Goal: Task Accomplishment & Management: Manage account settings

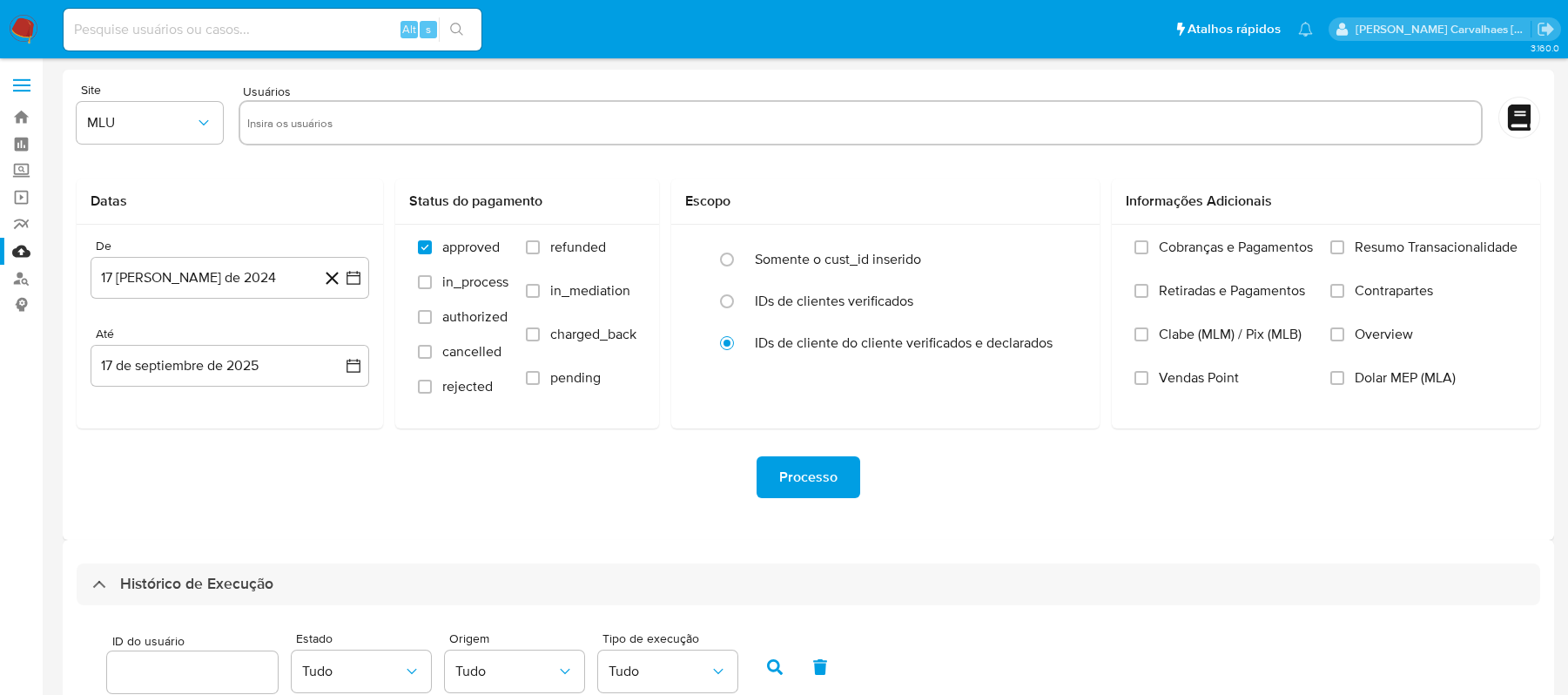
select select "10"
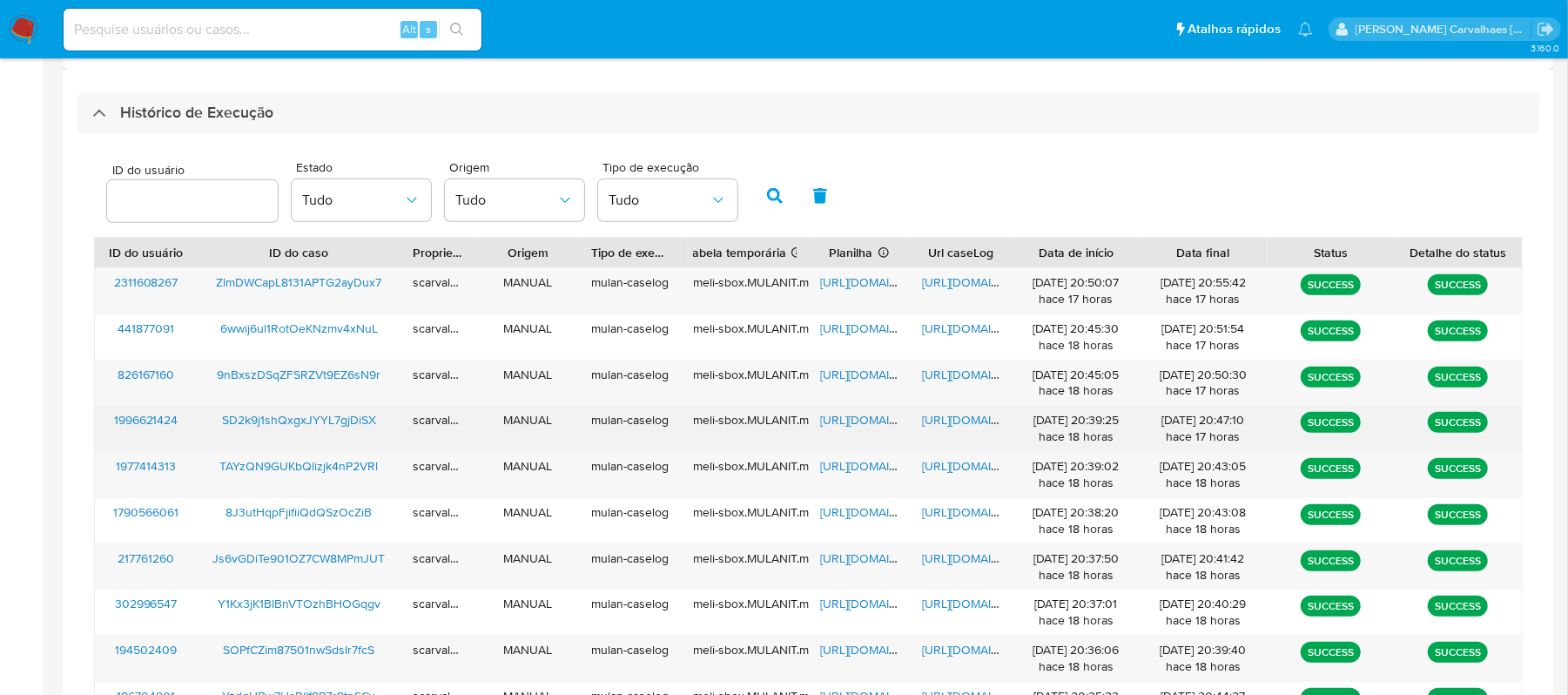
click at [963, 420] on span "https://docs.google.com/document/d/1NszKr_mODiocDnqxKAb6Eg9hNWN5rFWf3lcqdkdHsPc…" at bounding box center [983, 421] width 120 height 18
click at [963, 422] on span "https://docs.google.com/document/d/1NszKr_mODiocDnqxKAb6Eg9hNWN5rFWf3lcqdkdHsPc…" at bounding box center [983, 421] width 120 height 18
click at [836, 420] on span "https://docs.google.com/spreadsheets/d/1LpnZddwWC5IJLsoPVY-vwqRiLUEyNDSzXNFoXVF…" at bounding box center [880, 421] width 120 height 18
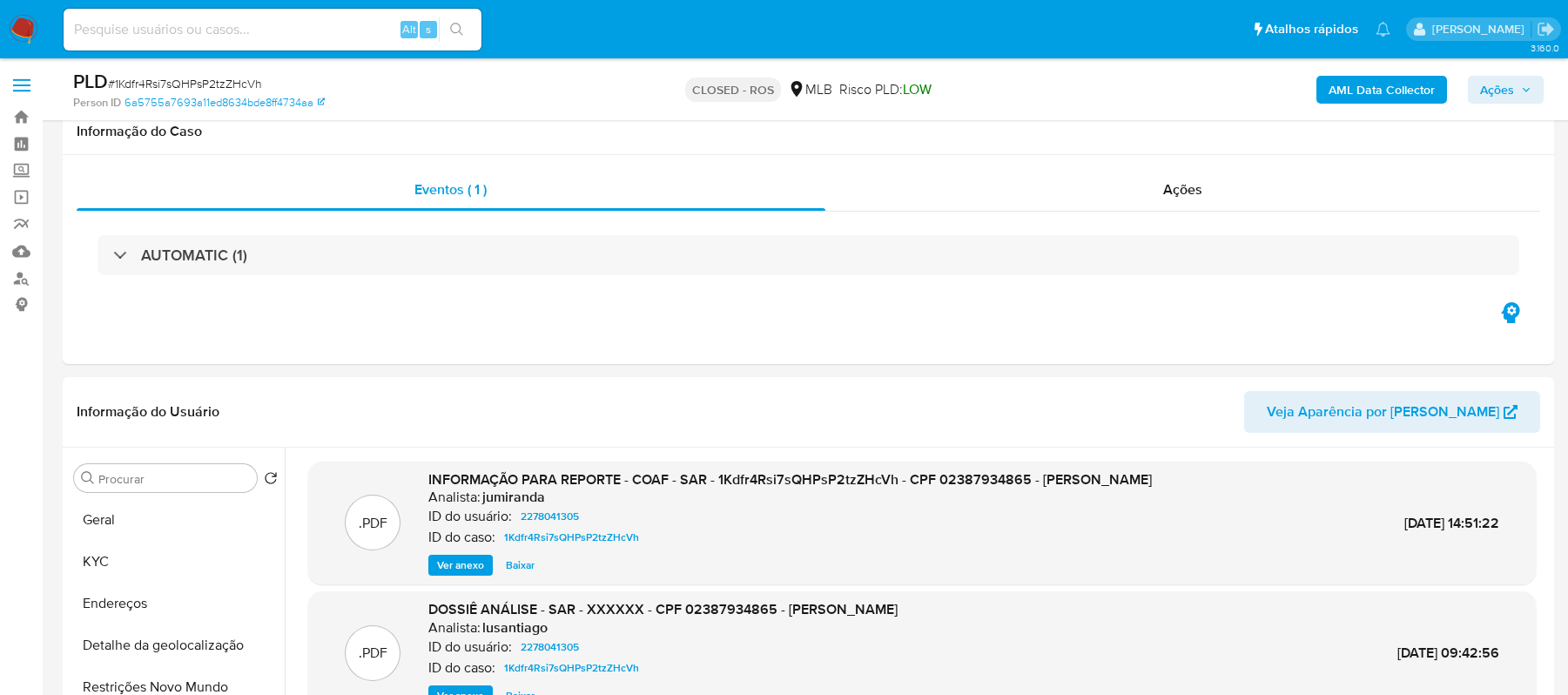
select select "10"
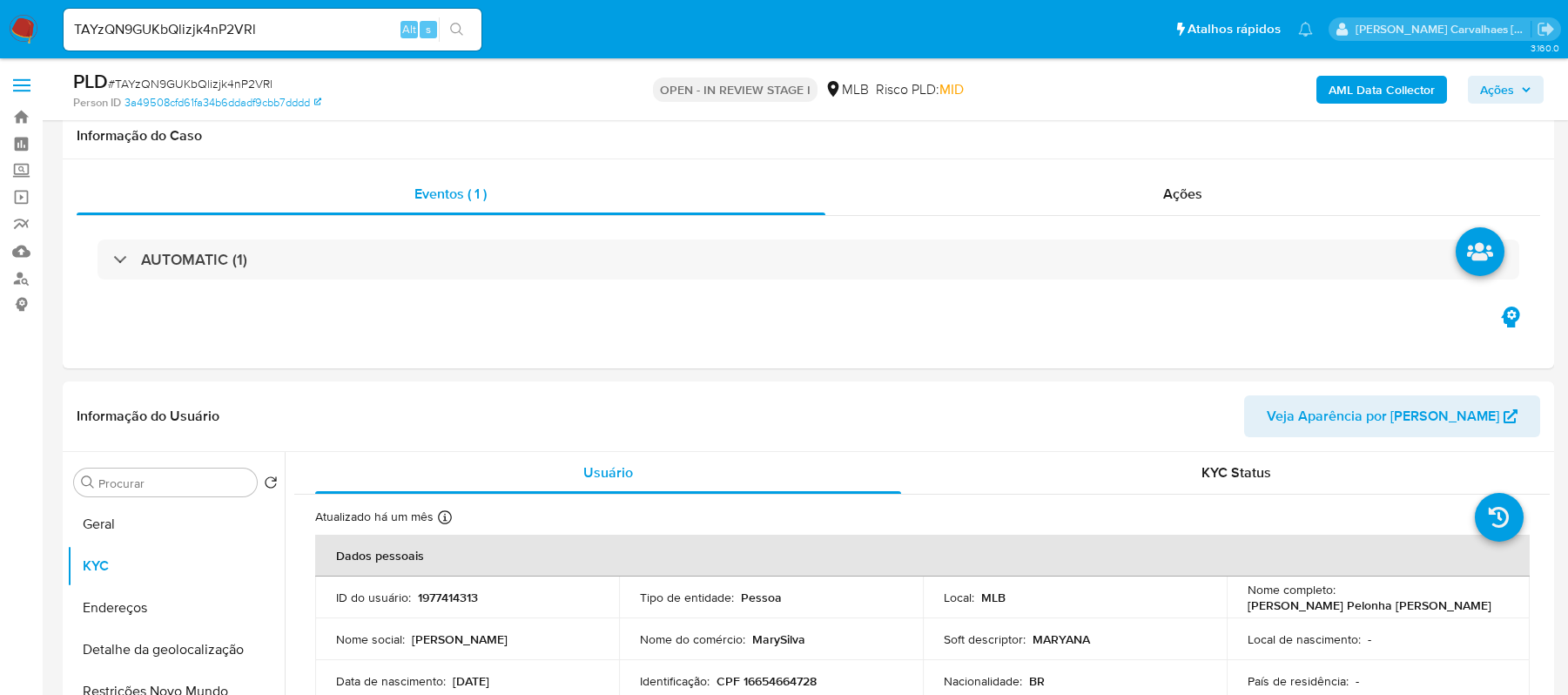
select select "10"
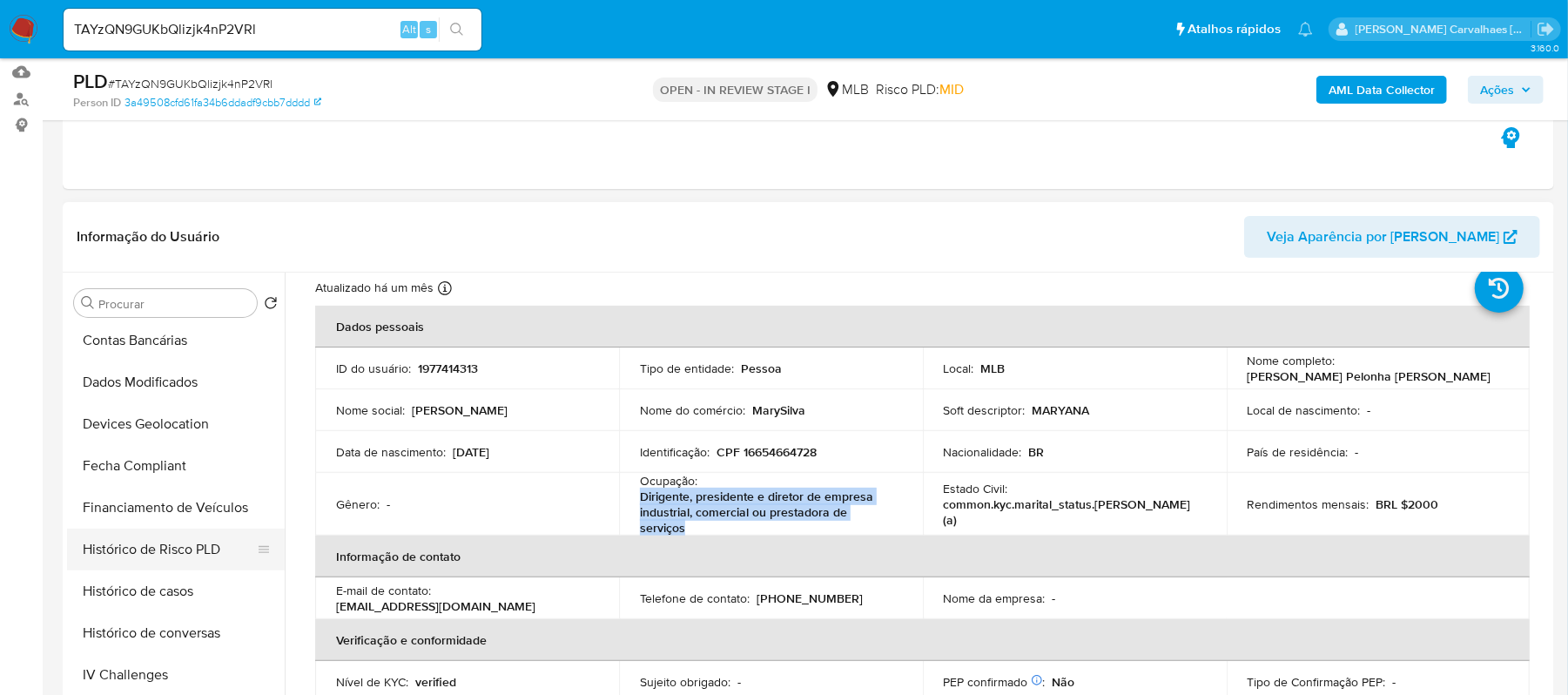
scroll to position [232, 0]
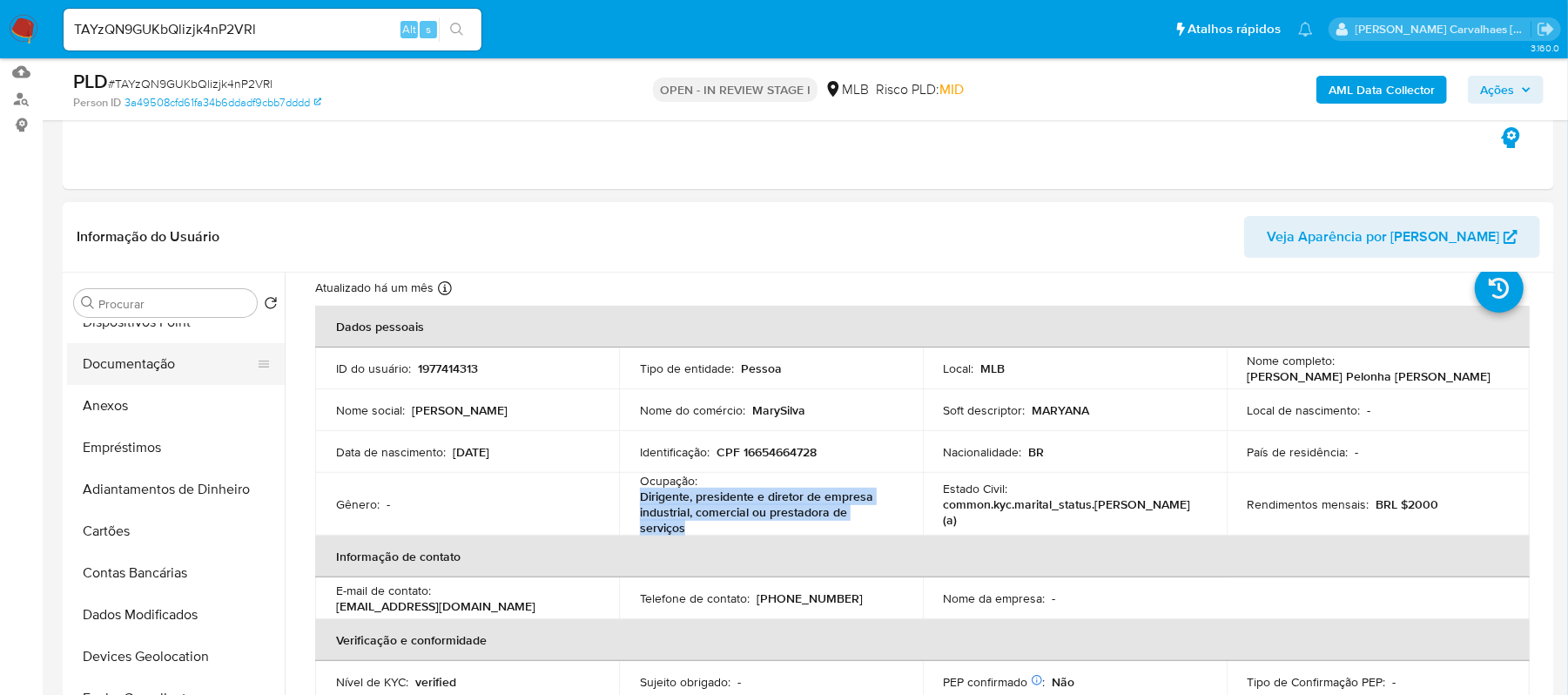
click at [157, 363] on button "Documentação" at bounding box center [168, 364] width 204 height 42
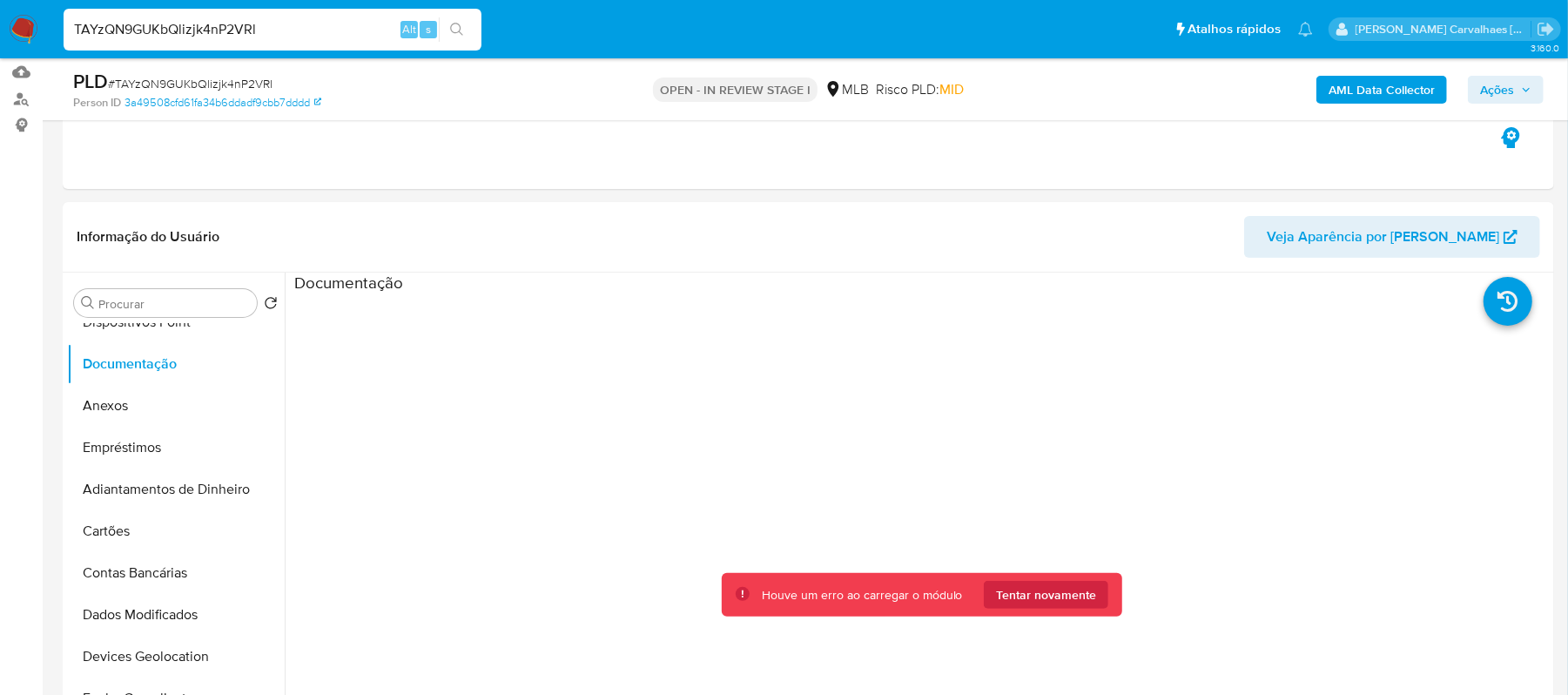
drag, startPoint x: 275, startPoint y: 29, endPoint x: 36, endPoint y: 19, distance: 239.2
click at [36, 19] on nav "Pausado Ver notificaciones TAYzQN9GUKbQlizjk4nP2VRl Alt s Atalhos rápidos Presi…" at bounding box center [784, 29] width 1568 height 59
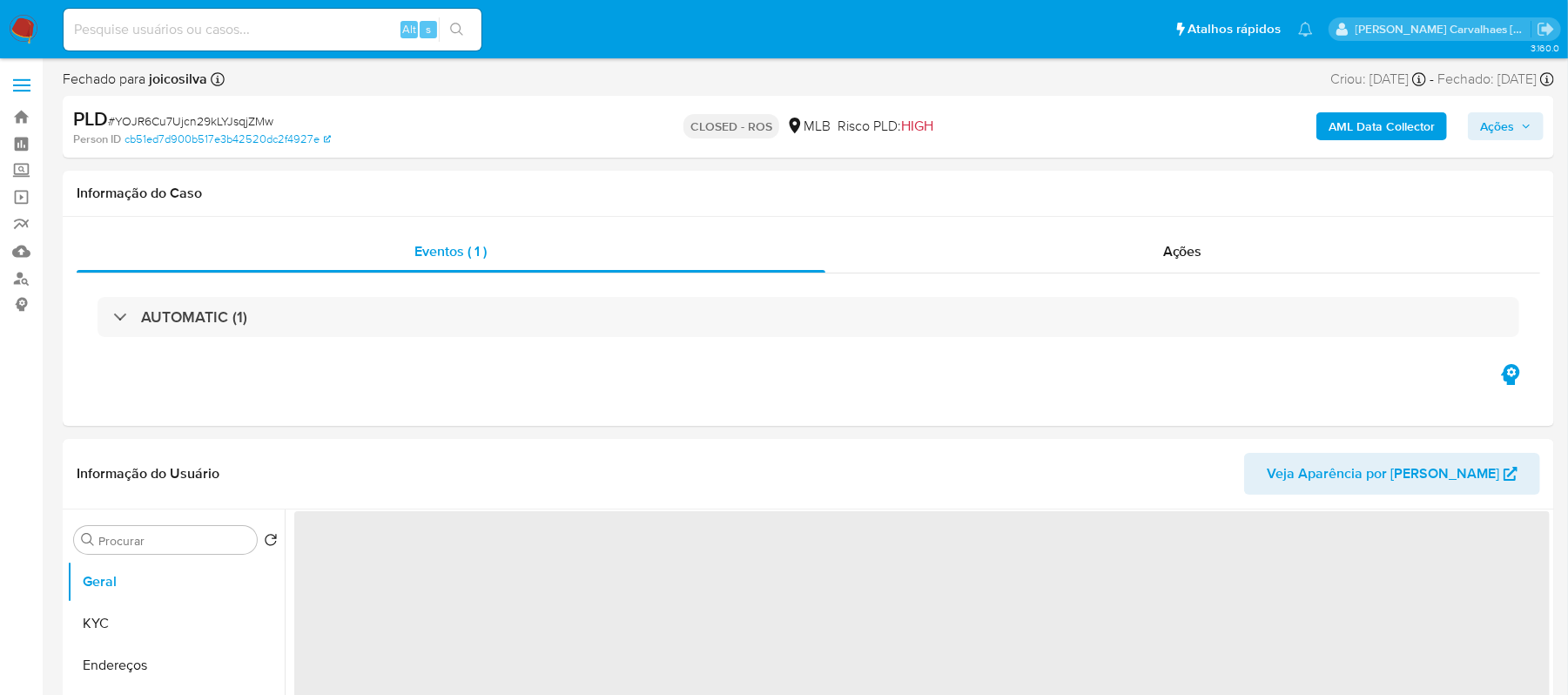
select select "10"
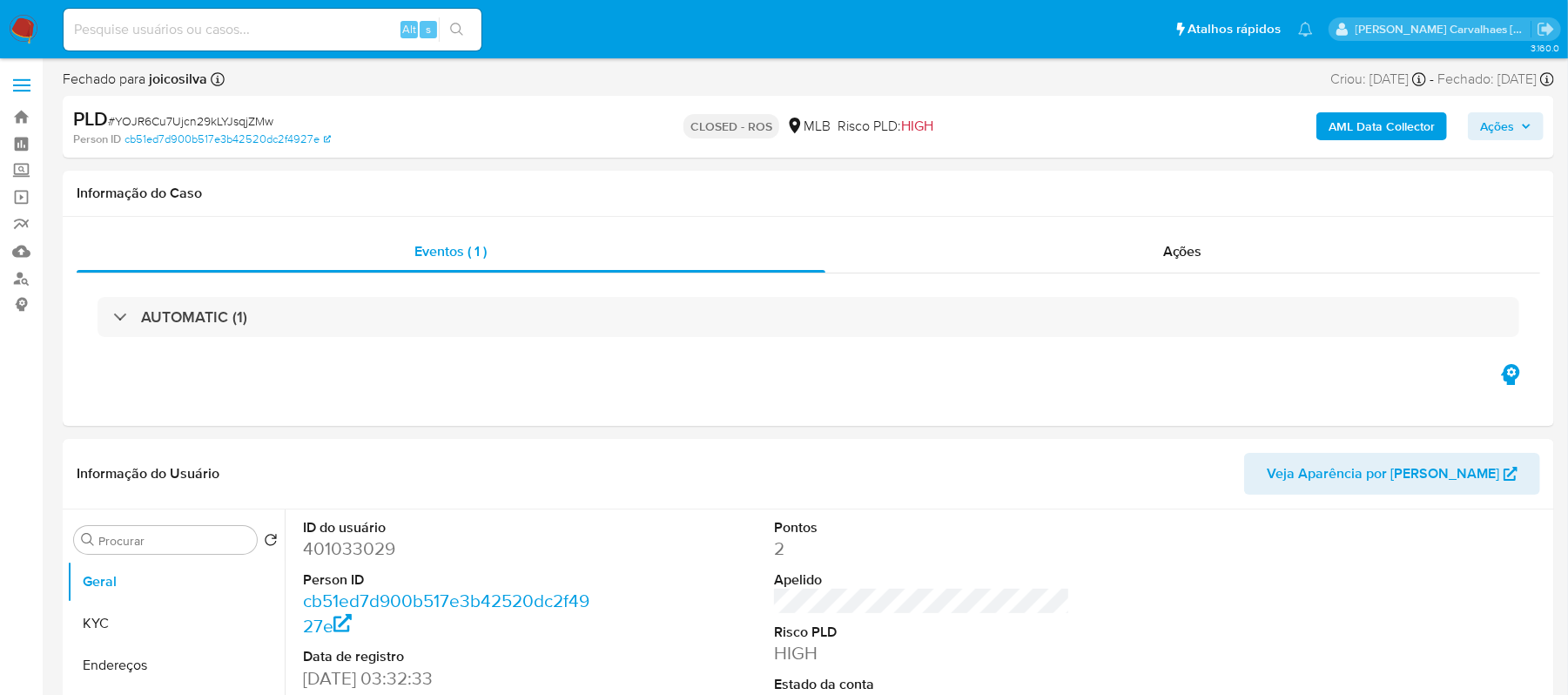
click at [227, 26] on input at bounding box center [272, 29] width 418 height 23
paste input "TAYzQN9GUKbQlizjk4nP2VRl"
type input "TAYzQN9GUKbQlizjk4nP2VRl"
click at [464, 19] on button "search-icon" at bounding box center [457, 30] width 36 height 25
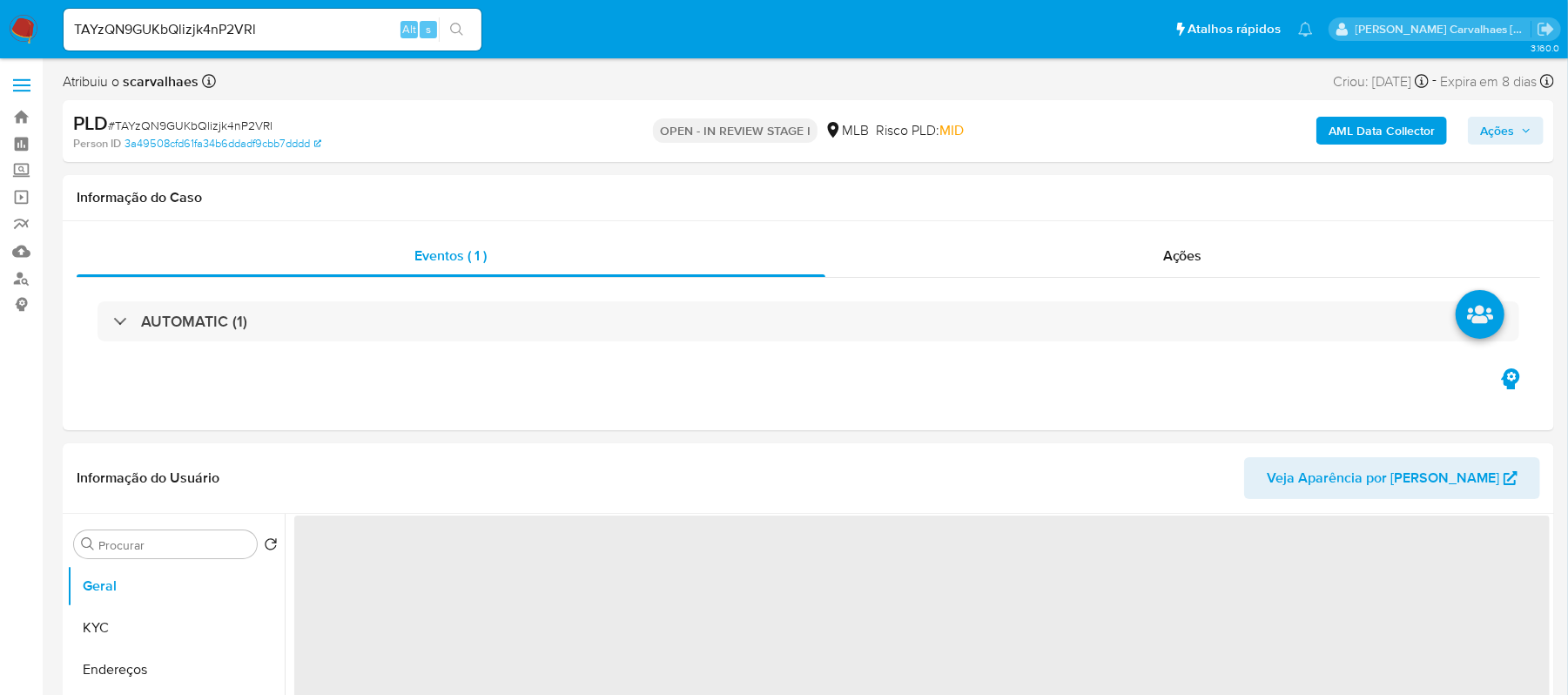
select select "10"
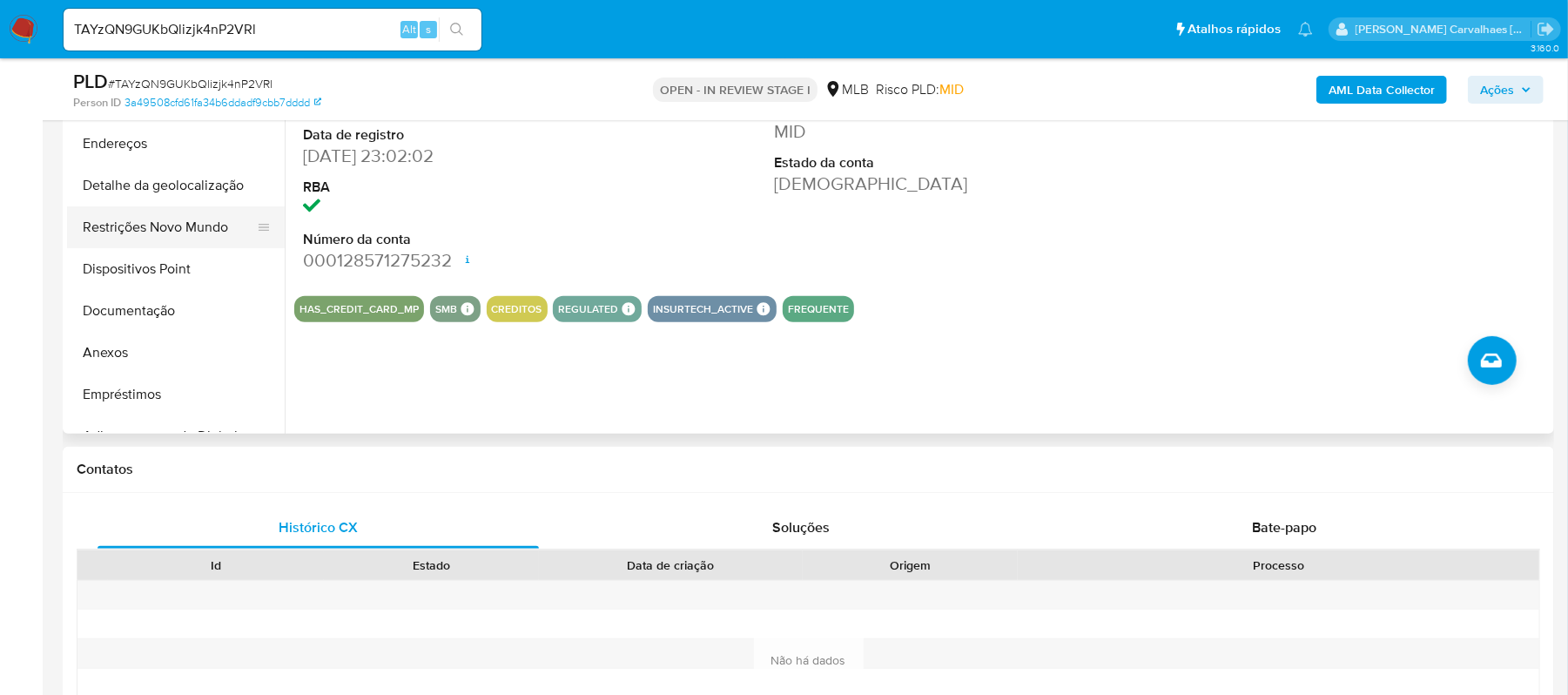
click at [186, 232] on button "Restrições Novo Mundo" at bounding box center [168, 228] width 204 height 42
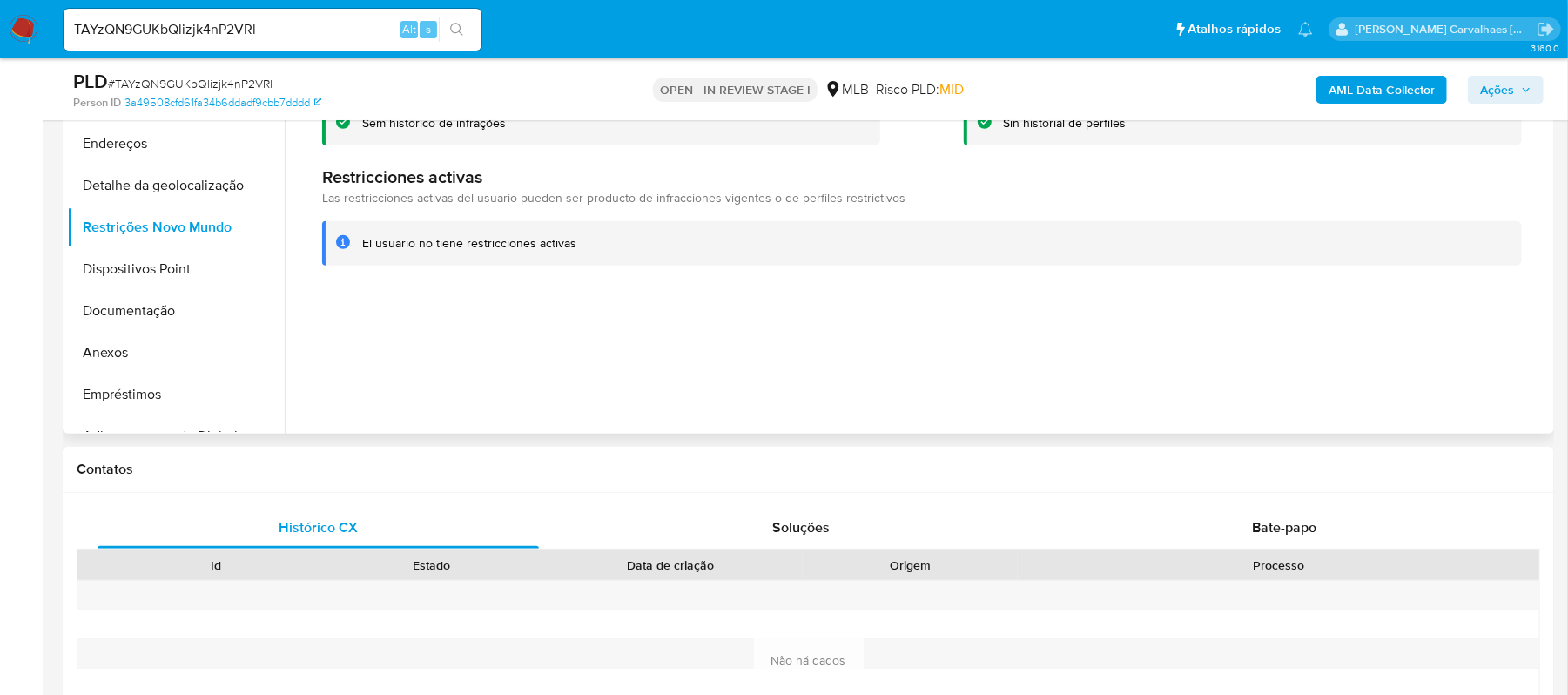
drag, startPoint x: 361, startPoint y: 243, endPoint x: 560, endPoint y: 251, distance: 199.2
click at [571, 248] on div "El usuario no tiene restricciones activas" at bounding box center [922, 244] width 1200 height 45
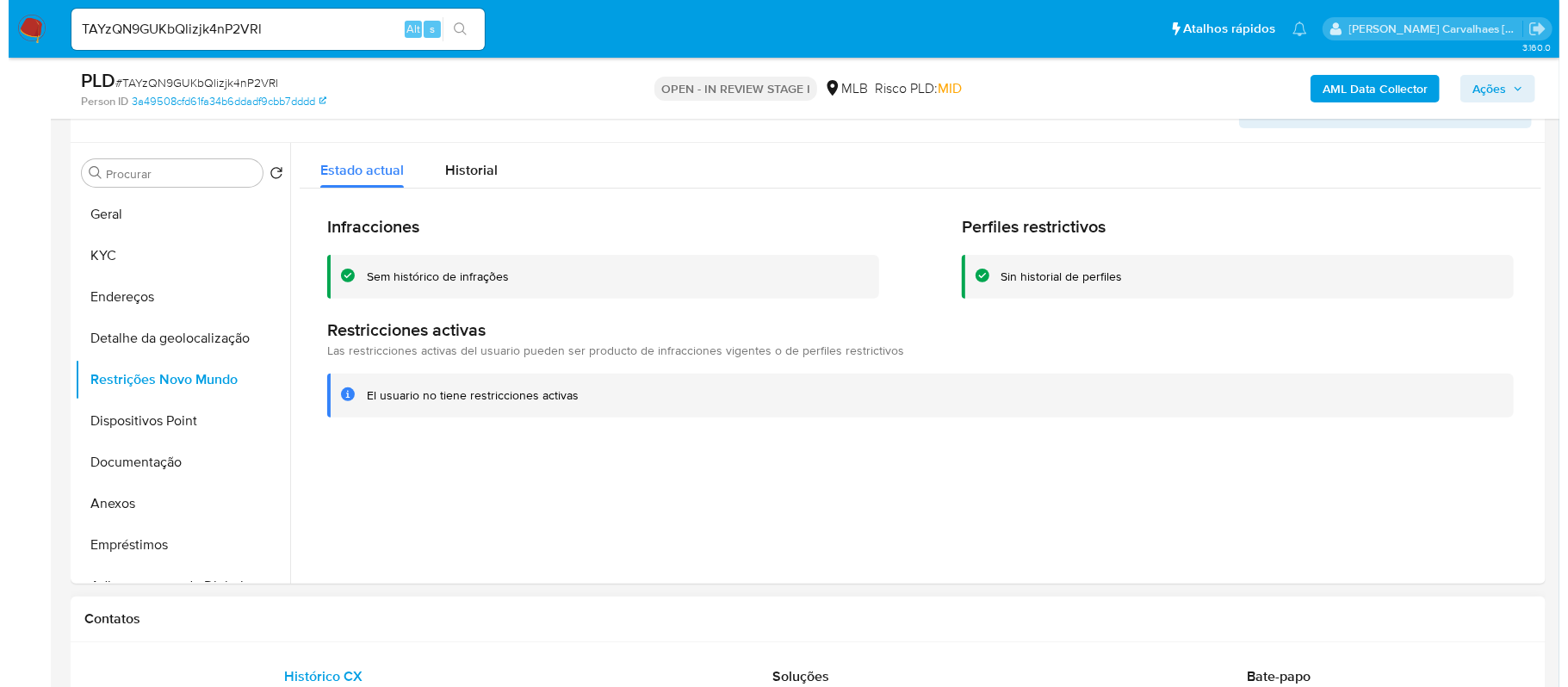
scroll to position [345, 0]
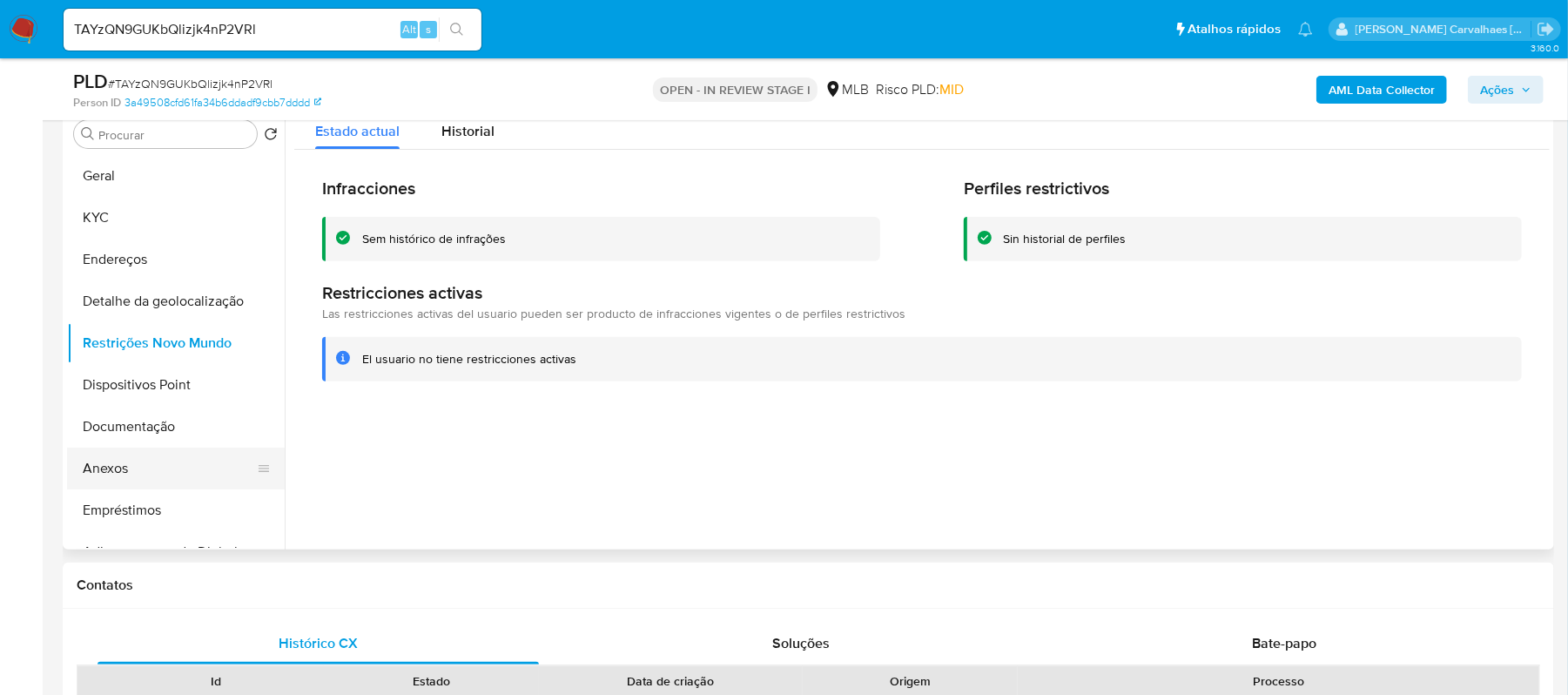
click at [123, 470] on button "Anexos" at bounding box center [168, 468] width 204 height 42
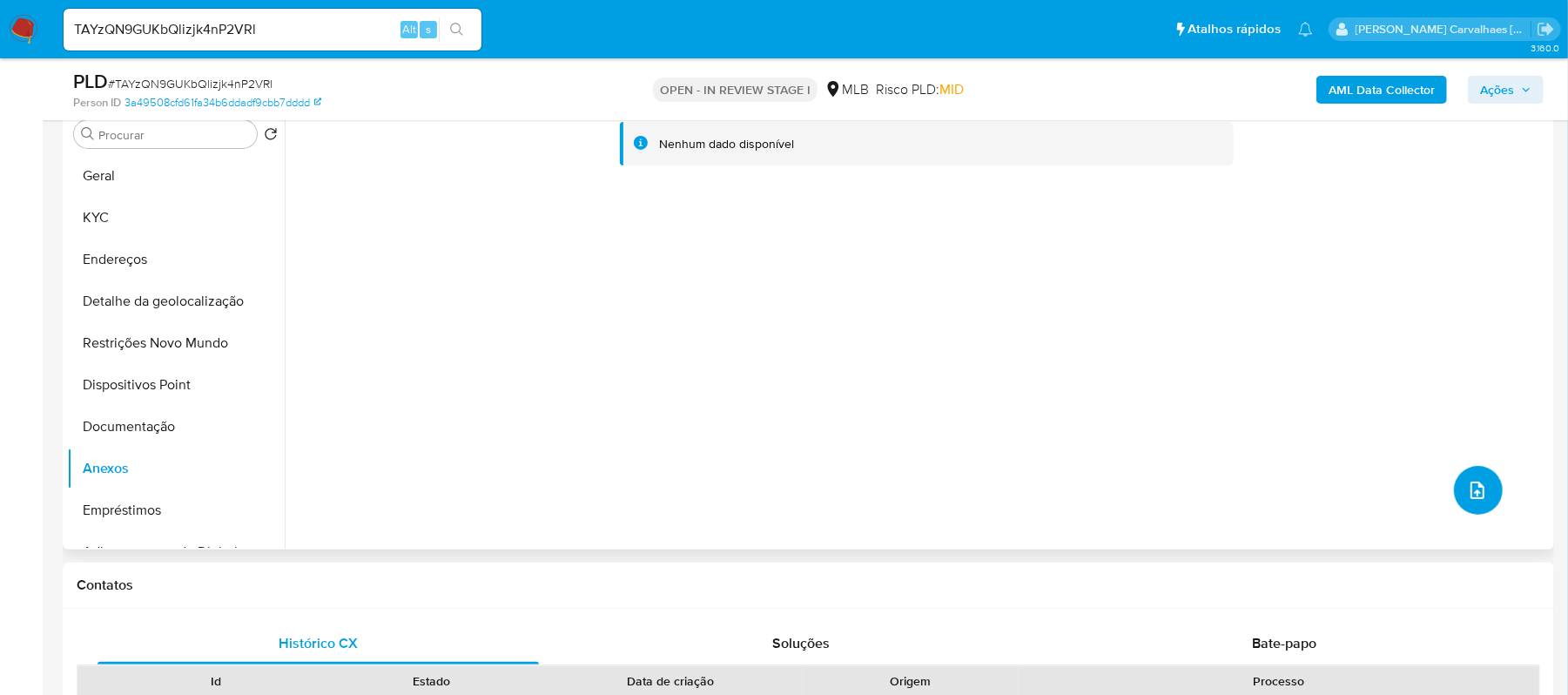
click at [1470, 485] on icon "upload-file" at bounding box center [1478, 490] width 21 height 21
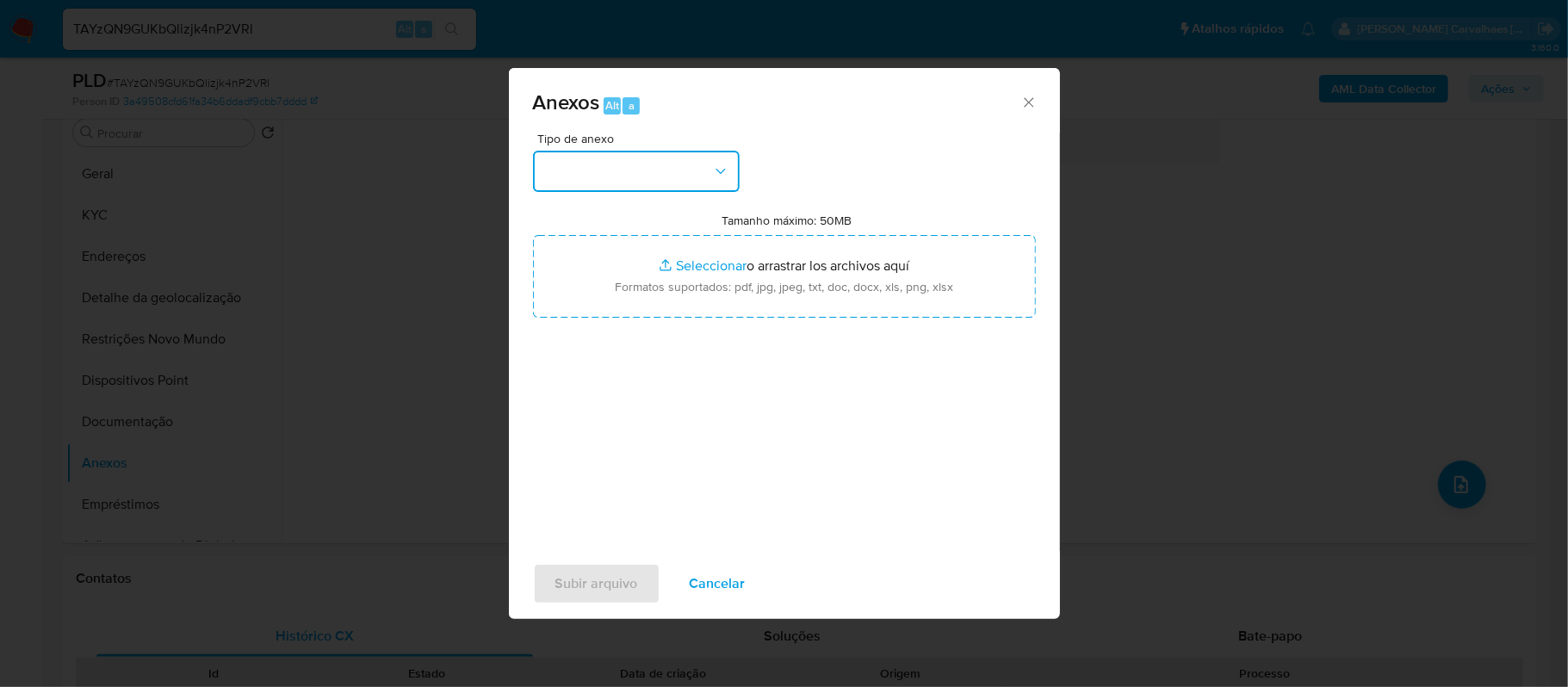
click at [702, 174] on button "button" at bounding box center [636, 171] width 206 height 41
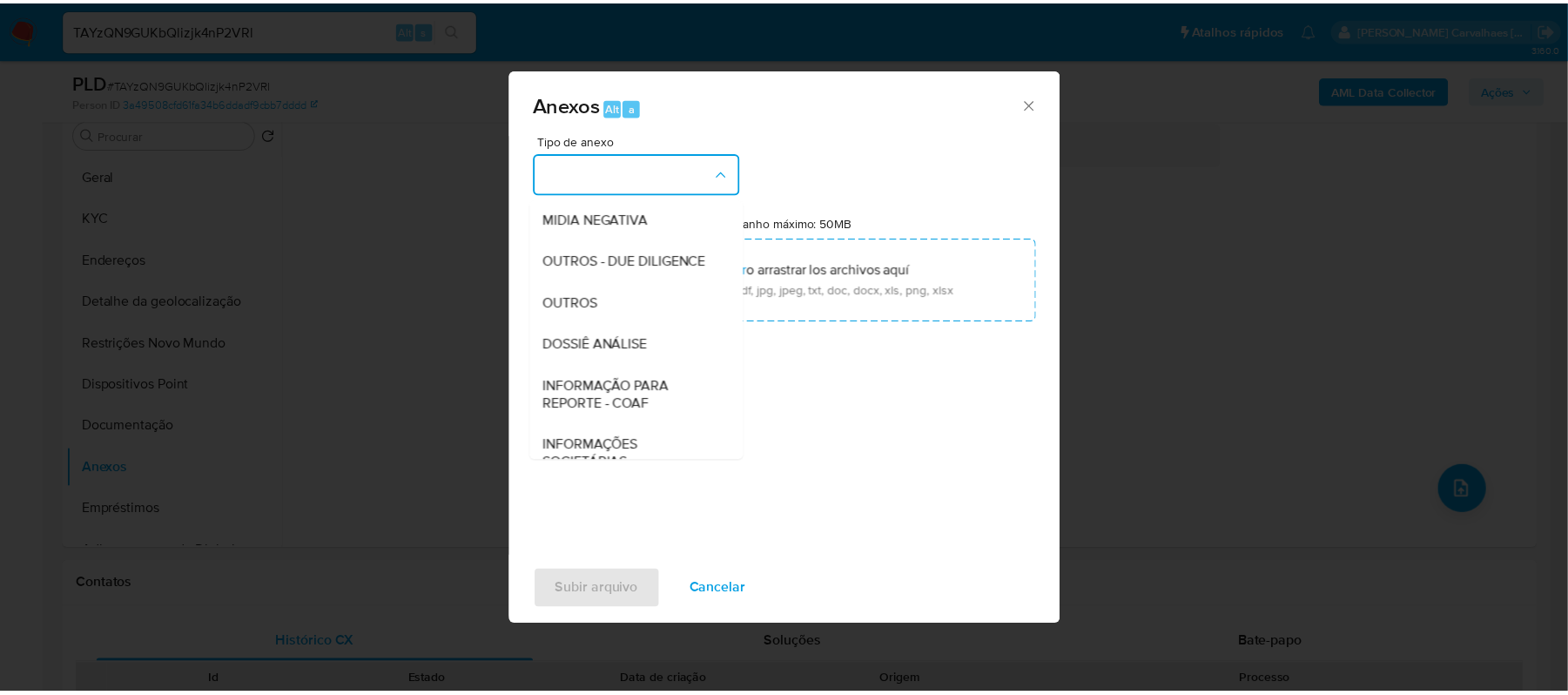
scroll to position [268, 0]
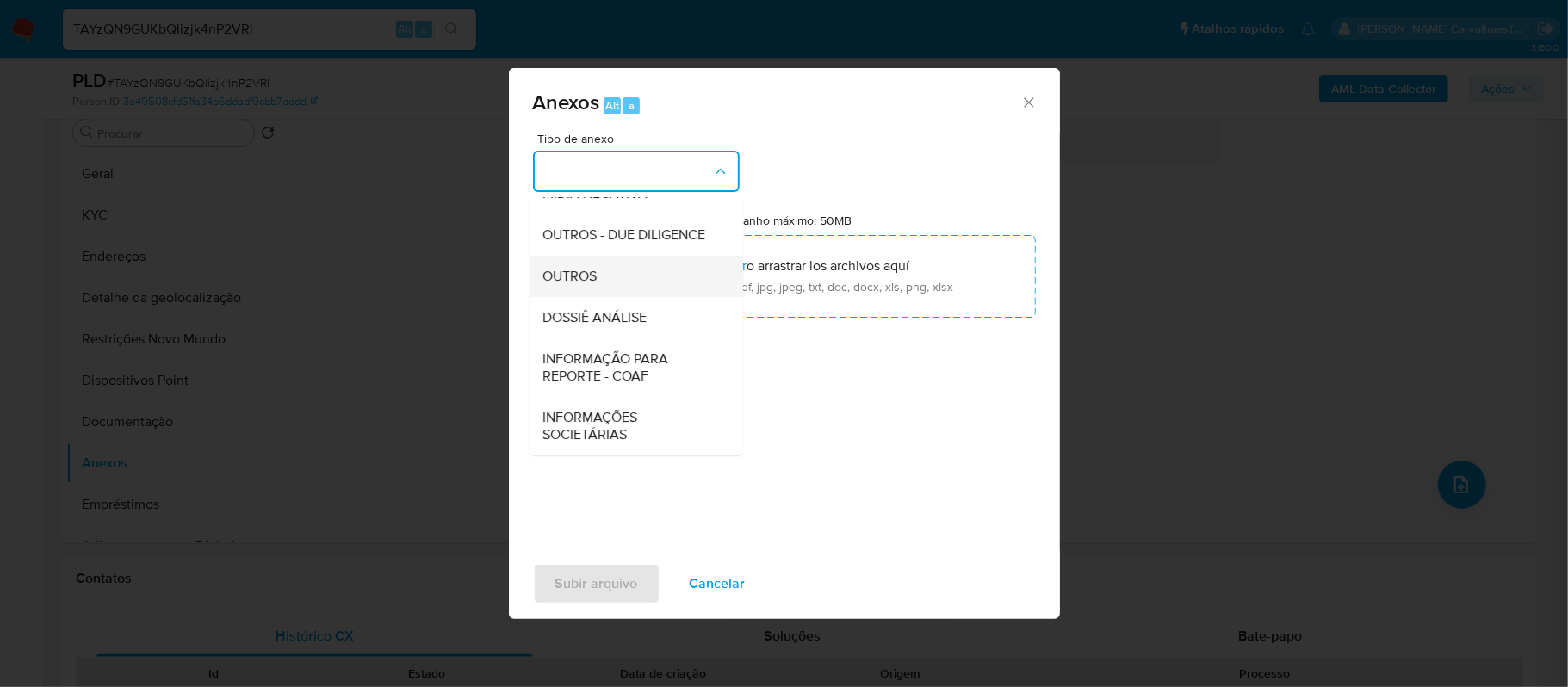
click at [606, 283] on div "OUTROS" at bounding box center [631, 276] width 176 height 41
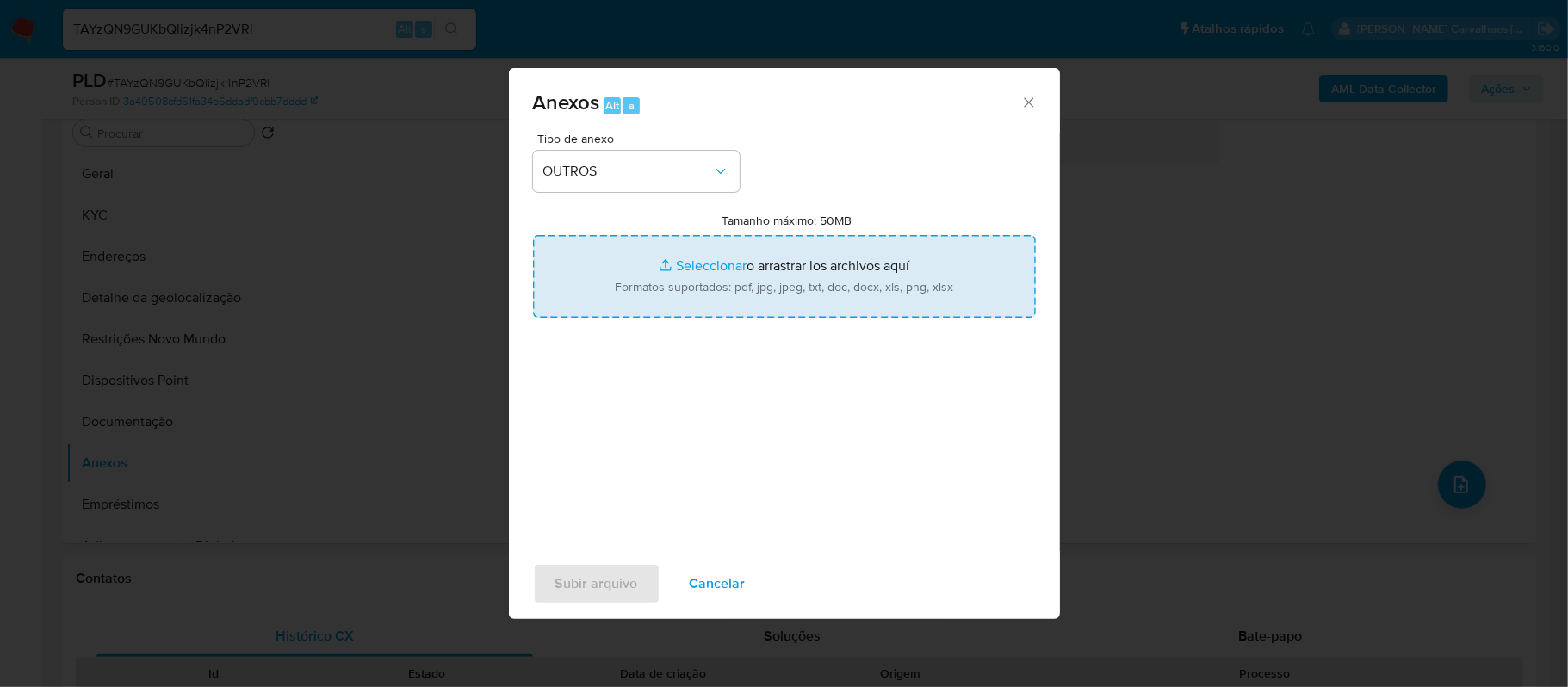
click at [691, 262] on input "Tamanho máximo: 50MB Seleccionar archivos" at bounding box center [784, 276] width 503 height 83
type input "C:\fakepath\SAR - xxxx - CPF 16654664728 - MARIANE PELONHA DA SILVA.pdf"
click at [709, 262] on input "Tamanho máximo: 50MB Seleccionar archivos" at bounding box center [784, 276] width 503 height 83
type input "C:\fakepath\Mulan Mariane Pelonha da Silva 1977414313_2025_09_16_19_41_05 - Tab…"
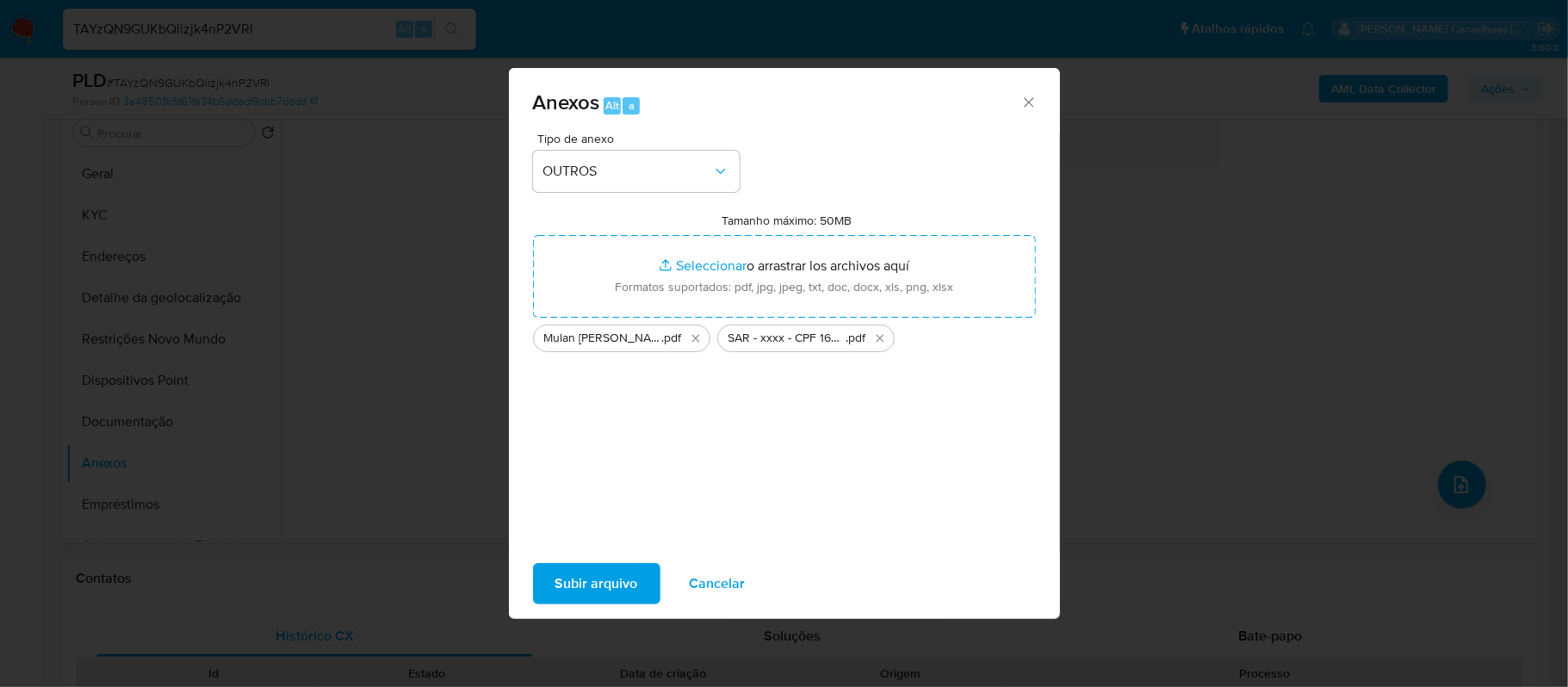
click at [622, 581] on span "Subir arquivo" at bounding box center [596, 584] width 83 height 38
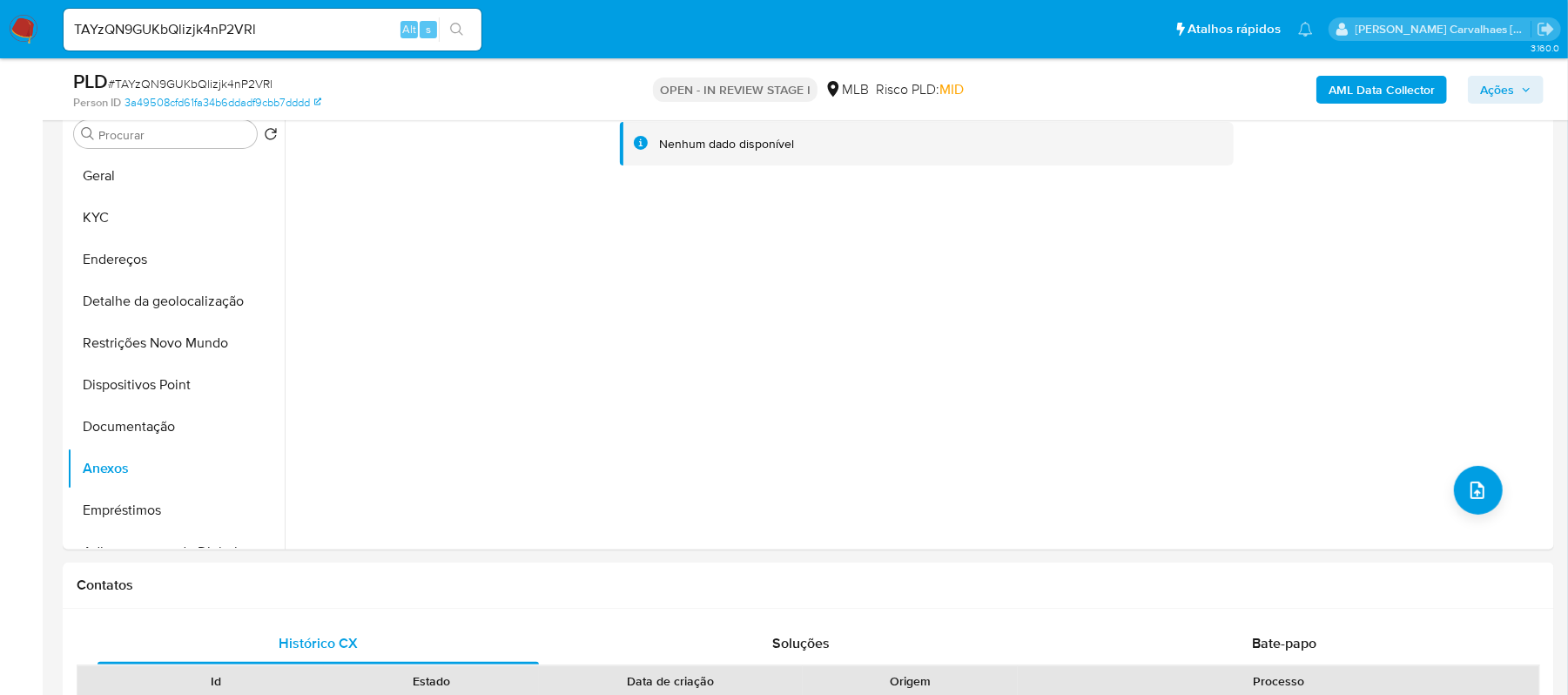
click at [1511, 88] on span "Ações" at bounding box center [1497, 89] width 34 height 28
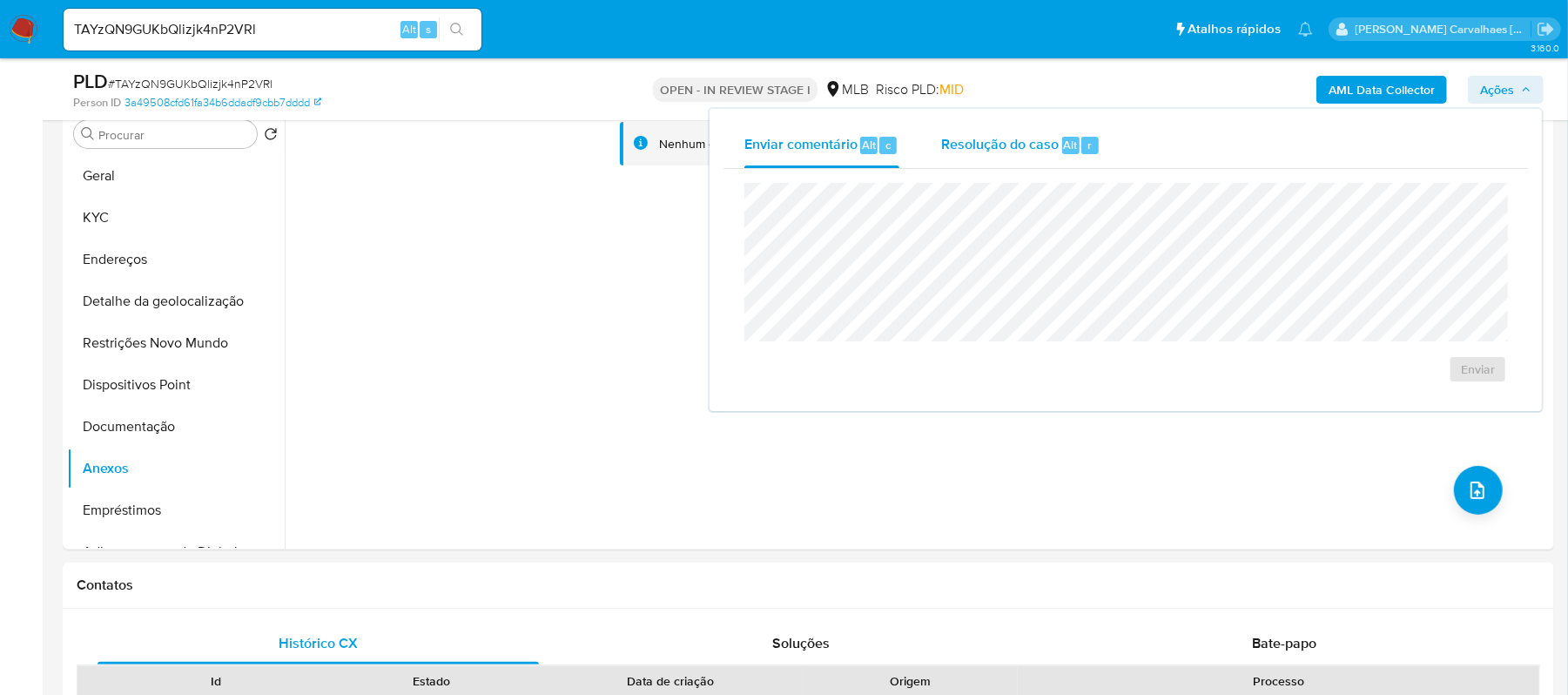
click at [984, 144] on span "Resolução do caso" at bounding box center [1000, 144] width 117 height 20
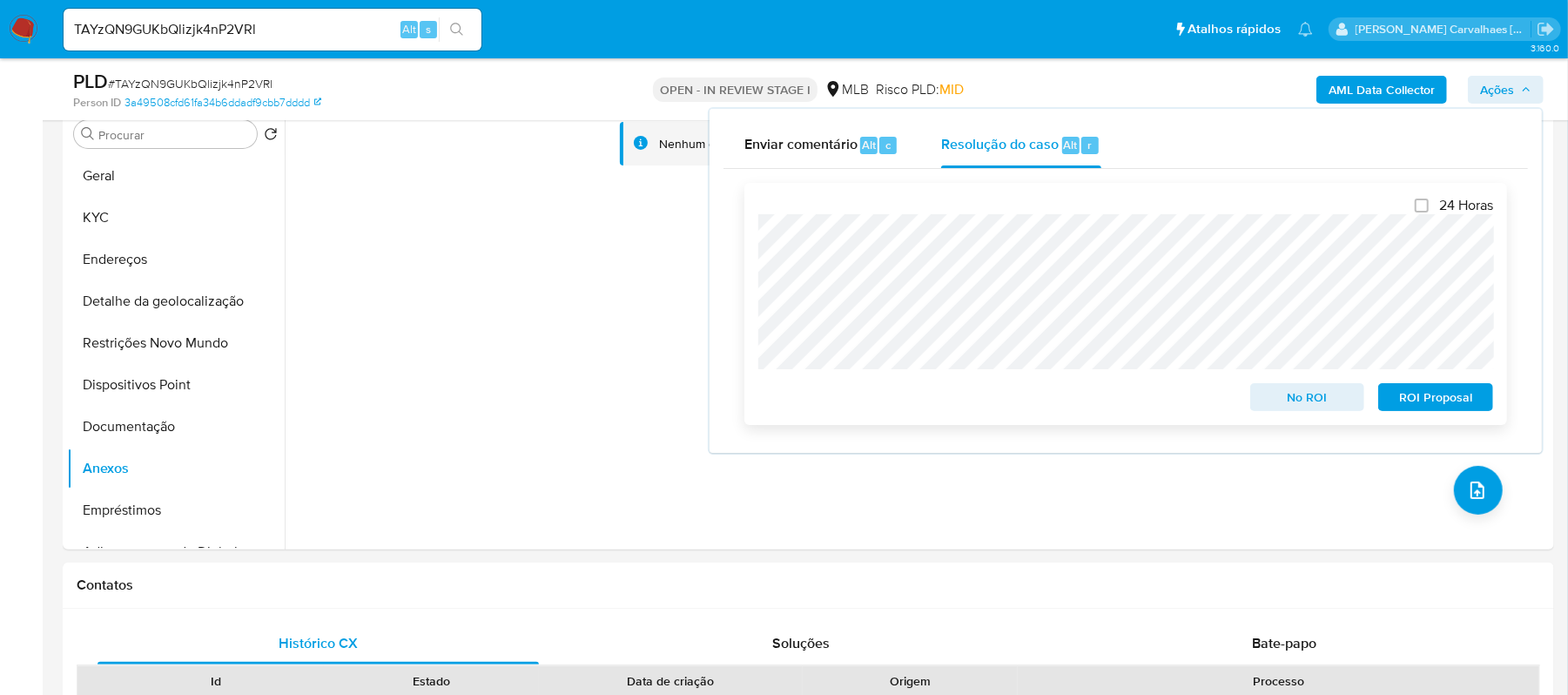
click at [1404, 394] on span "ROI Proposal" at bounding box center [1435, 397] width 90 height 25
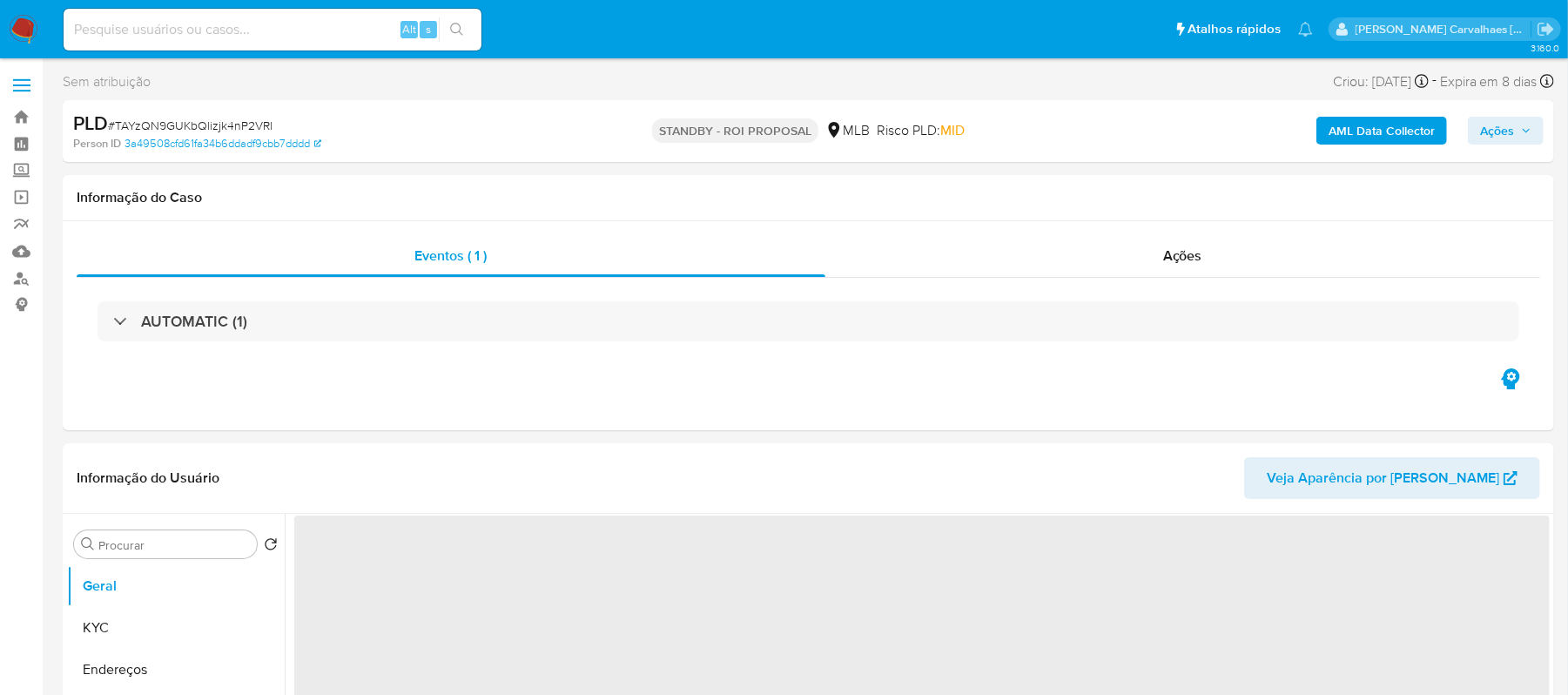
select select "10"
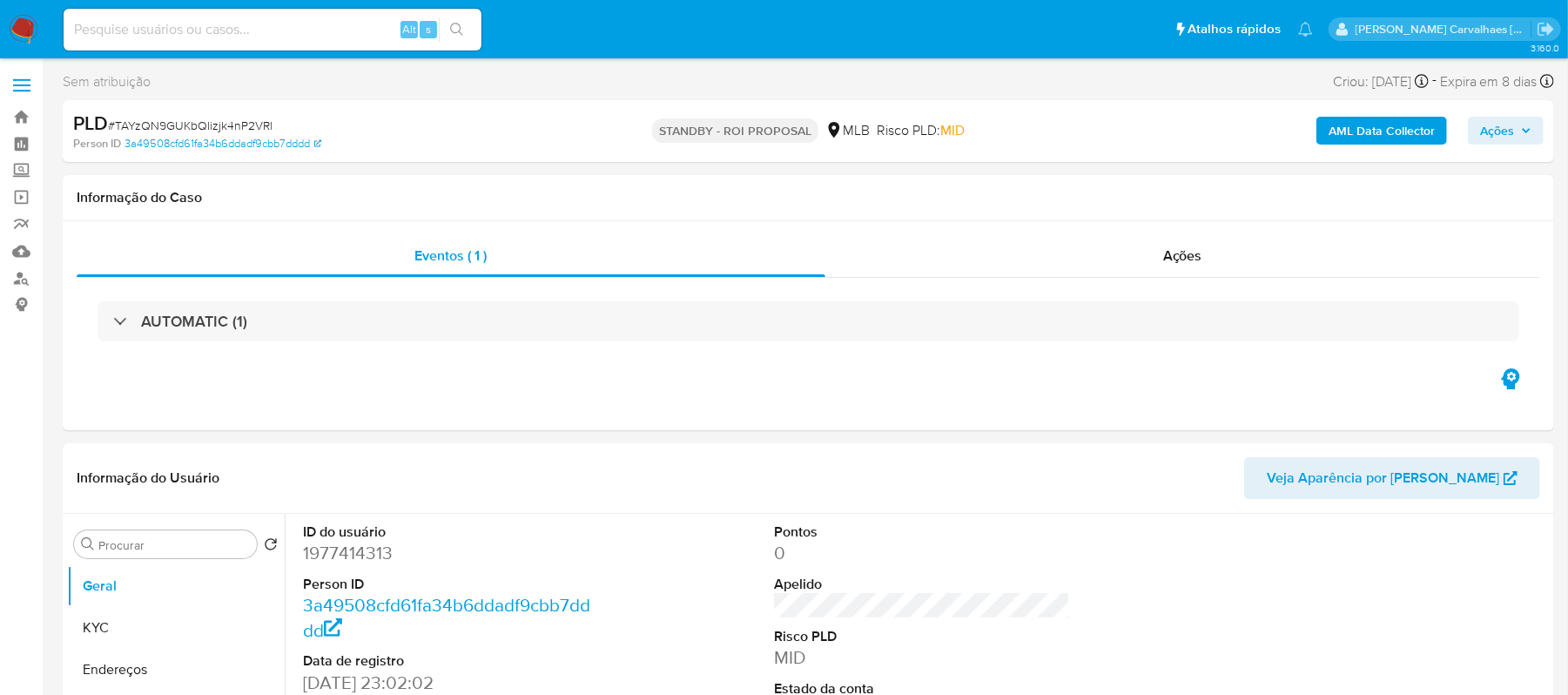
click at [236, 32] on input at bounding box center [272, 29] width 418 height 23
paste input "F8UBF4WbSQqxXu88UPZn9LNZ"
type input "F8UBF4WbSQqxXu88UPZn9LNZ"
click at [447, 28] on button "search-icon" at bounding box center [457, 30] width 36 height 25
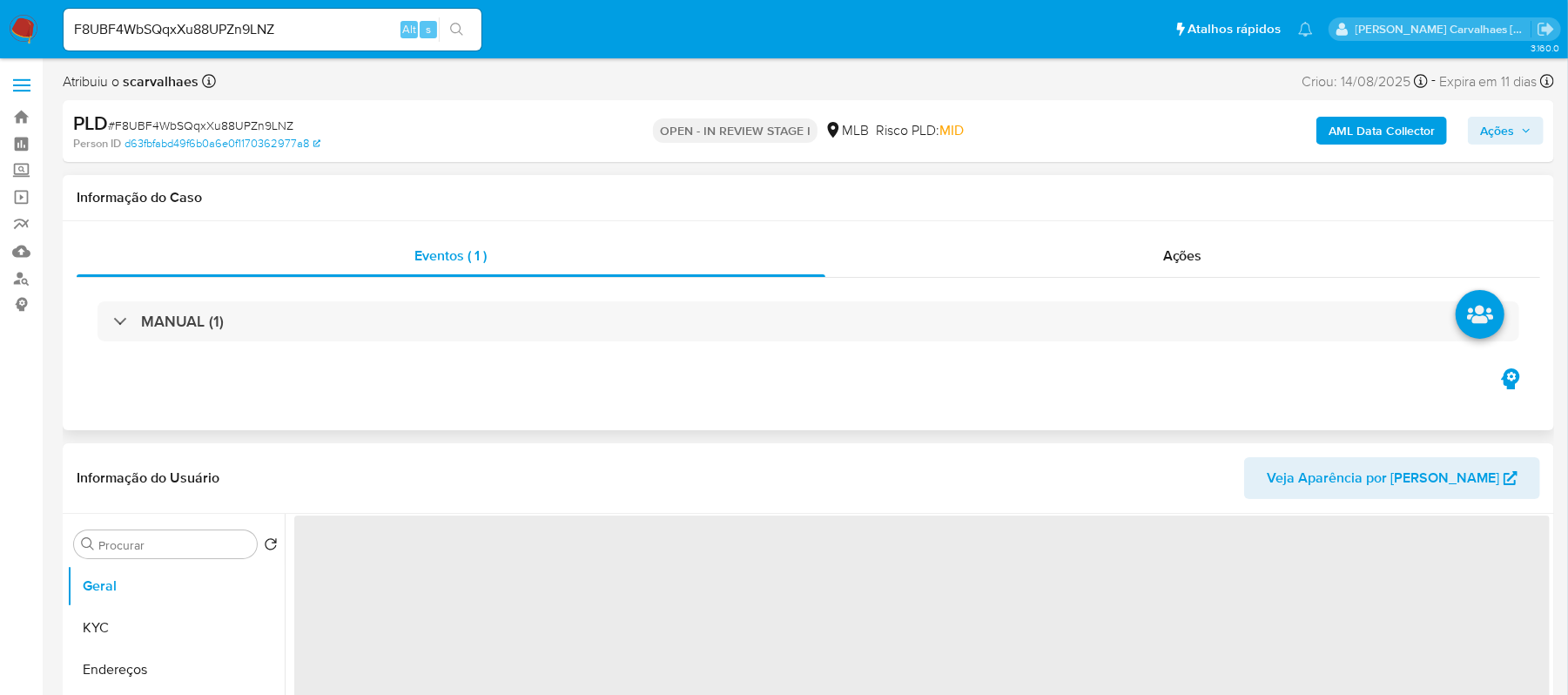
select select "10"
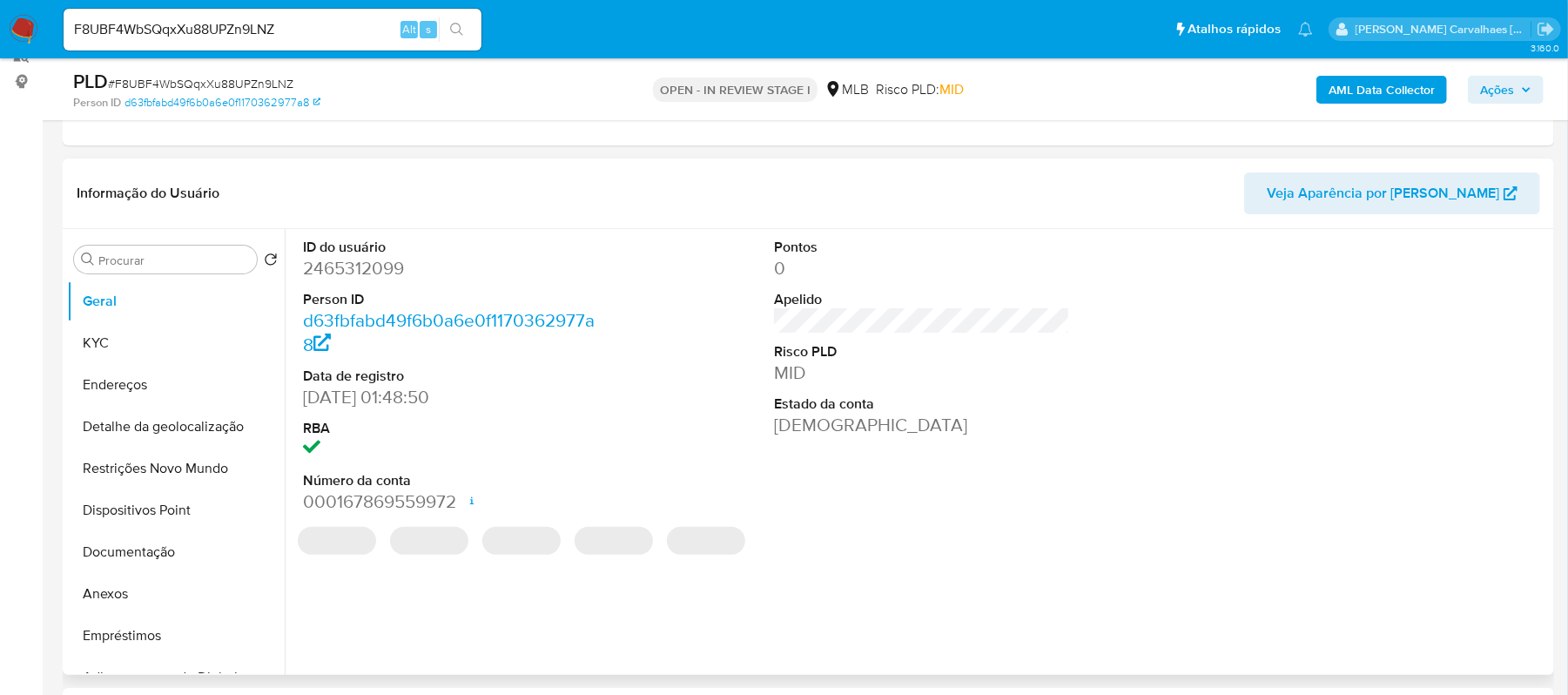
scroll to position [232, 0]
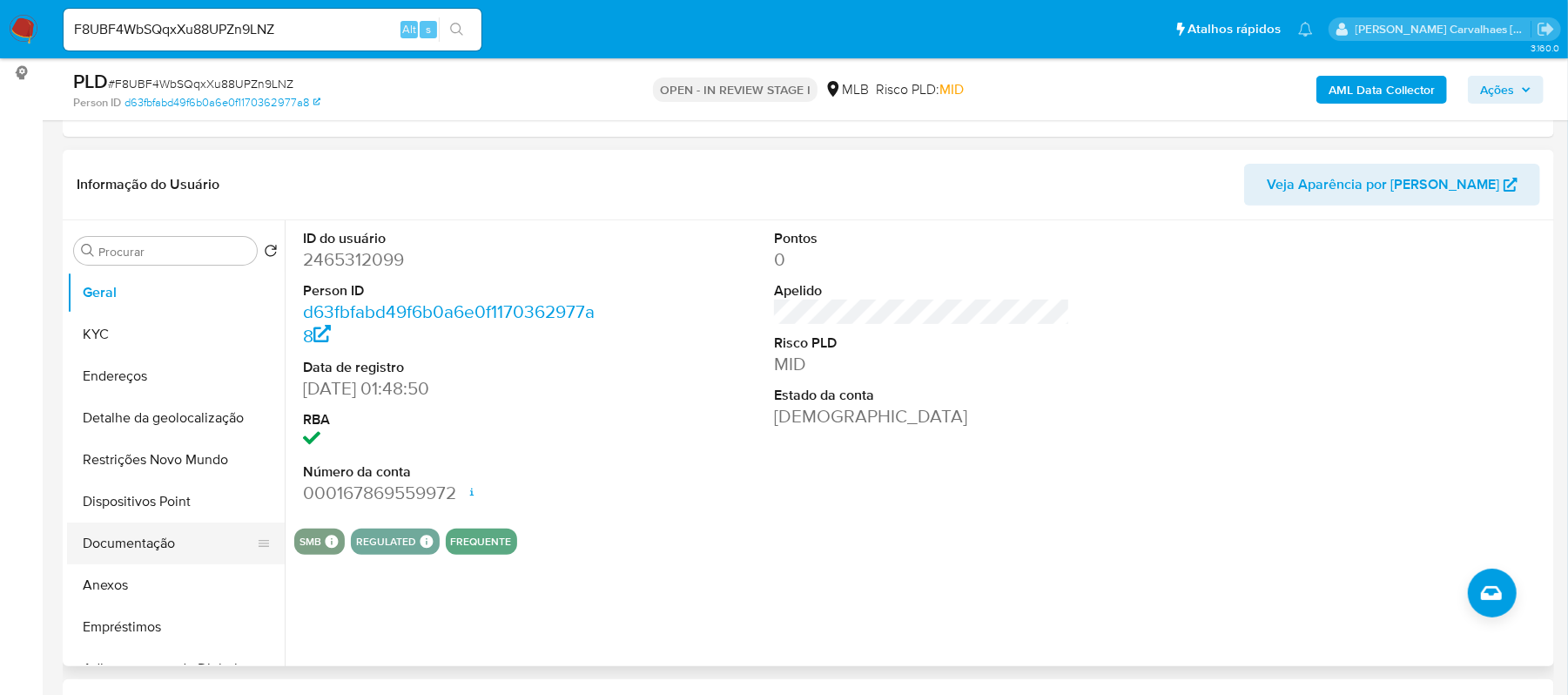
drag, startPoint x: 116, startPoint y: 579, endPoint x: 252, endPoint y: 559, distance: 137.5
click at [116, 579] on button "Anexos" at bounding box center [175, 586] width 218 height 42
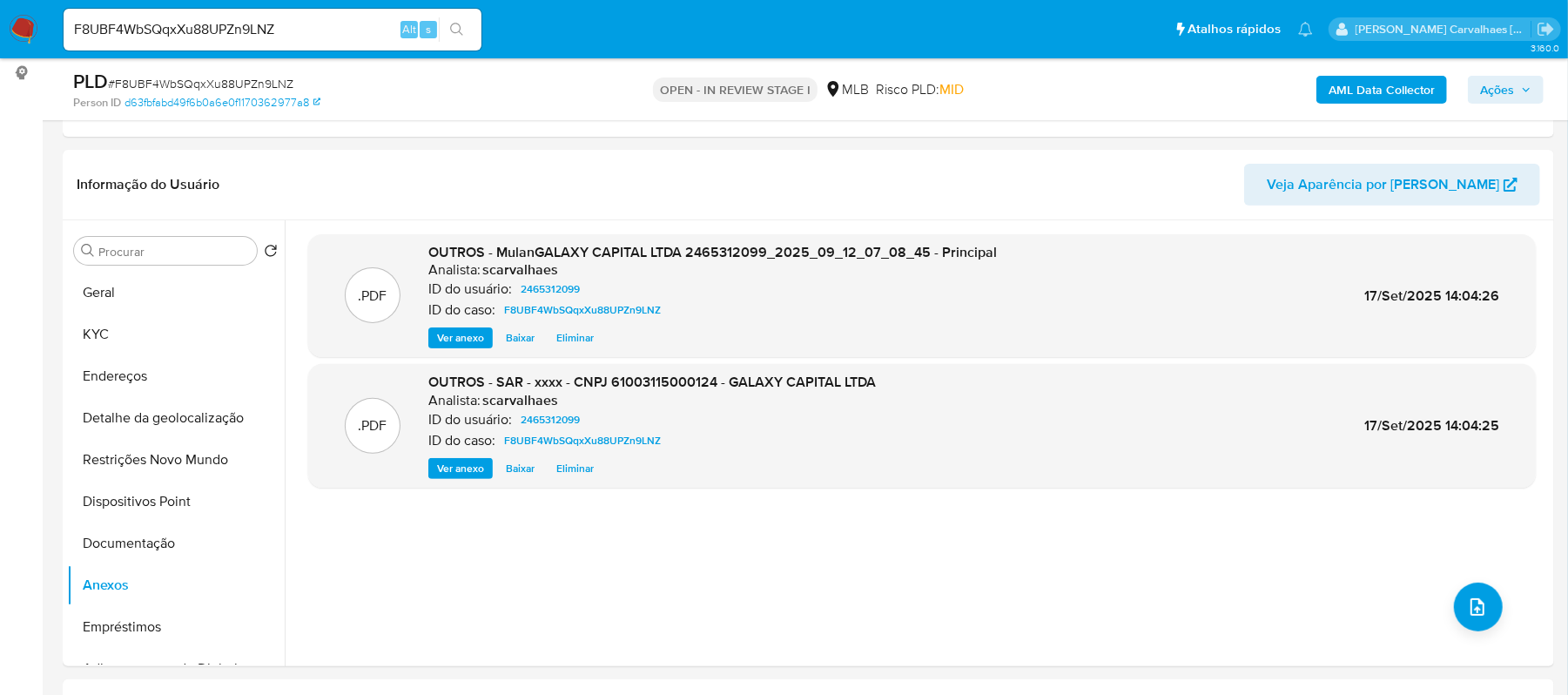
click at [1492, 95] on span "Ações" at bounding box center [1497, 89] width 34 height 28
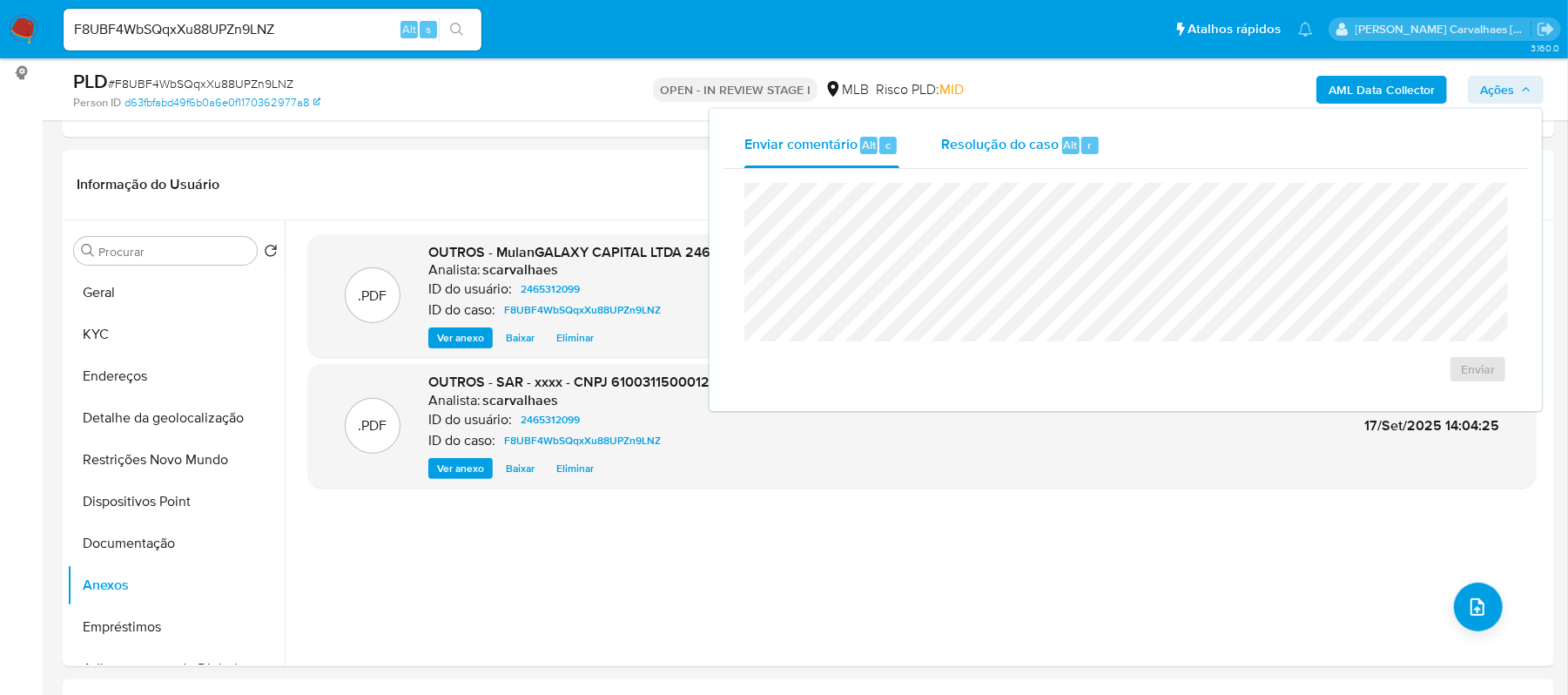
click at [1027, 146] on span "Resolução do caso" at bounding box center [1000, 144] width 117 height 20
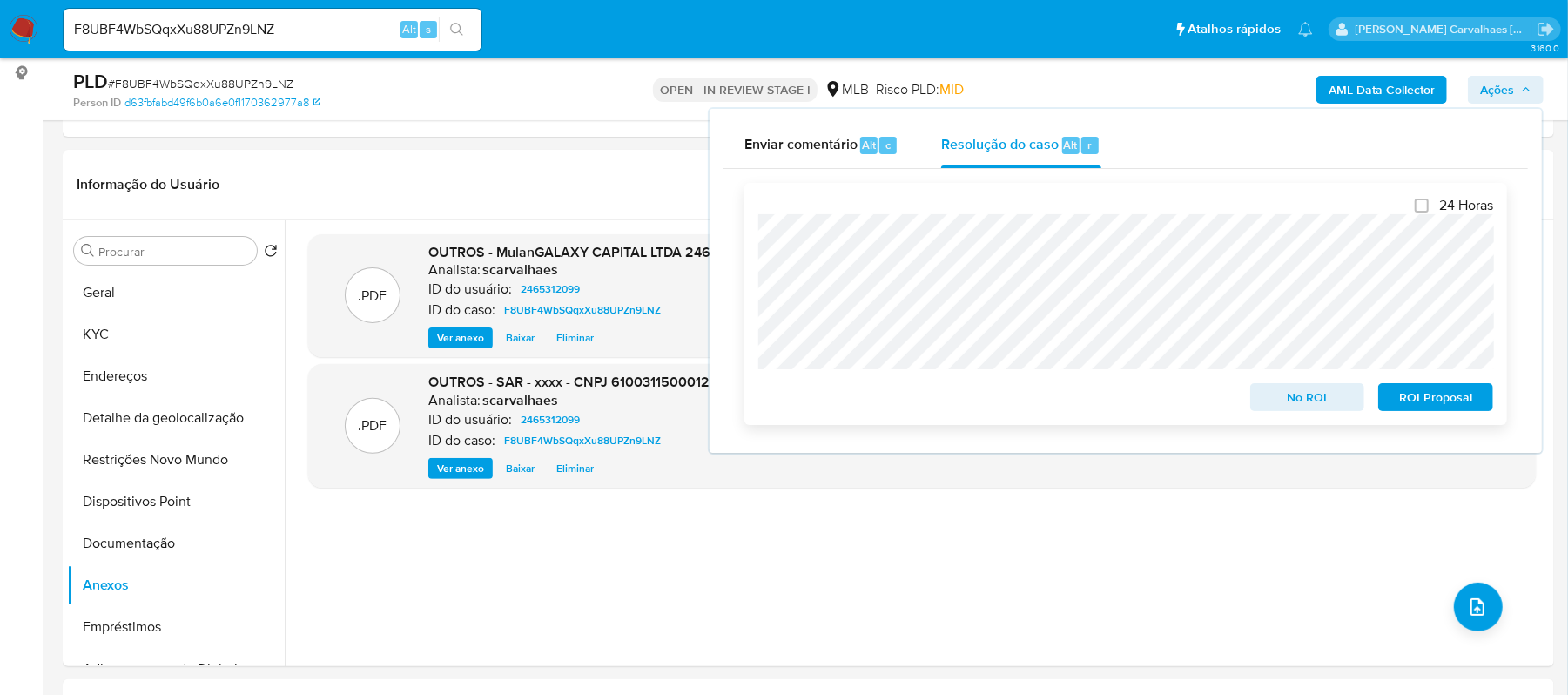
click at [1433, 399] on span "ROI Proposal" at bounding box center [1435, 397] width 90 height 25
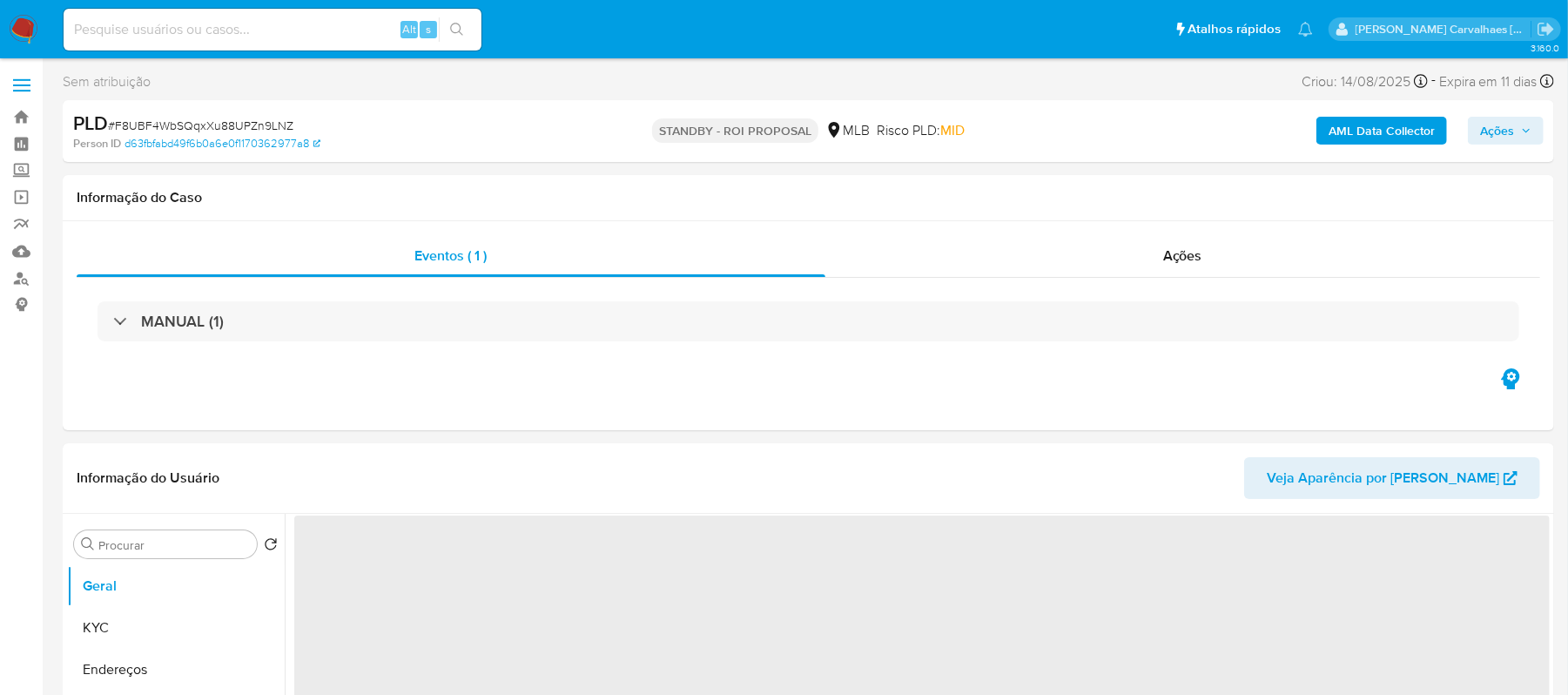
select select "10"
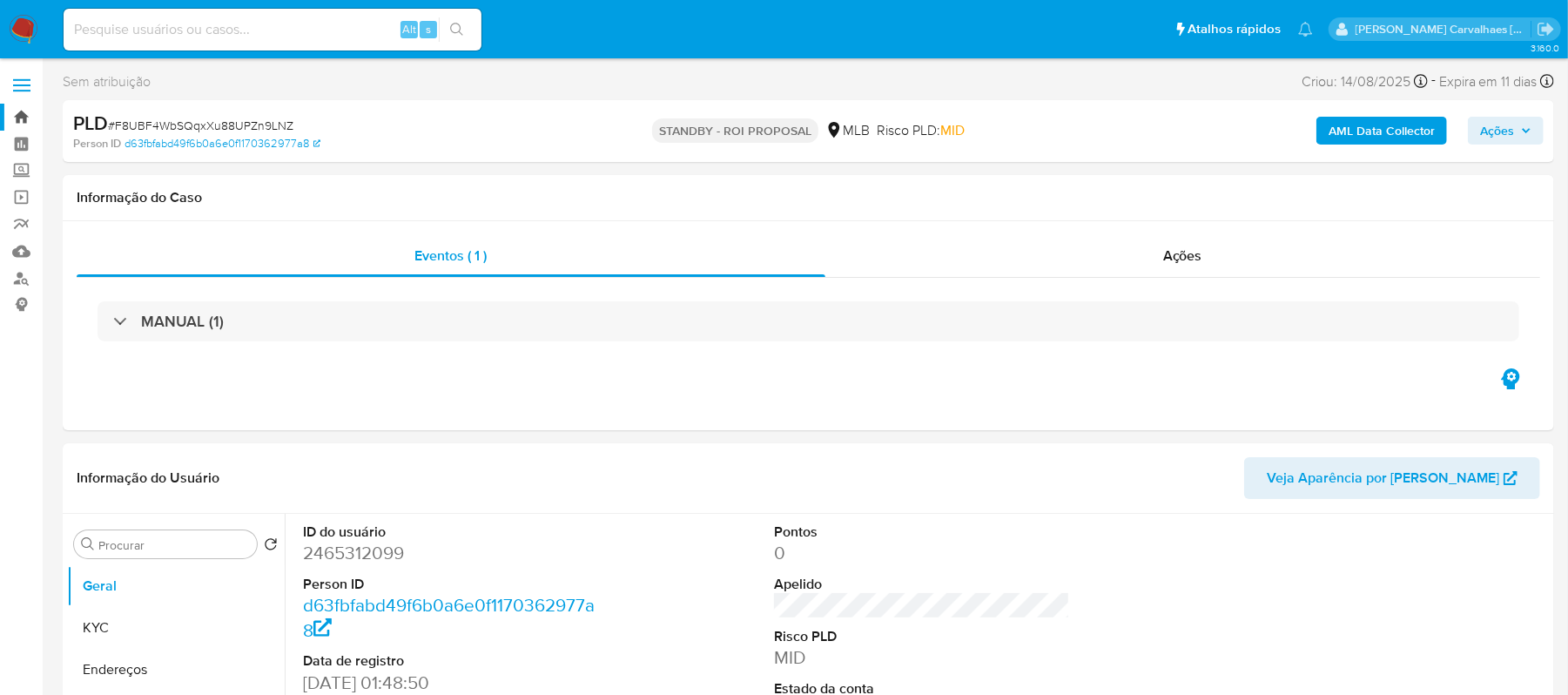
click at [21, 113] on link "Bandeja" at bounding box center [103, 116] width 208 height 27
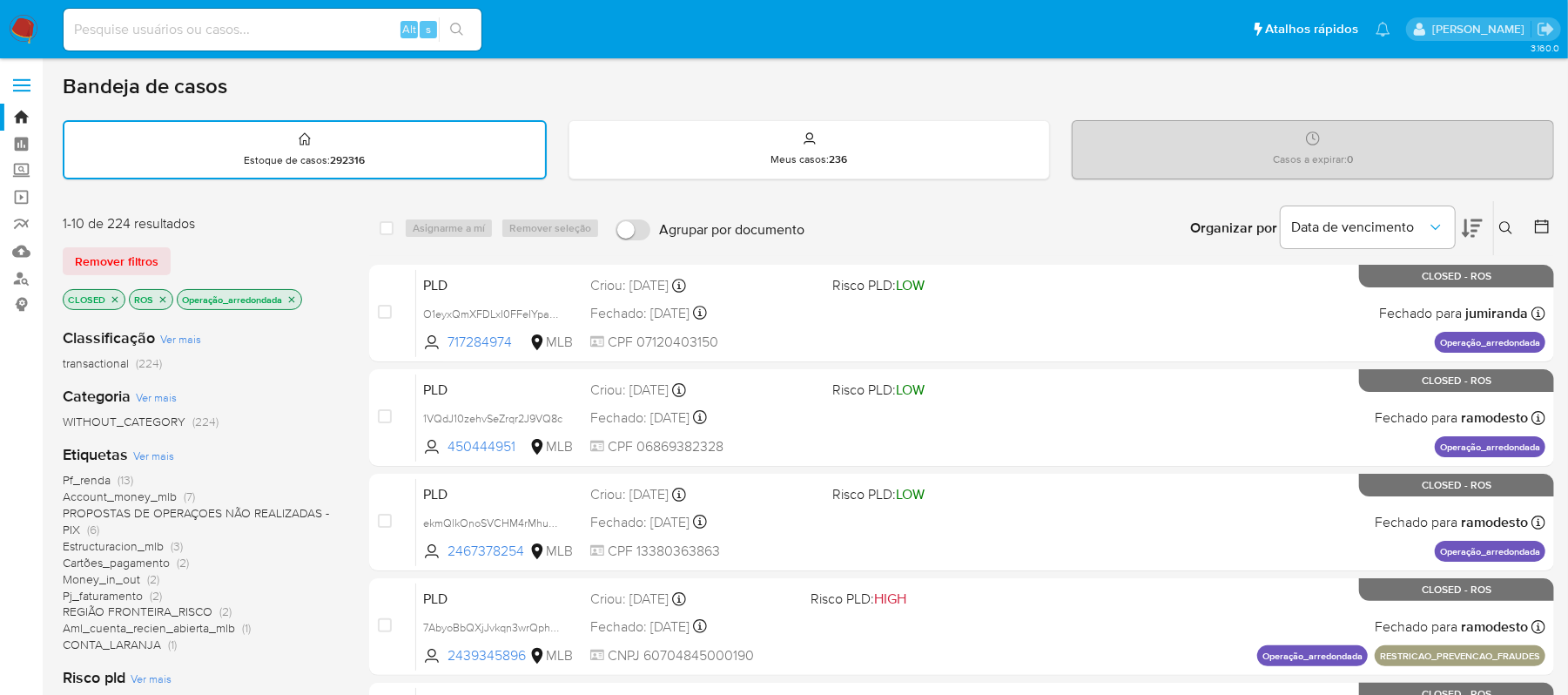
click at [290, 294] on icon "close-filter" at bounding box center [291, 299] width 11 height 11
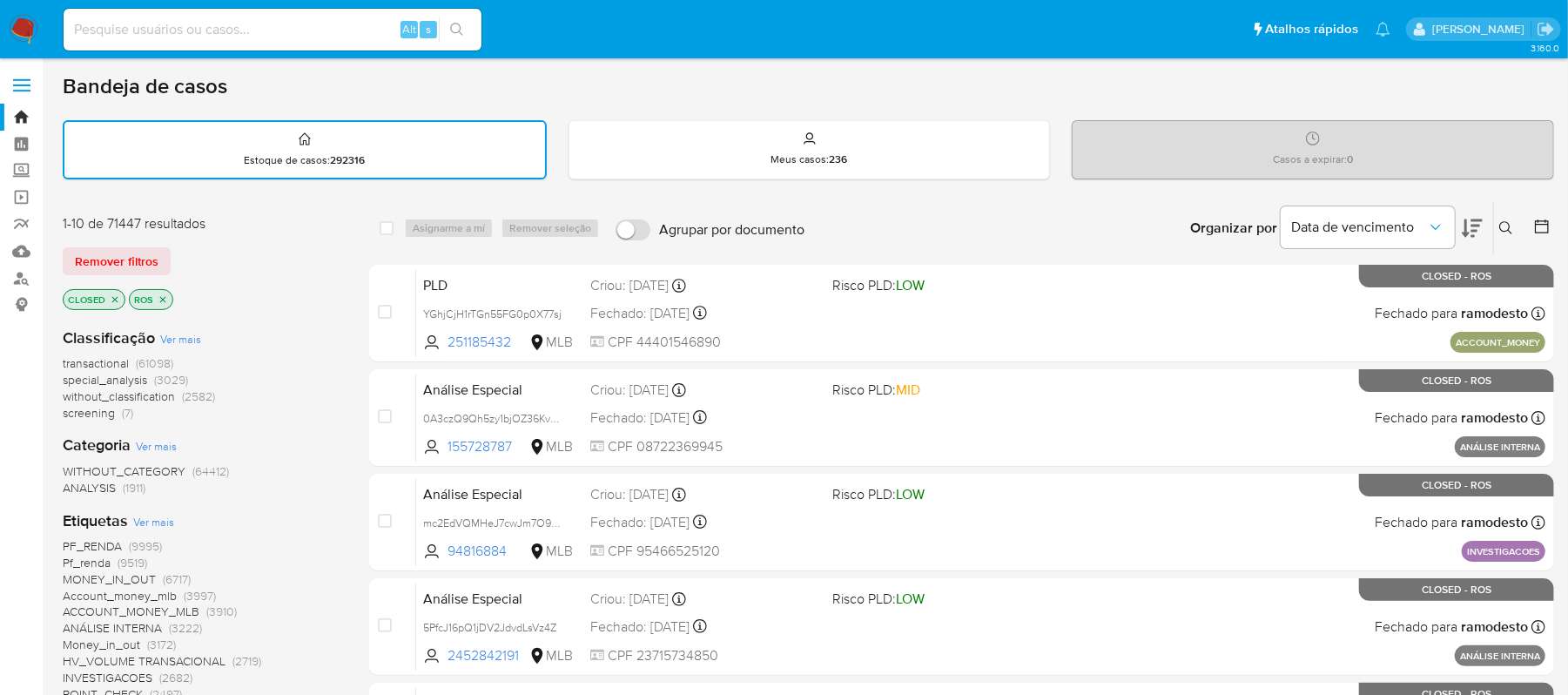
click at [164, 296] on icon "close-filter" at bounding box center [163, 299] width 11 height 11
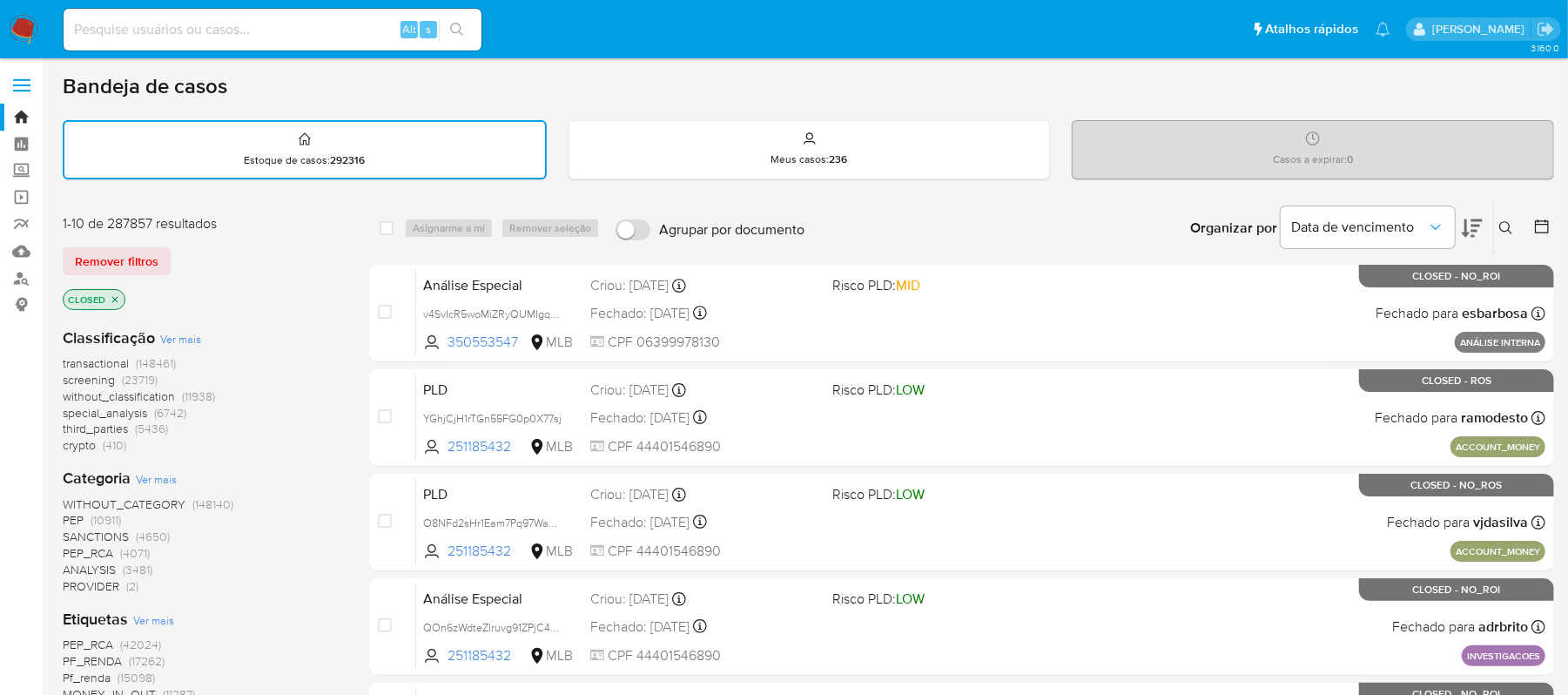
click at [119, 294] on p "CLOSED" at bounding box center [93, 299] width 61 height 19
click at [113, 298] on icon "close-filter" at bounding box center [114, 299] width 11 height 11
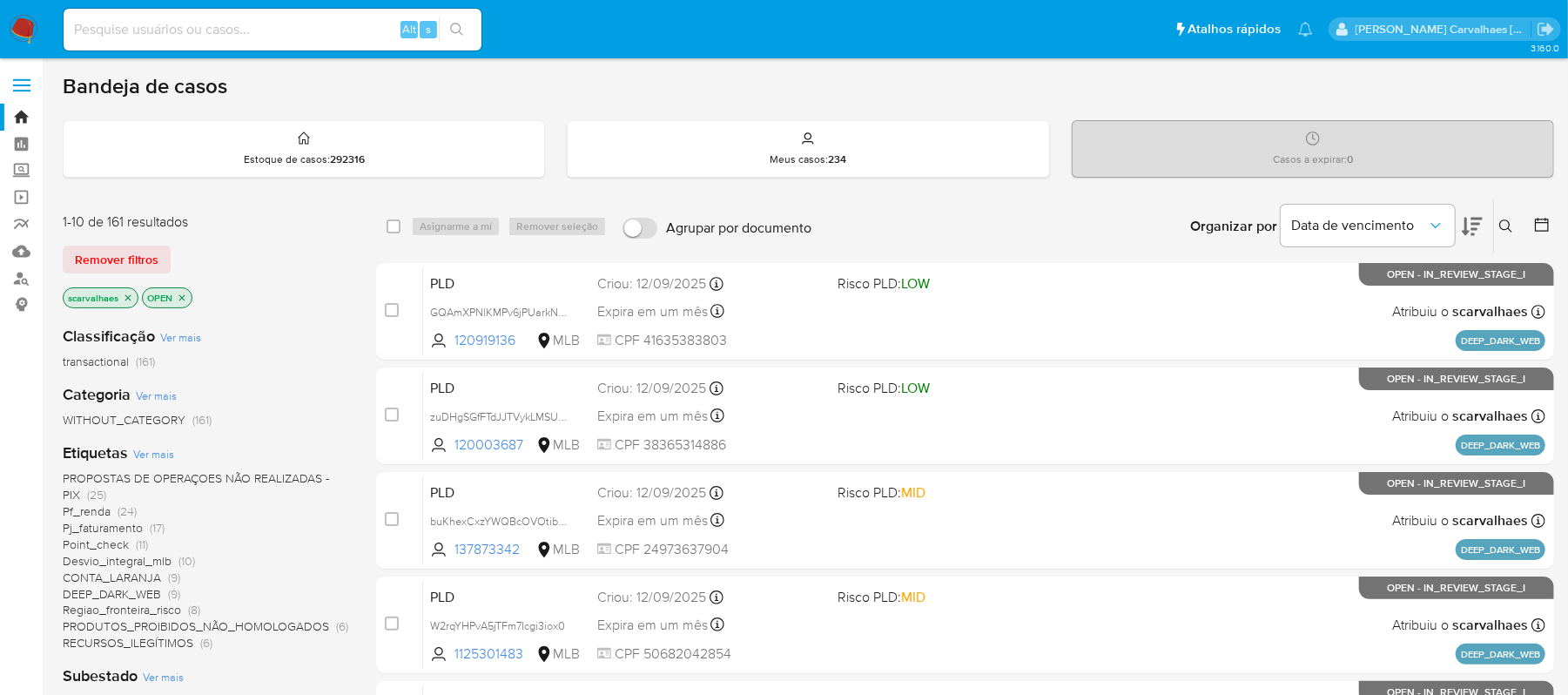
click at [1475, 225] on icon at bounding box center [1472, 226] width 21 height 21
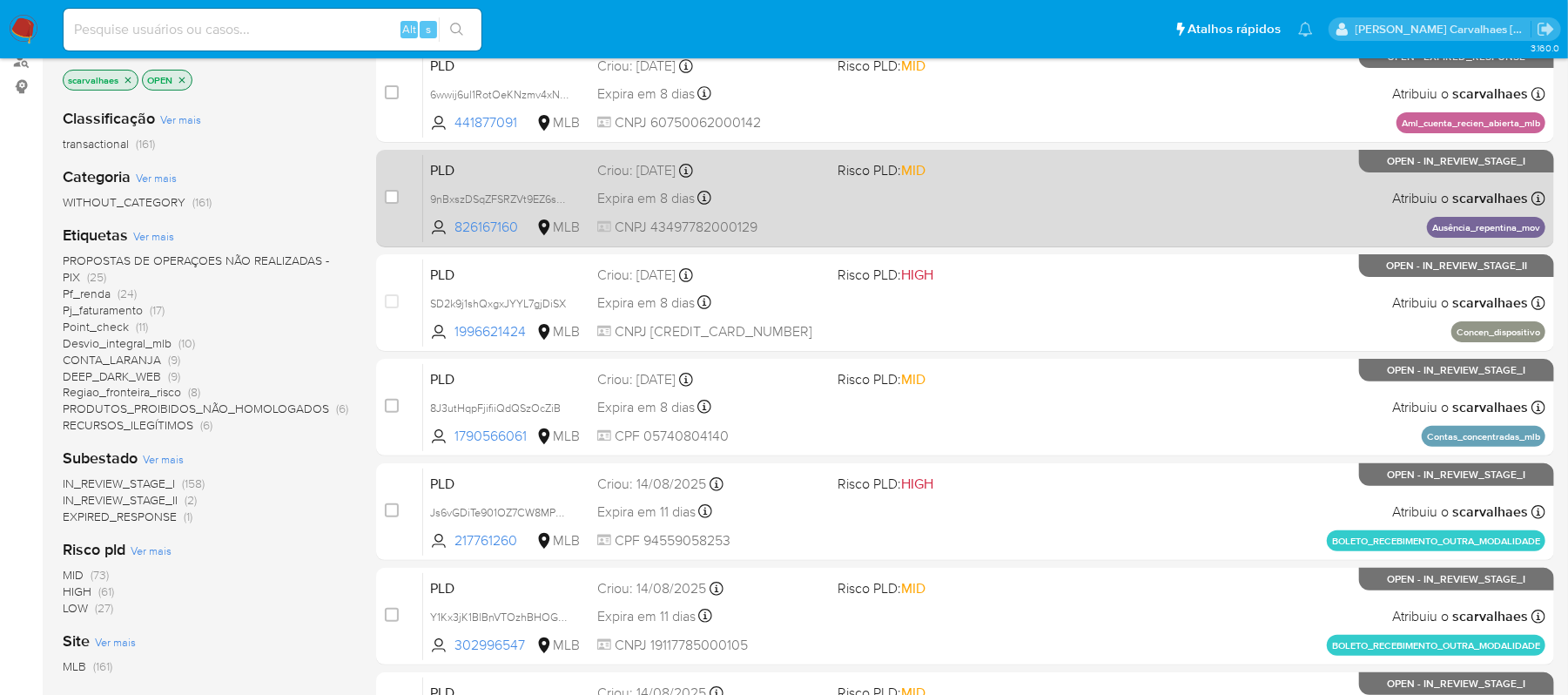
scroll to position [464, 0]
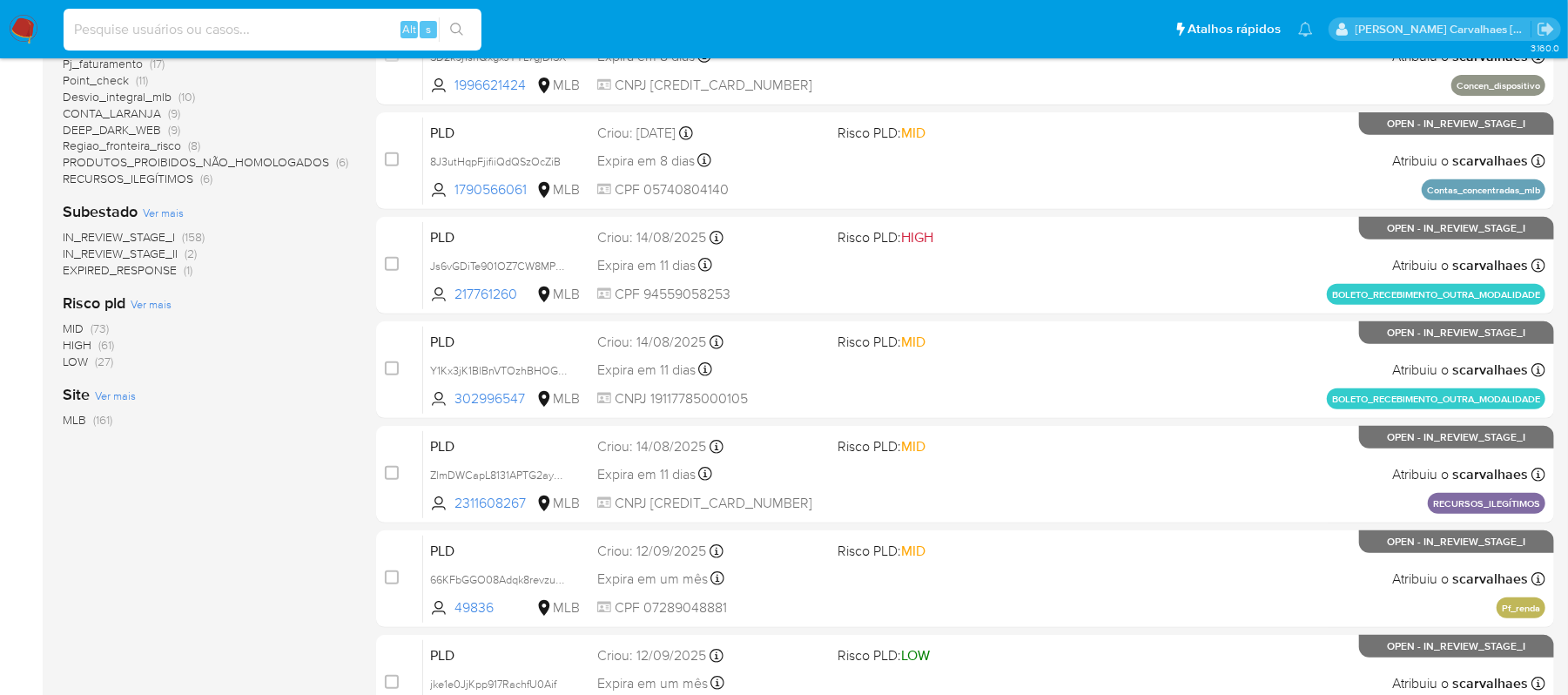
click at [224, 23] on input at bounding box center [272, 29] width 418 height 23
paste input "SD2k9j1shQxgxJYYL7gjDiSX"
type input "SD2k9j1shQxgxJYYL7gjDiSX"
click at [460, 32] on icon "search-icon" at bounding box center [456, 29] width 13 height 13
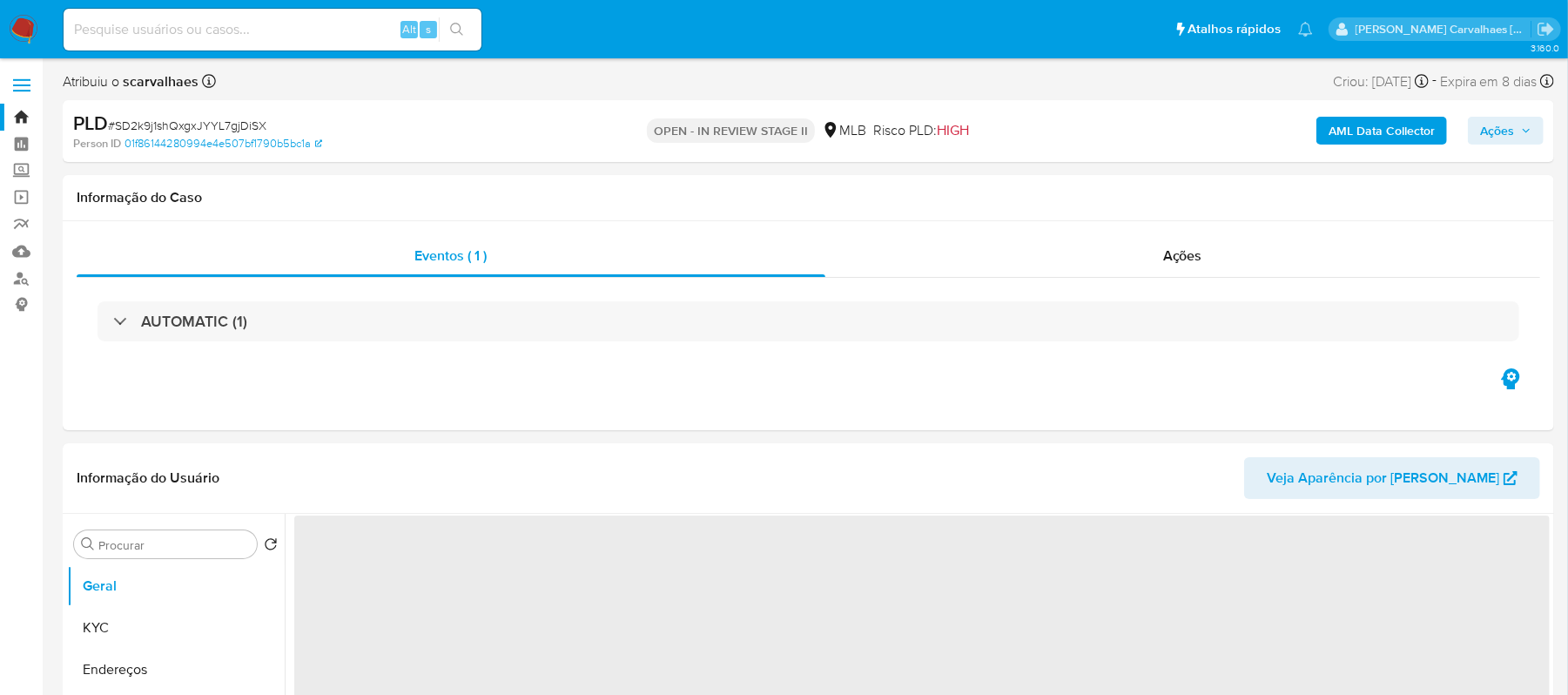
select select "10"
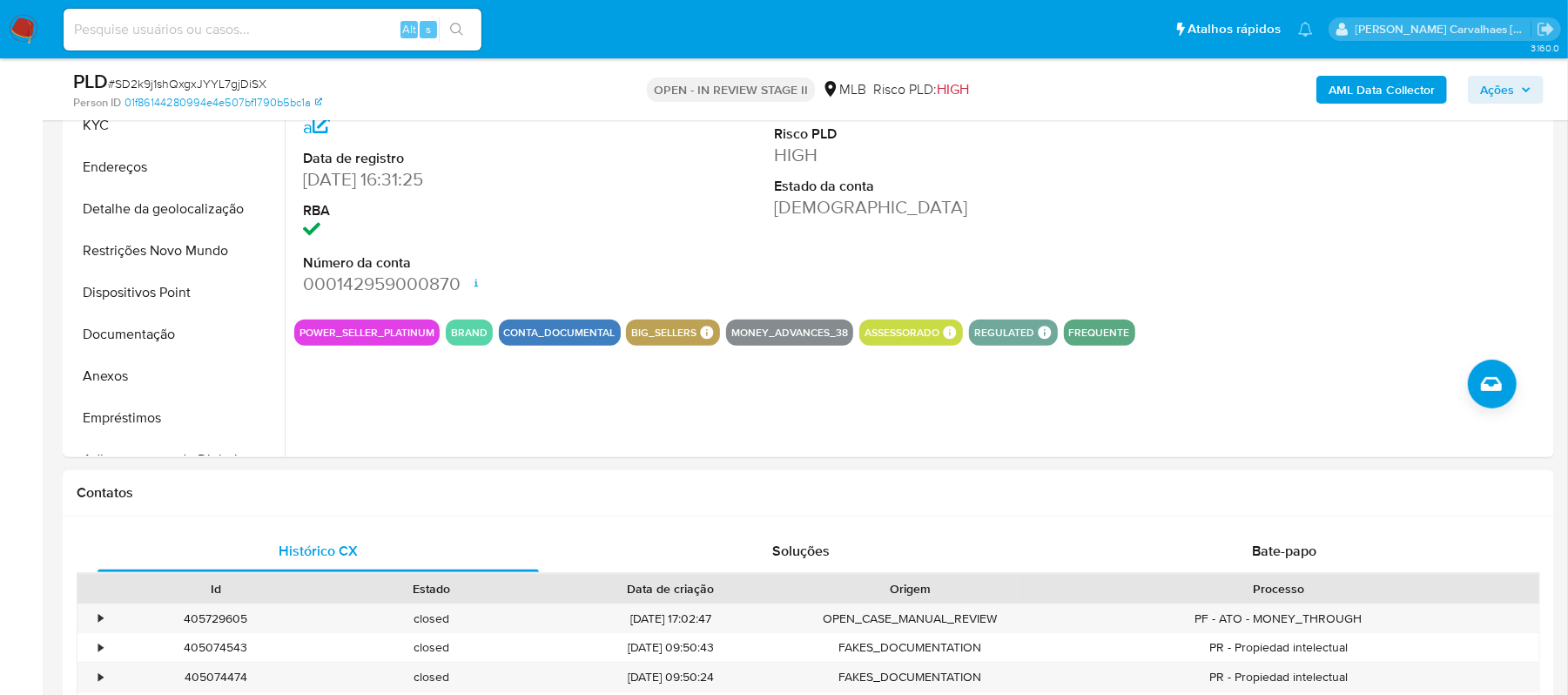
scroll to position [464, 0]
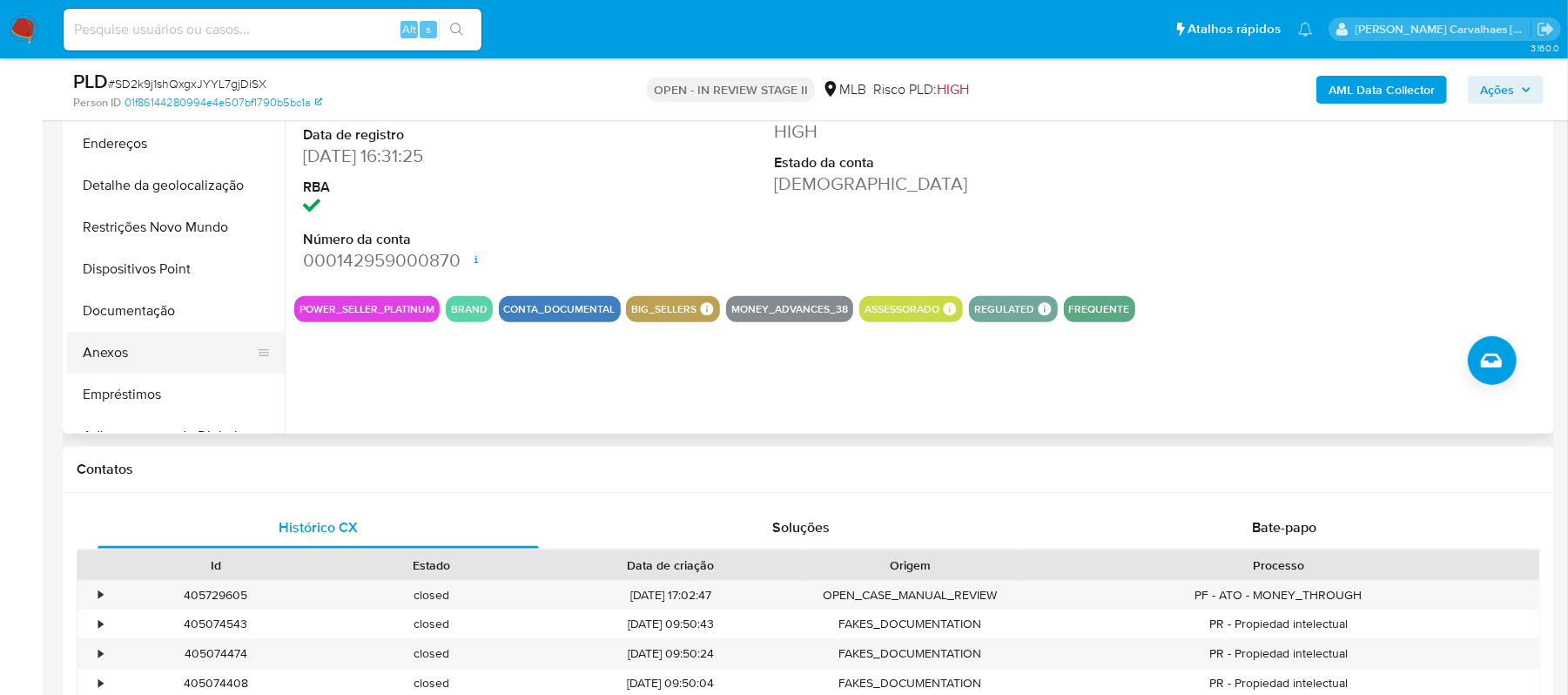
click at [102, 353] on button "Anexos" at bounding box center [168, 353] width 204 height 42
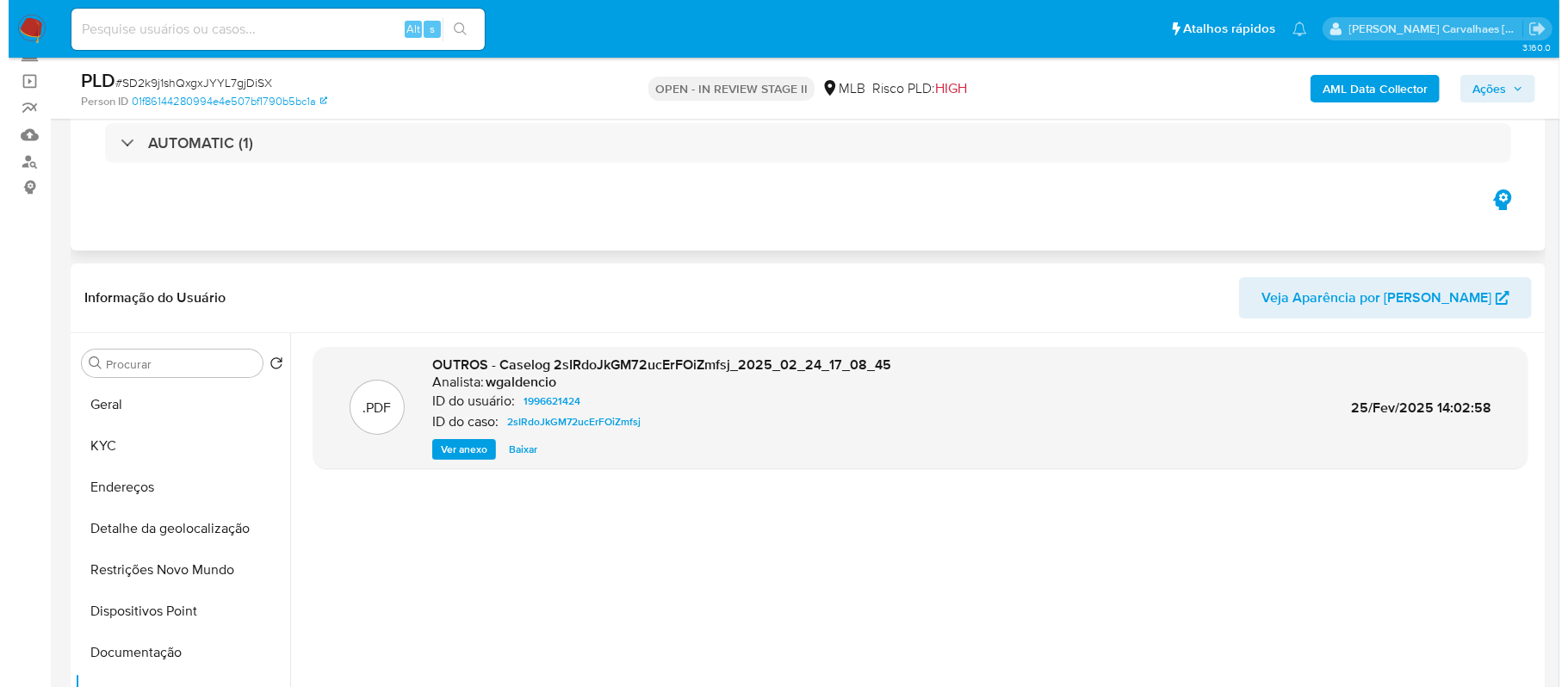
scroll to position [115, 0]
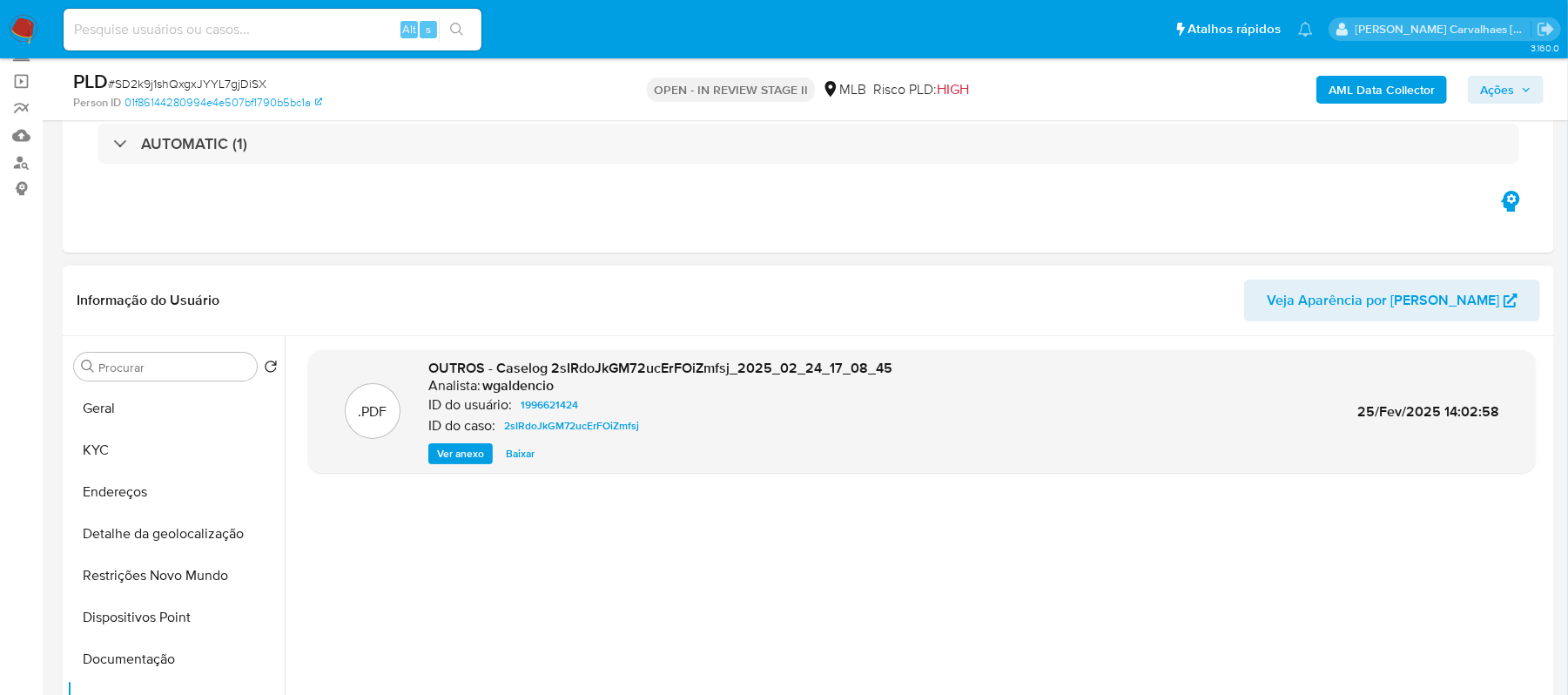
click at [443, 456] on span "Ver anexo" at bounding box center [460, 454] width 47 height 18
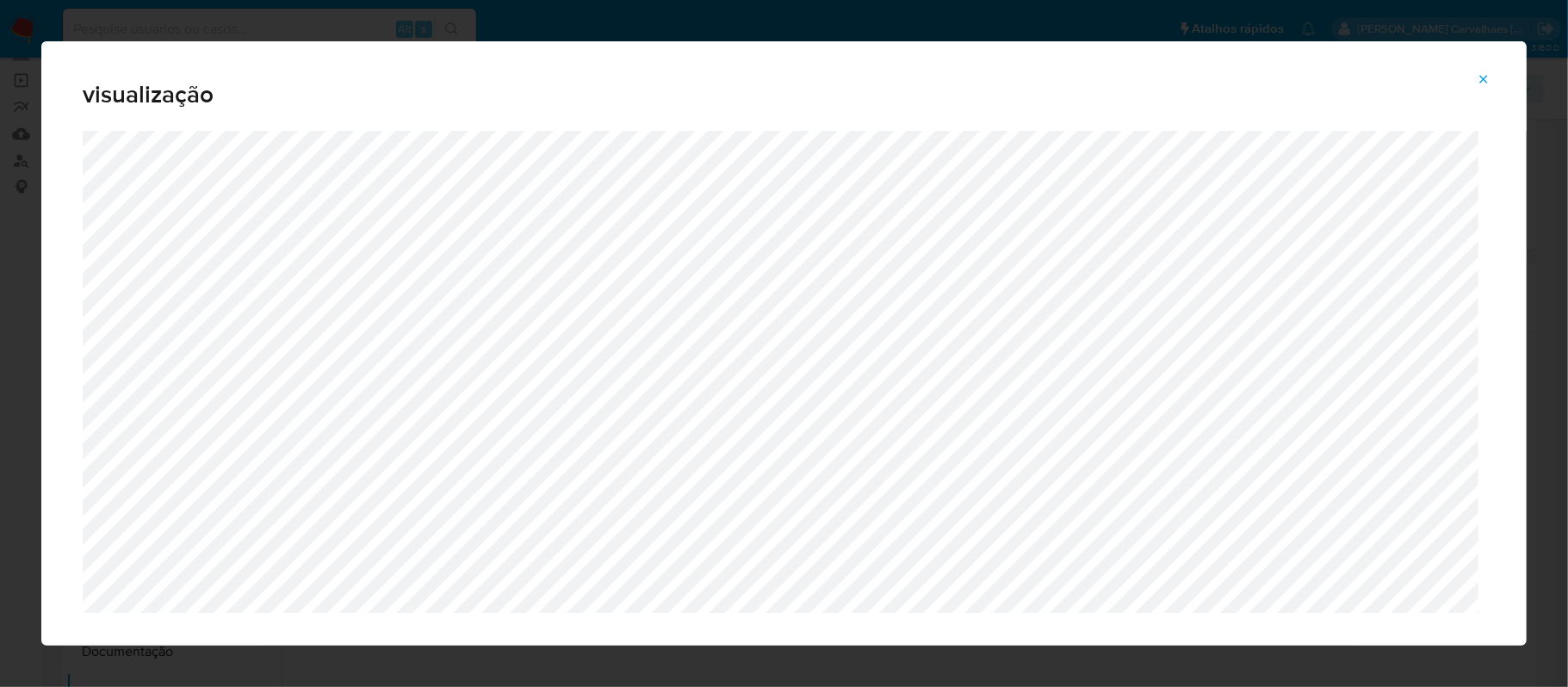
click at [1486, 70] on span "Attachment preview" at bounding box center [1484, 79] width 14 height 25
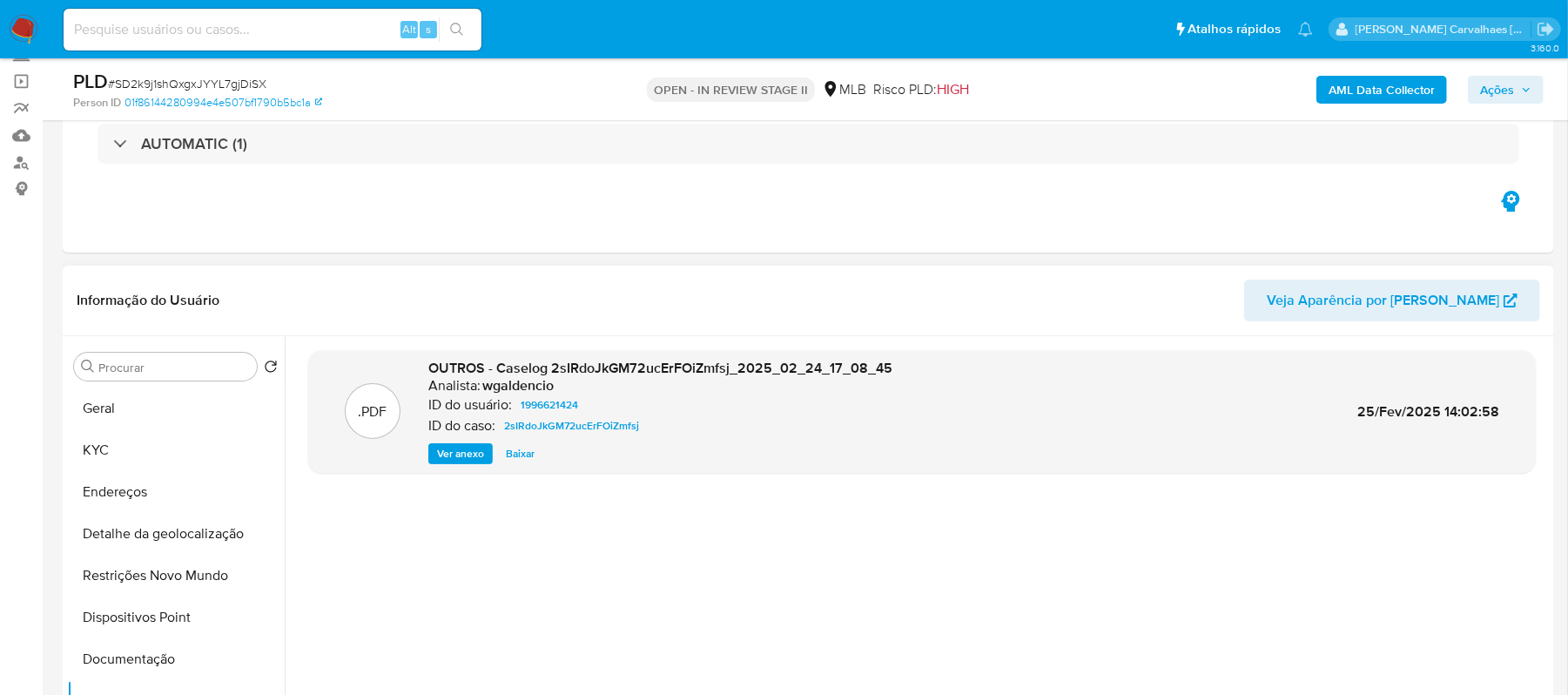
click at [446, 457] on span "Ver anexo" at bounding box center [460, 454] width 47 height 18
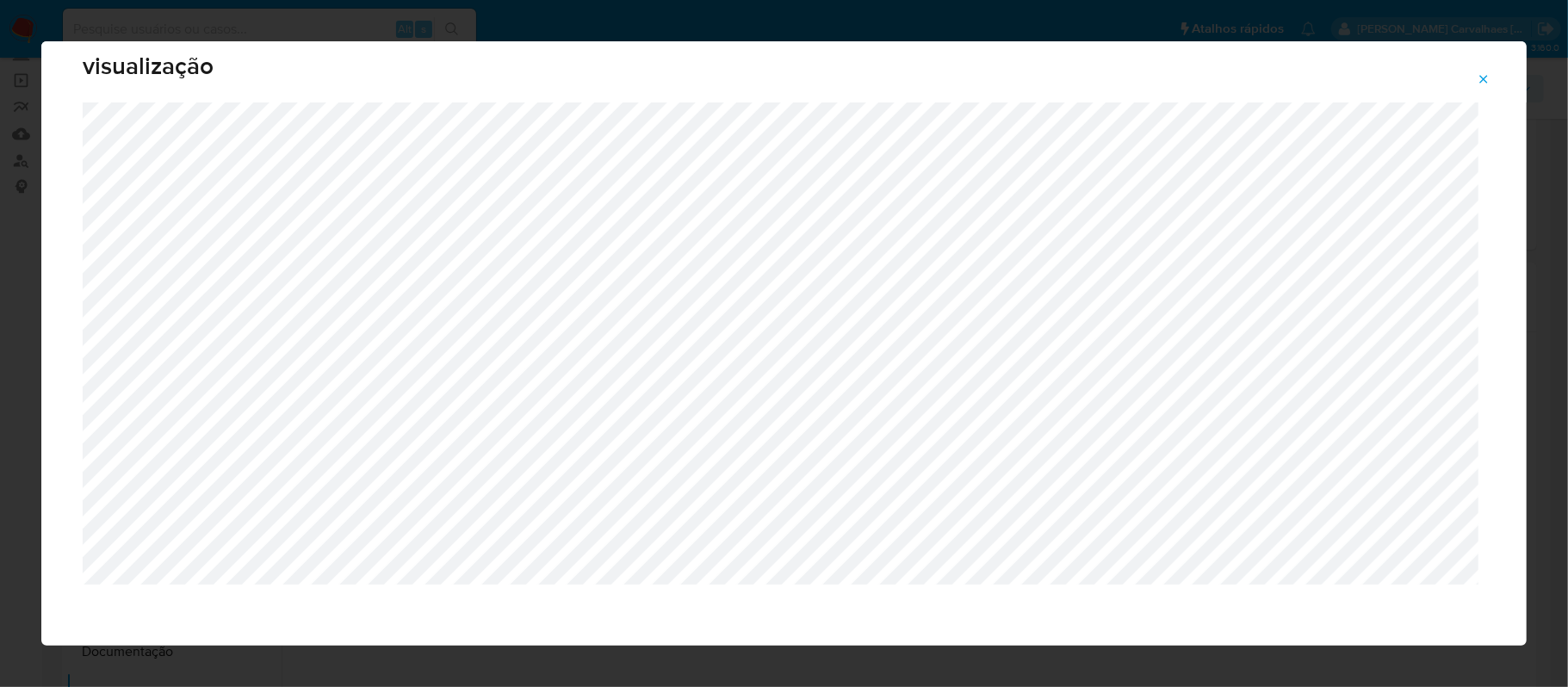
scroll to position [35, 0]
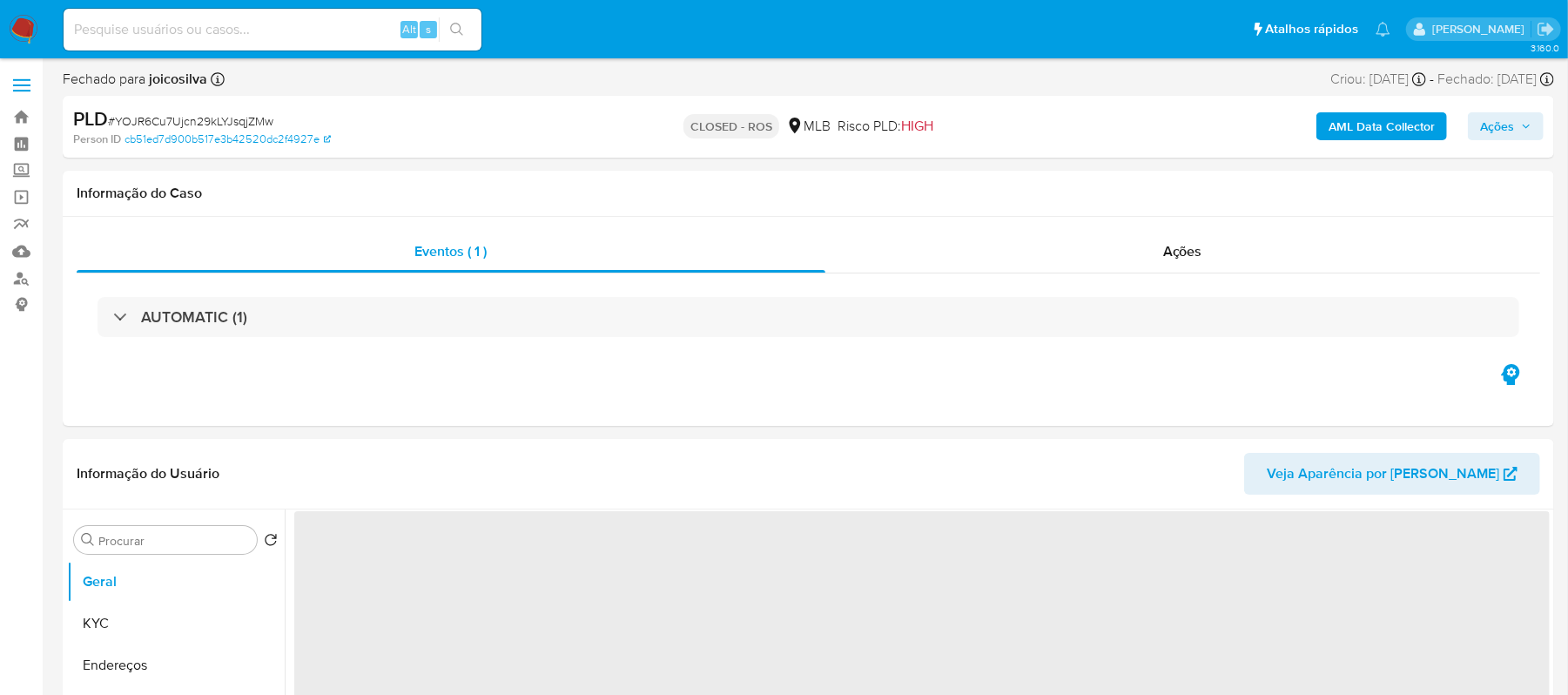
select select "10"
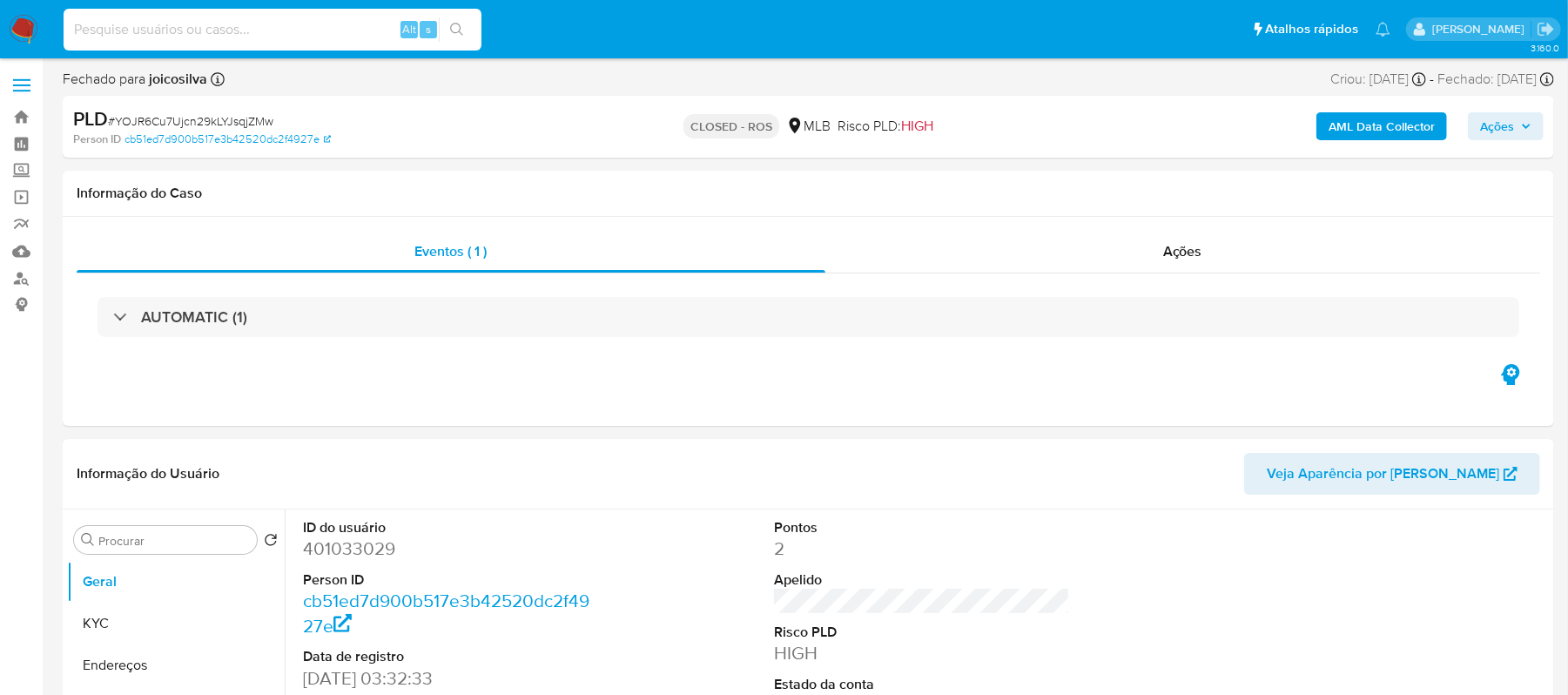
paste input "SD2k9j1shQxgxJYYL7gjDiSX"
type input "SD2k9j1shQxgxJYYL7gjDiSX"
click at [451, 26] on icon "search-icon" at bounding box center [457, 30] width 14 height 14
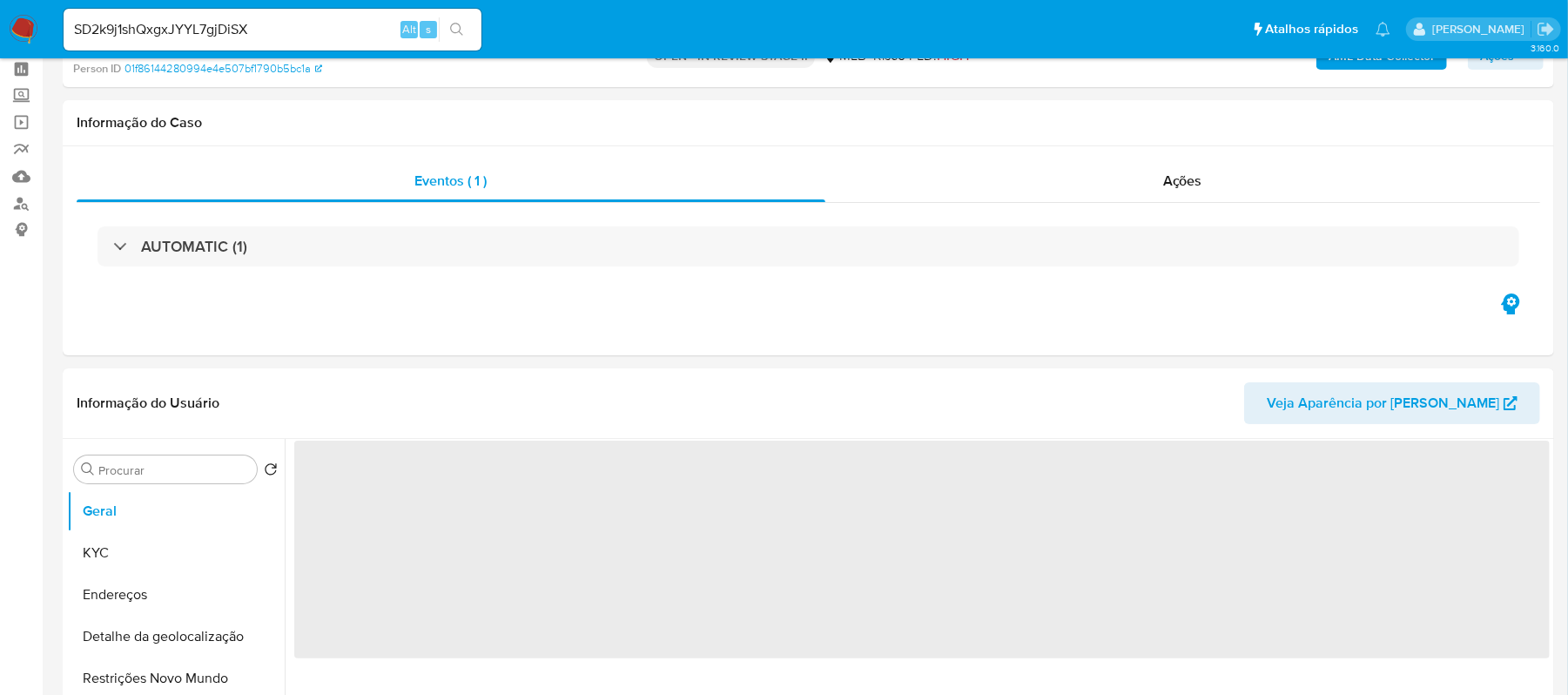
select select "10"
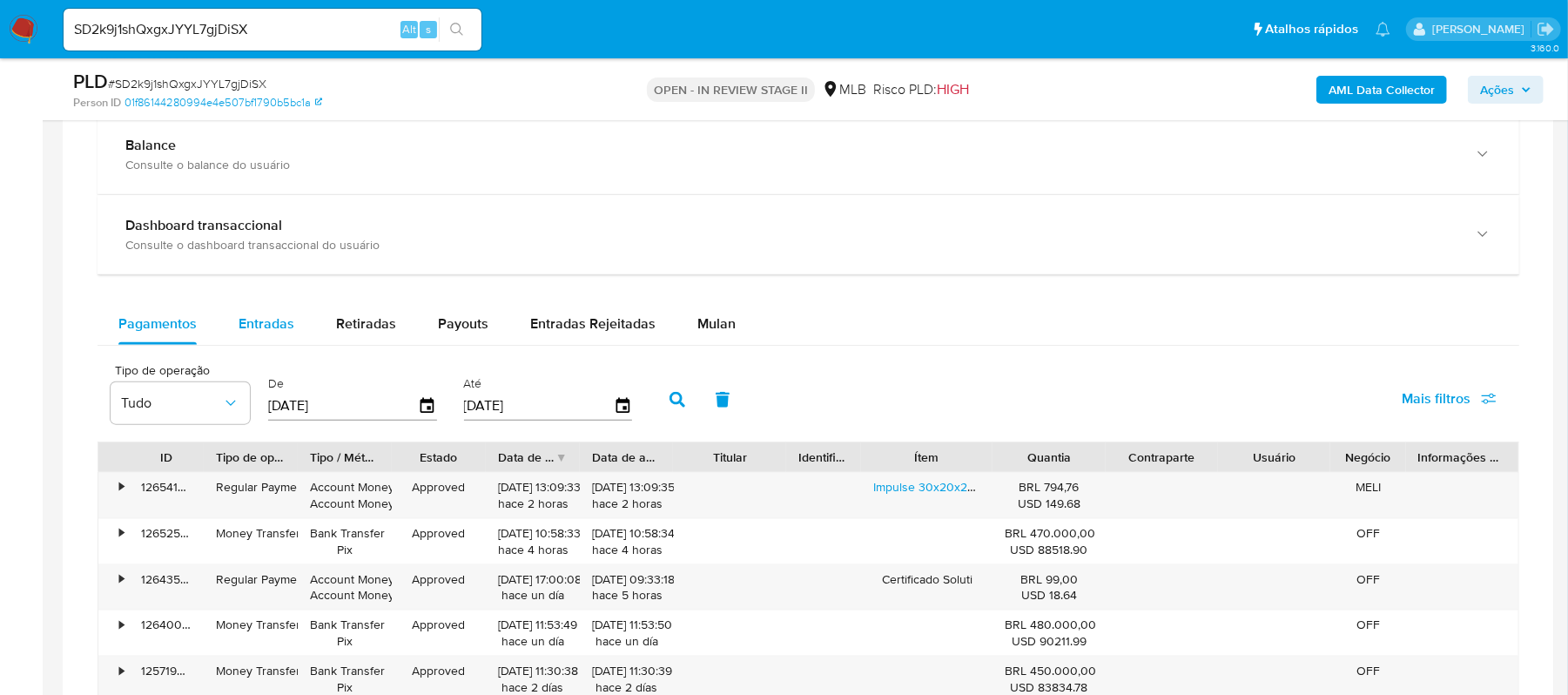
scroll to position [1278, 0]
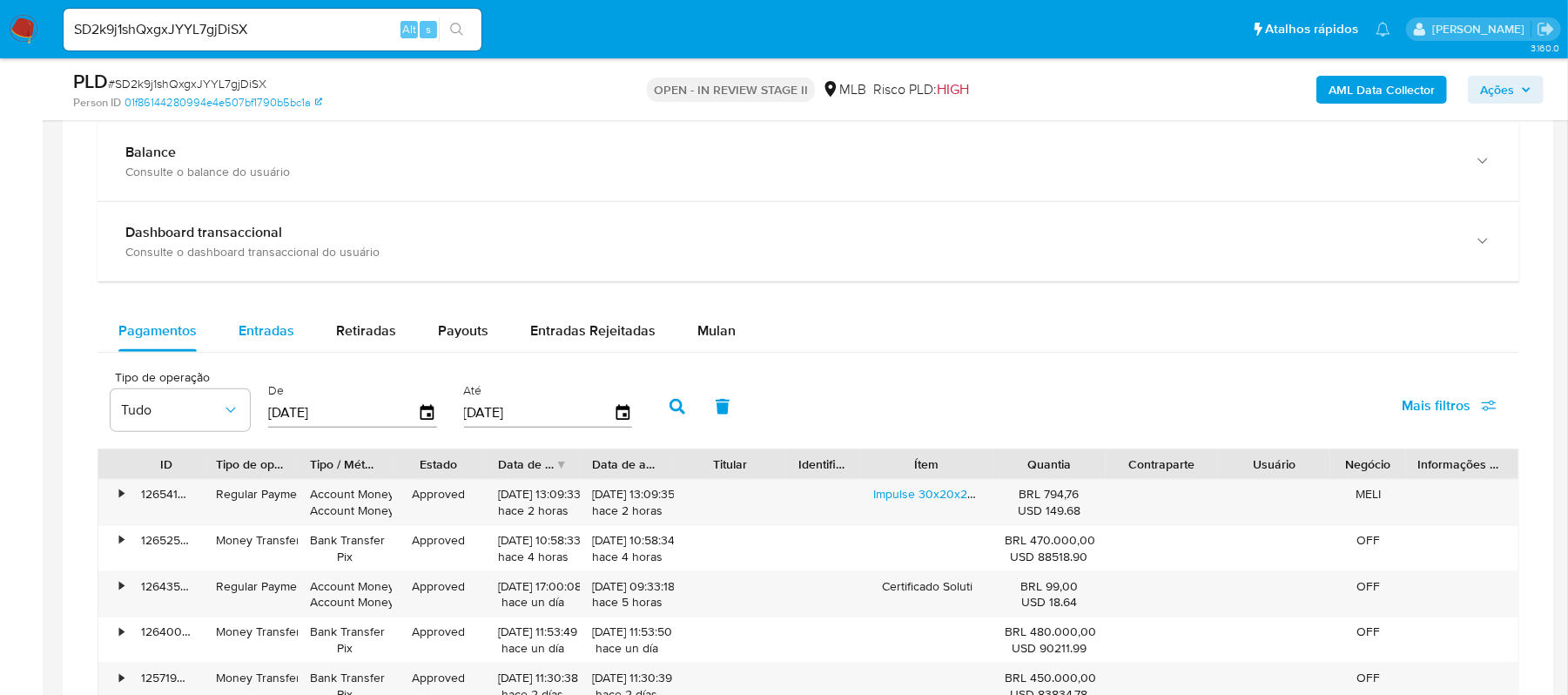
click at [279, 332] on span "Entradas" at bounding box center [266, 330] width 56 height 20
select select "10"
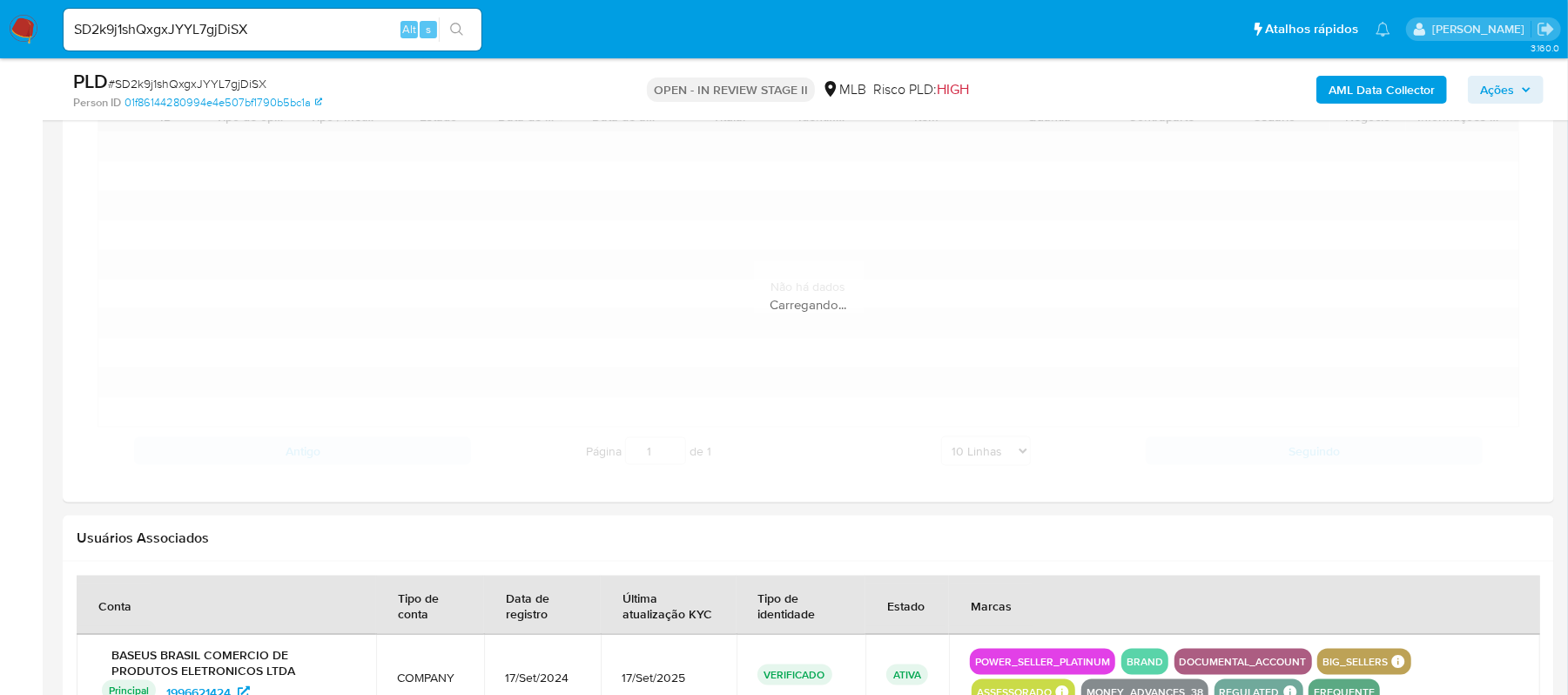
scroll to position [1626, 0]
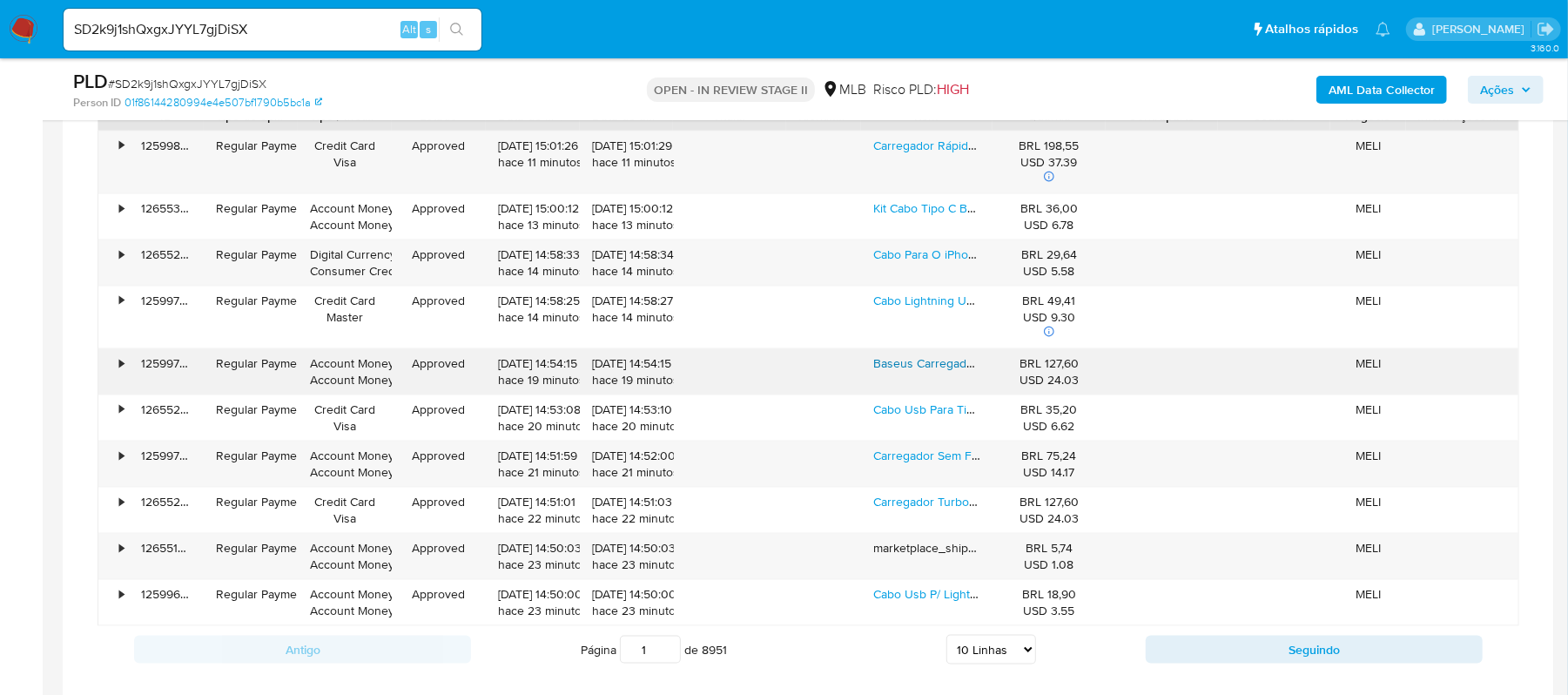
click at [905, 372] on link "Baseus Carregador De Parede Turbo 20w Tipo-c + Cabo iPhone" at bounding box center [1046, 364] width 346 height 18
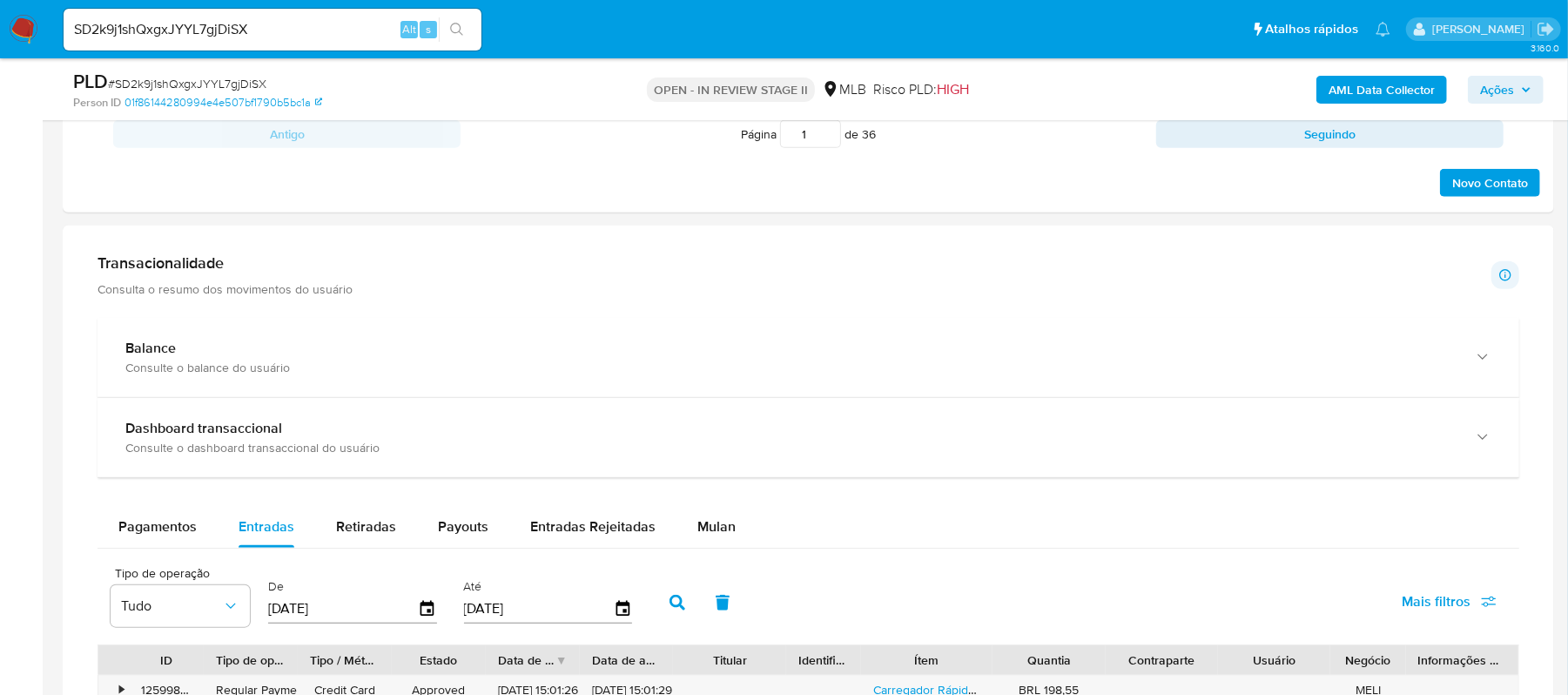
scroll to position [1064, 0]
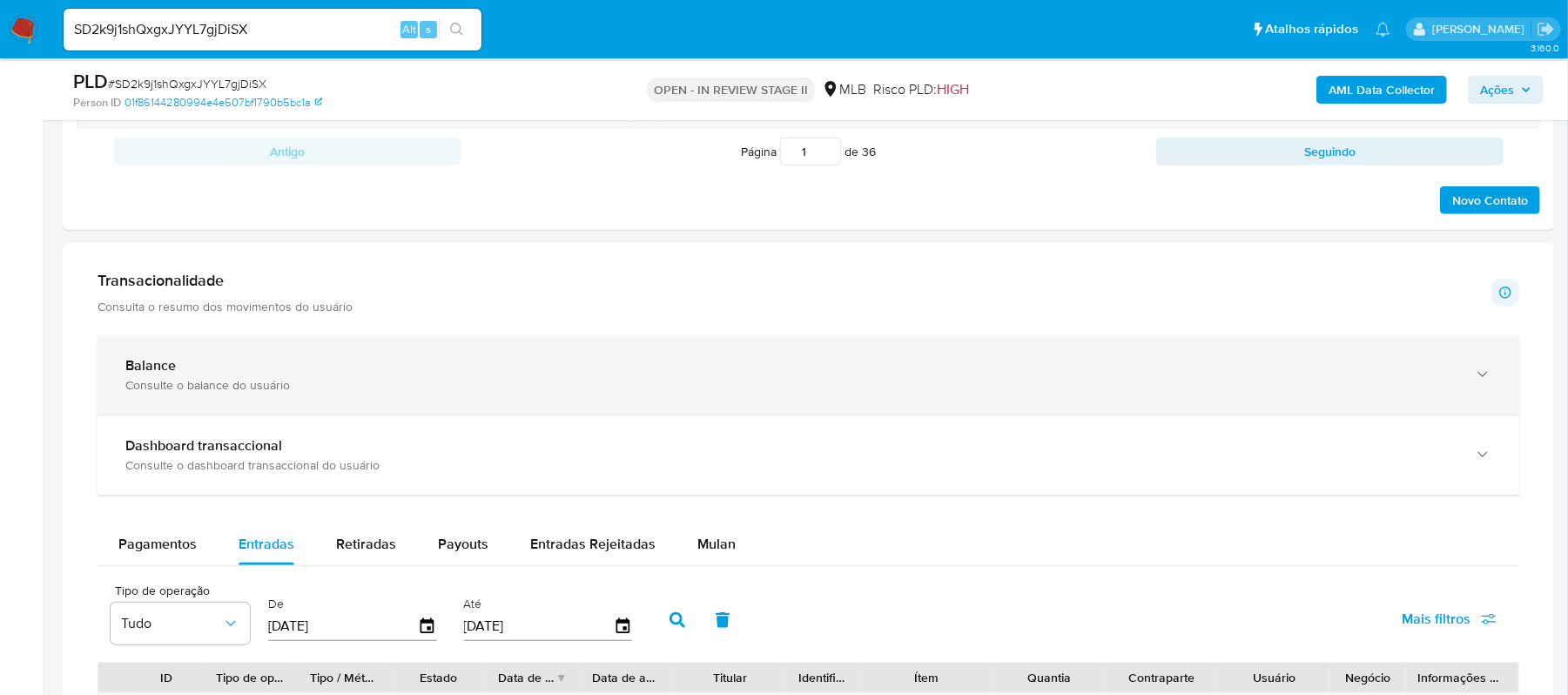
click at [1478, 373] on icon "button" at bounding box center [1484, 375] width 18 height 18
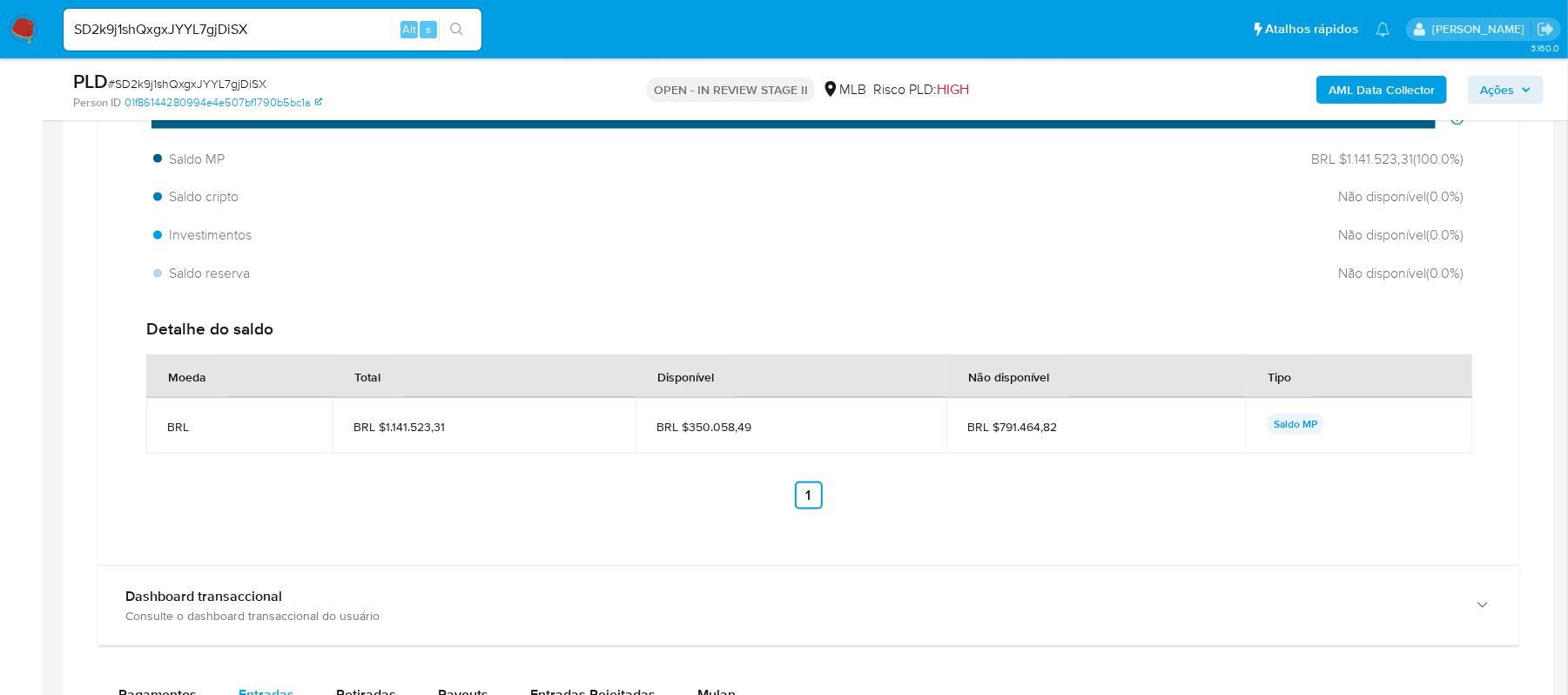
scroll to position [1645, 0]
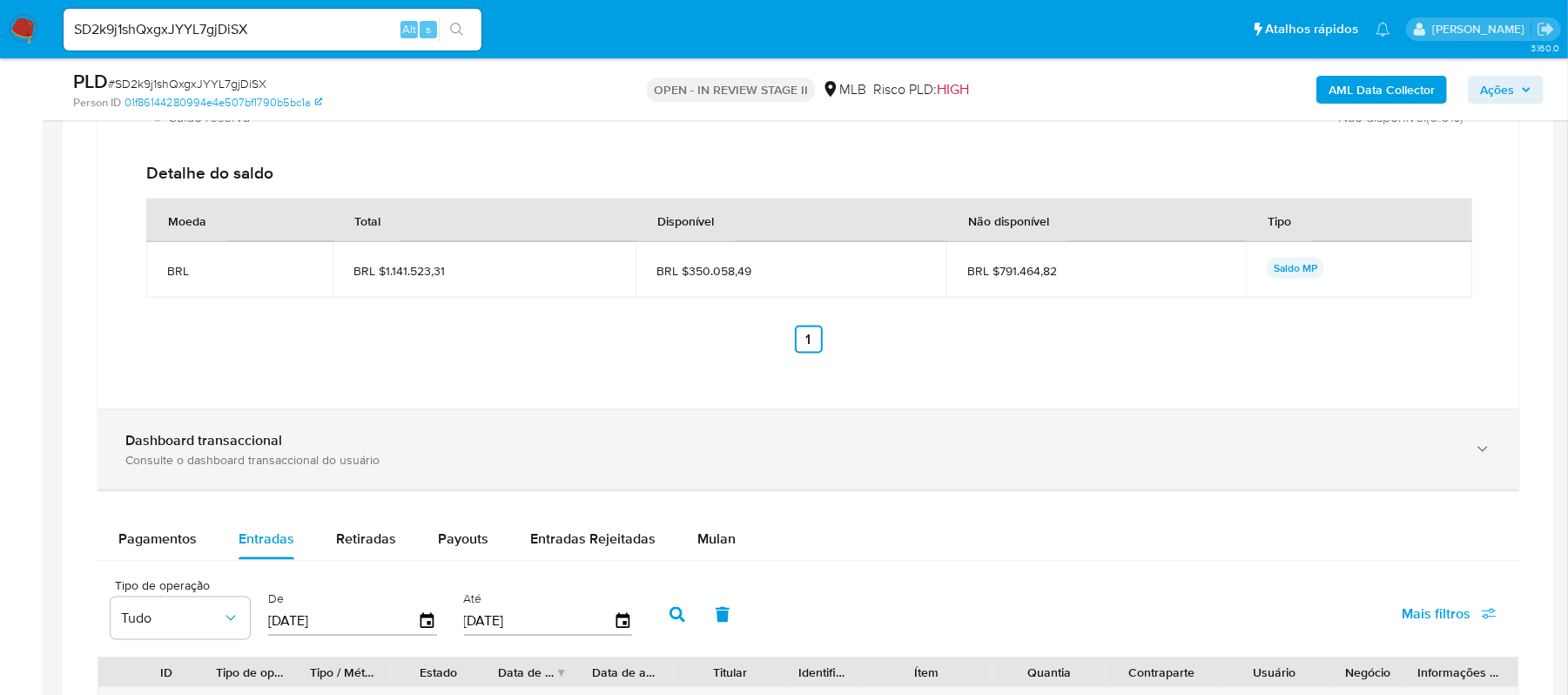
click at [1474, 457] on div "button" at bounding box center [1481, 450] width 21 height 36
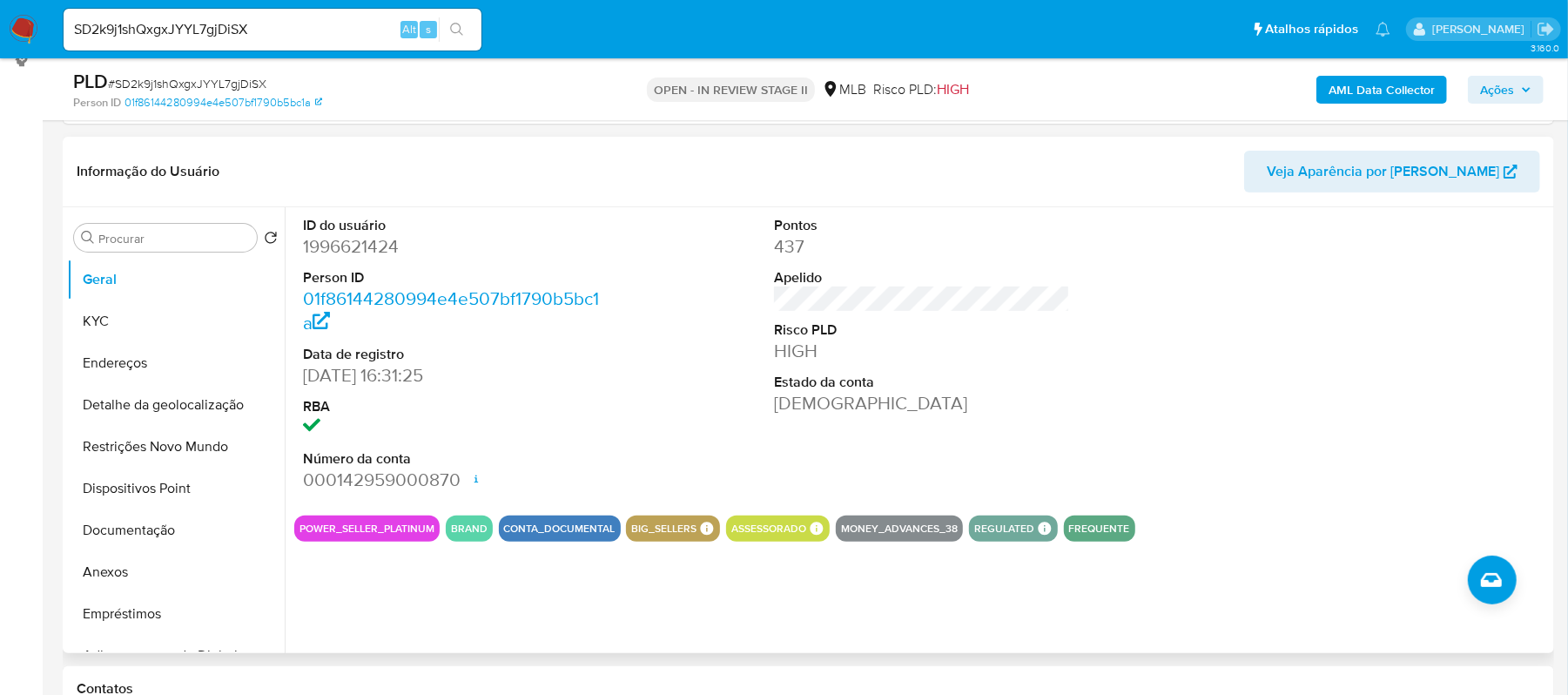
scroll to position [134, 0]
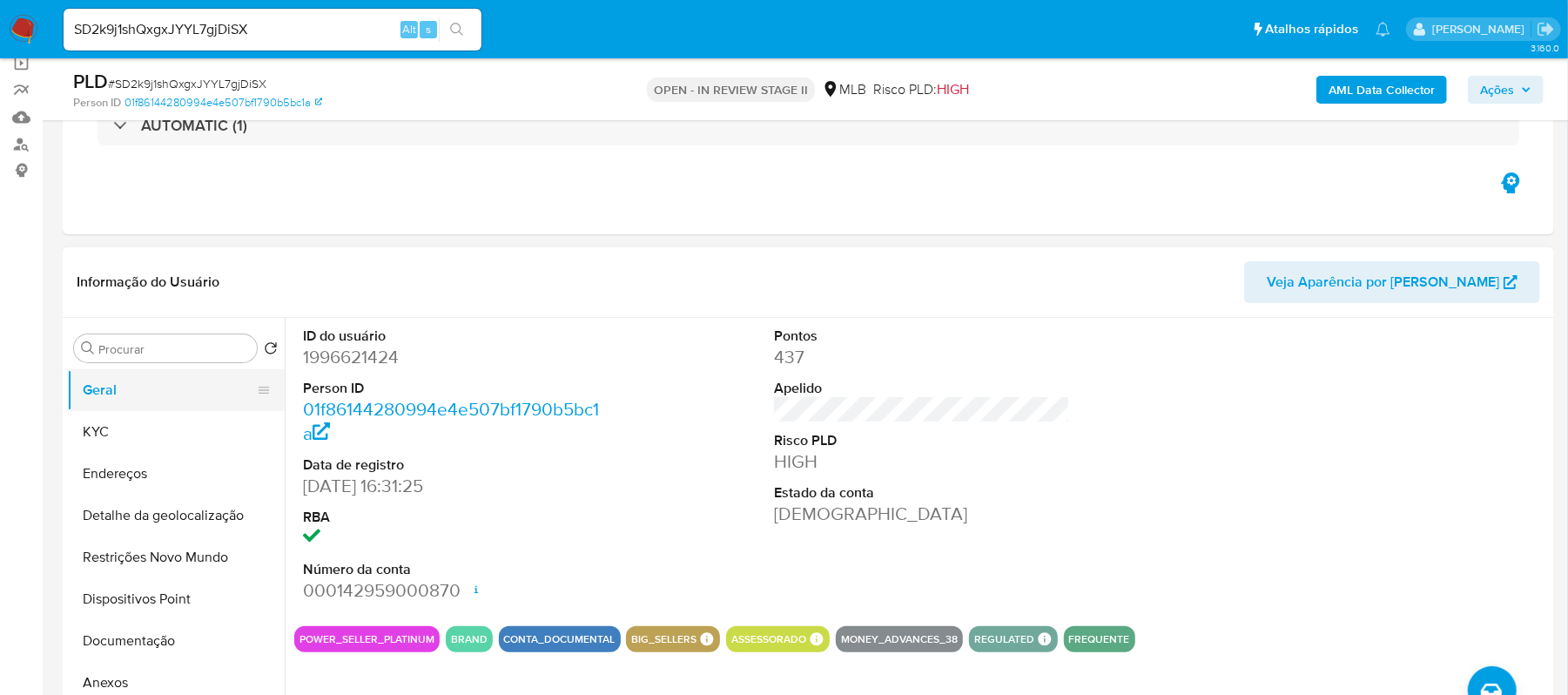
click at [109, 402] on button "Geral" at bounding box center [168, 391] width 204 height 42
click at [144, 433] on button "KYC" at bounding box center [168, 433] width 204 height 42
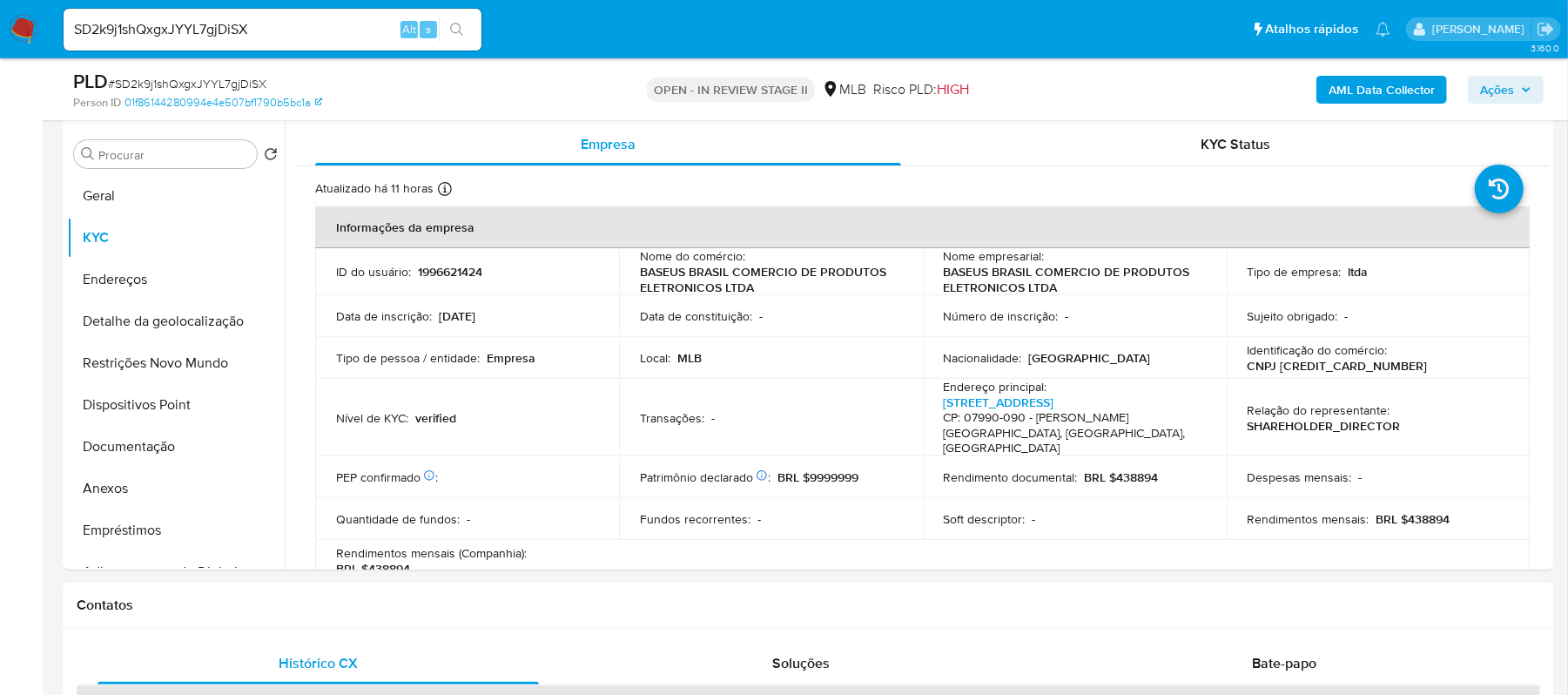
scroll to position [336, 0]
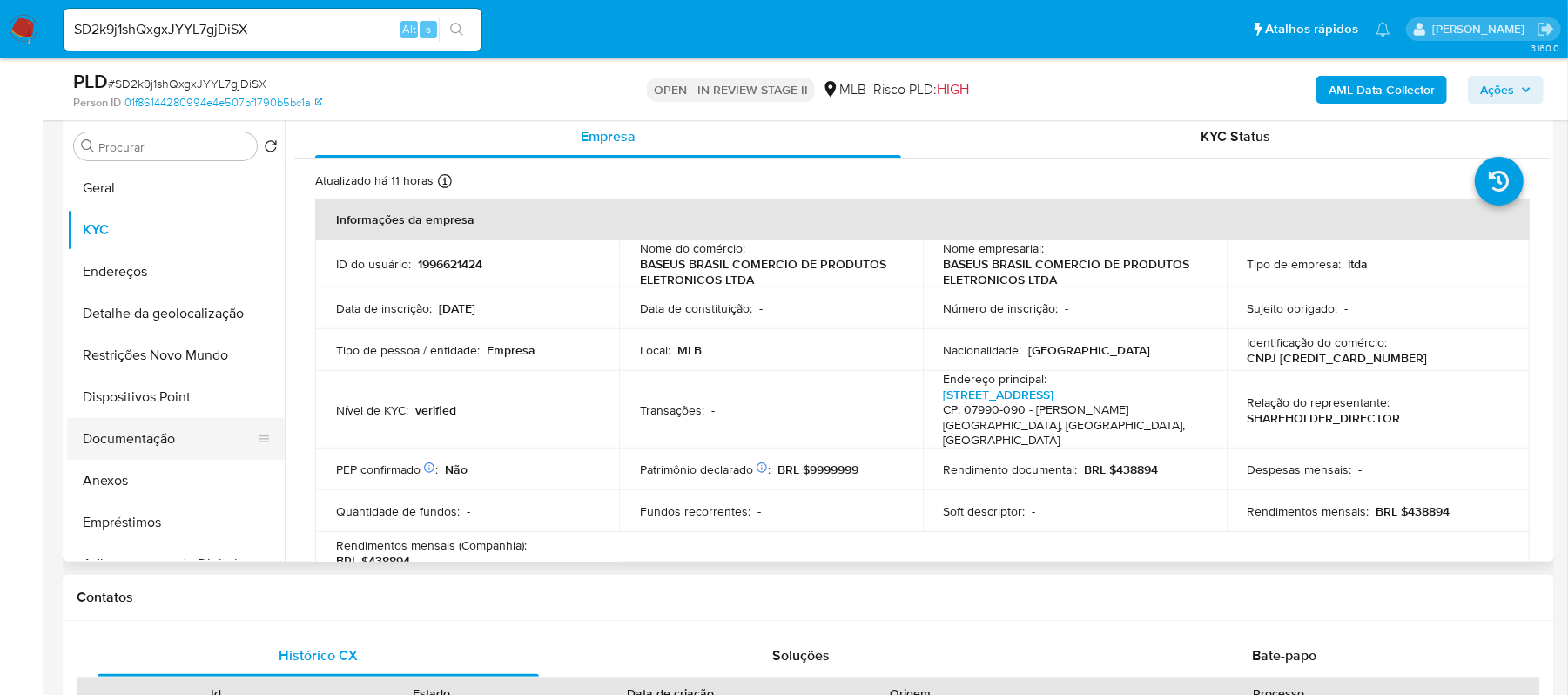
click at [192, 447] on button "Documentação" at bounding box center [168, 439] width 204 height 42
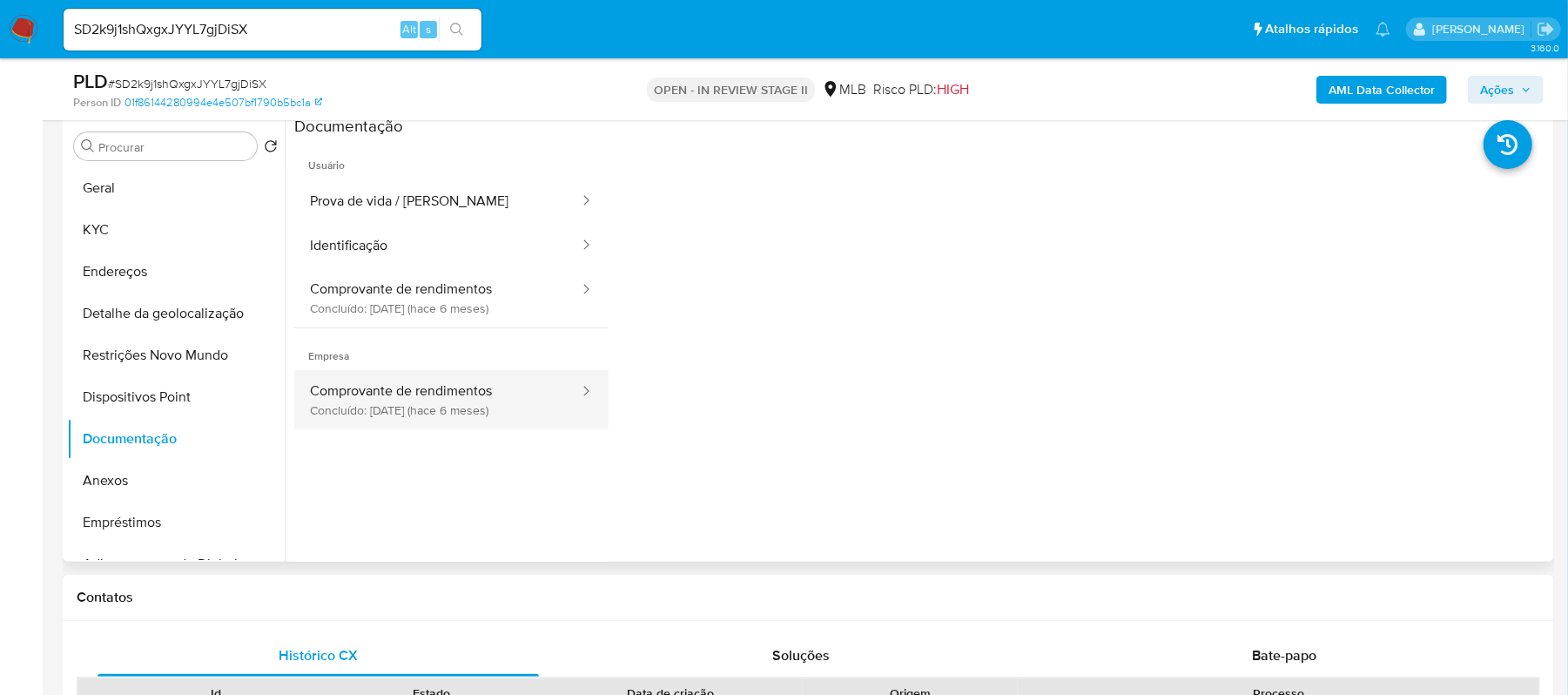
click at [446, 389] on button "Comprovante de rendimentos Concluído: [DATE] (hace 6 meses)" at bounding box center [437, 400] width 286 height 60
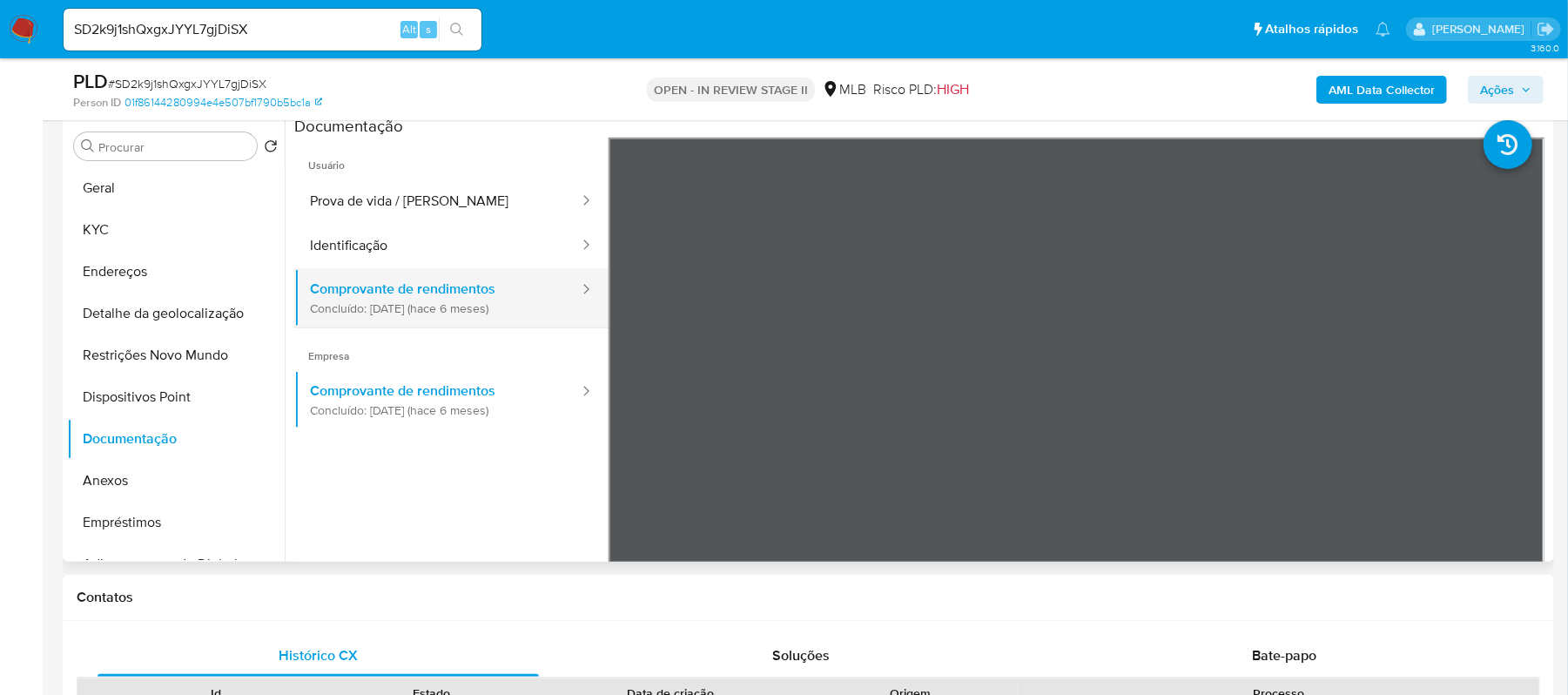
click at [493, 293] on button "Comprovante de rendimentos Concluído: [DATE] (hace 6 meses)" at bounding box center [437, 298] width 286 height 60
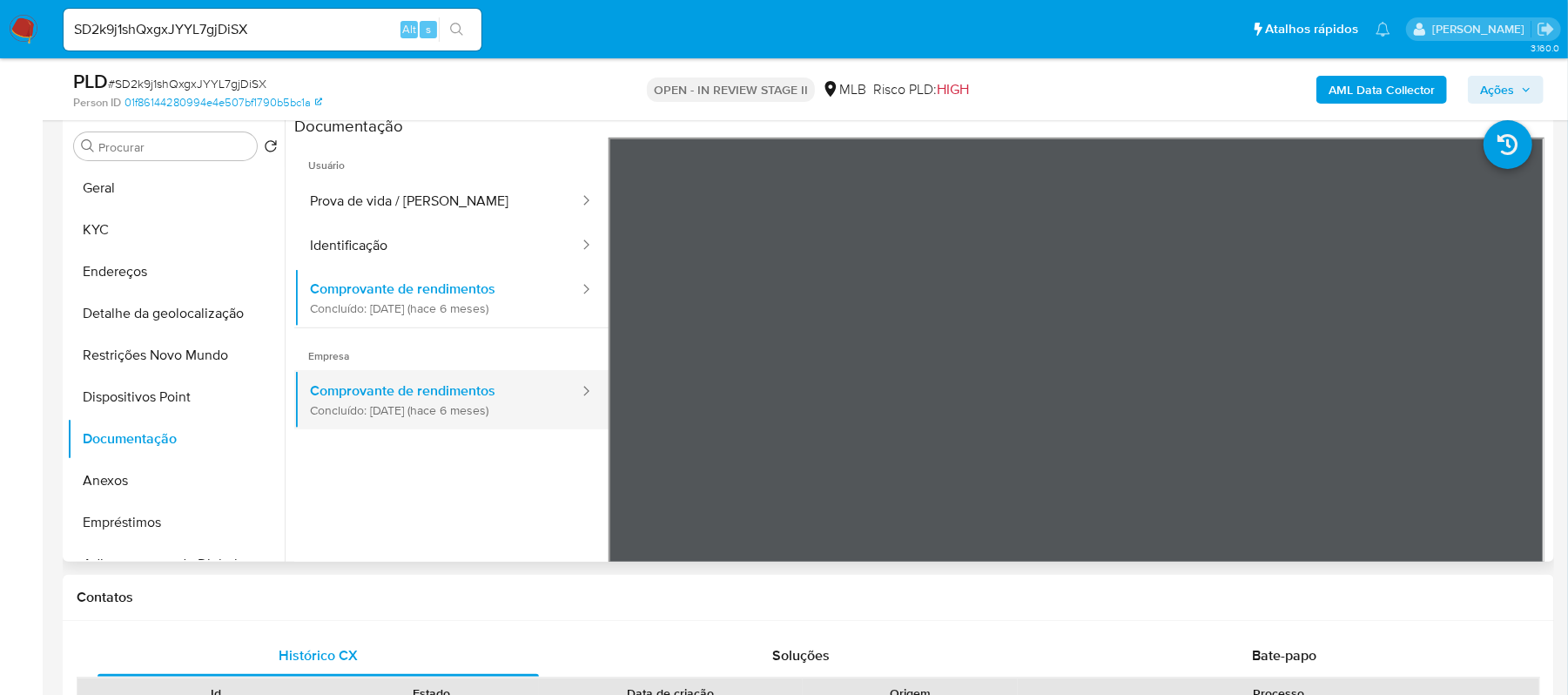
click at [461, 389] on button "Comprovante de rendimentos Concluído: [DATE] (hace 6 meses)" at bounding box center [437, 400] width 286 height 60
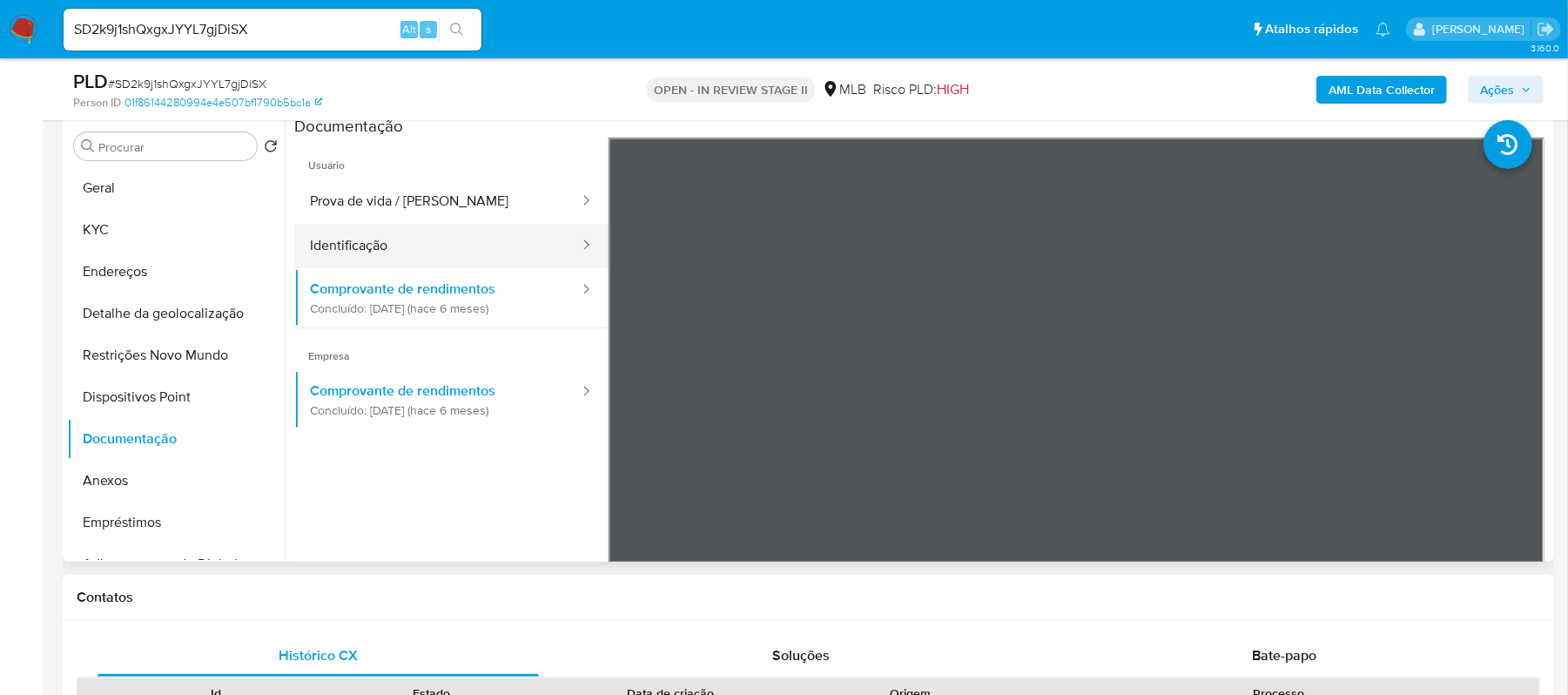
click at [454, 245] on button "Identificação" at bounding box center [437, 246] width 286 height 45
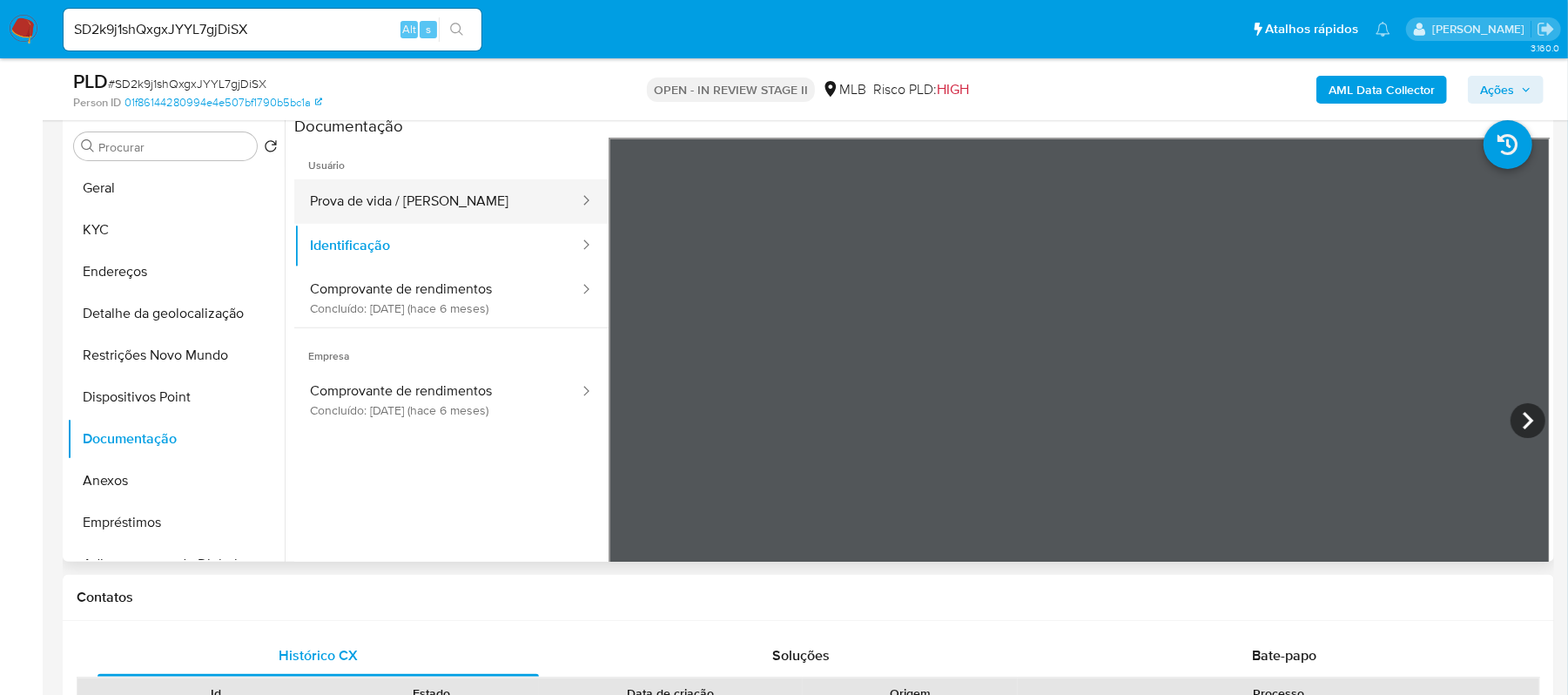
click at [482, 197] on button "Prova de vida / [PERSON_NAME]" at bounding box center [437, 202] width 286 height 45
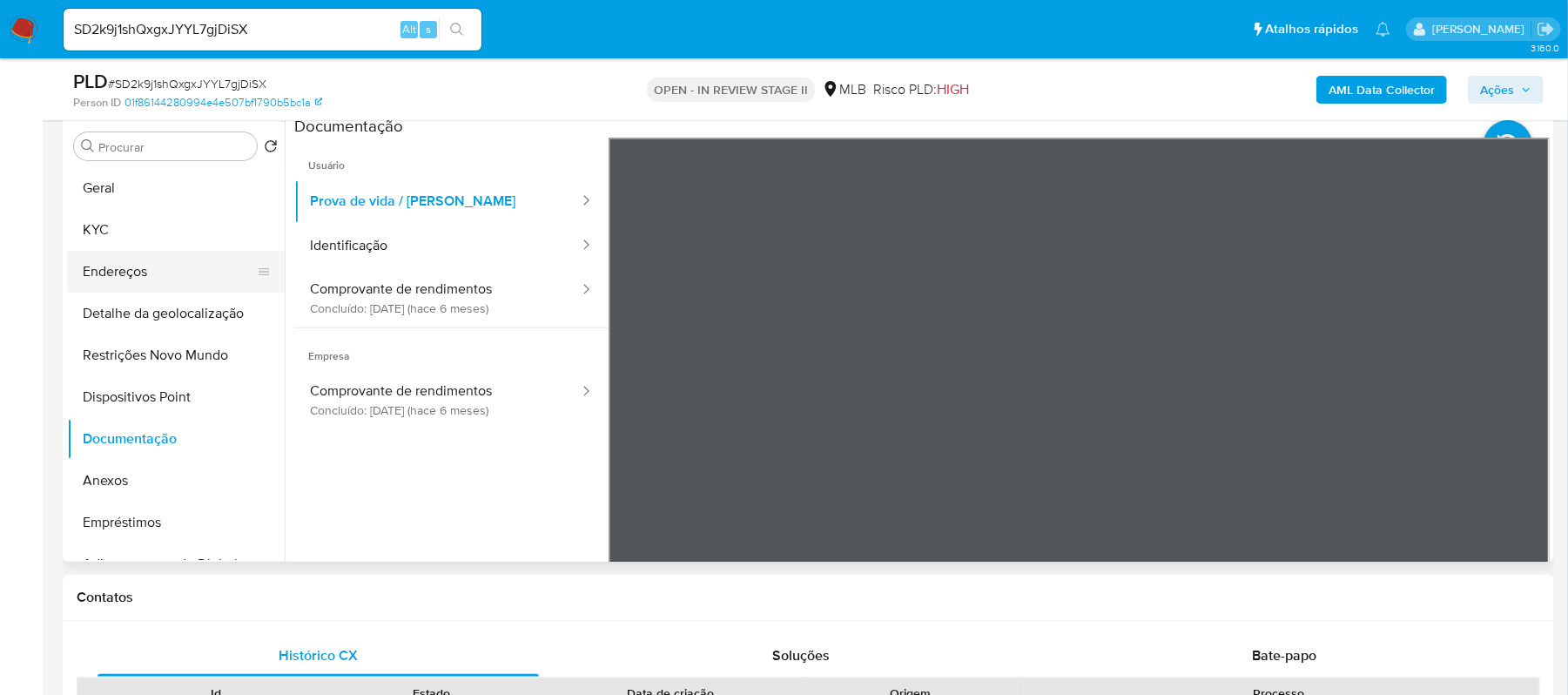
click at [166, 279] on button "Endereços" at bounding box center [168, 271] width 204 height 42
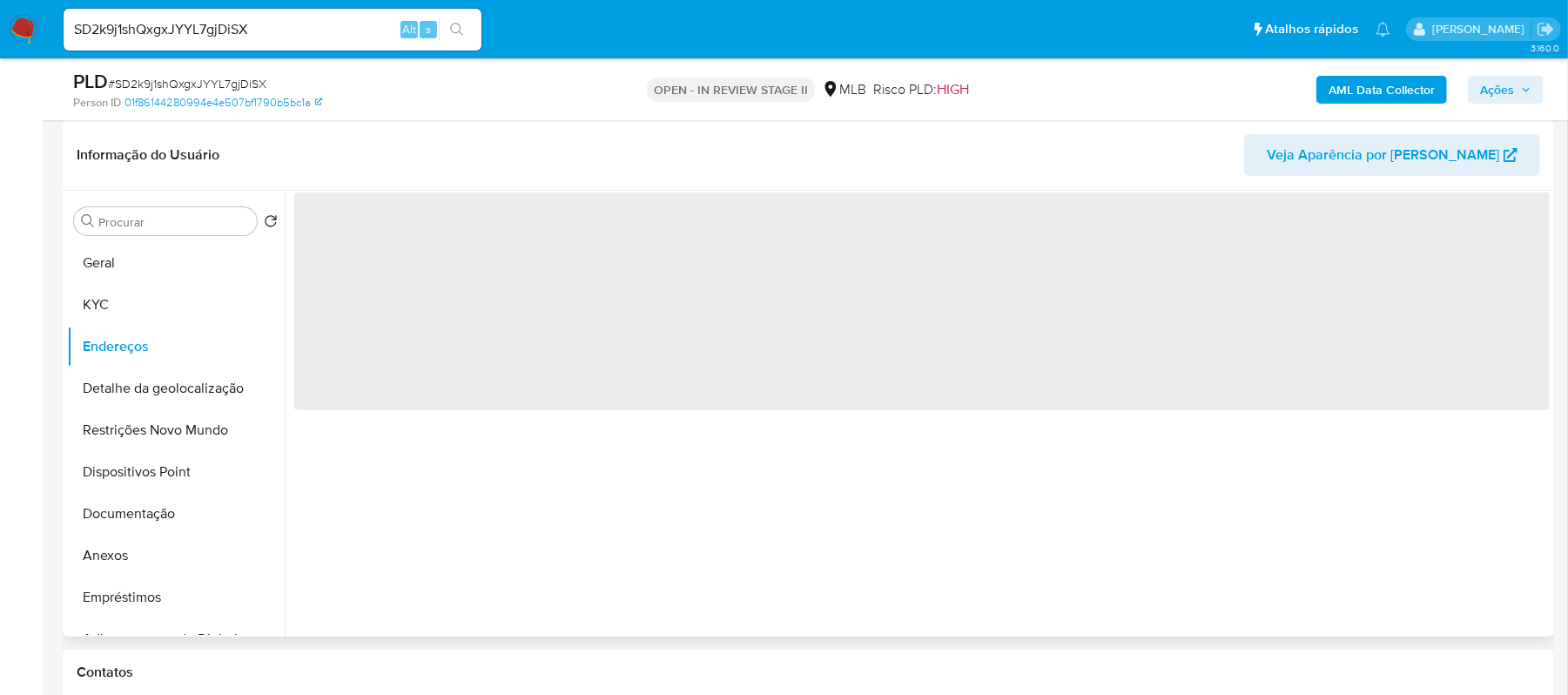
scroll to position [221, 0]
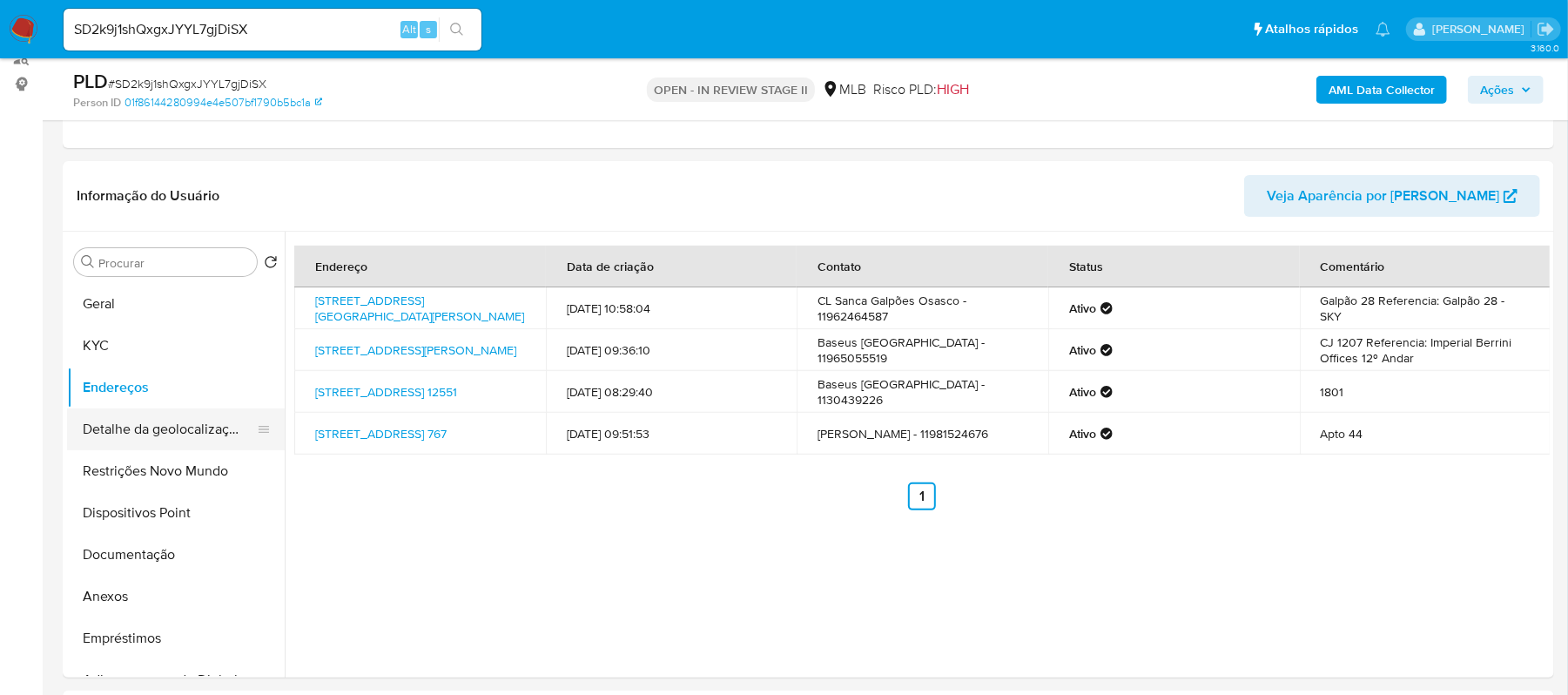
click at [176, 427] on button "Detalhe da geolocalização" at bounding box center [168, 430] width 204 height 42
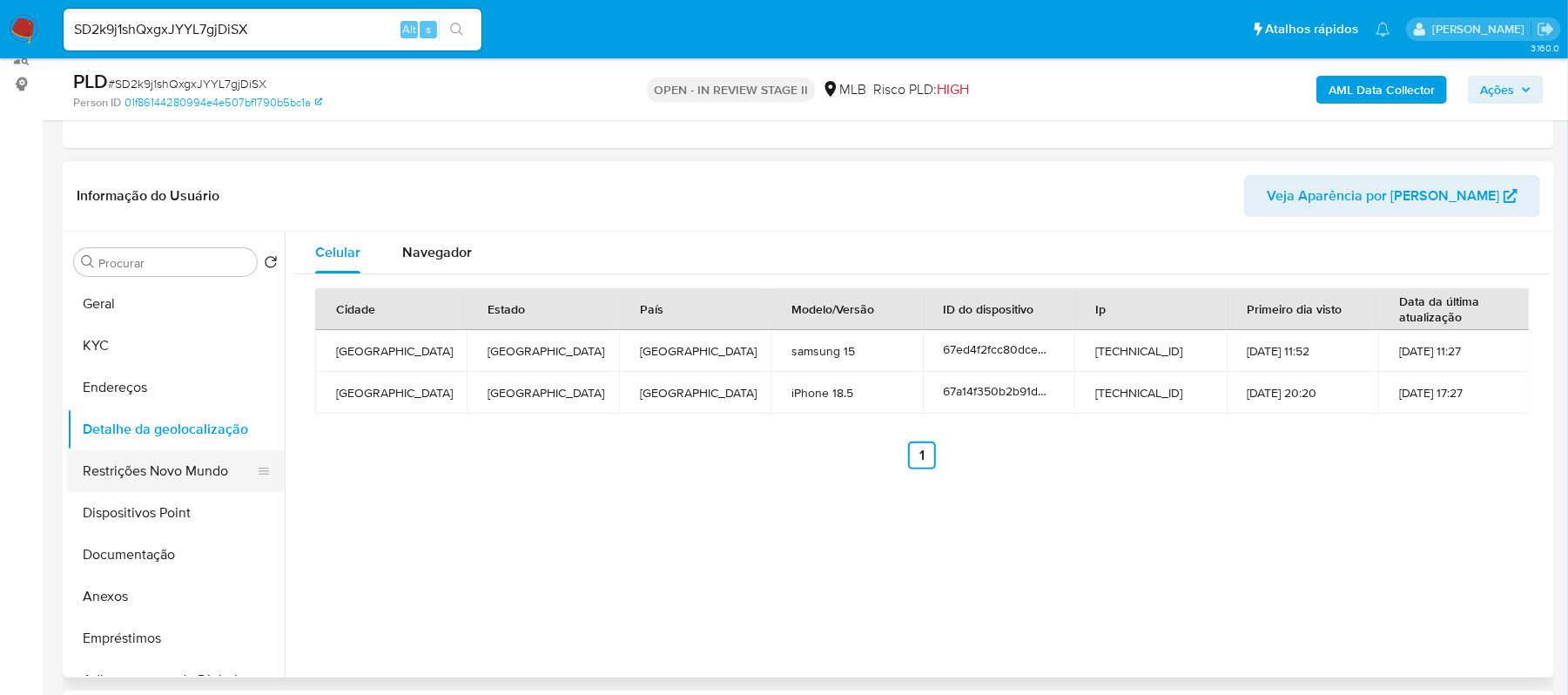
click at [187, 457] on button "Restrições Novo Mundo" at bounding box center [168, 471] width 204 height 42
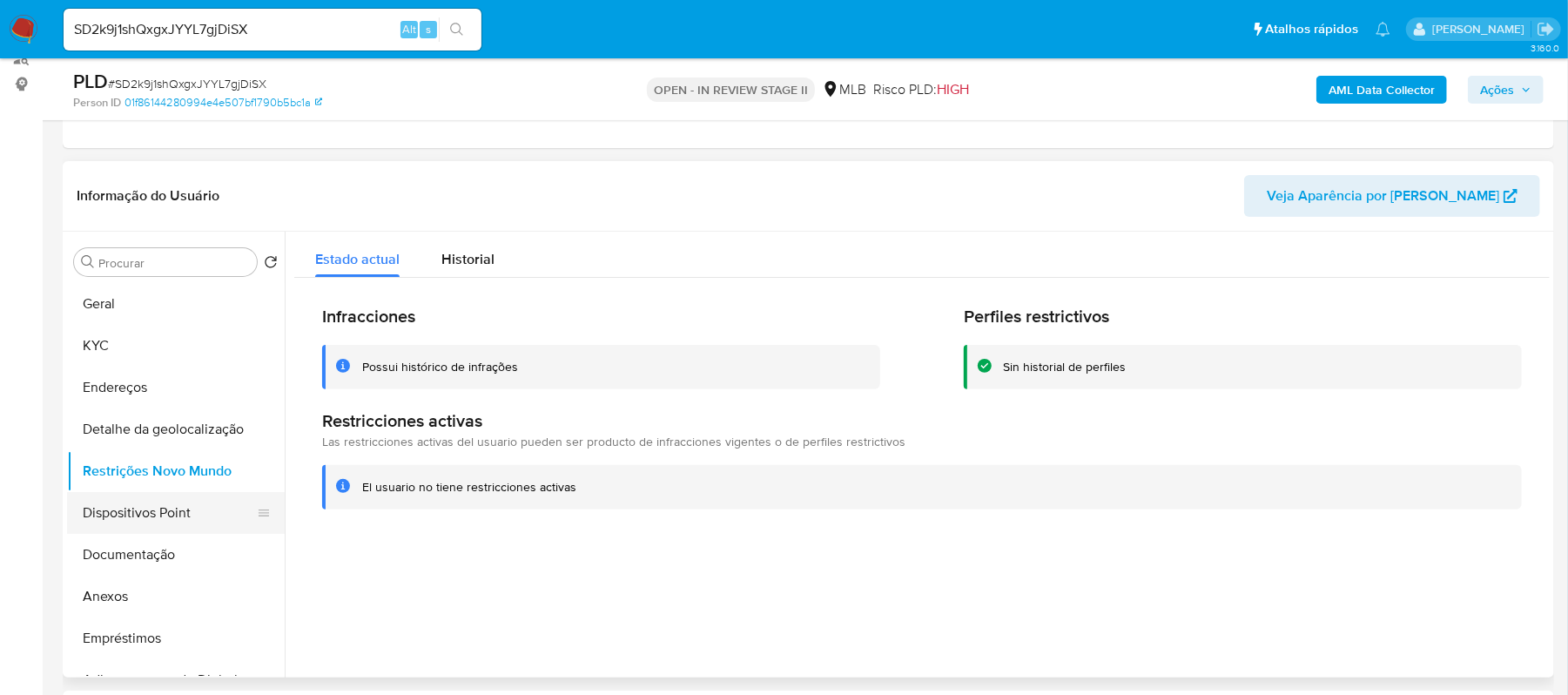
click at [172, 521] on button "Dispositivos Point" at bounding box center [168, 513] width 204 height 42
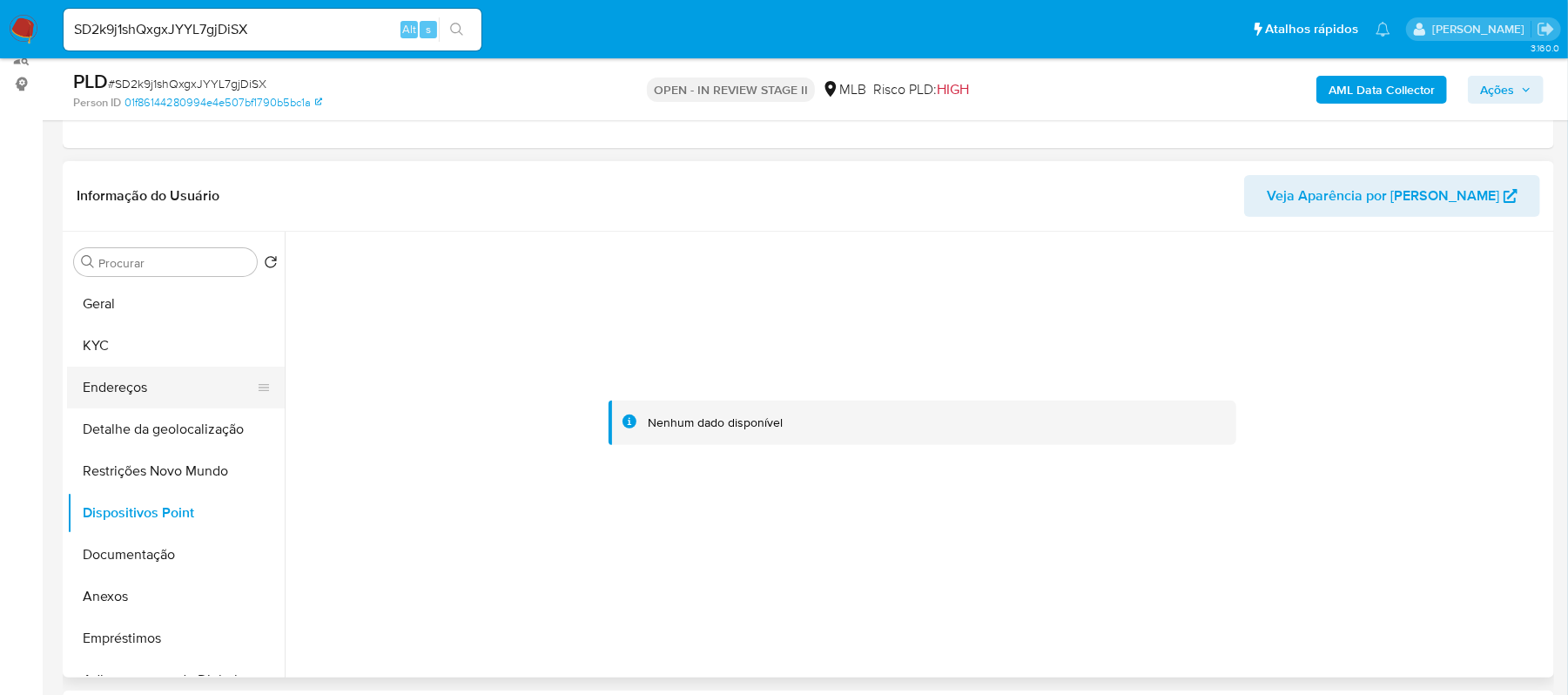
click at [129, 381] on button "Endereços" at bounding box center [168, 388] width 204 height 42
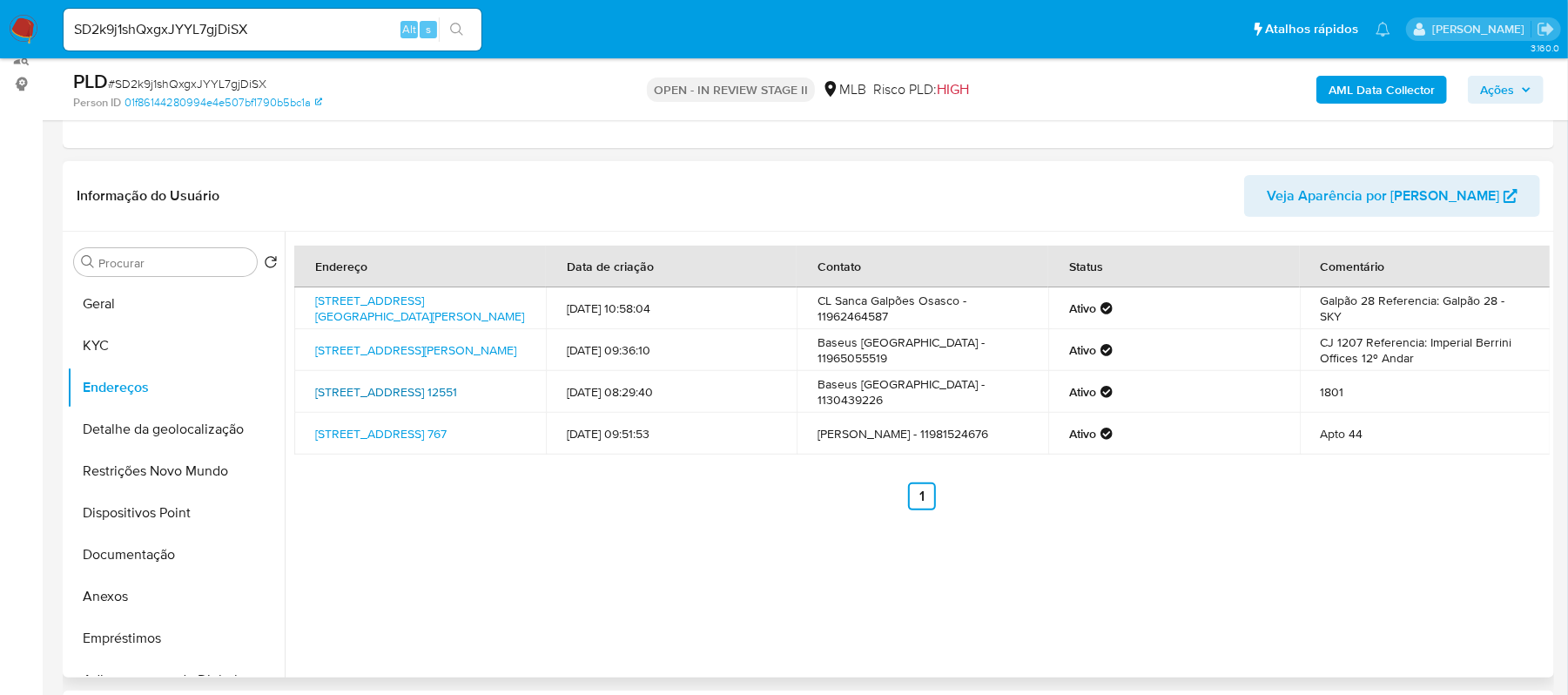
click at [443, 385] on link "[STREET_ADDRESS] 12551" at bounding box center [386, 393] width 142 height 18
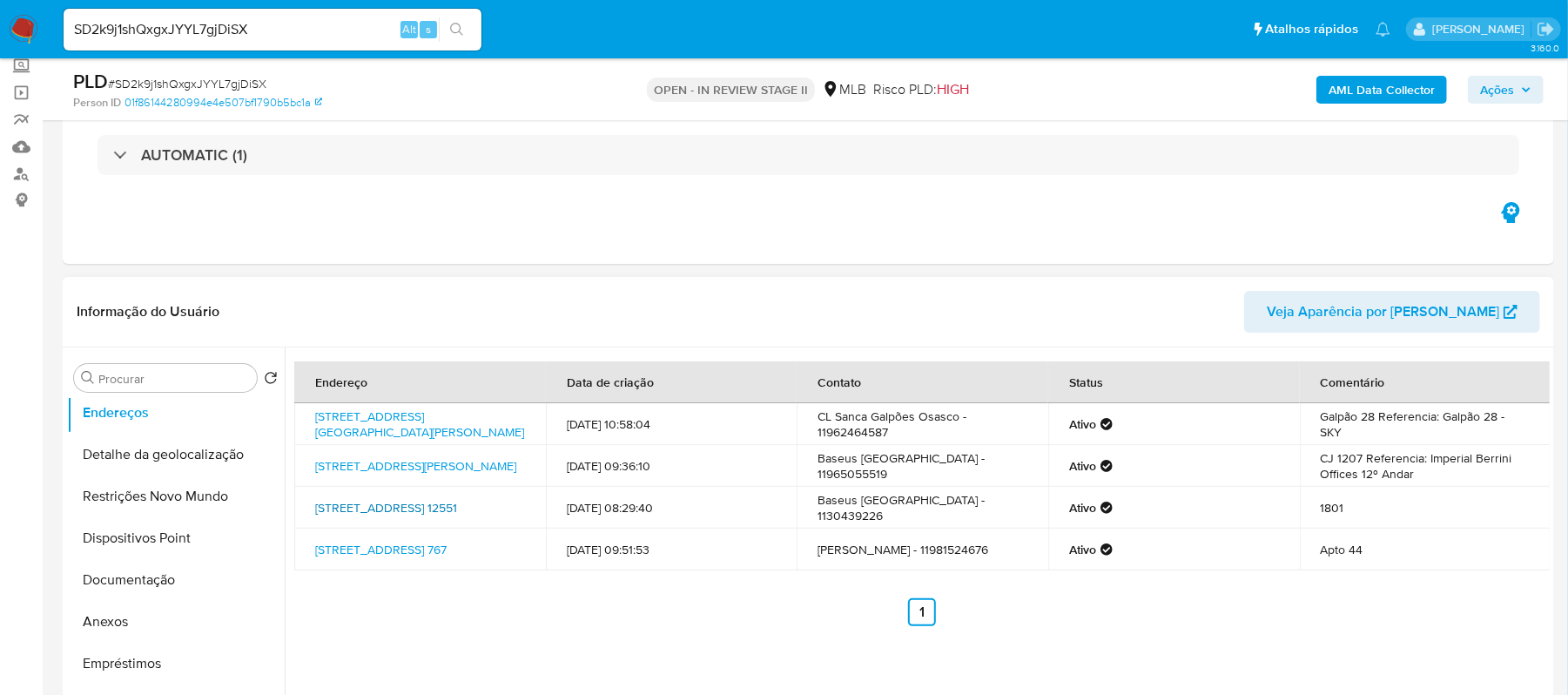
scroll to position [232, 0]
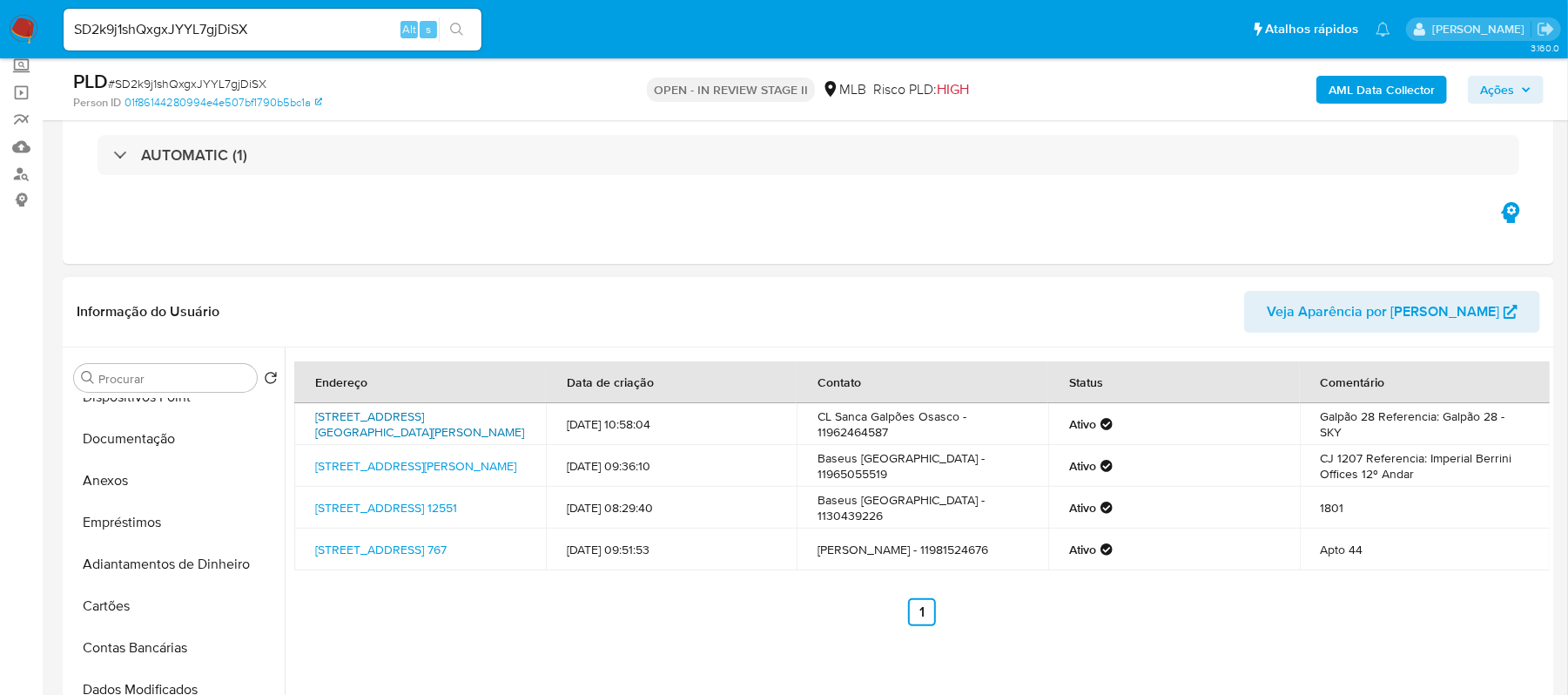
click at [387, 424] on link "[STREET_ADDRESS][GEOGRAPHIC_DATA][PERSON_NAME]" at bounding box center [419, 424] width 209 height 33
drag, startPoint x: 304, startPoint y: 22, endPoint x: 30, endPoint y: 30, distance: 274.1
click at [30, 30] on nav "Pausado Ver notificaciones SD2k9j1shQxgxJYYL7gjDiSX Alt s Atalhos rápidos Presi…" at bounding box center [784, 29] width 1568 height 59
paste input "9nBxszDSqZFSRZVt9EZ6sN9r"
type input "9nBxszDSqZFSRZVt9EZ6sN9r"
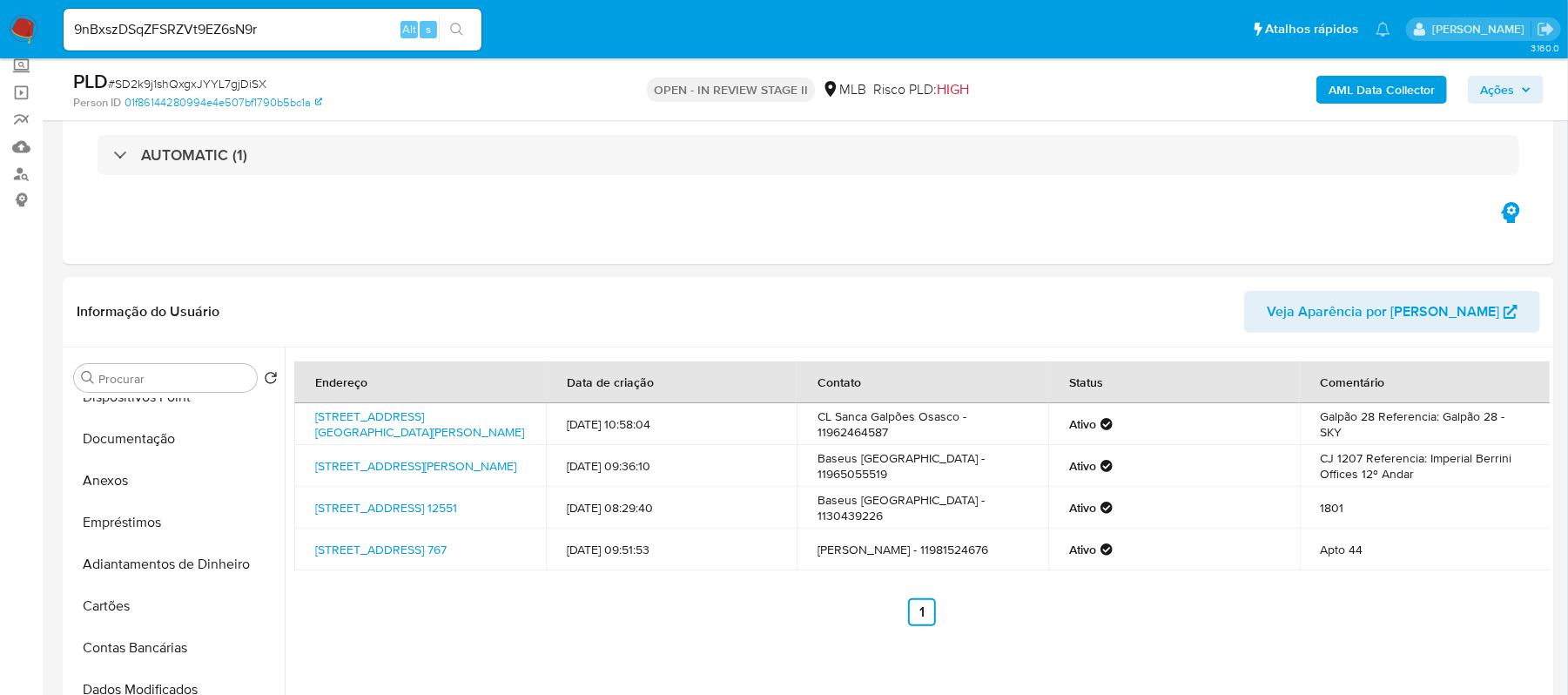
drag, startPoint x: 447, startPoint y: 26, endPoint x: 454, endPoint y: 11, distance: 16.6
click at [450, 21] on button "search-icon" at bounding box center [457, 30] width 36 height 25
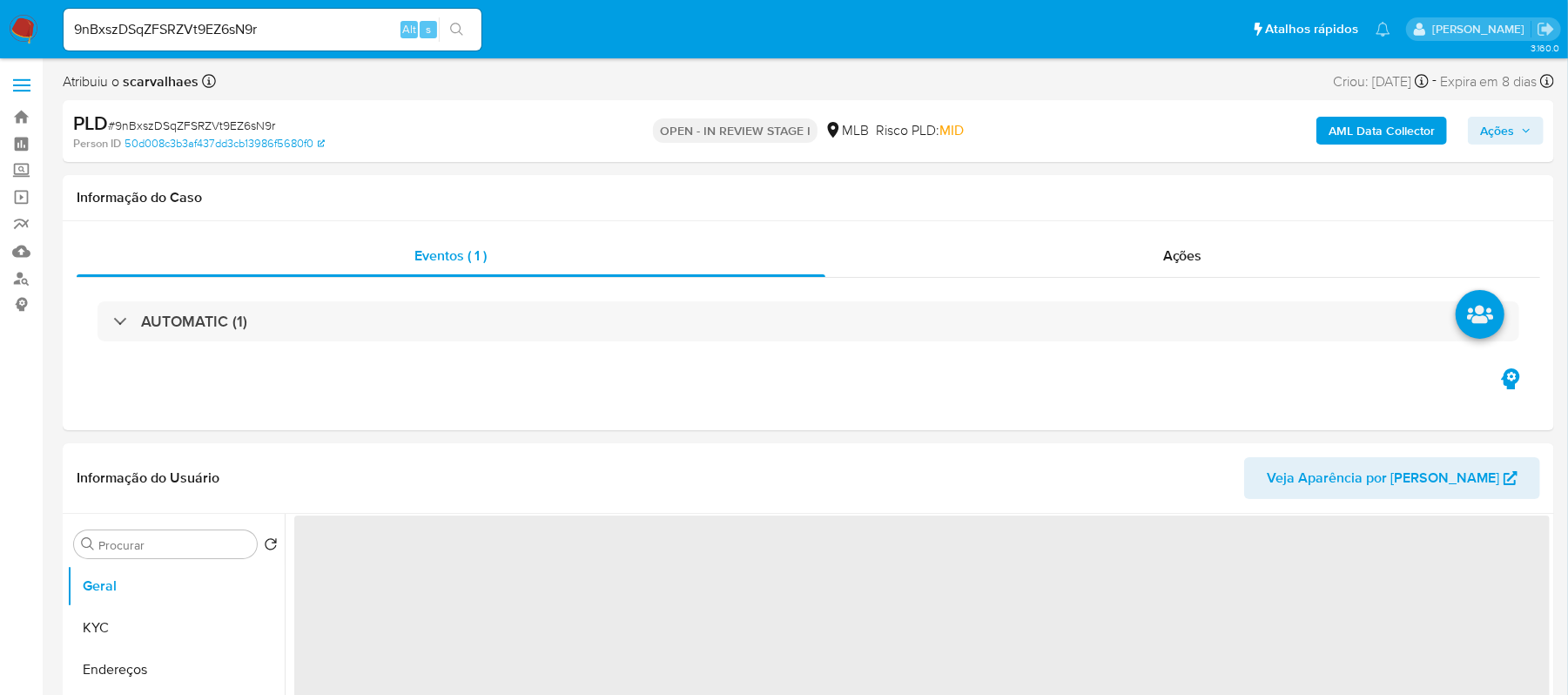
select select "10"
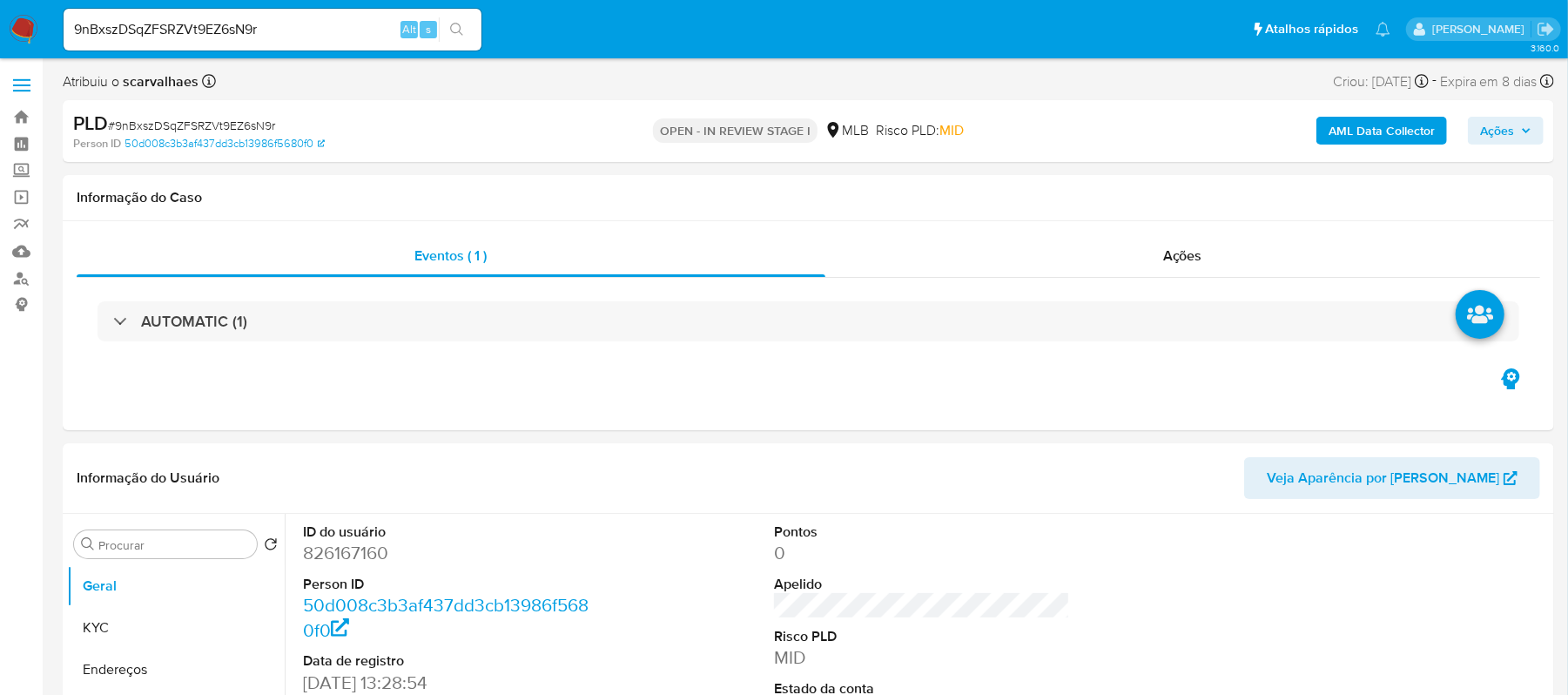
click at [453, 32] on icon "search-icon" at bounding box center [456, 29] width 13 height 13
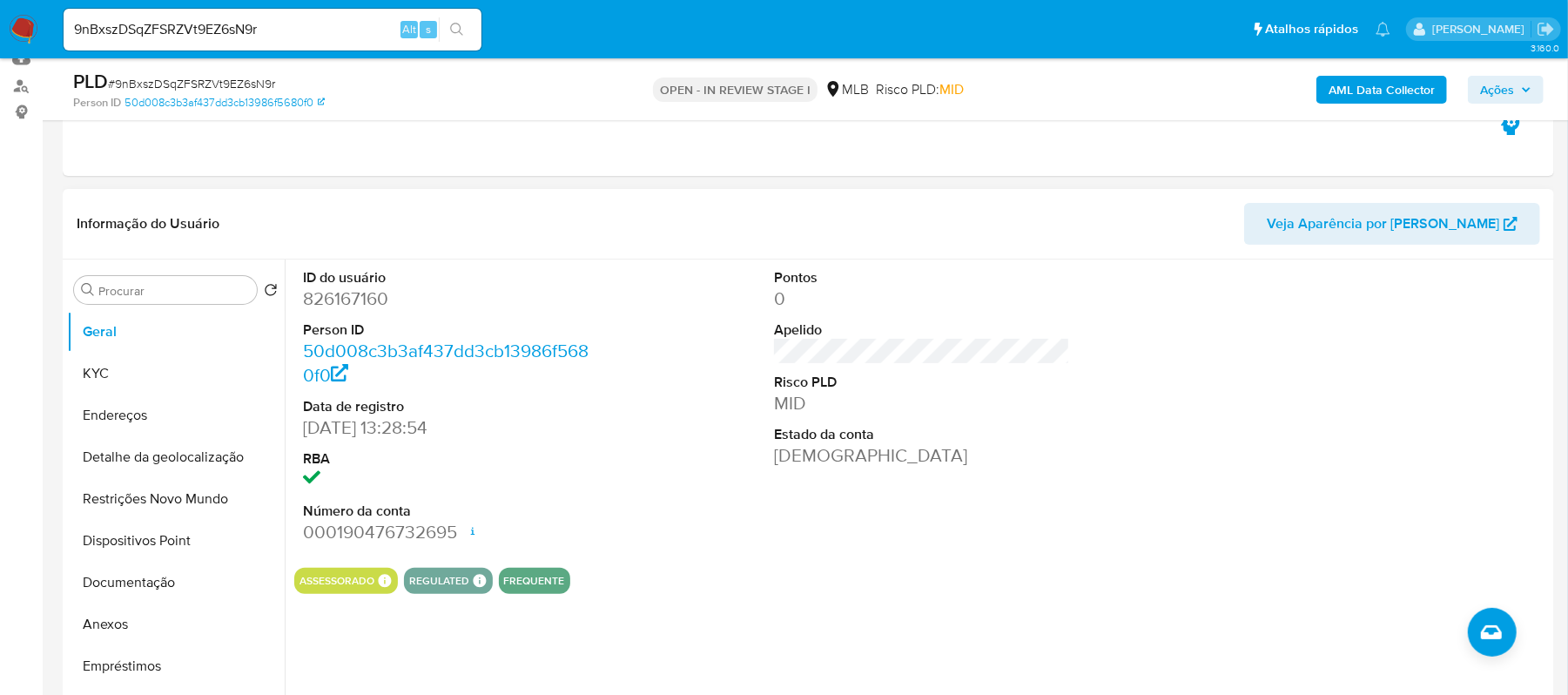
scroll to position [232, 0]
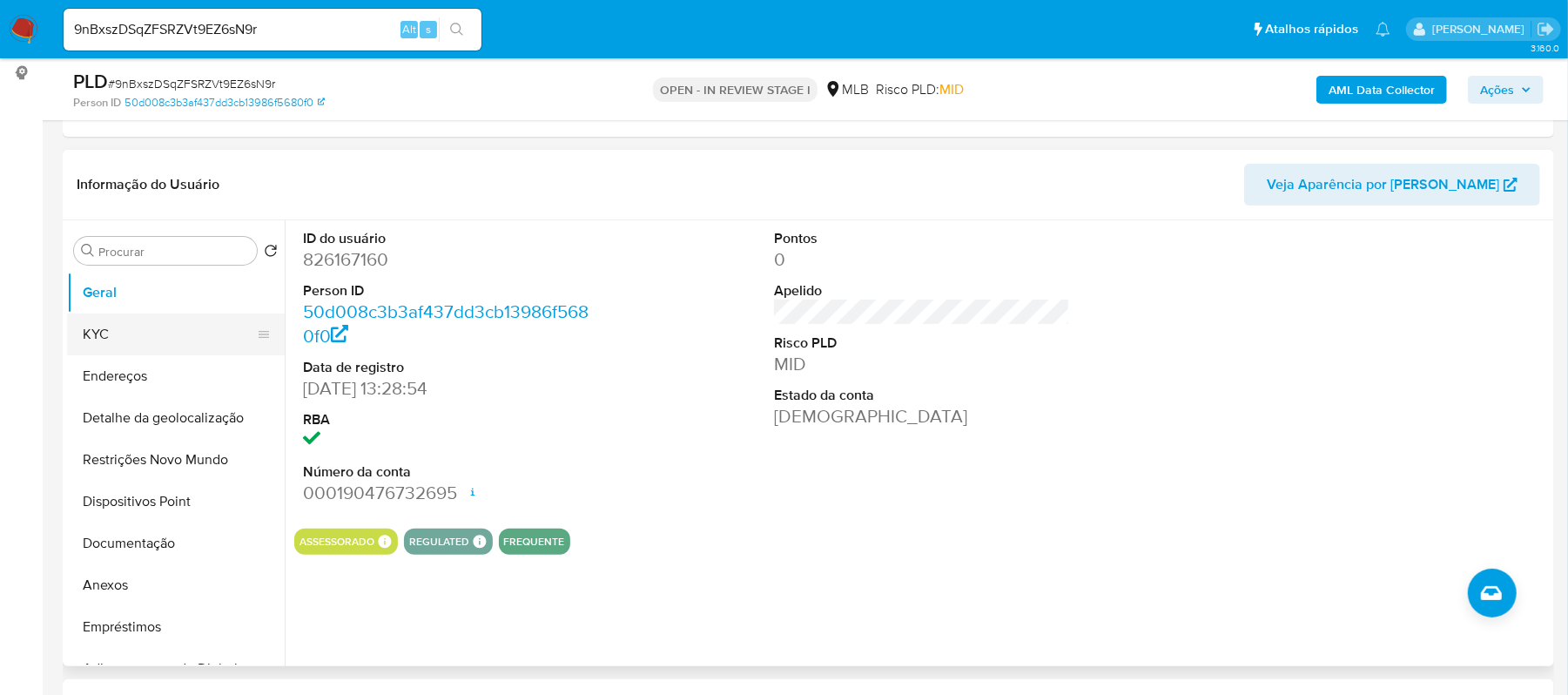
click at [113, 342] on button "KYC" at bounding box center [168, 334] width 204 height 42
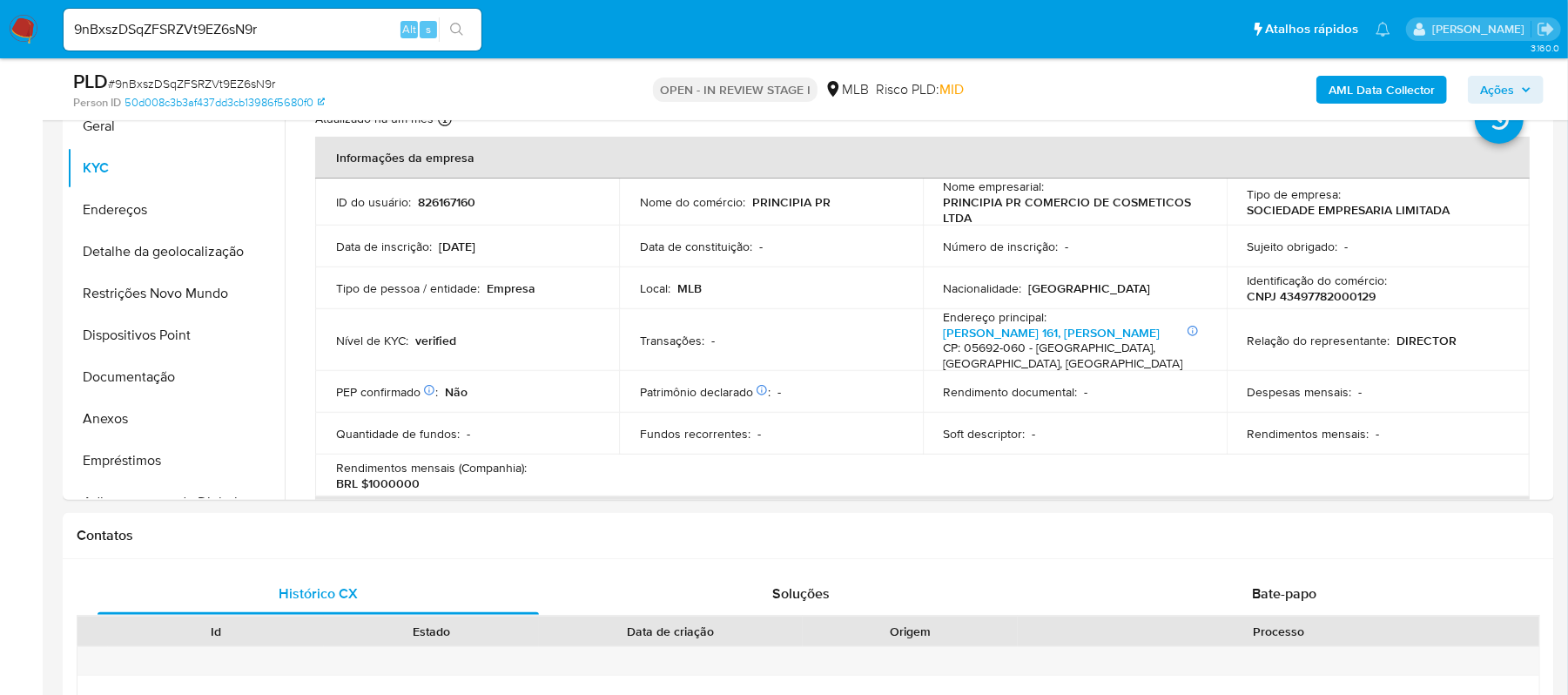
scroll to position [413, 0]
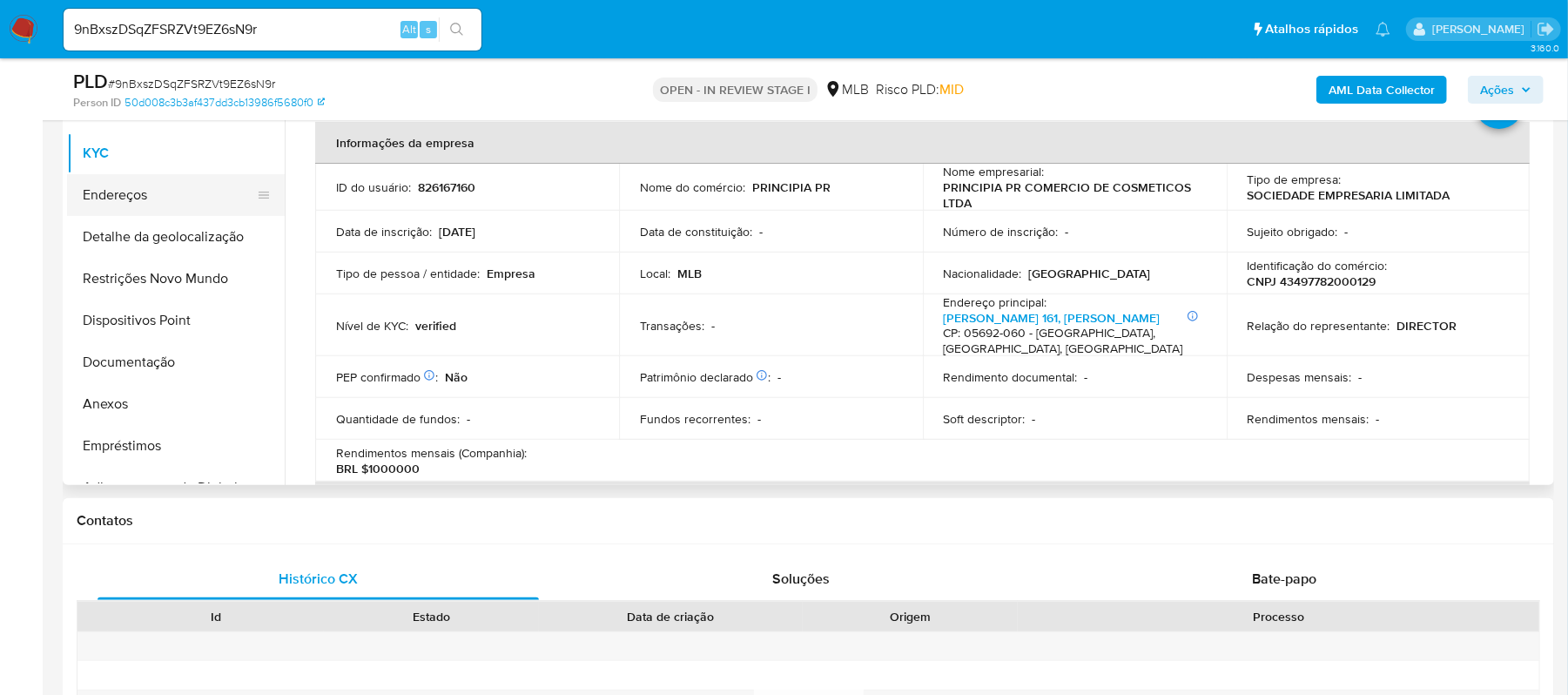
click at [126, 204] on button "Endereços" at bounding box center [168, 195] width 204 height 42
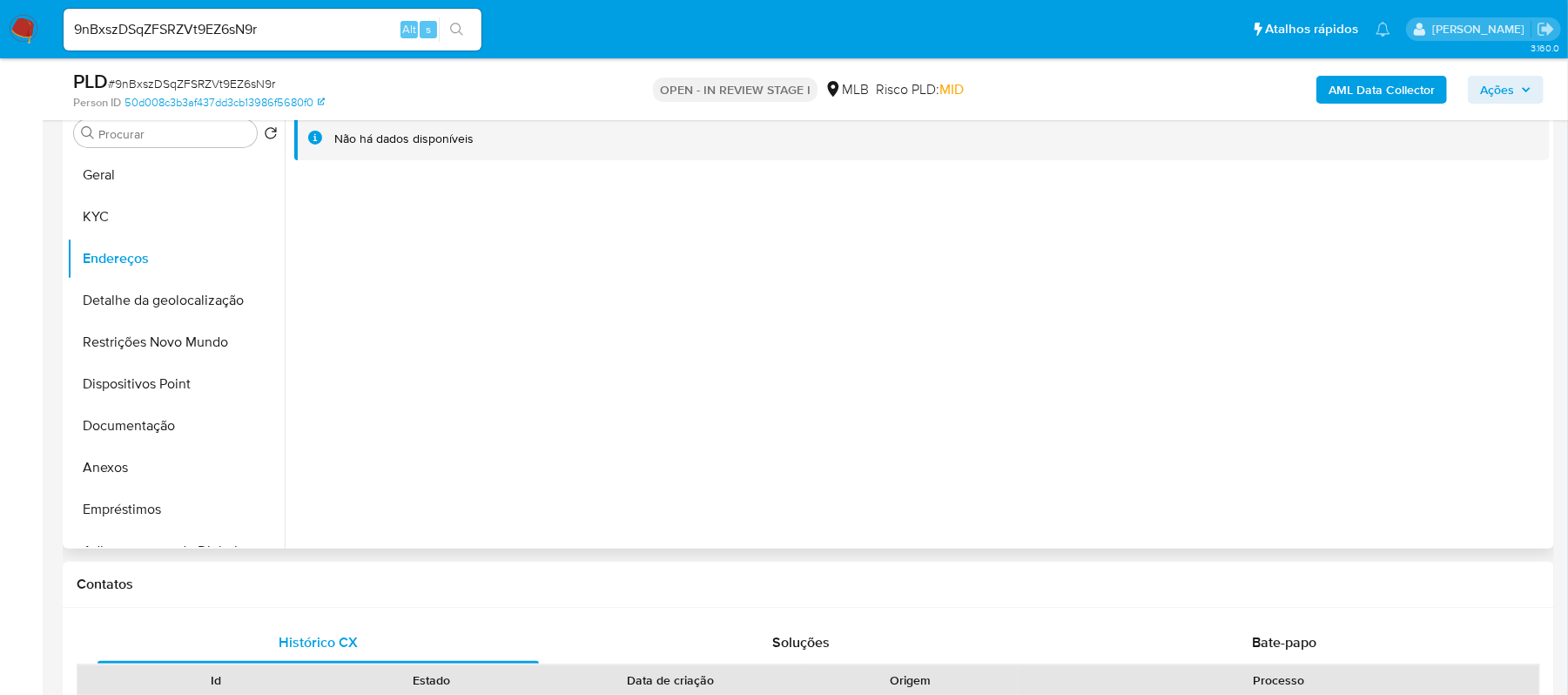
scroll to position [297, 0]
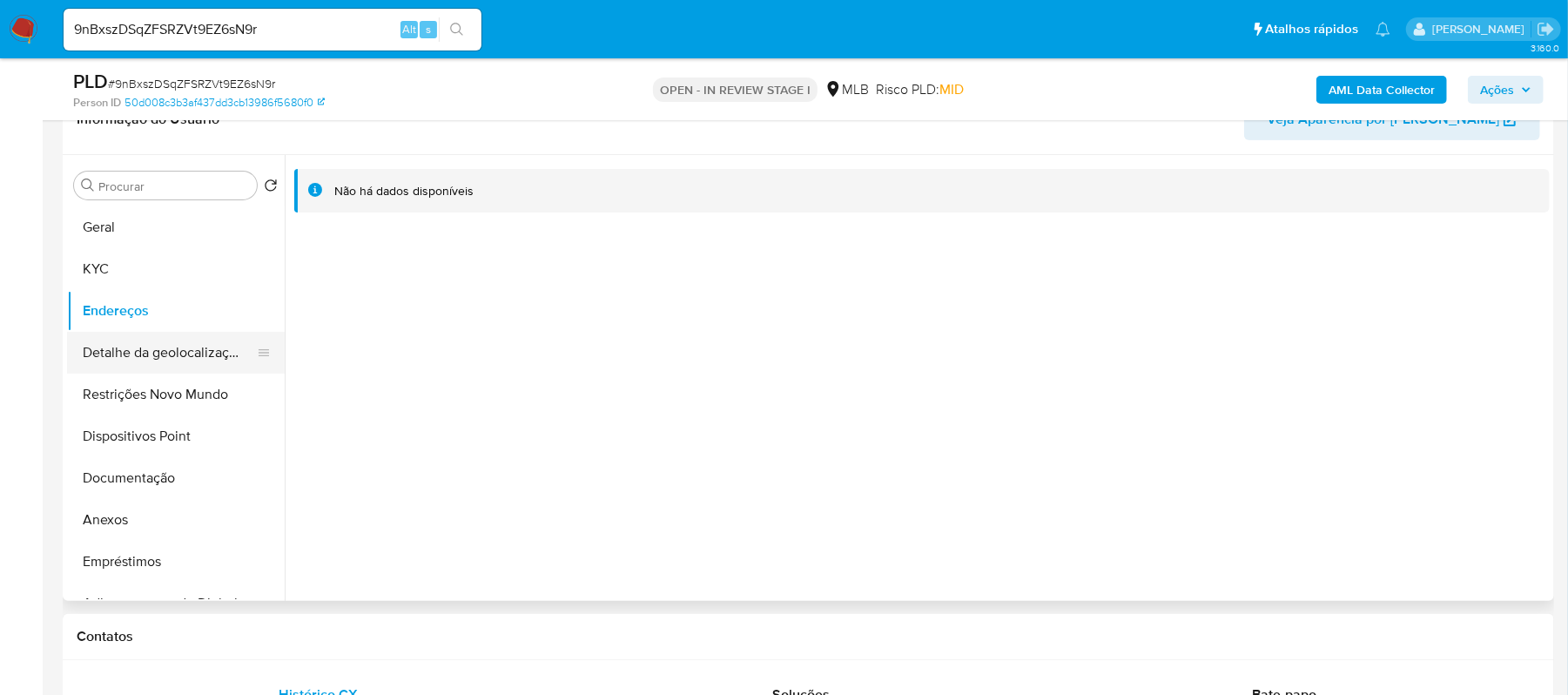
click at [179, 353] on button "Detalhe da geolocalização" at bounding box center [168, 353] width 204 height 42
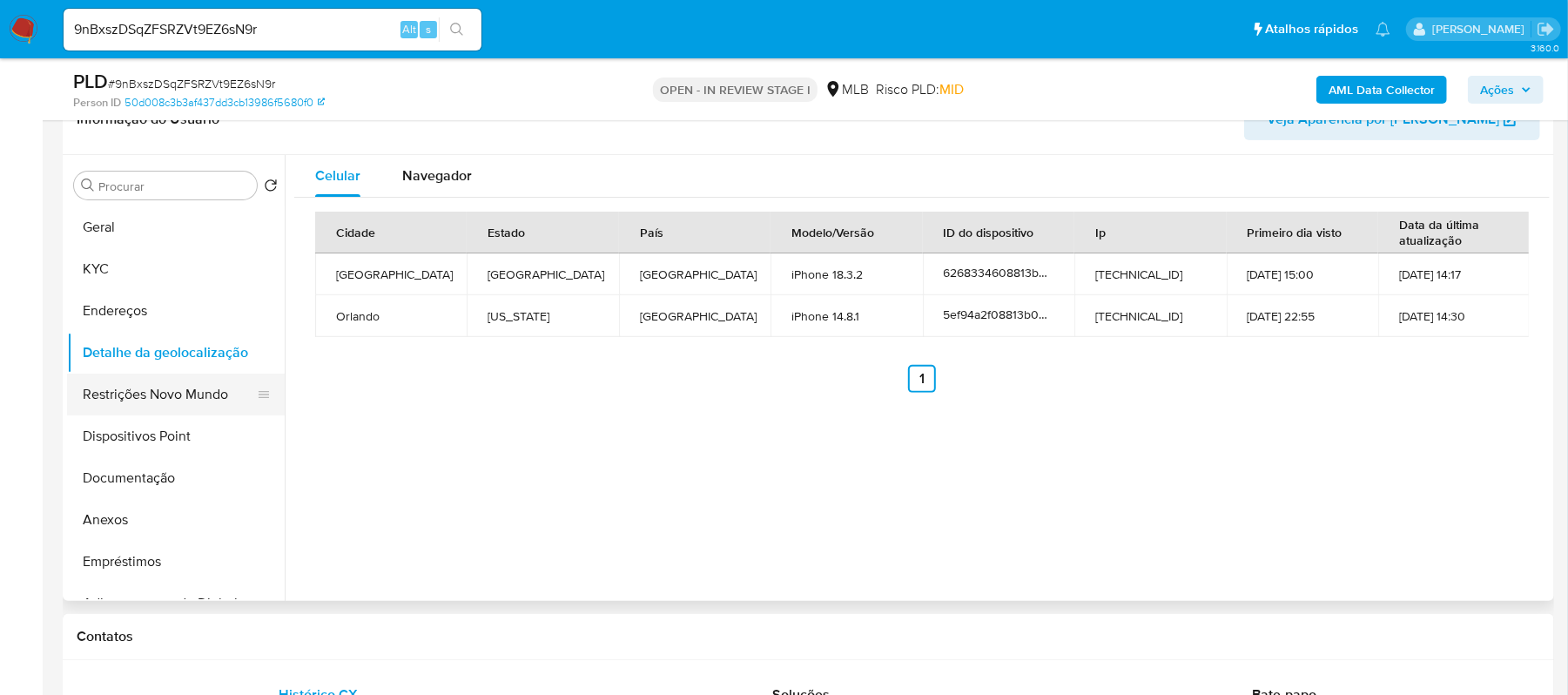
click at [196, 394] on button "Restrições Novo Mundo" at bounding box center [168, 395] width 204 height 42
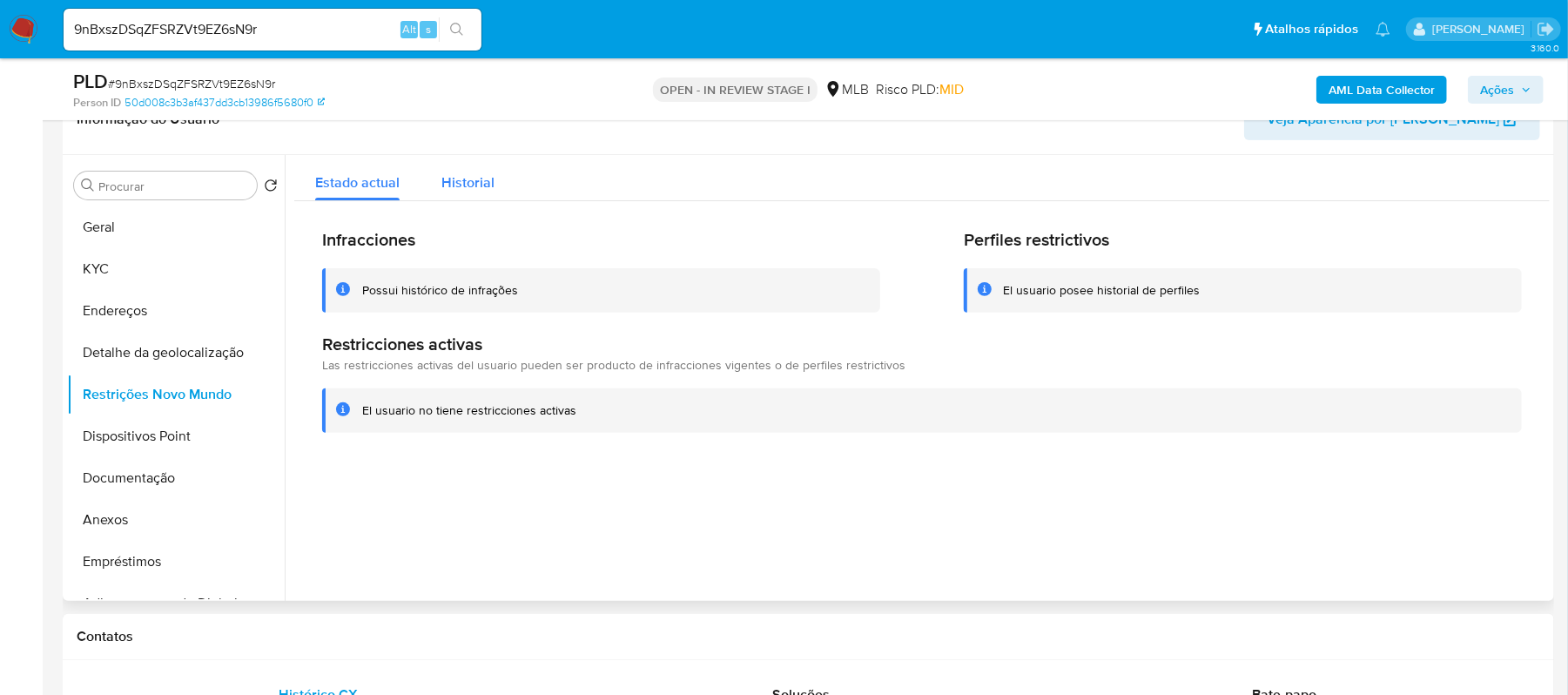
click at [456, 180] on span "Historial" at bounding box center [467, 183] width 53 height 20
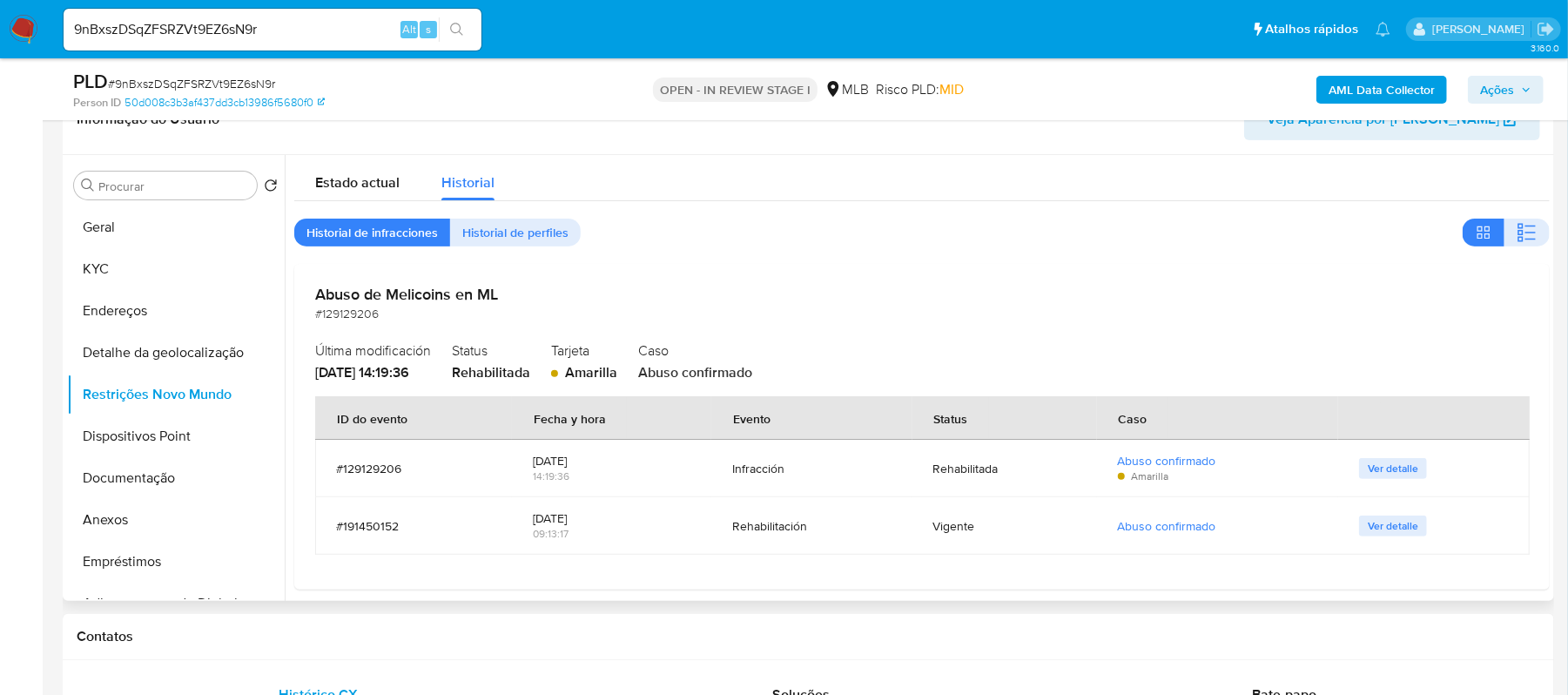
click at [1379, 465] on span "Ver detalle" at bounding box center [1393, 469] width 51 height 18
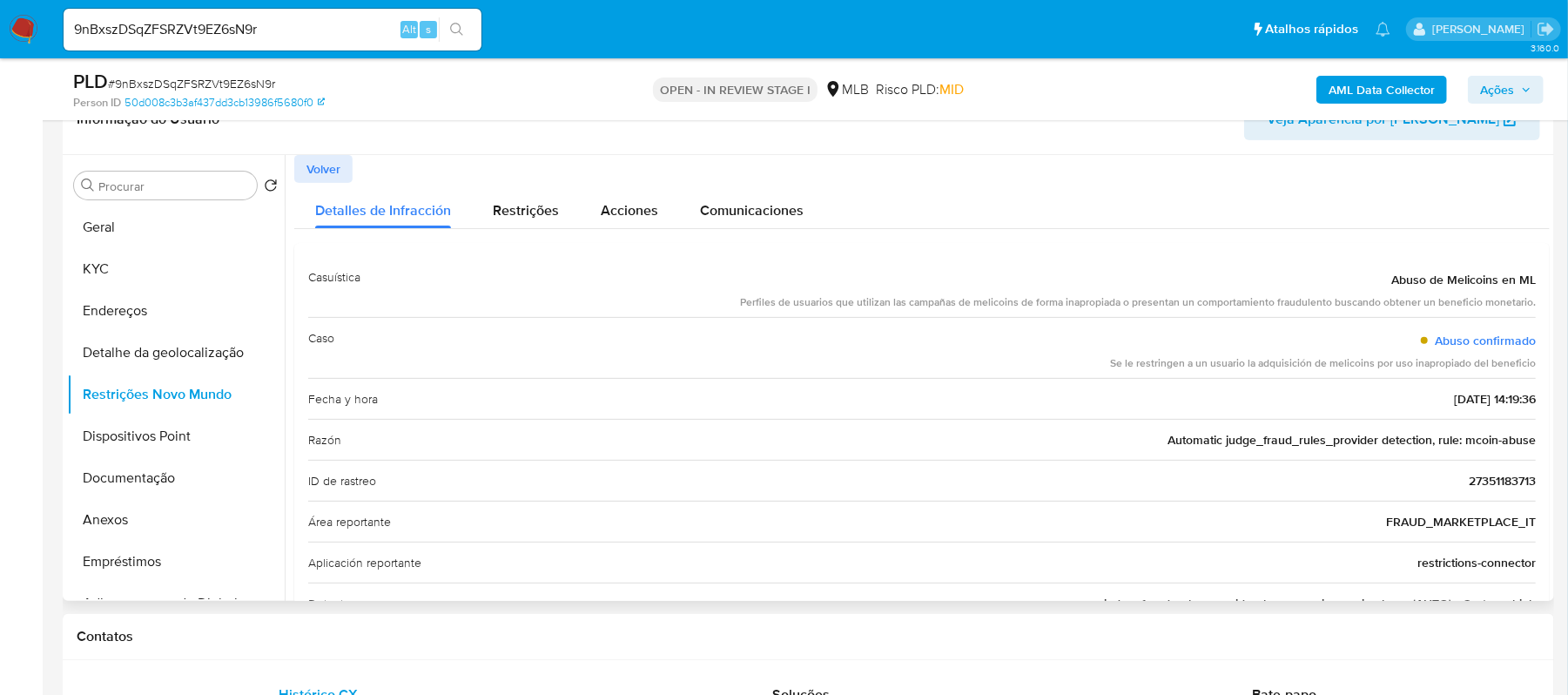
click at [320, 172] on span "Volver" at bounding box center [323, 169] width 34 height 25
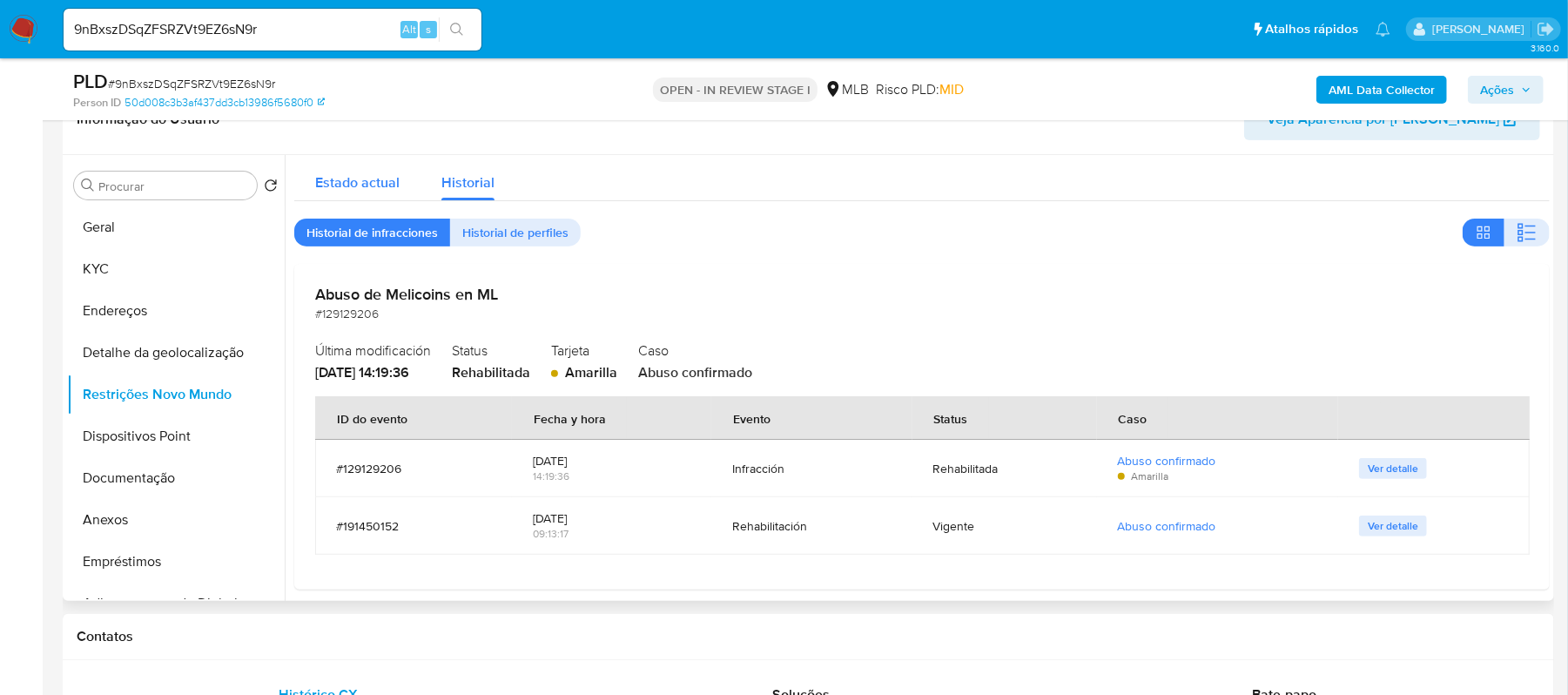
click at [342, 187] on span "Estado actual" at bounding box center [357, 183] width 84 height 20
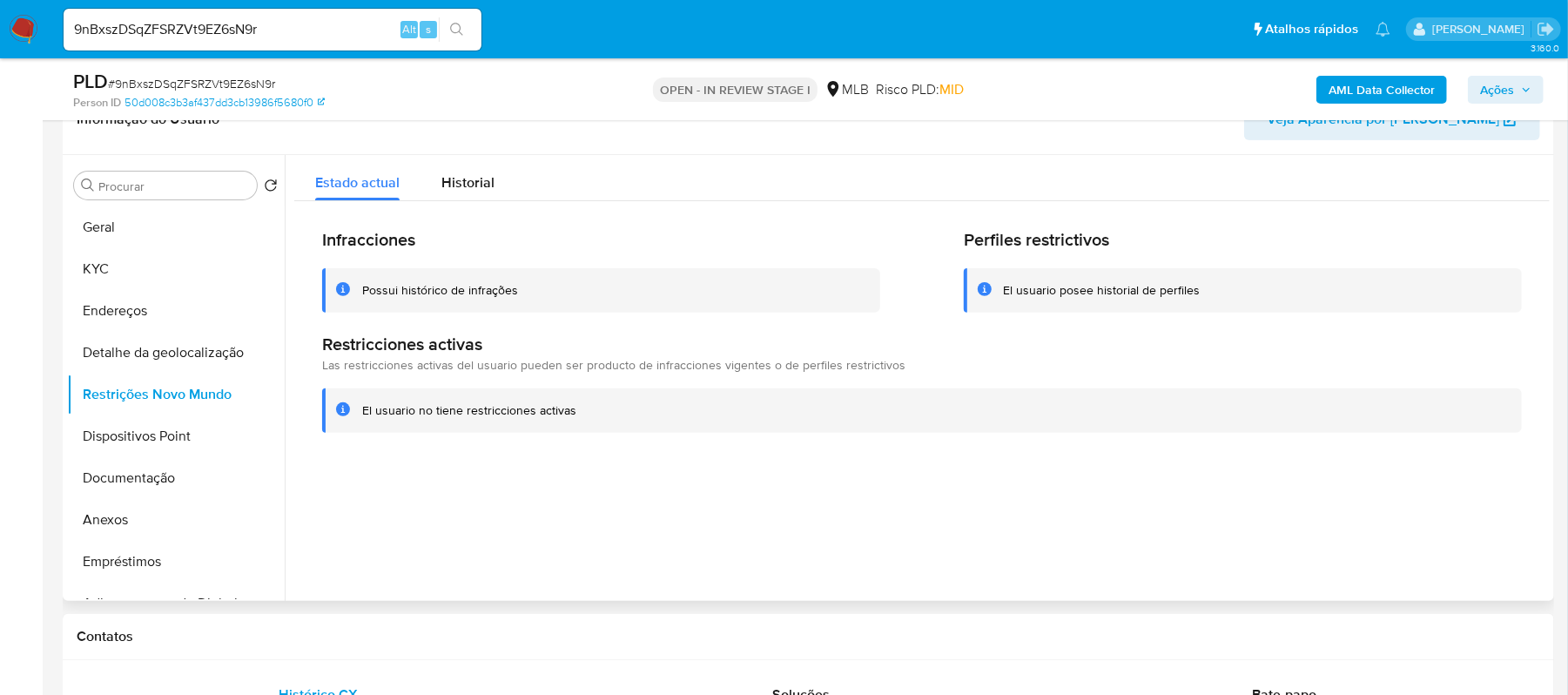
drag, startPoint x: 364, startPoint y: 409, endPoint x: 581, endPoint y: 408, distance: 217.0
click at [581, 408] on div "El usuario no tiene restricciones activas" at bounding box center [935, 411] width 1146 height 17
drag, startPoint x: 116, startPoint y: 427, endPoint x: 216, endPoint y: 446, distance: 101.8
click at [119, 427] on button "Dispositivos Point" at bounding box center [168, 436] width 204 height 42
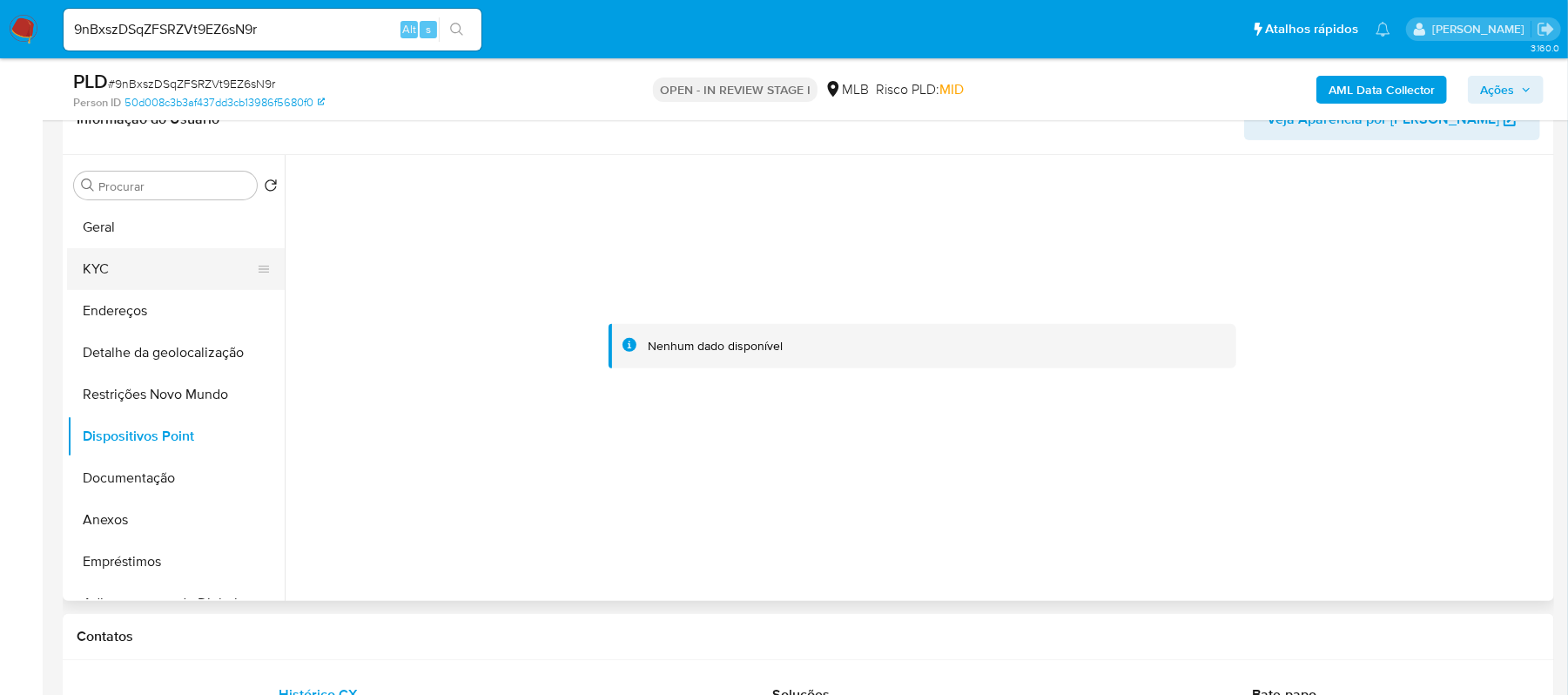
click at [87, 270] on button "KYC" at bounding box center [168, 269] width 204 height 42
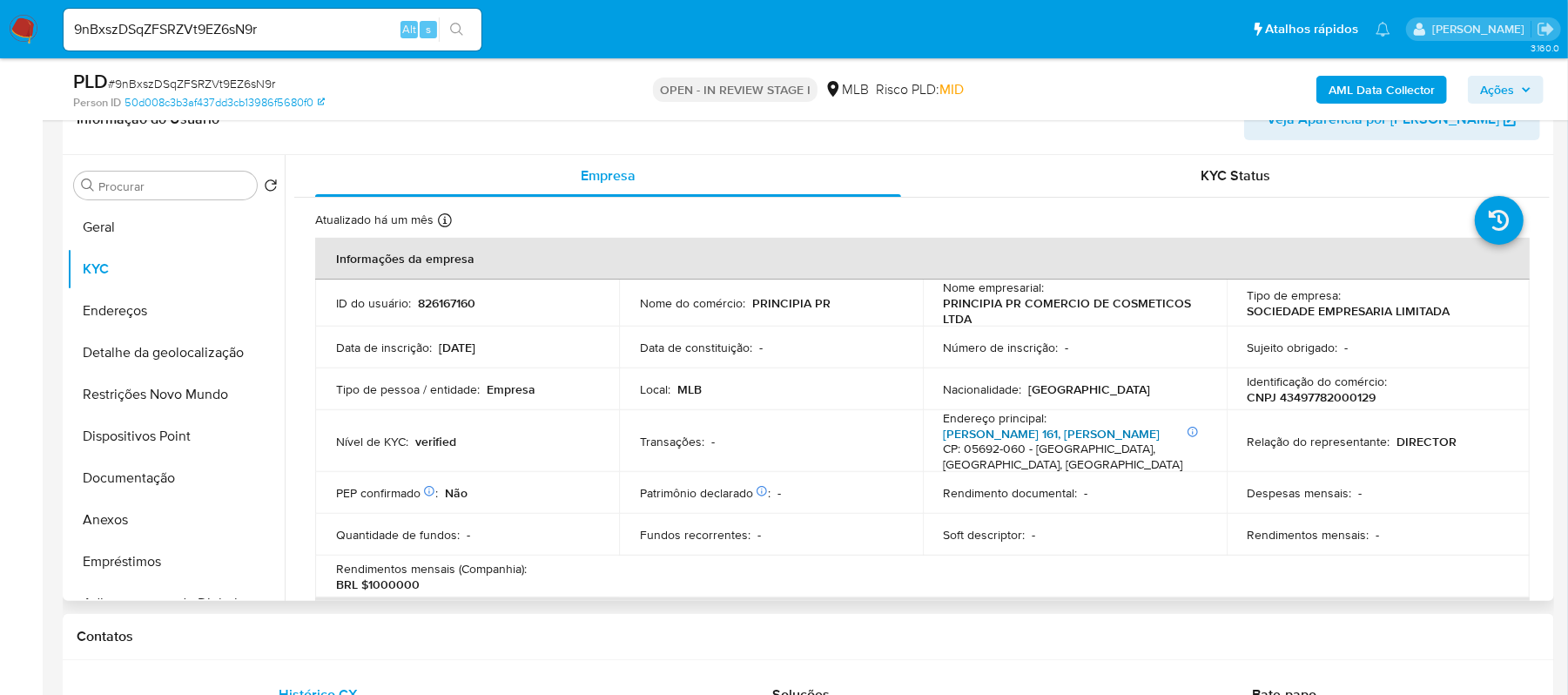
click at [1001, 439] on link "Gen Pereira Da Cunha 161, Retiro Morumbi" at bounding box center [1052, 434] width 217 height 18
click at [153, 468] on button "Documentação" at bounding box center [168, 478] width 204 height 42
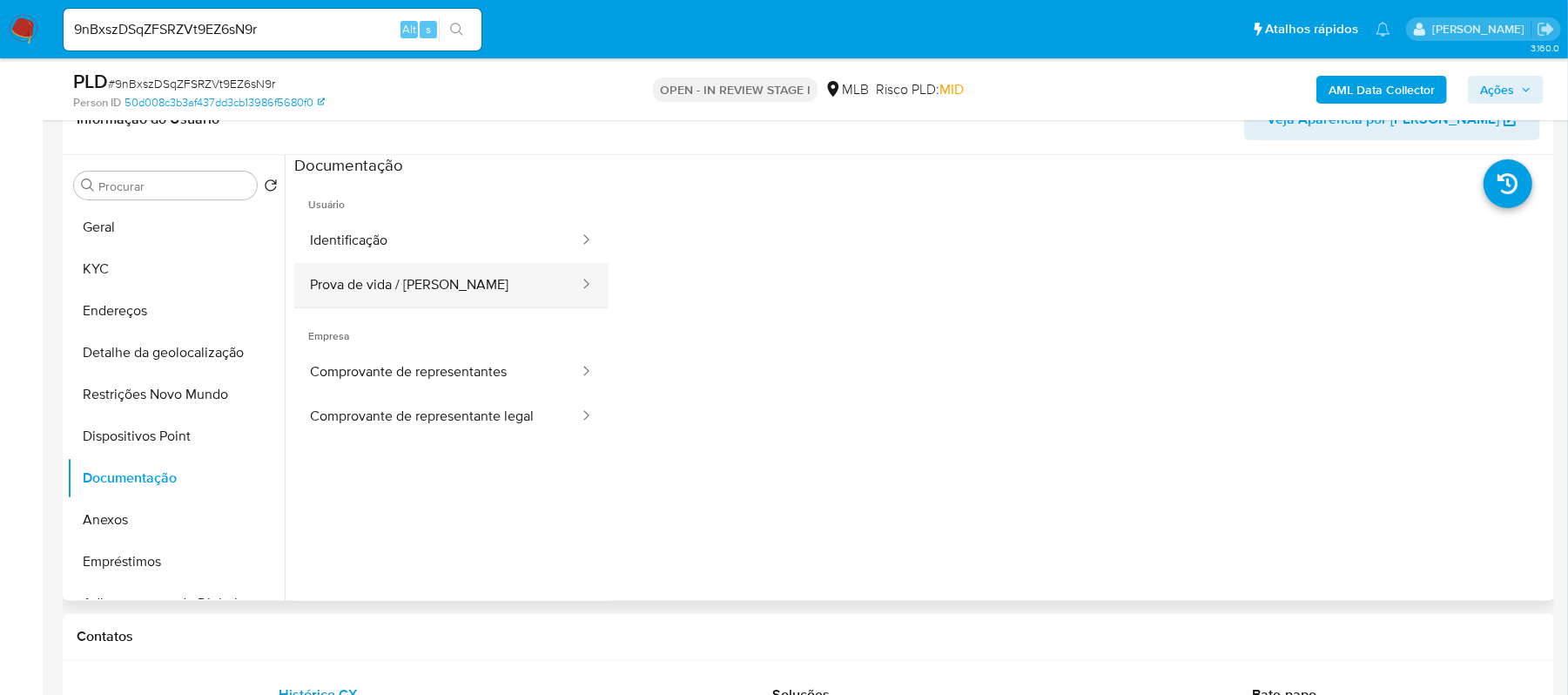
click at [471, 277] on button "Prova de vida / Selfie" at bounding box center [437, 285] width 286 height 45
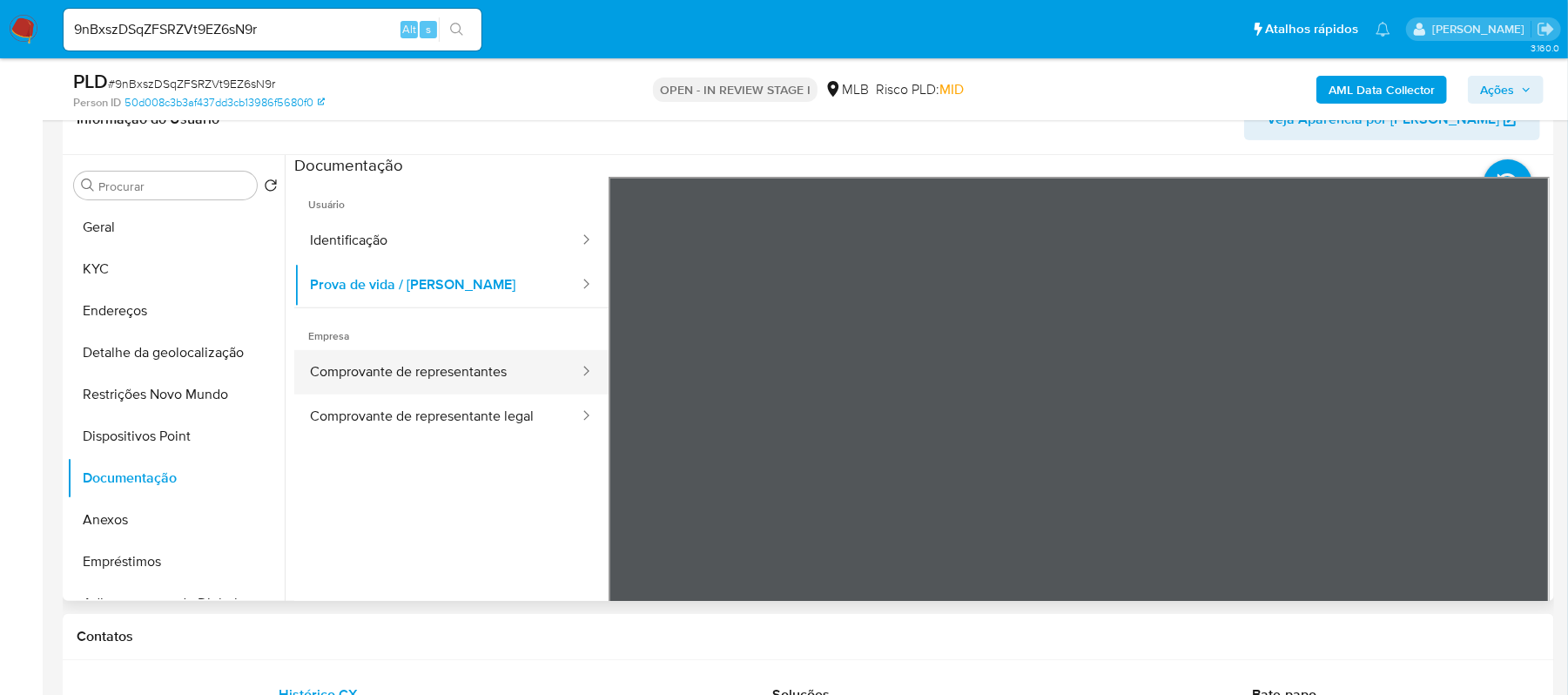
click at [423, 356] on button "Comprovante de representantes" at bounding box center [437, 372] width 286 height 45
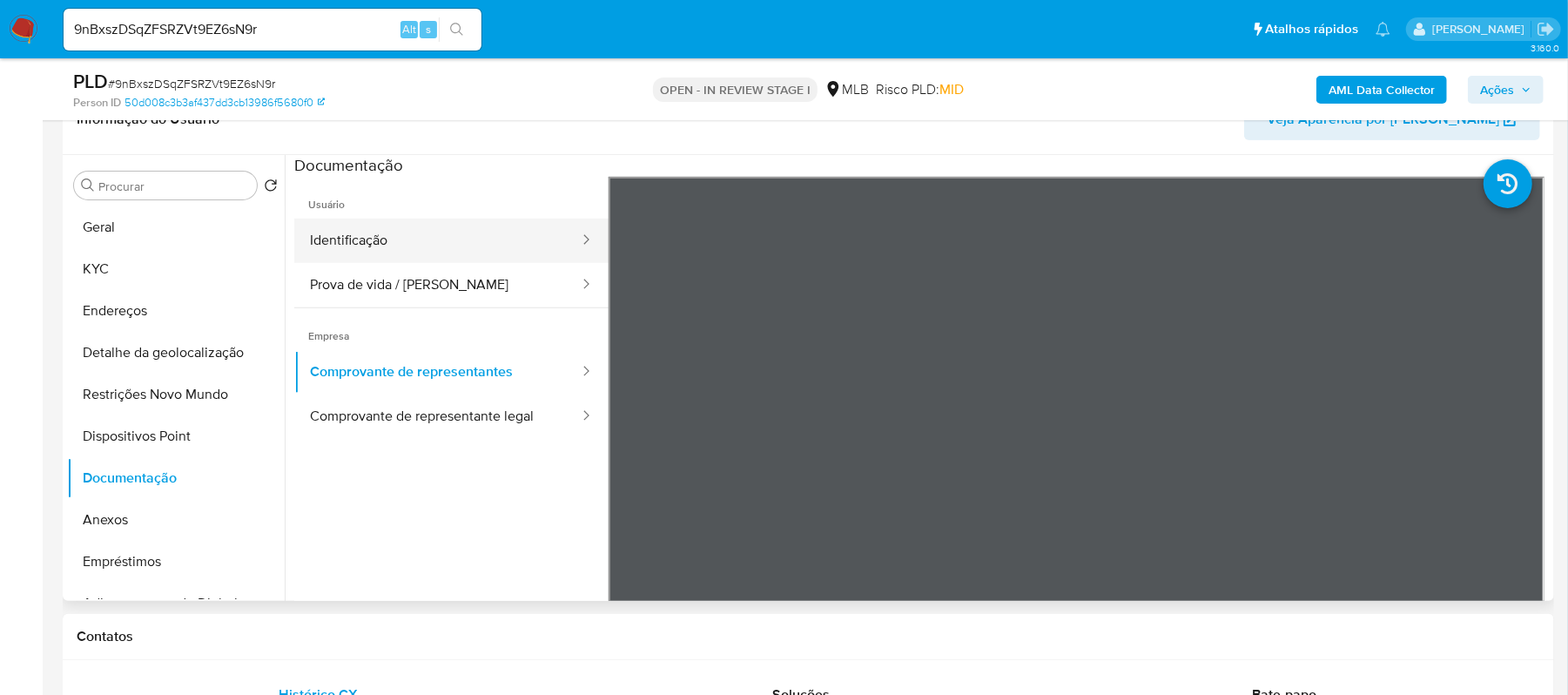
click at [384, 236] on button "Identificação" at bounding box center [437, 241] width 286 height 45
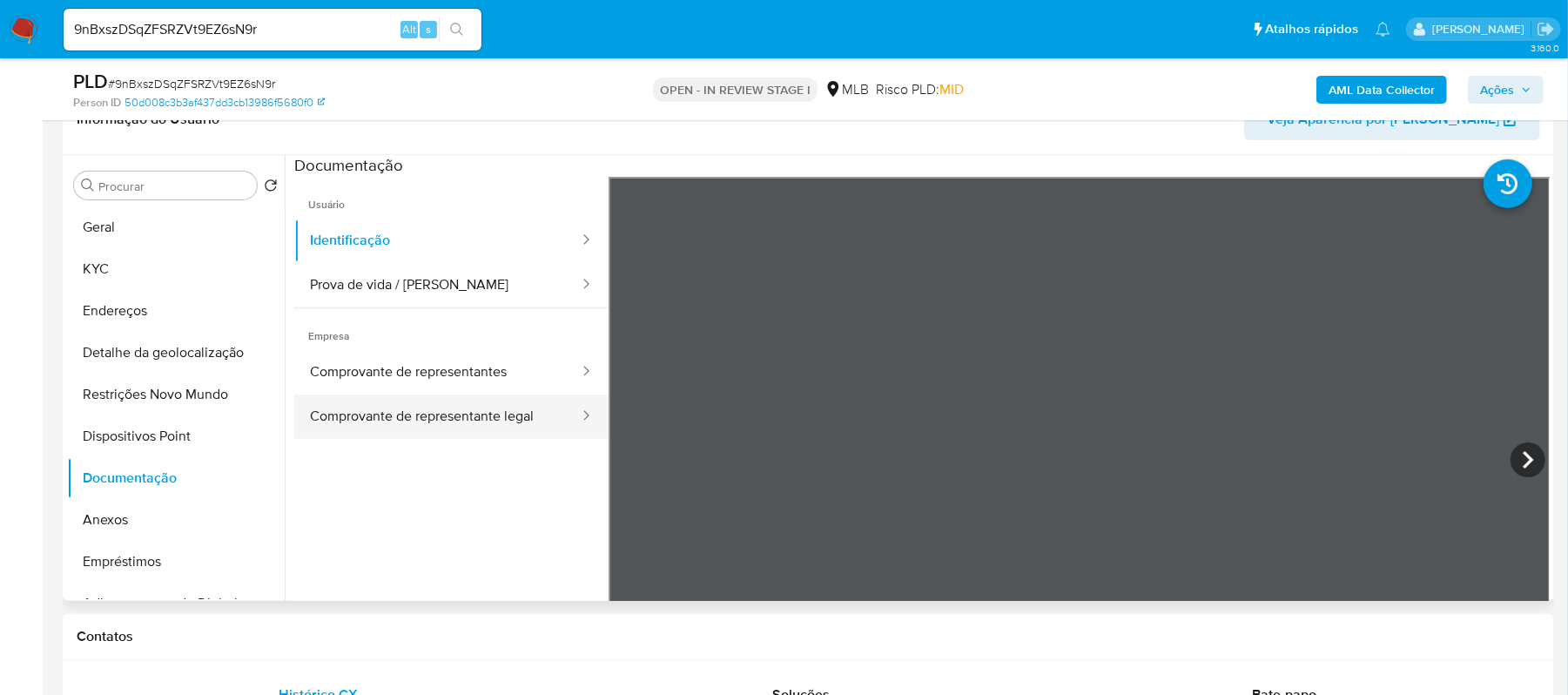
click at [370, 419] on button "Comprovante de representante legal" at bounding box center [437, 417] width 286 height 45
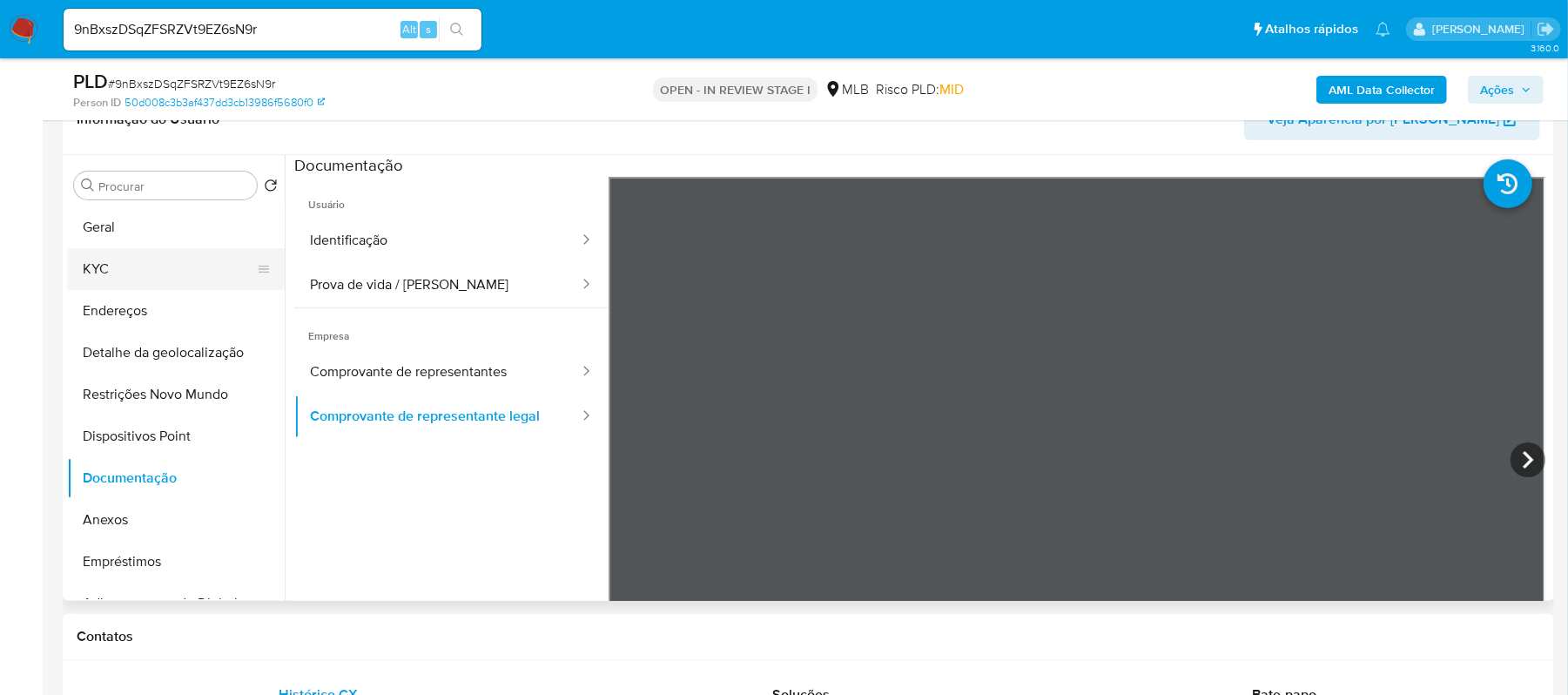
click at [207, 271] on button "KYC" at bounding box center [168, 269] width 204 height 42
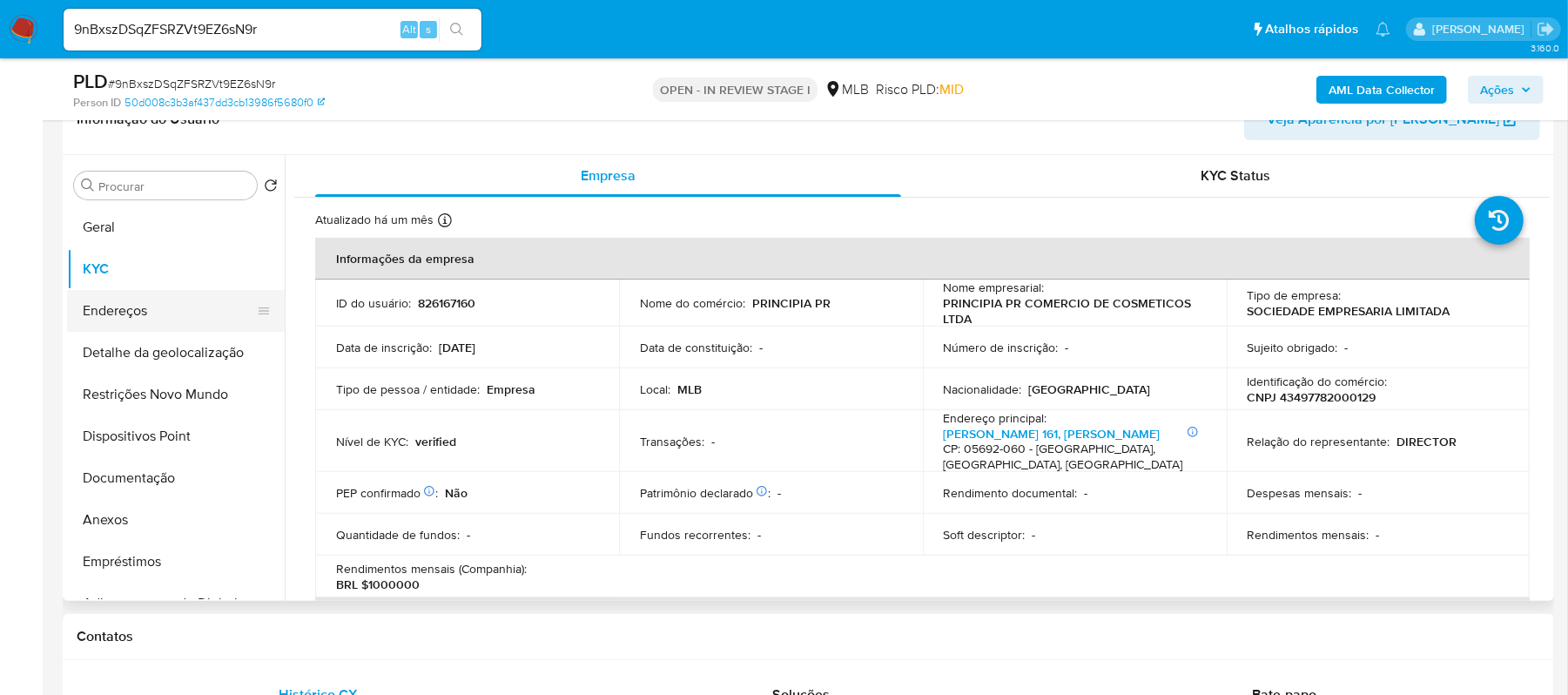
click at [126, 306] on button "Endereços" at bounding box center [168, 311] width 204 height 42
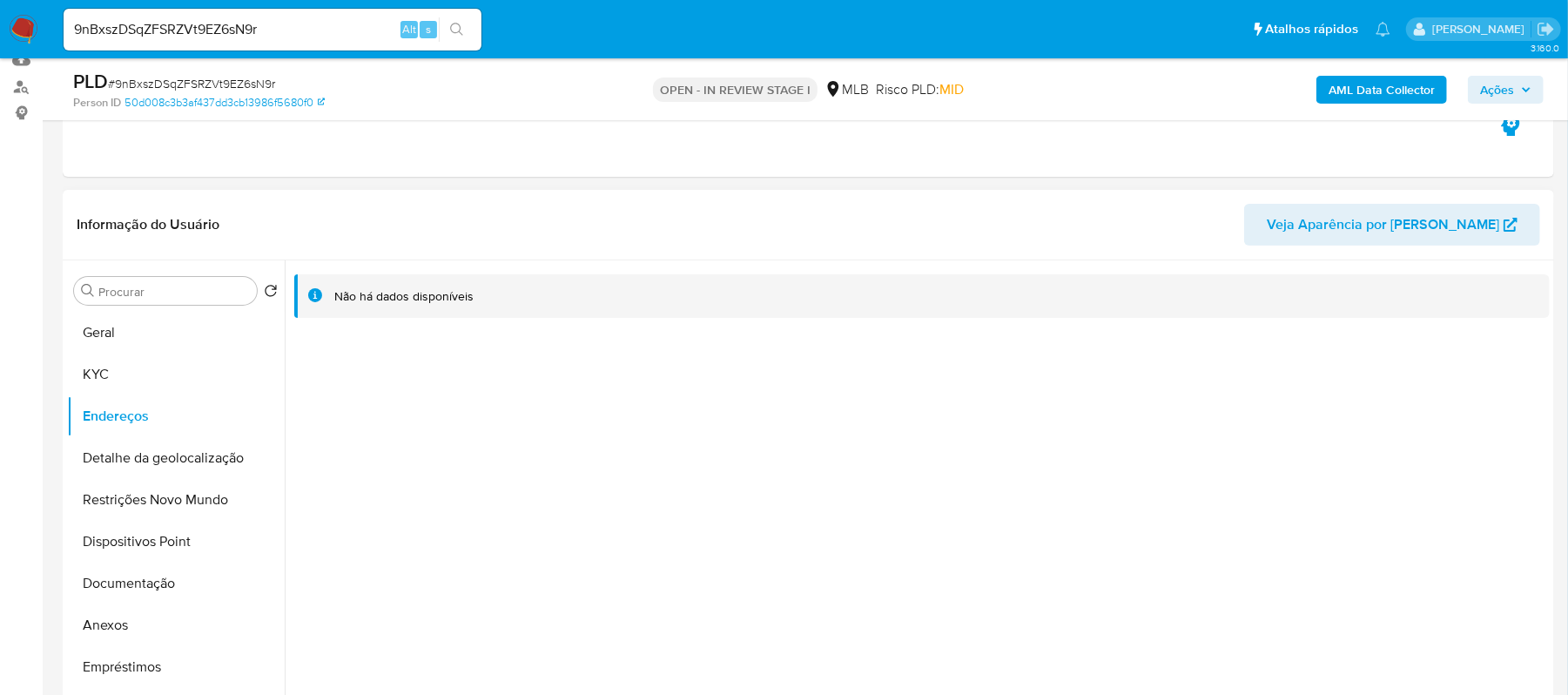
scroll to position [65, 0]
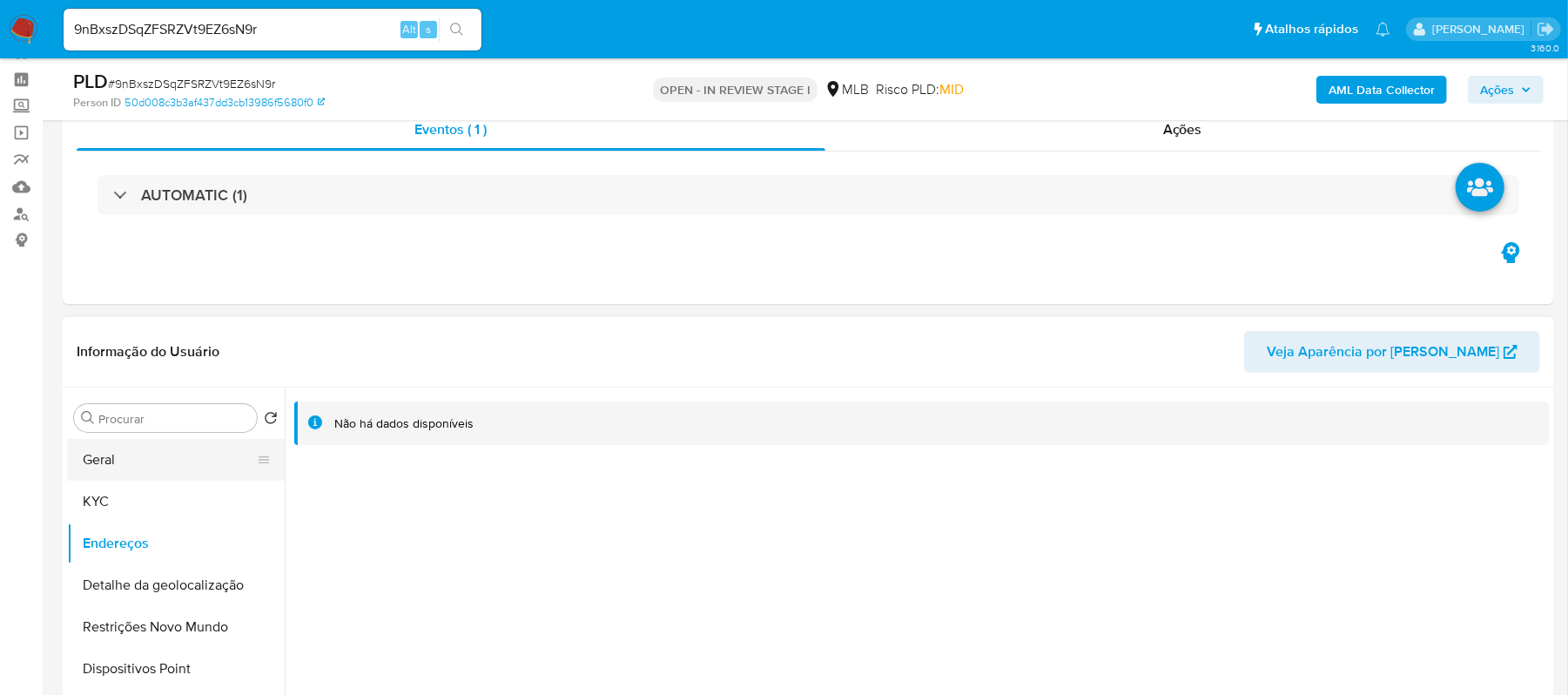
click at [150, 446] on button "Geral" at bounding box center [168, 460] width 204 height 42
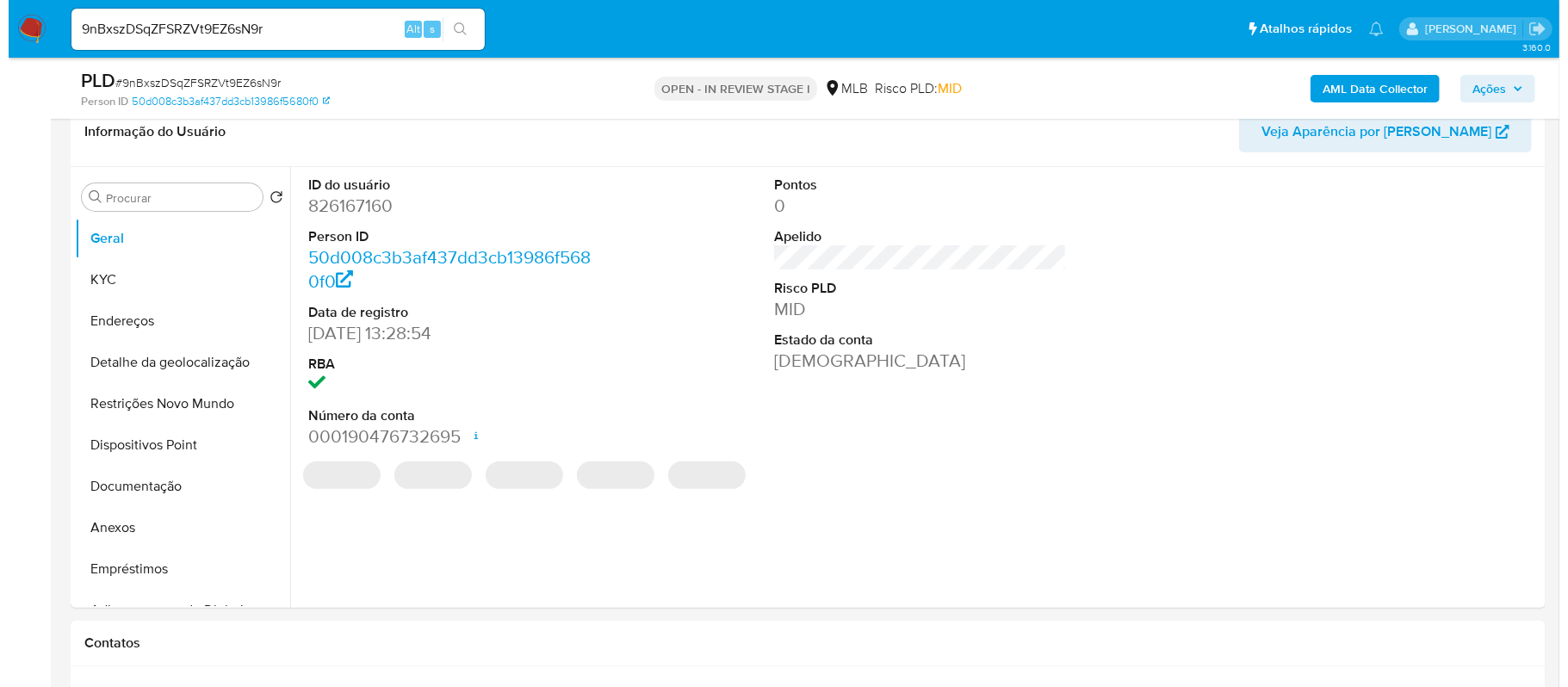
scroll to position [294, 0]
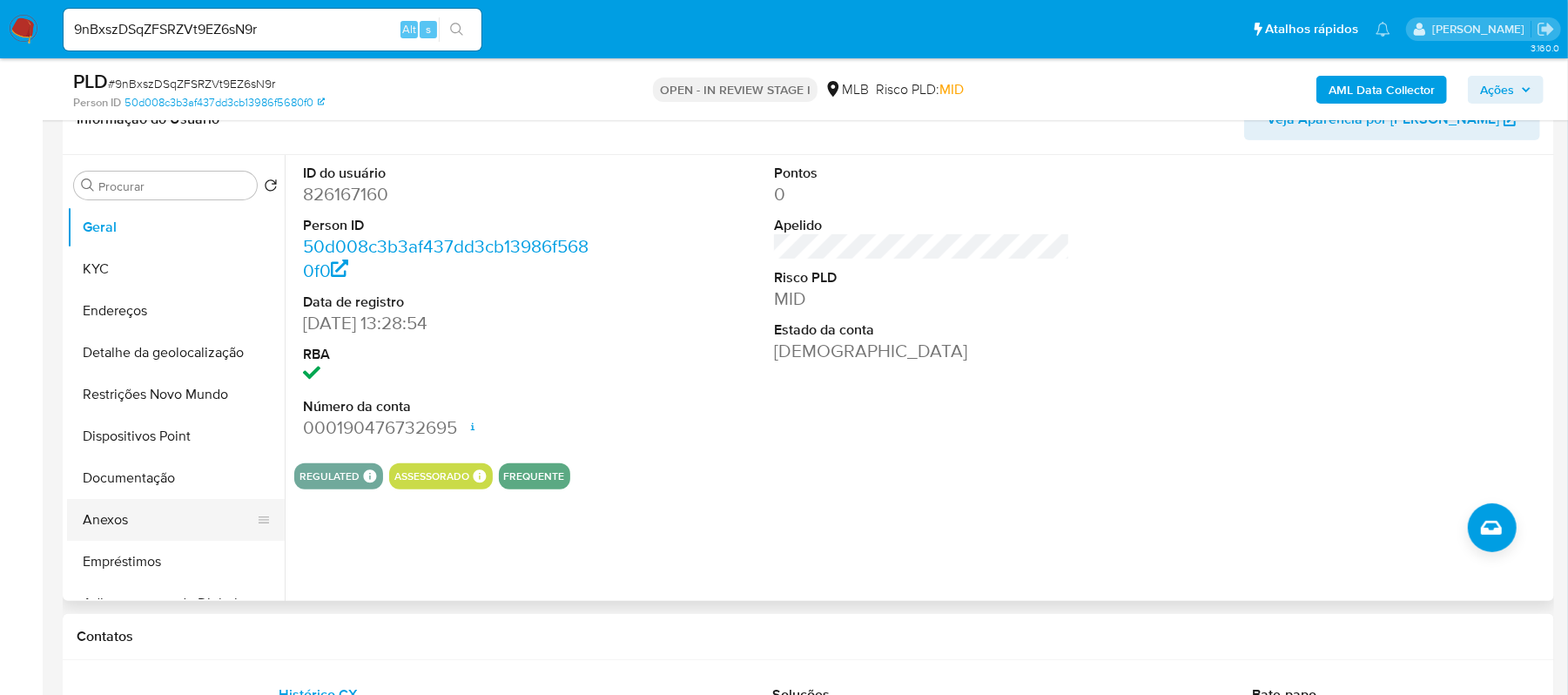
click at [165, 519] on button "Anexos" at bounding box center [168, 520] width 204 height 42
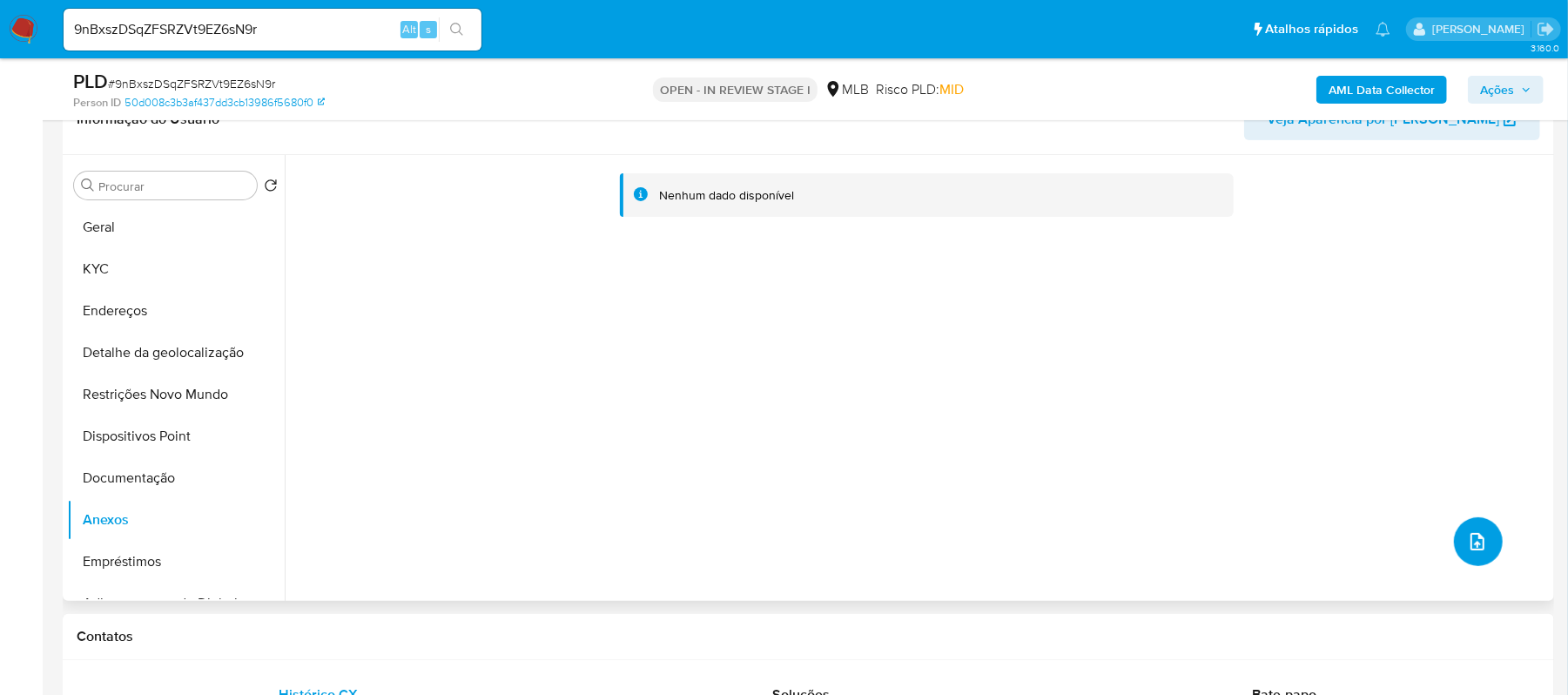
click at [1474, 542] on icon "upload-file" at bounding box center [1478, 542] width 21 height 21
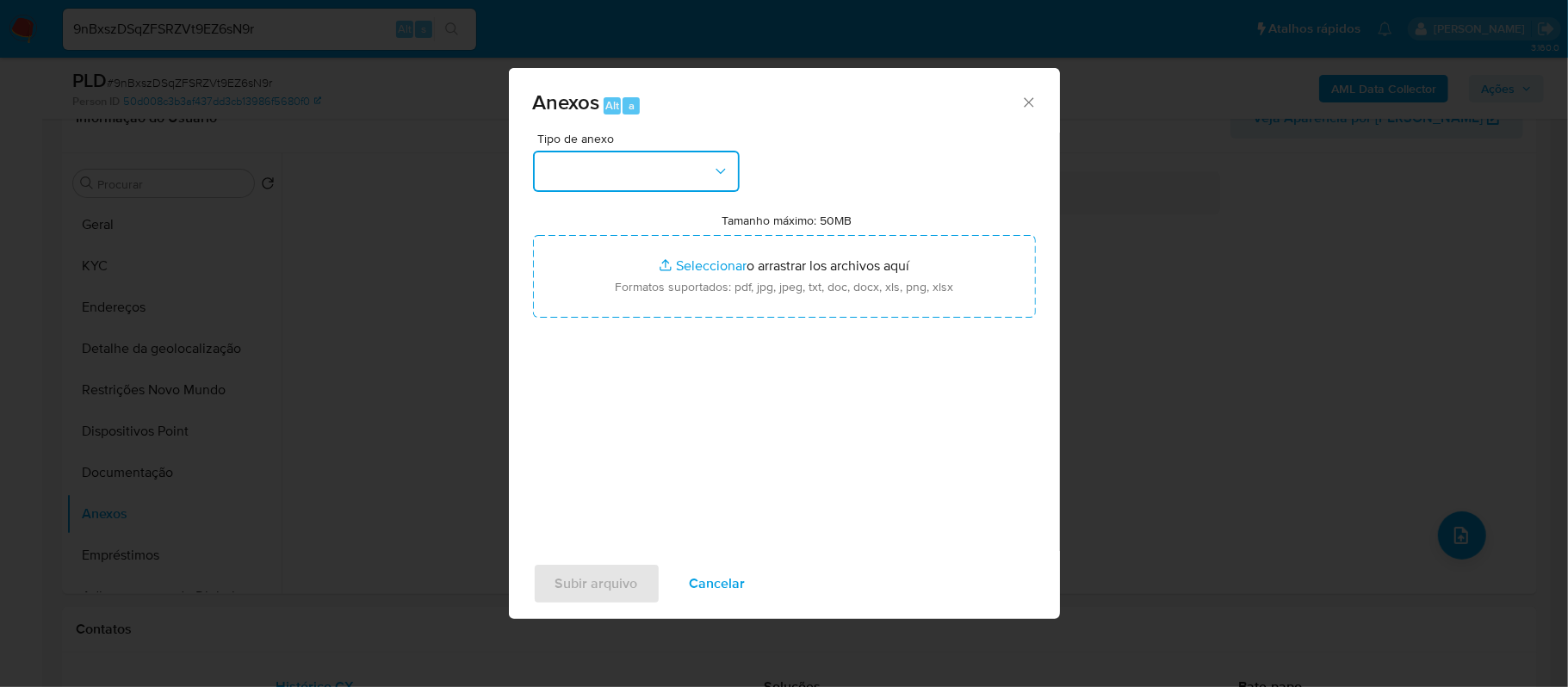
click at [720, 172] on icon "button" at bounding box center [721, 172] width 18 height 18
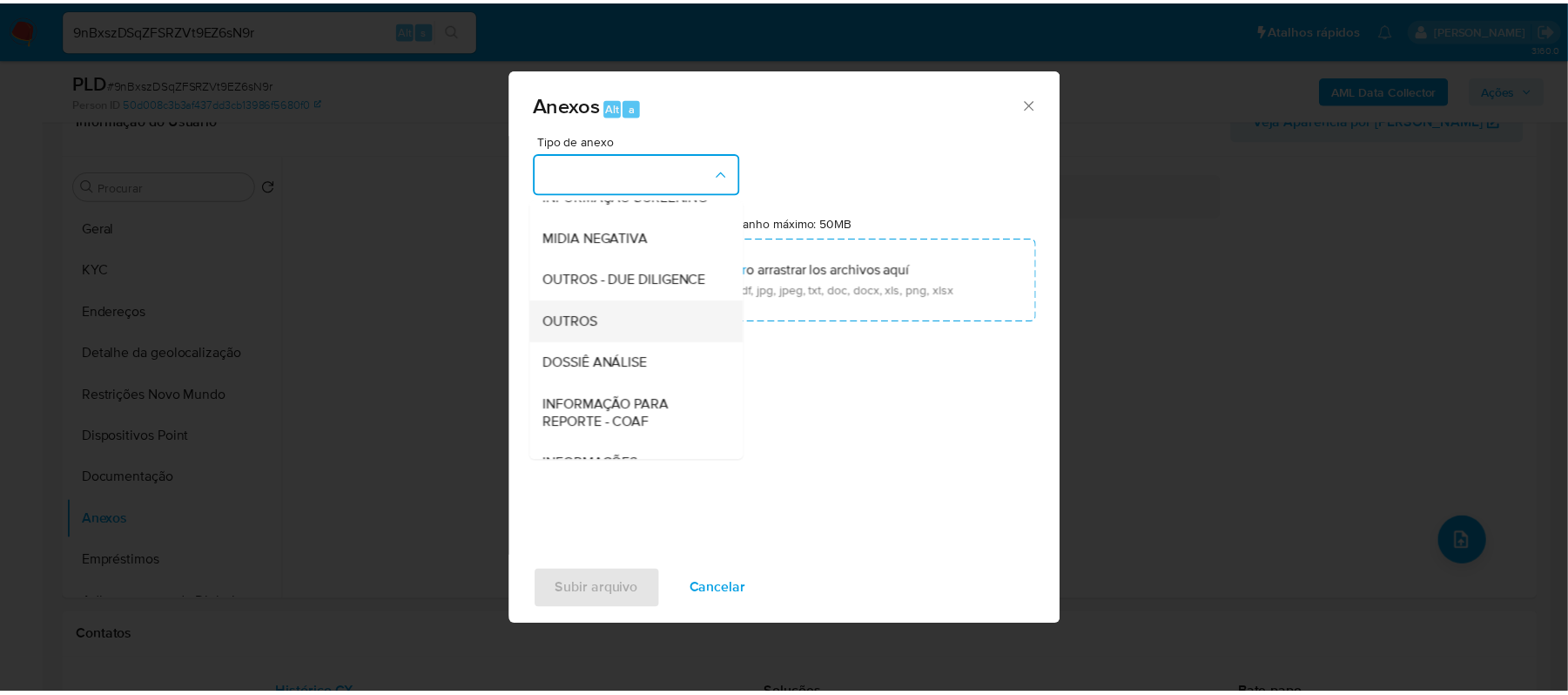
scroll to position [232, 0]
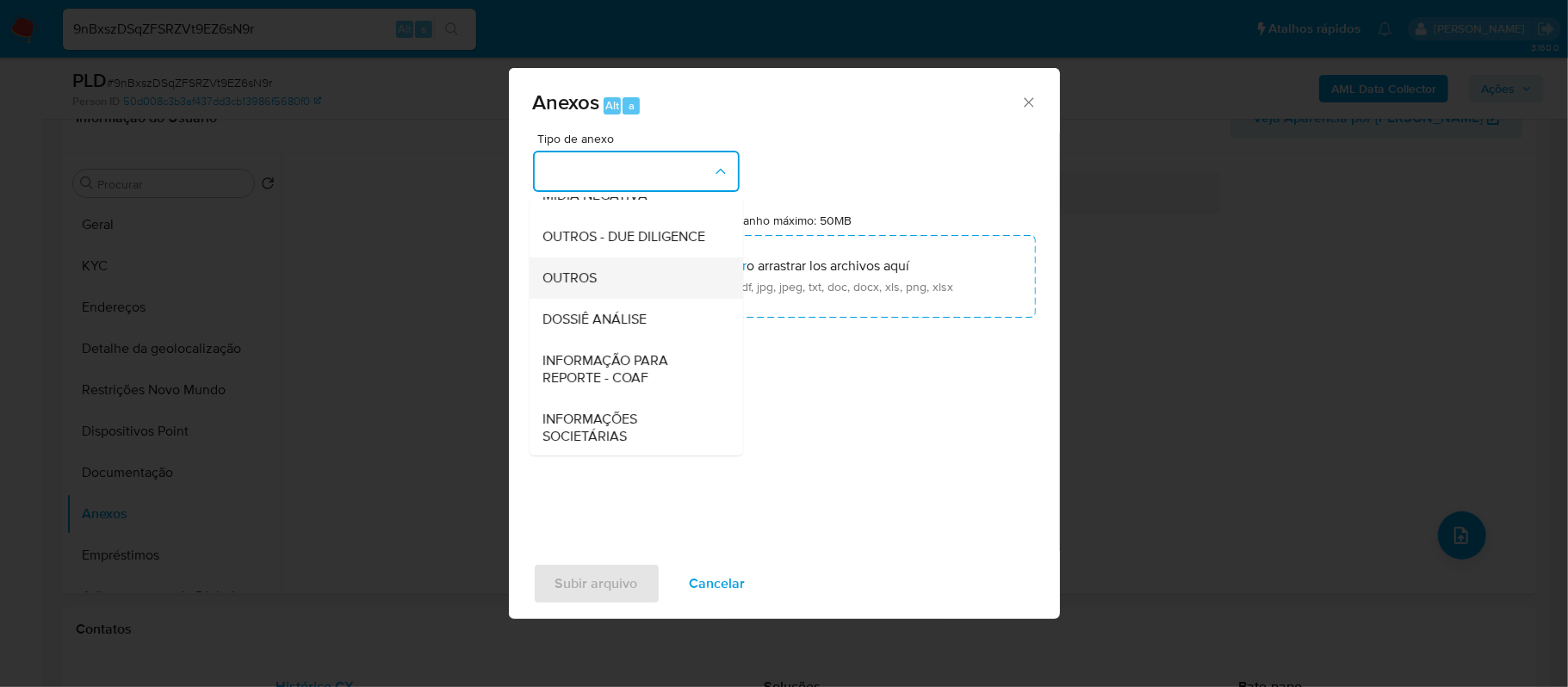
click at [632, 299] on div "OUTROS" at bounding box center [631, 278] width 176 height 41
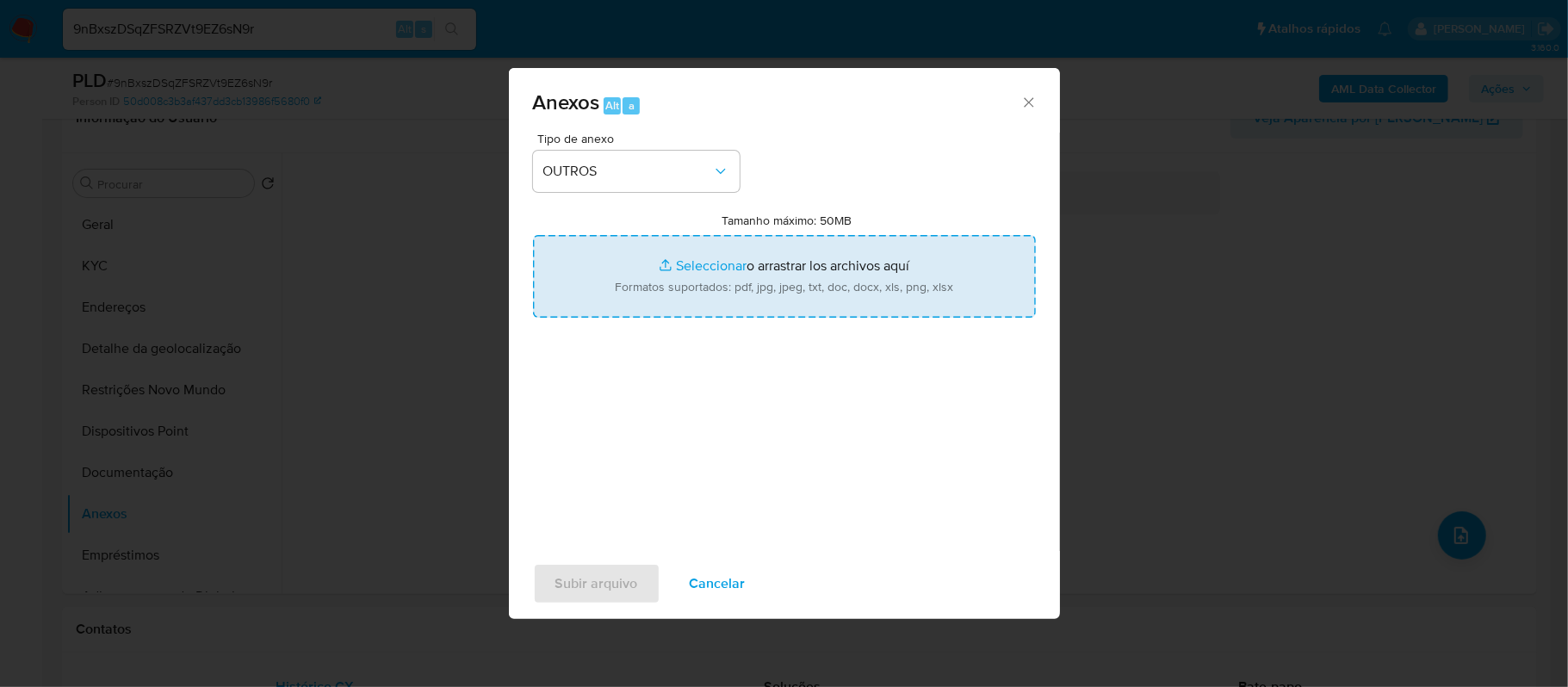
click at [706, 272] on input "Tamanho máximo: 50MB Seleccionar archivos" at bounding box center [784, 276] width 503 height 83
type input "C:\fakepath\Mulan PRINCIPIA PR826167160_2025_09_16_19_48_38 - Resumen TX.pdf"
click at [700, 265] on input "Tamanho máximo: 50MB Seleccionar archivos" at bounding box center [784, 276] width 503 height 83
type input "C:\fakepath\Declinio - 9nBxszDSqZFSRZVt9EZ6sN9r - CNPJ 43497782000129 - PRINCIP…"
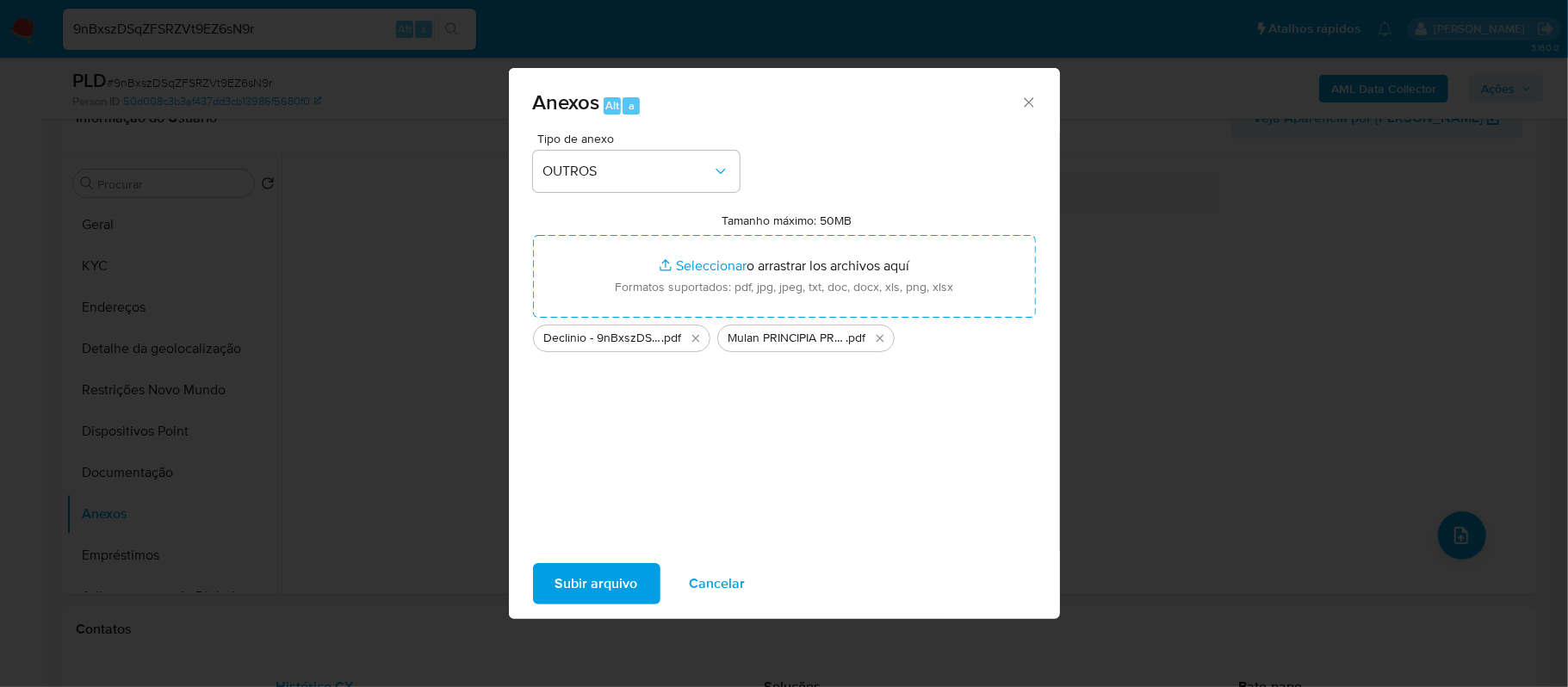
click at [600, 588] on span "Subir arquivo" at bounding box center [596, 584] width 83 height 38
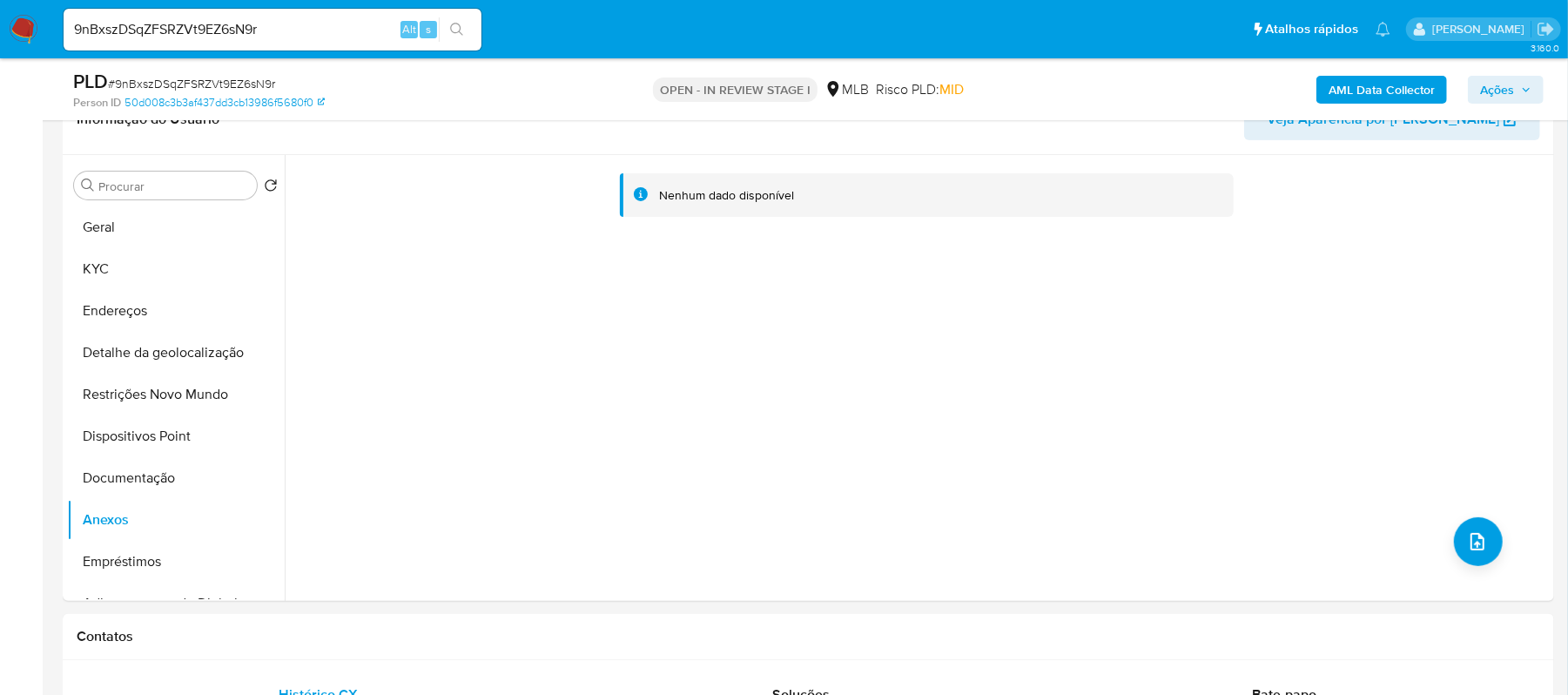
click at [1502, 90] on span "Ações" at bounding box center [1497, 89] width 34 height 28
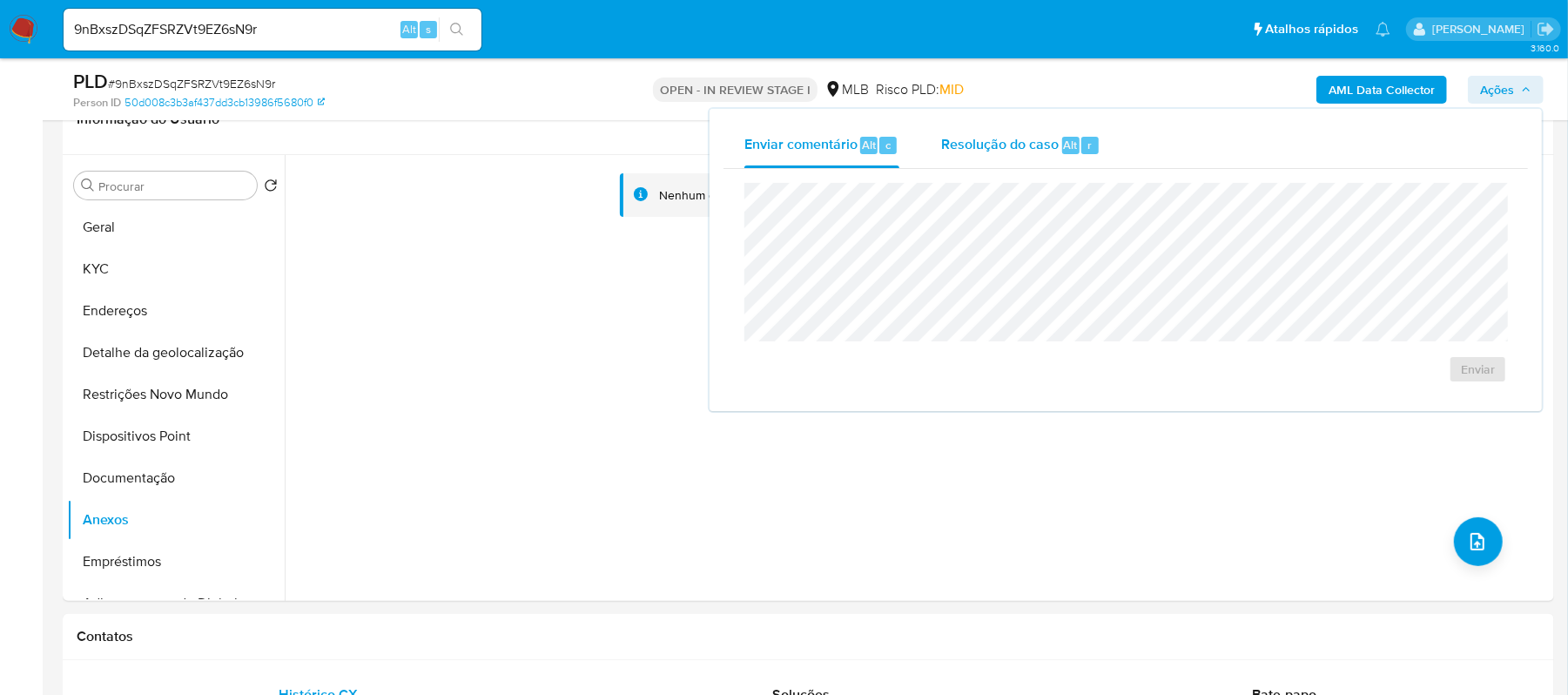
click at [1011, 144] on span "Resolução do caso" at bounding box center [1000, 144] width 117 height 20
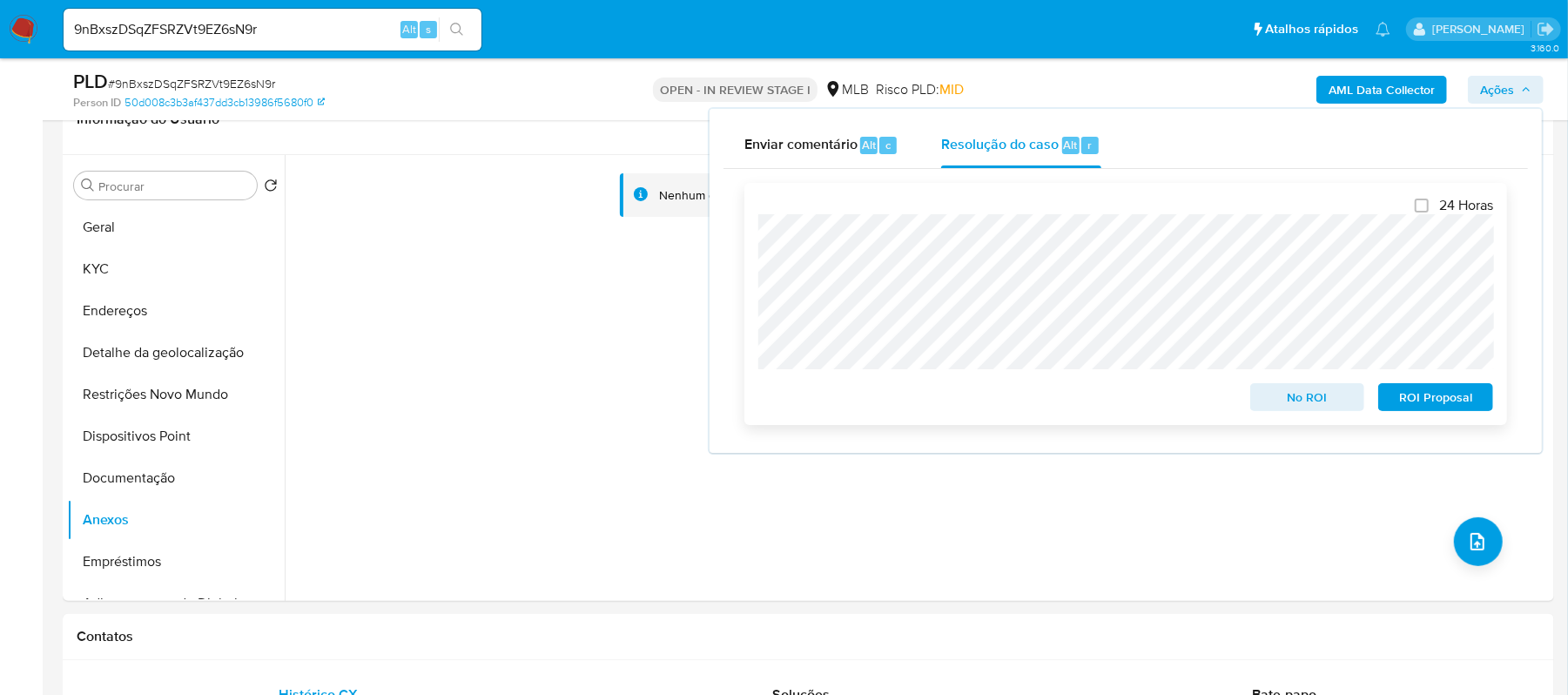
click at [1423, 395] on span "ROI Proposal" at bounding box center [1435, 397] width 90 height 25
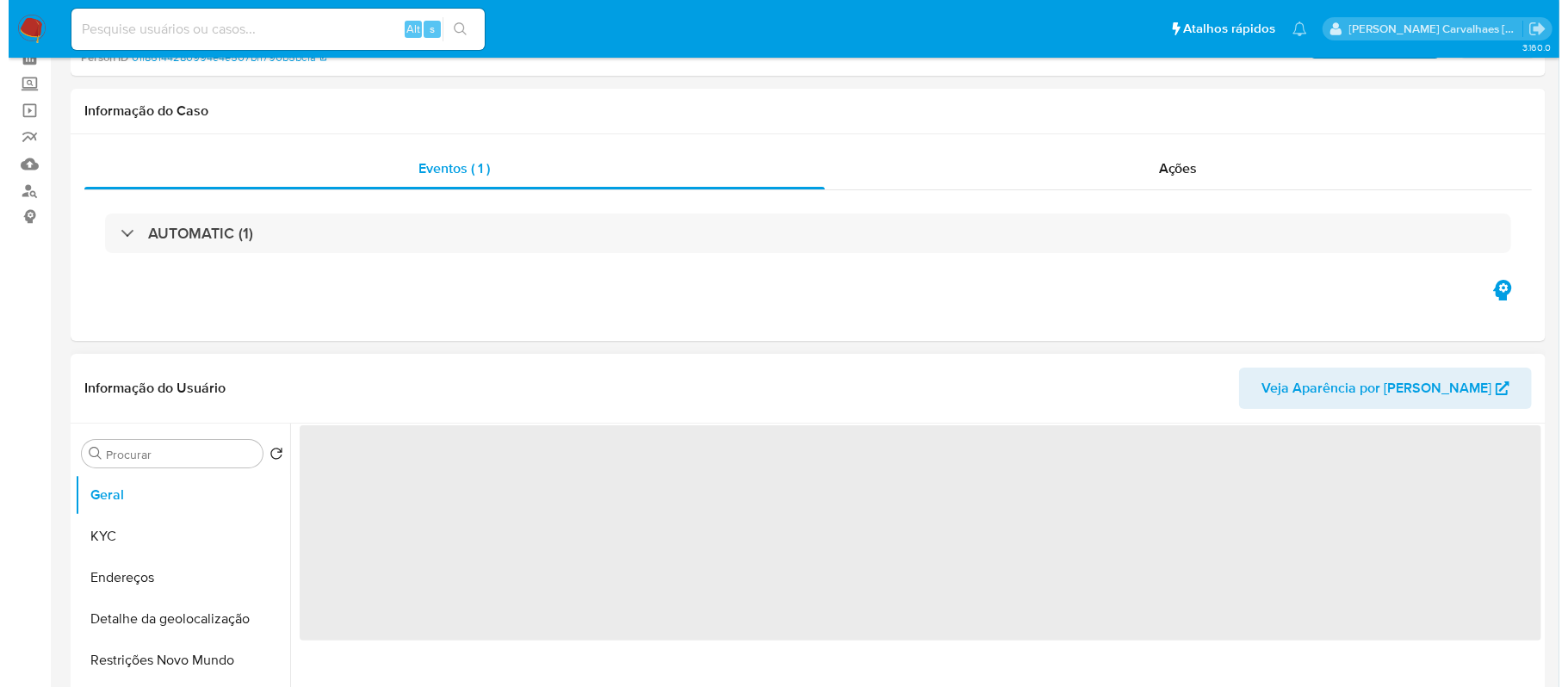
scroll to position [345, 0]
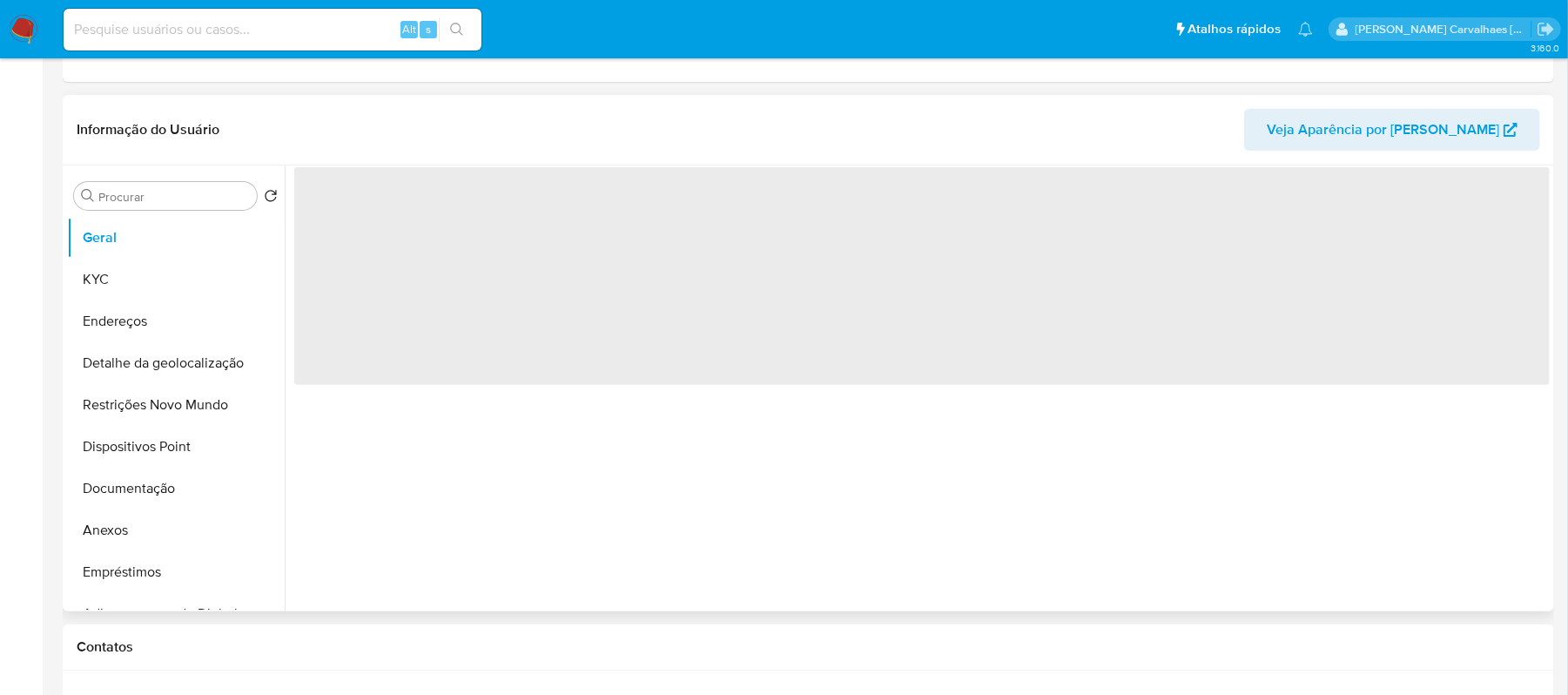
select select "10"
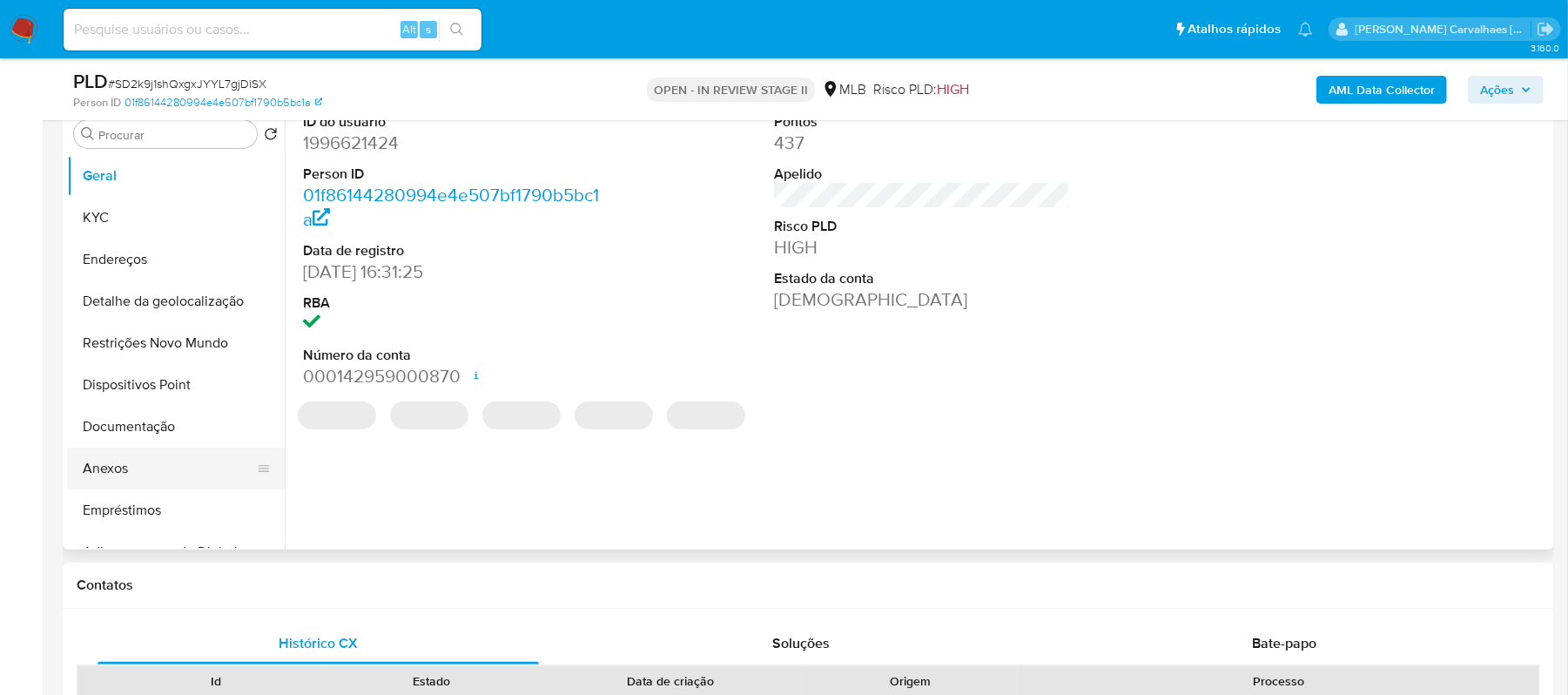
click at [112, 460] on button "Anexos" at bounding box center [168, 468] width 204 height 42
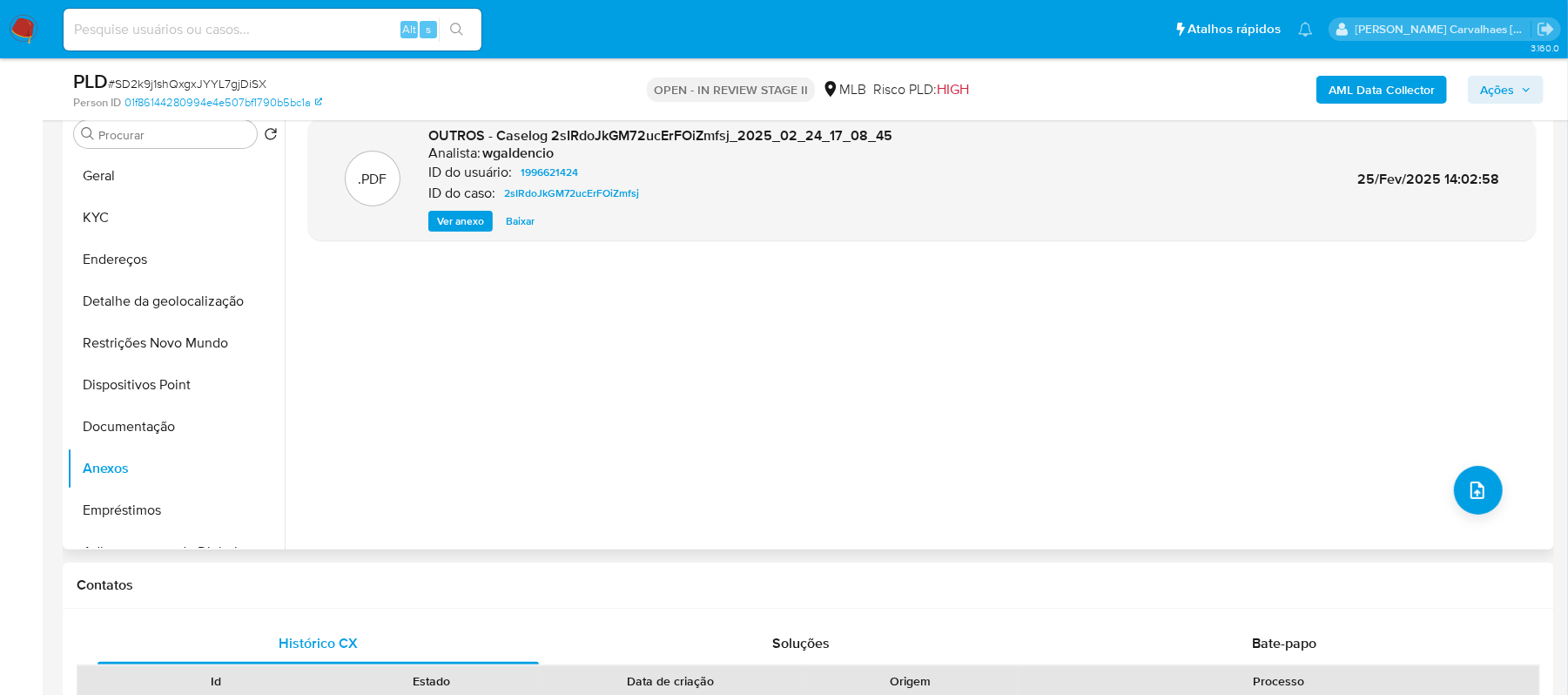
click at [468, 220] on span "Ver anexo" at bounding box center [460, 222] width 47 height 18
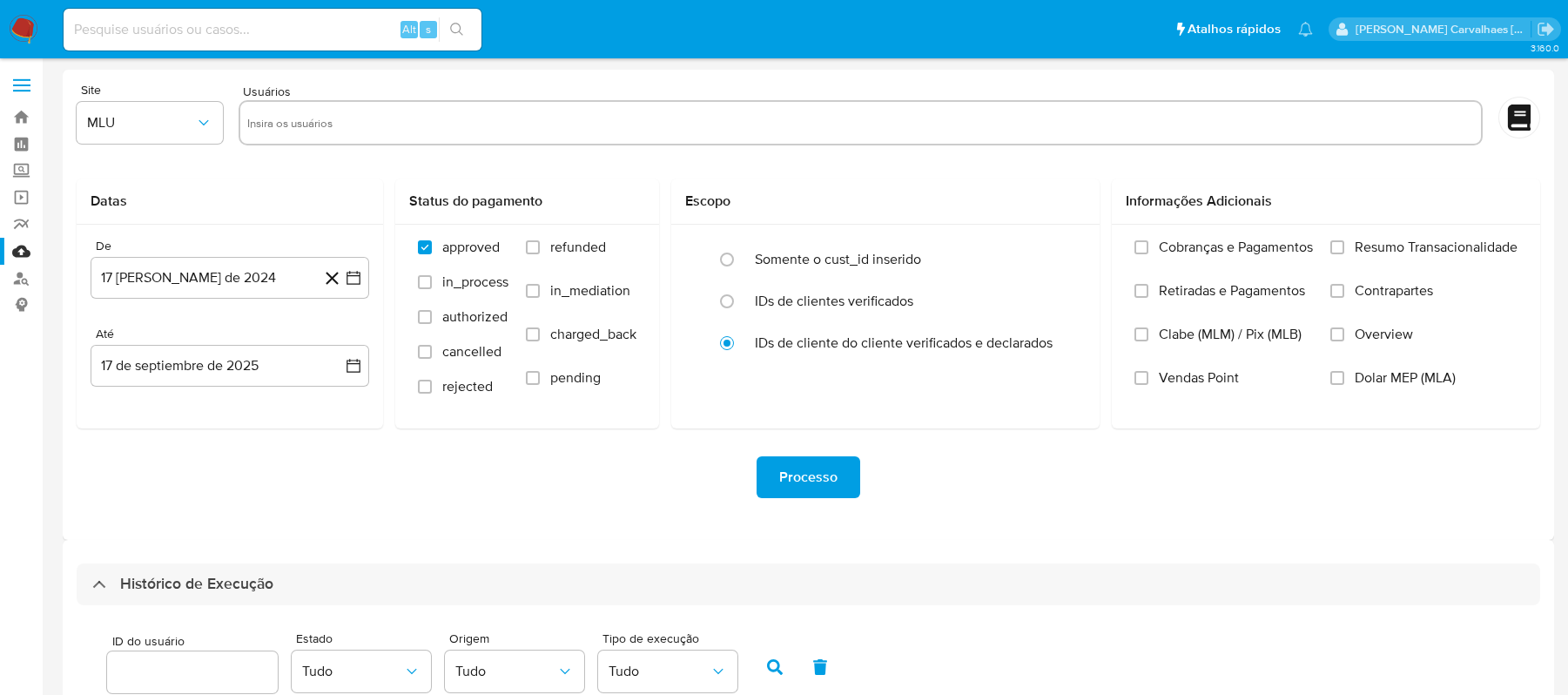
select select "10"
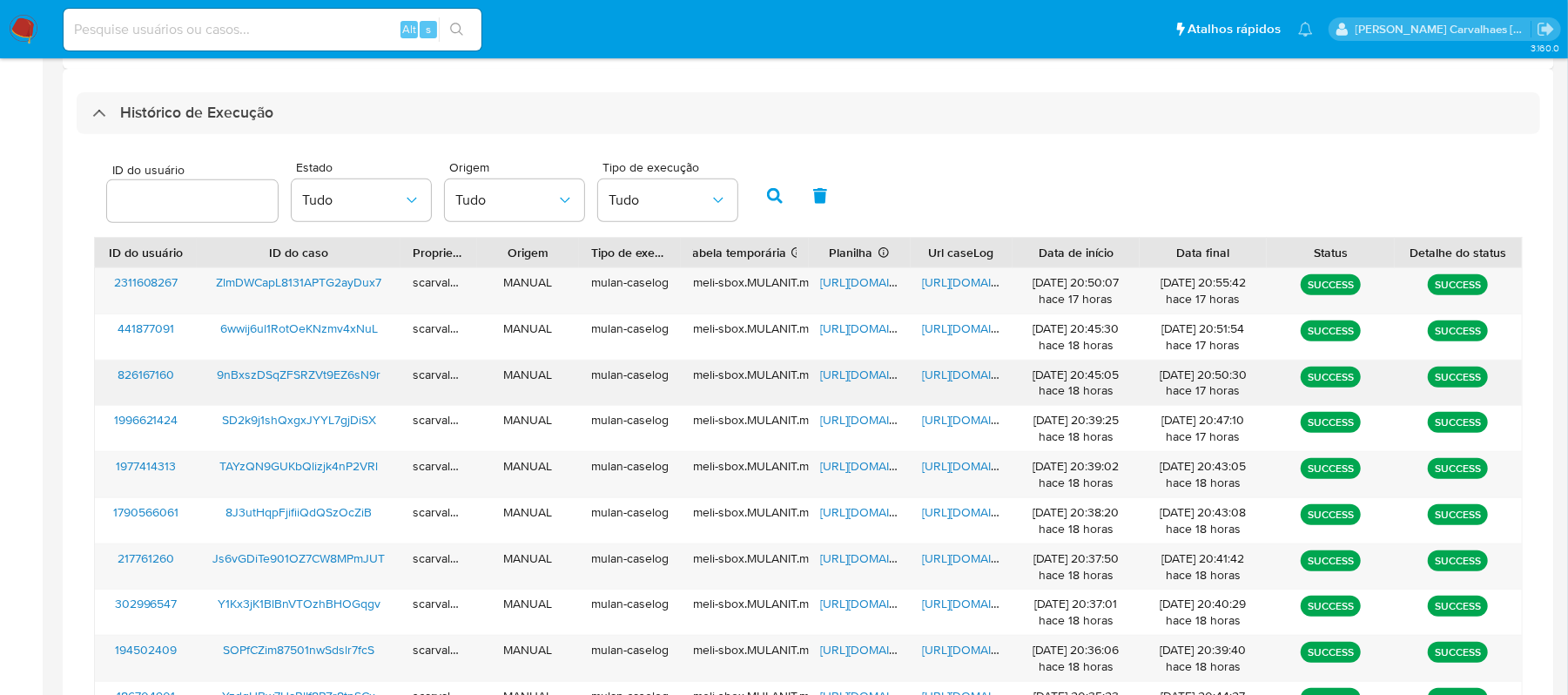
click at [961, 375] on span "https://docs.google.com/document/d/1vOwRhUhJhQRUneHO1xJnYG_F-9px3fzw8igIXBPgYcY…" at bounding box center [983, 375] width 120 height 18
click at [838, 380] on span "[URL][DOMAIN_NAME]" at bounding box center [880, 375] width 120 height 18
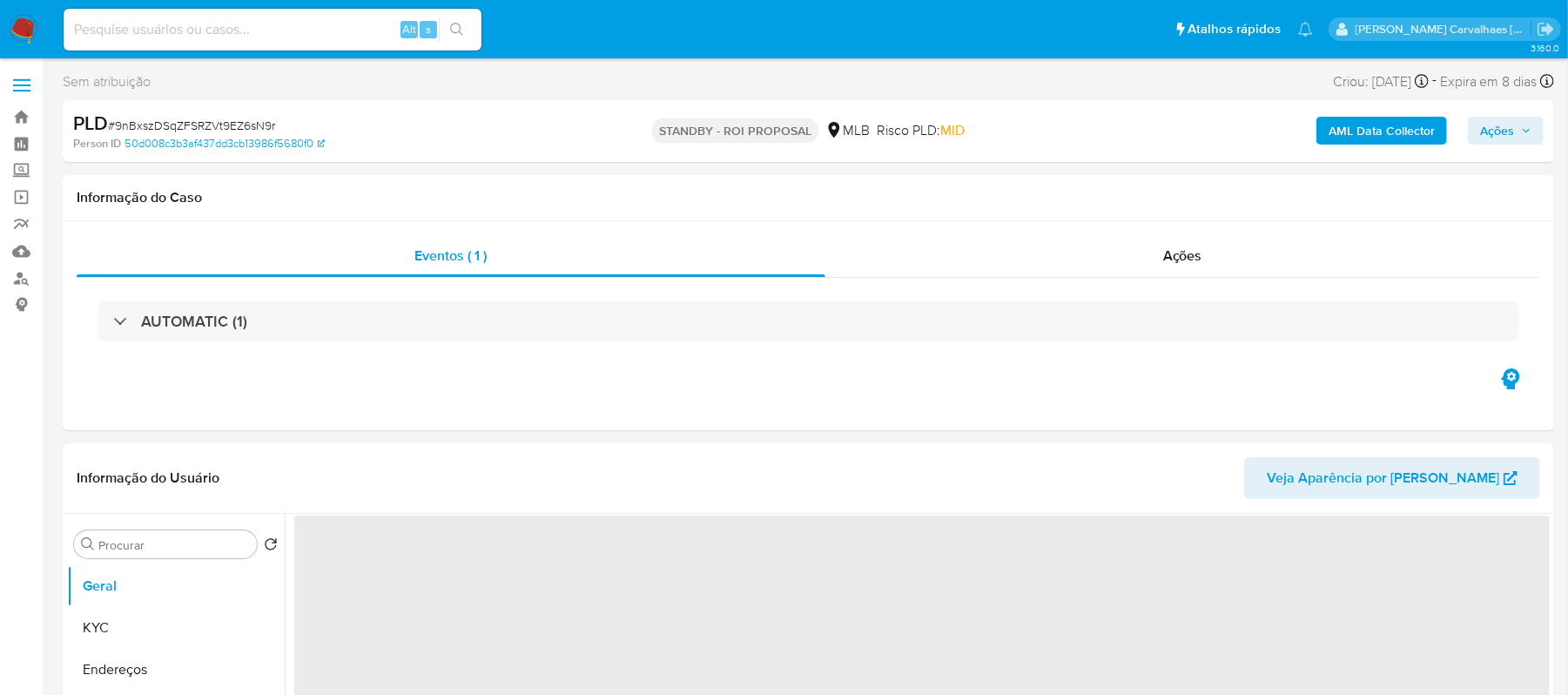
select select "10"
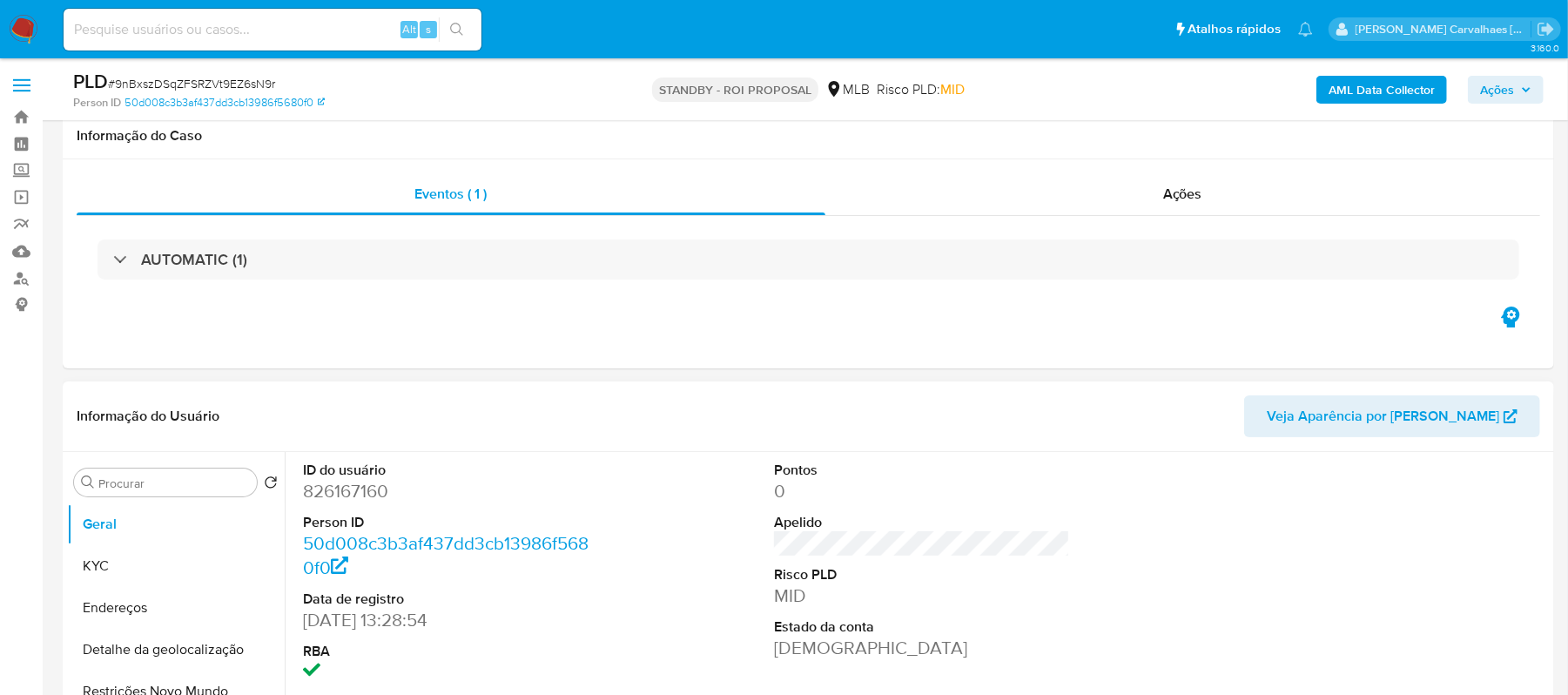
scroll to position [232, 0]
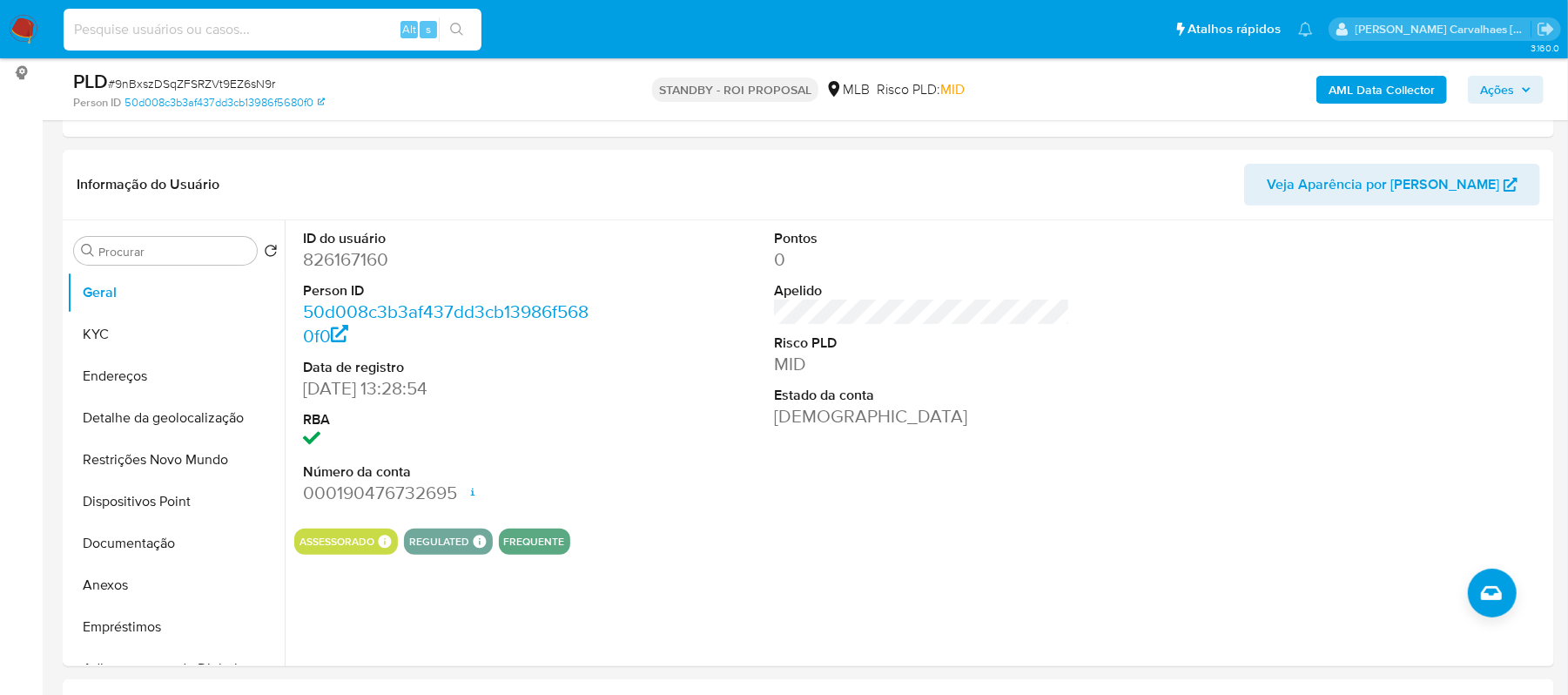
click at [262, 29] on input at bounding box center [272, 29] width 418 height 23
paste input "ZlmDWCapL8131APTG2ayDux7"
type input "ZlmDWCapL8131APTG2ayDux7"
click at [453, 23] on icon "search-icon" at bounding box center [457, 30] width 14 height 14
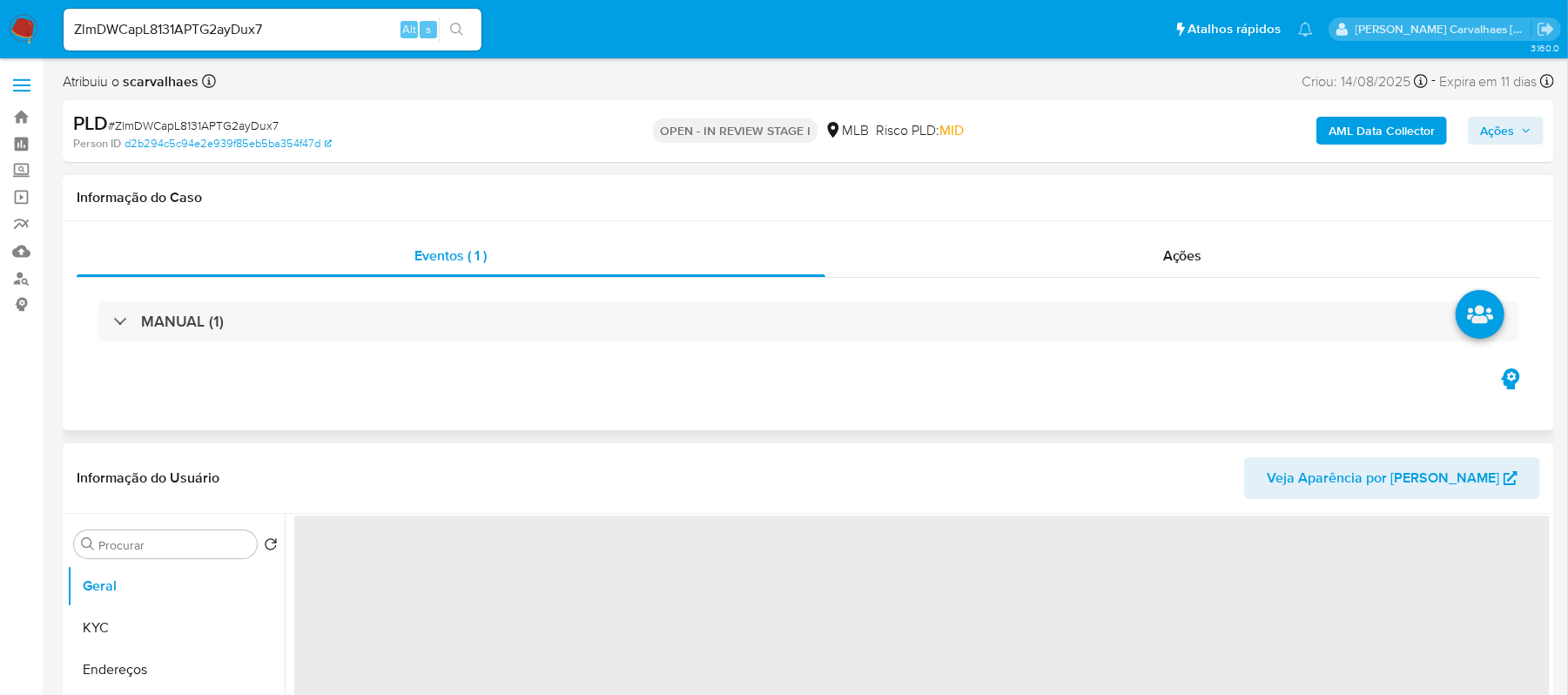
select select "10"
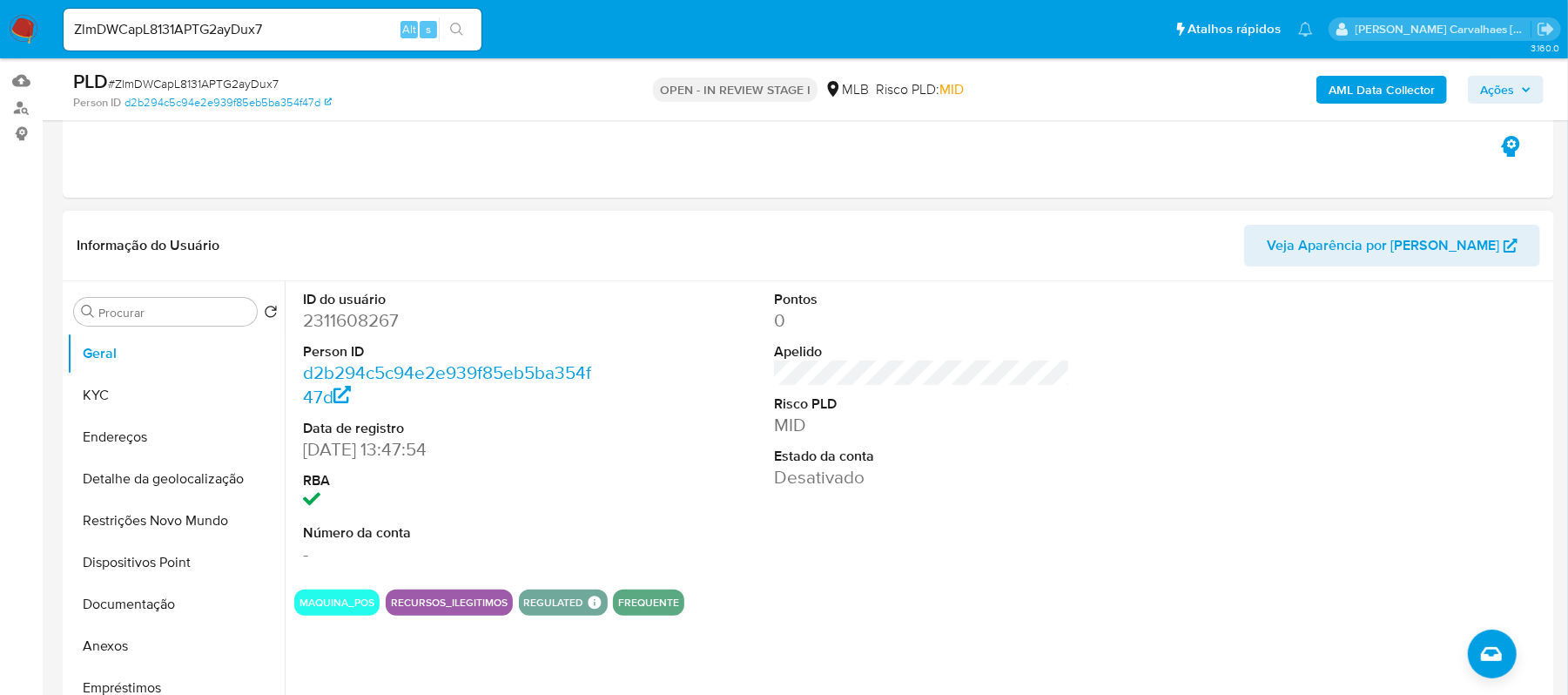
scroll to position [232, 0]
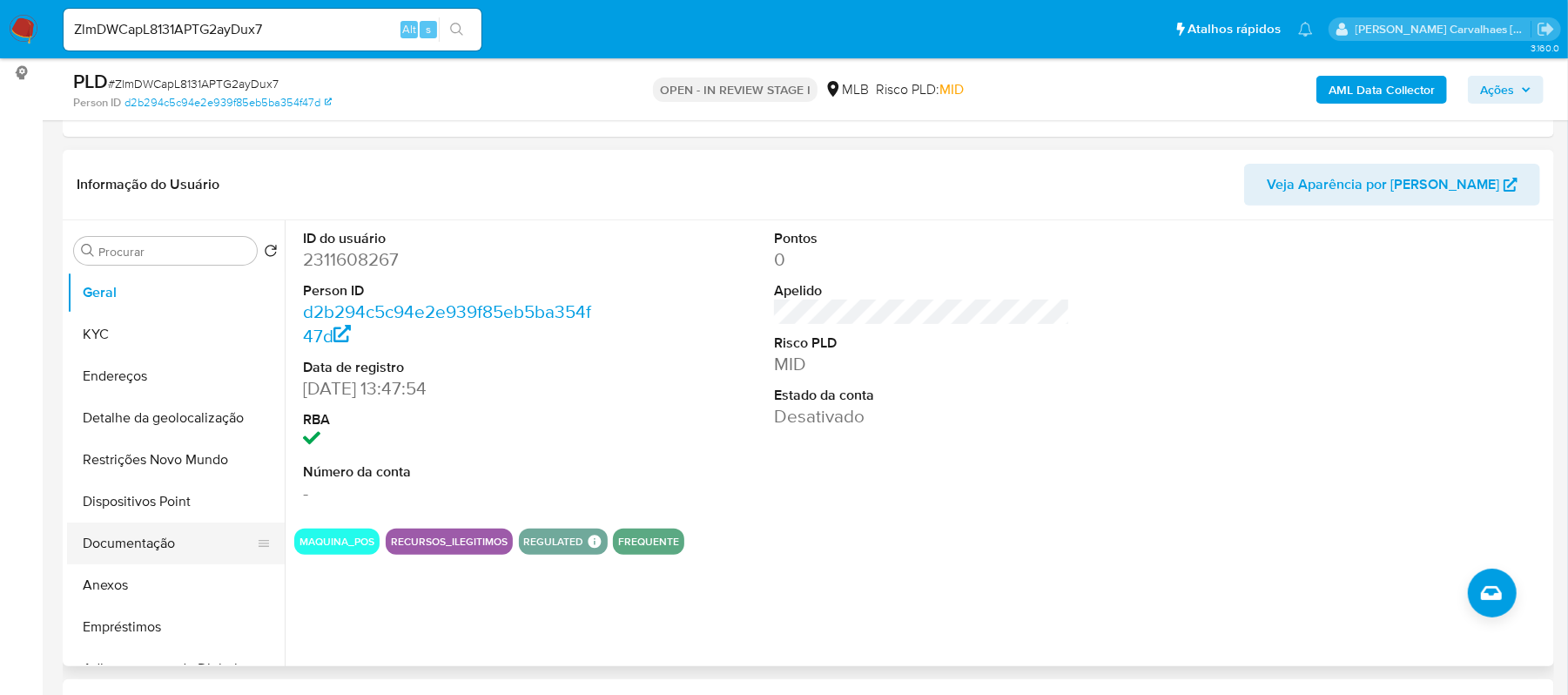
click at [141, 555] on button "Documentação" at bounding box center [168, 544] width 204 height 42
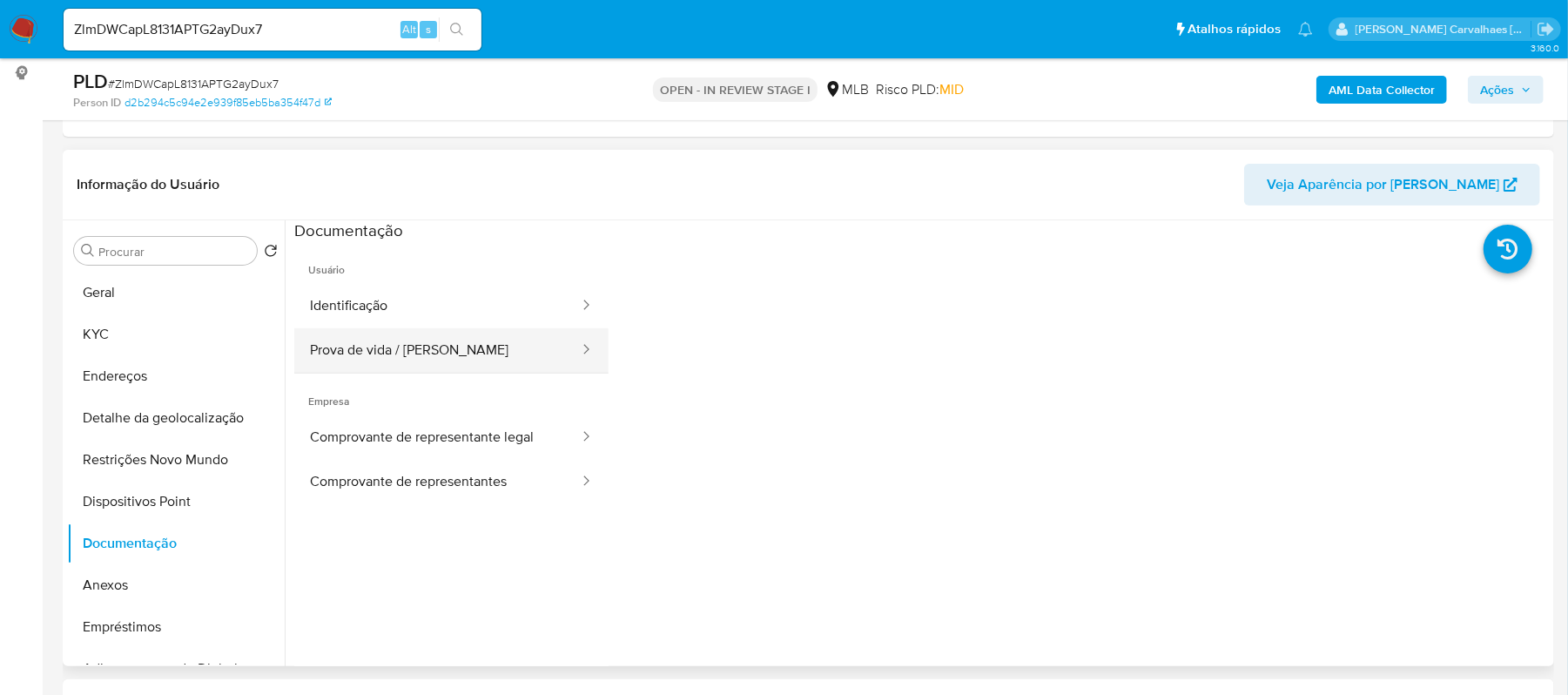
click at [380, 342] on button "Prova de vida / [PERSON_NAME]" at bounding box center [437, 350] width 286 height 45
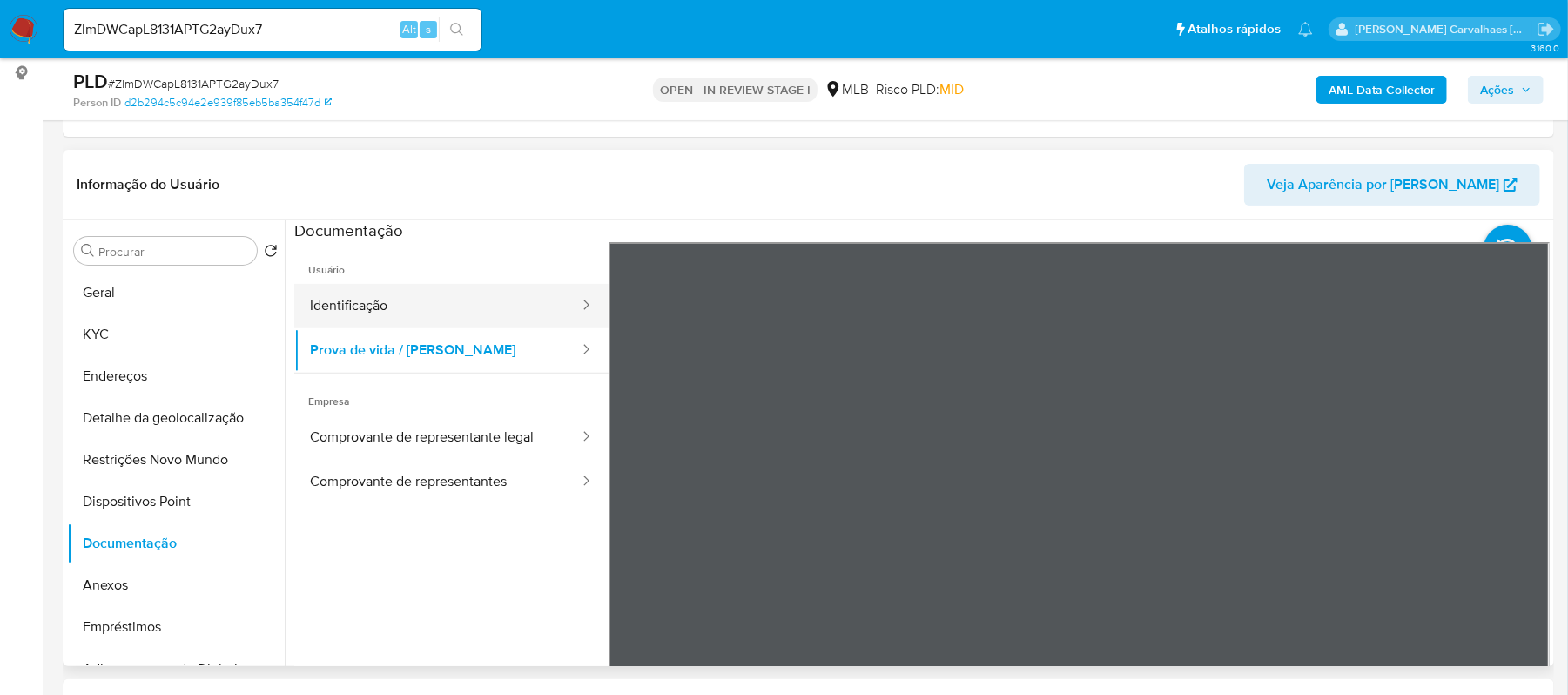
click at [392, 303] on button "Identificação" at bounding box center [437, 306] width 286 height 45
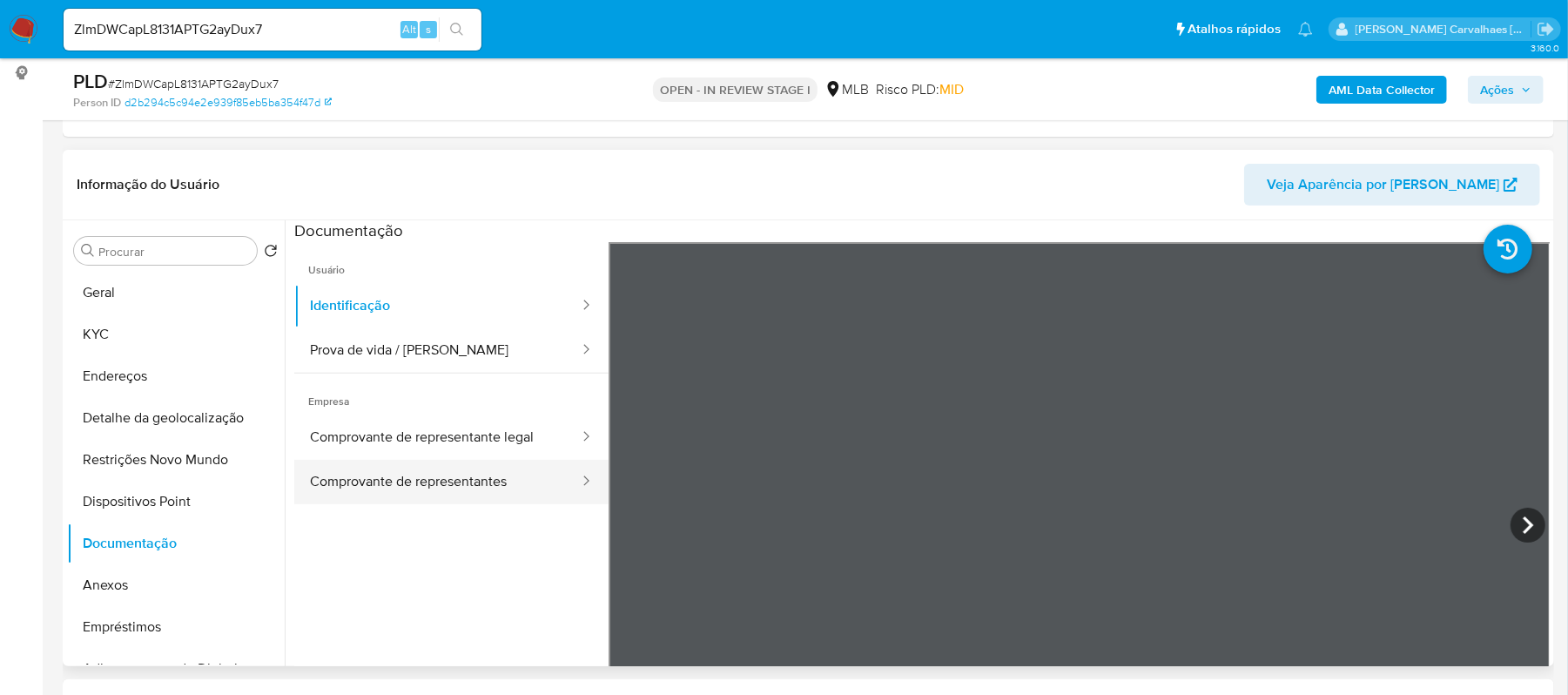
click at [426, 492] on button "Comprovante de representantes" at bounding box center [437, 482] width 286 height 45
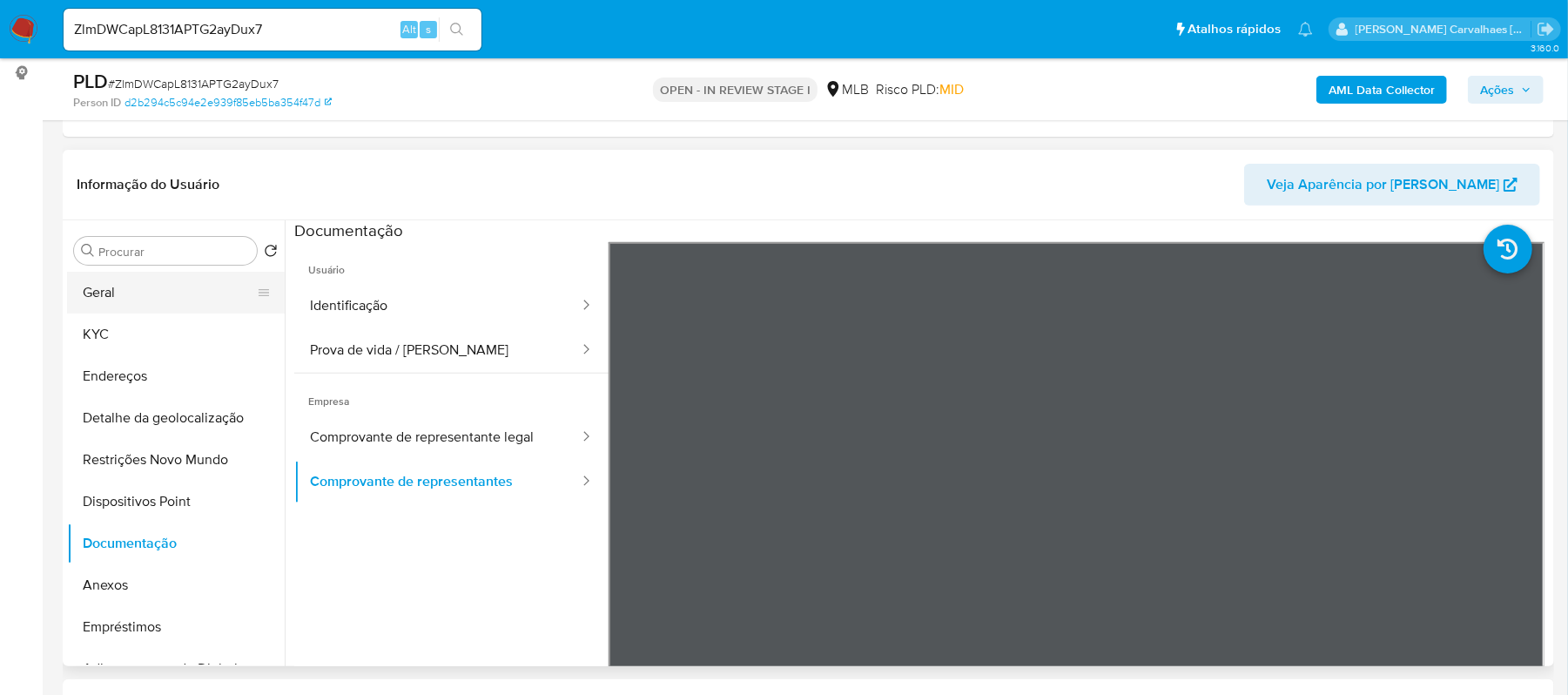
click at [144, 292] on button "Geral" at bounding box center [168, 292] width 204 height 42
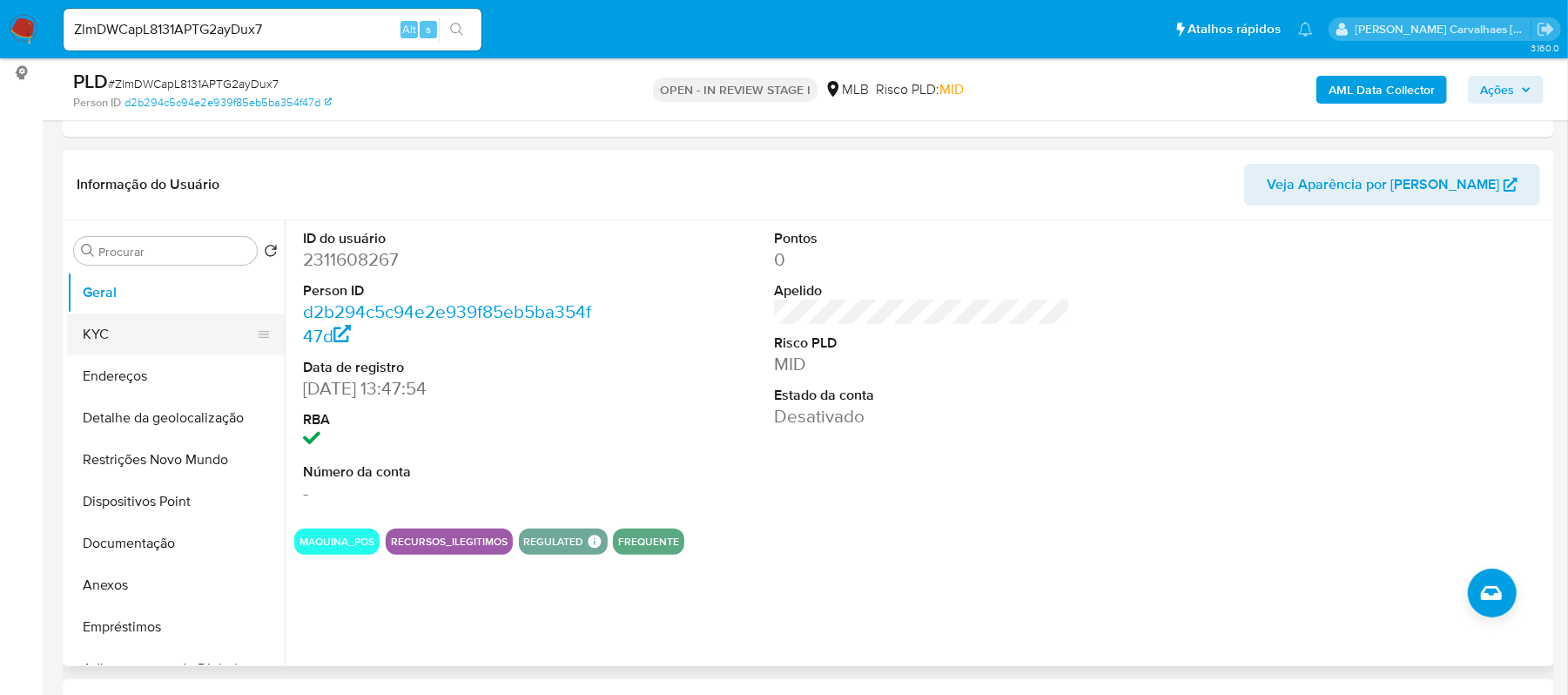
click at [80, 327] on button "KYC" at bounding box center [168, 334] width 204 height 42
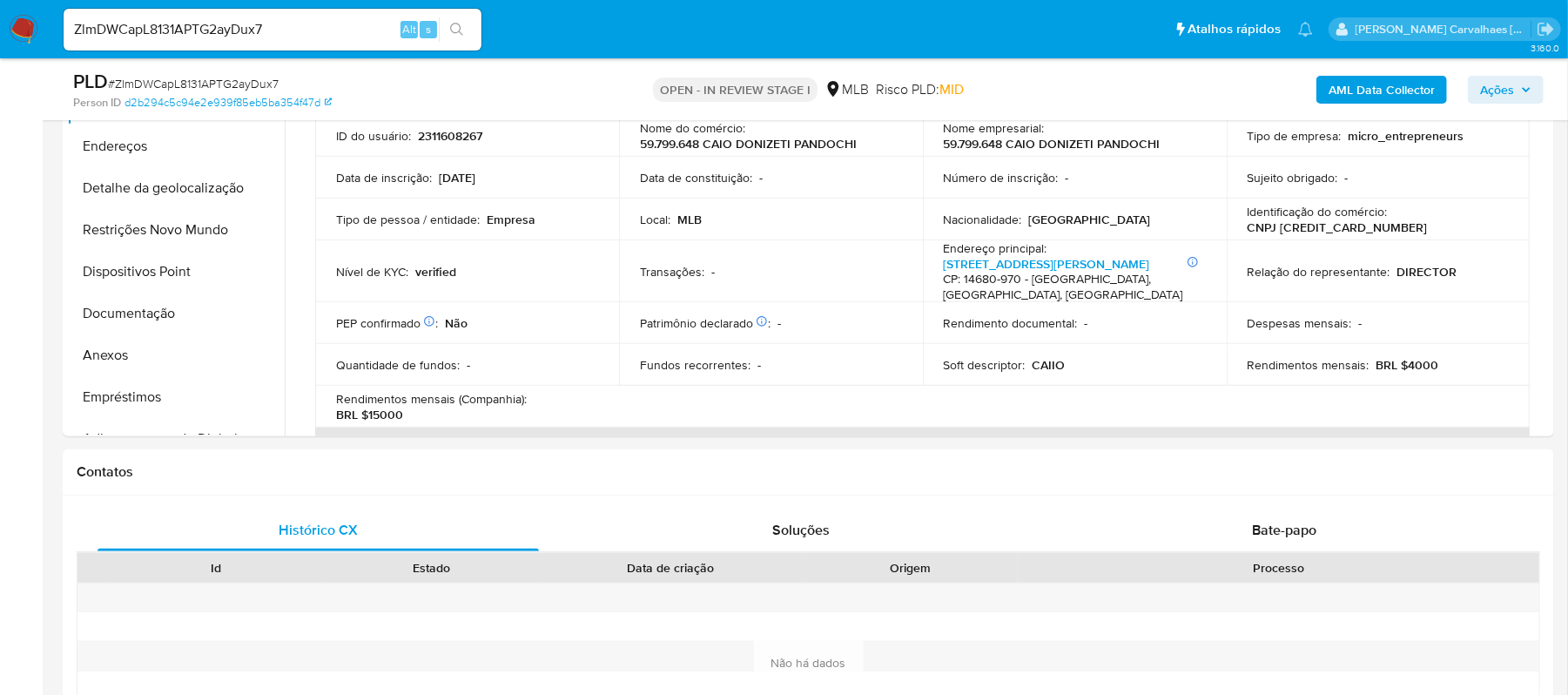
scroll to position [408, 0]
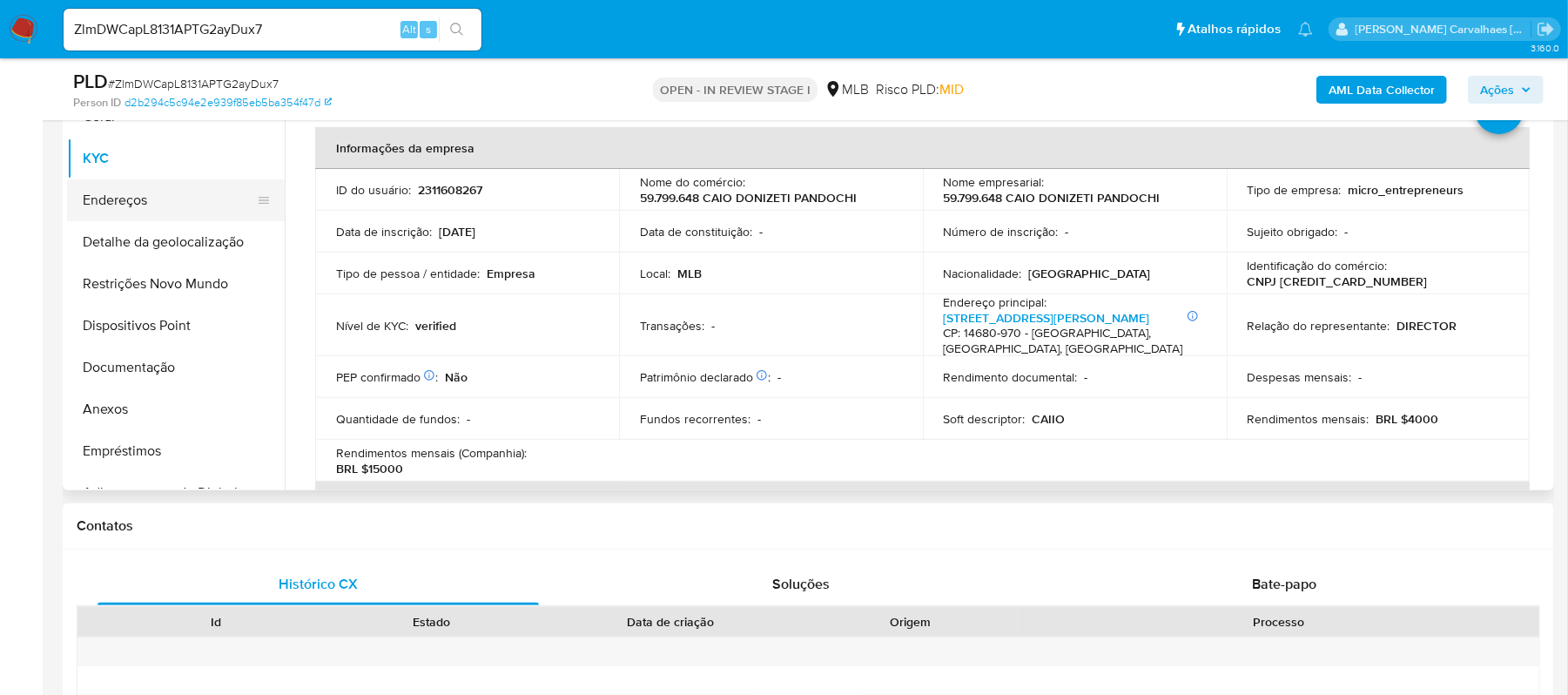
click at [165, 211] on button "Endereços" at bounding box center [168, 201] width 204 height 42
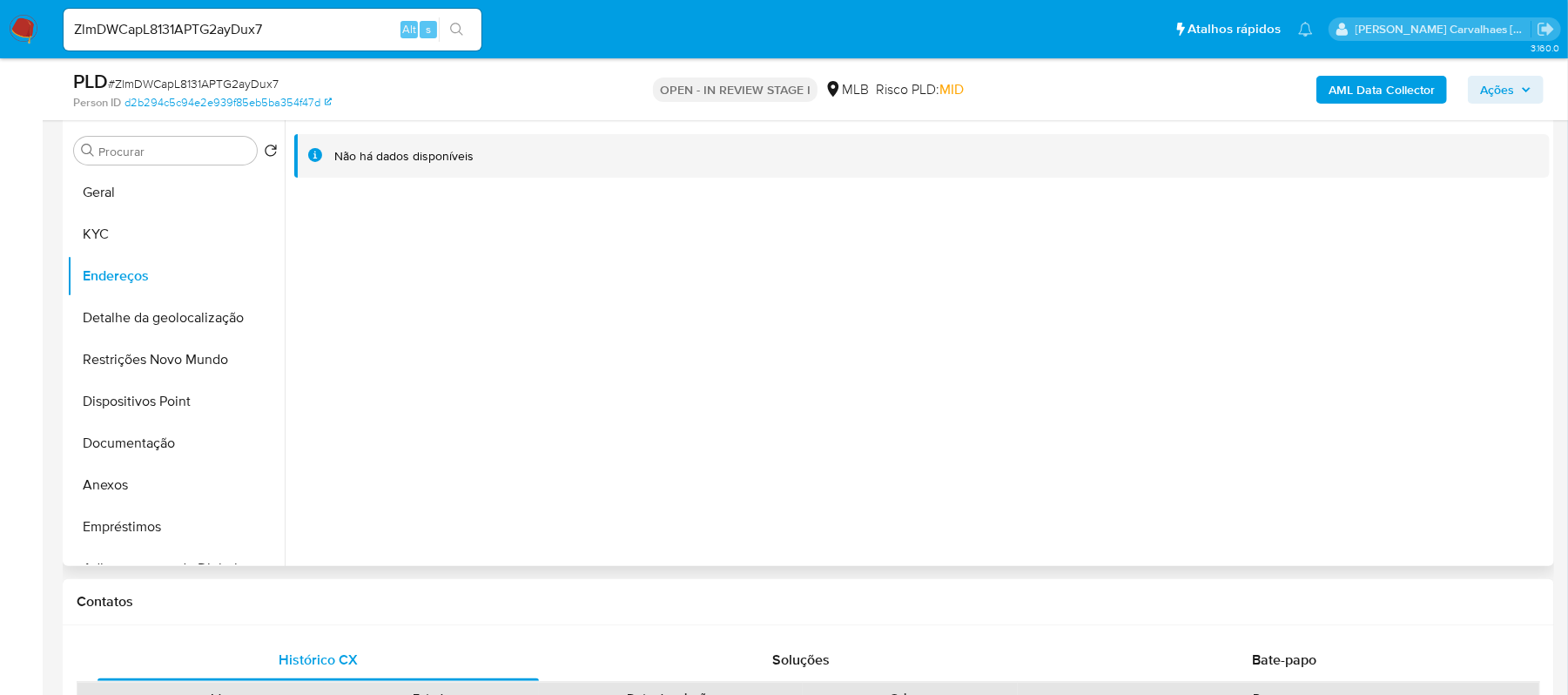
scroll to position [291, 0]
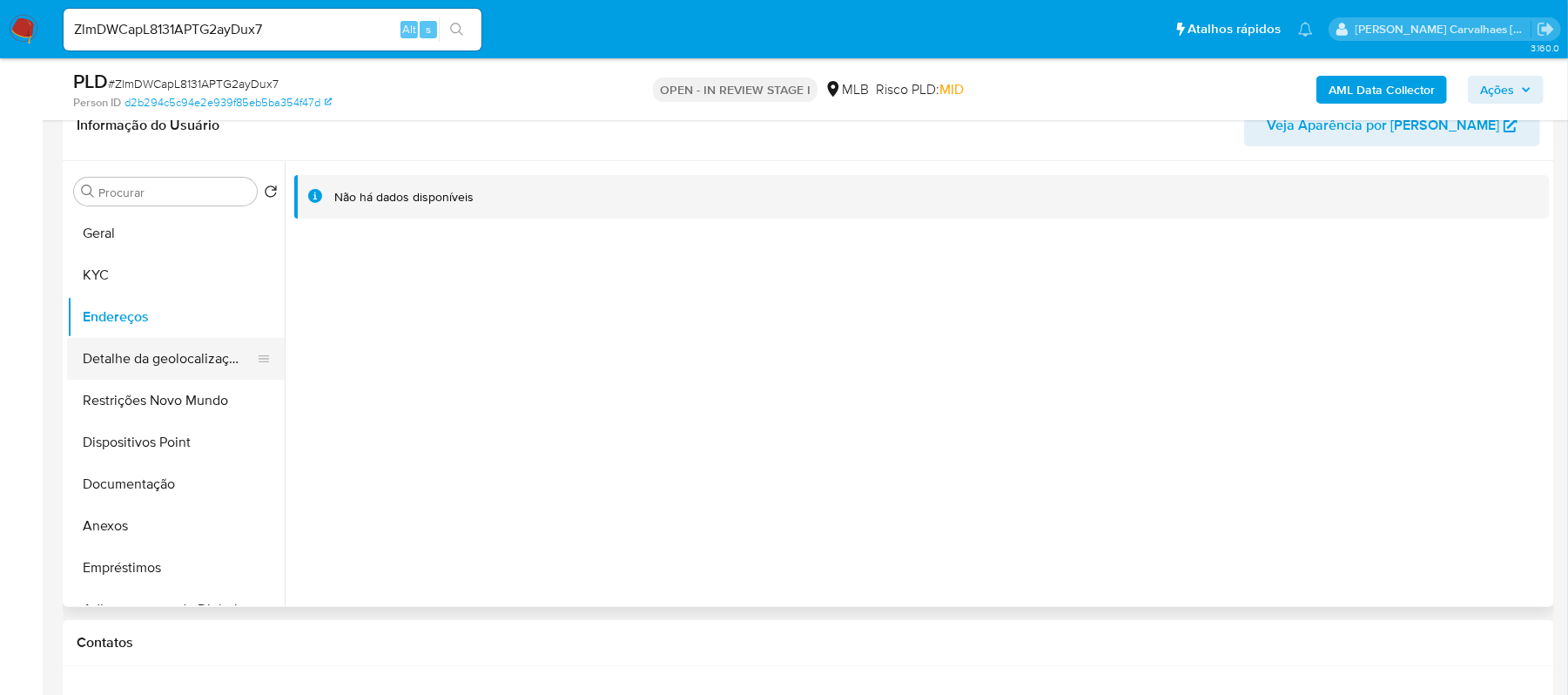
click at [108, 371] on button "Detalhe da geolocalização" at bounding box center [168, 359] width 204 height 42
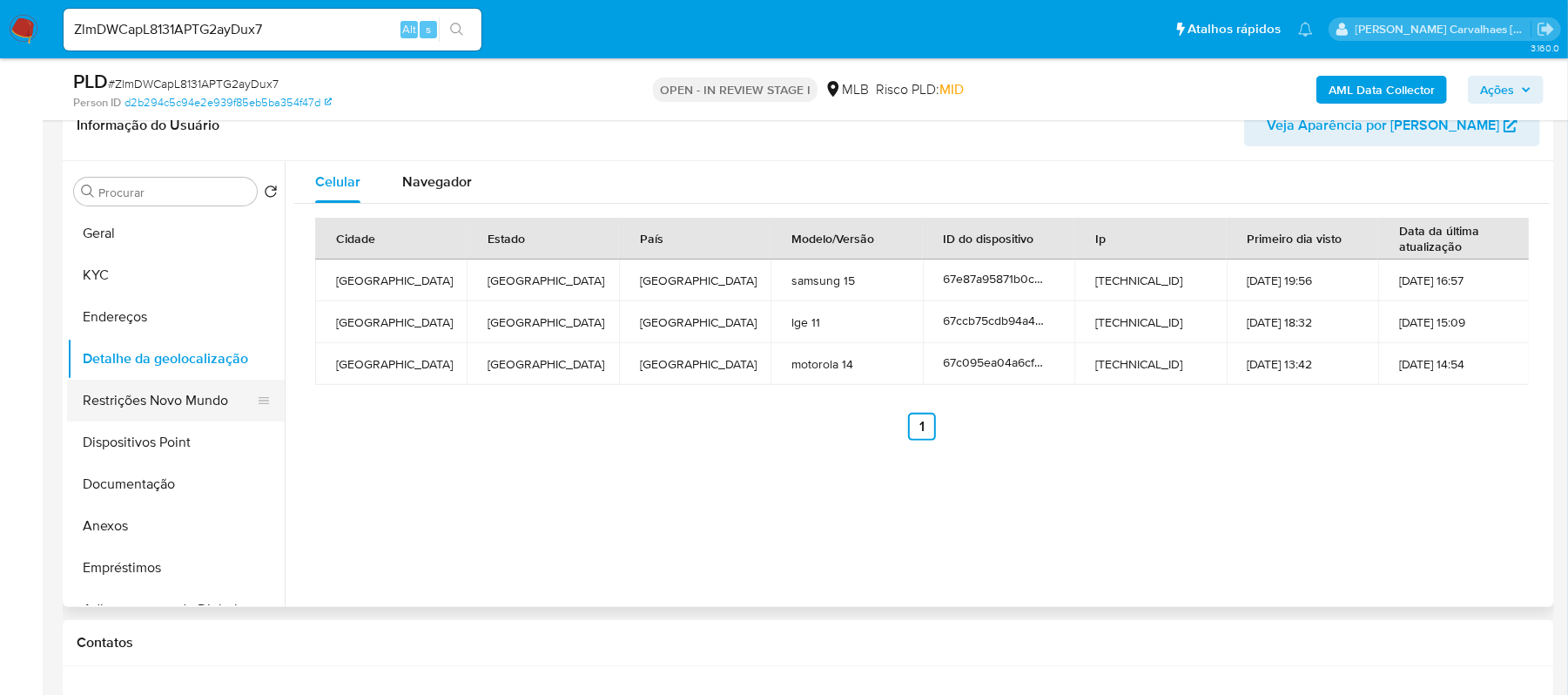
click at [158, 402] on button "Restrições Novo Mundo" at bounding box center [168, 401] width 204 height 42
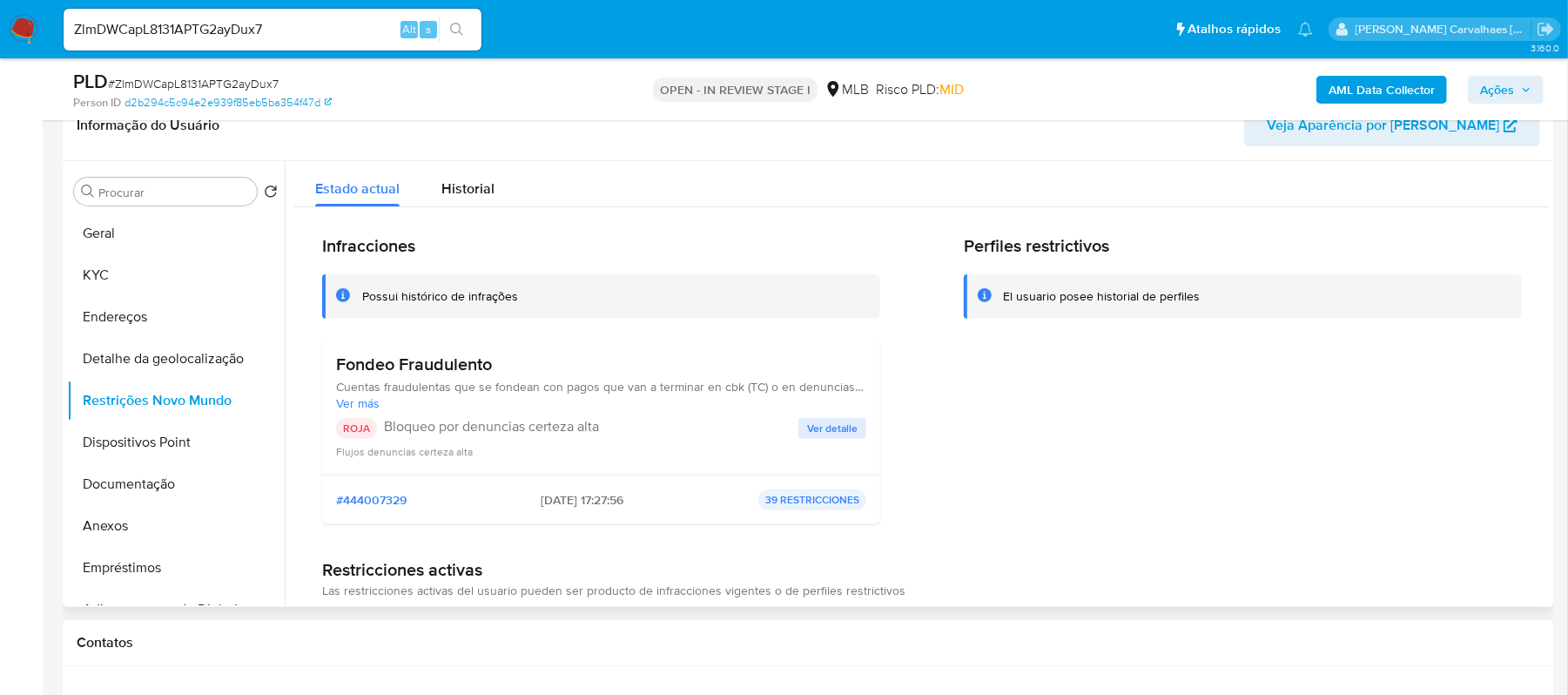
scroll to position [116, 0]
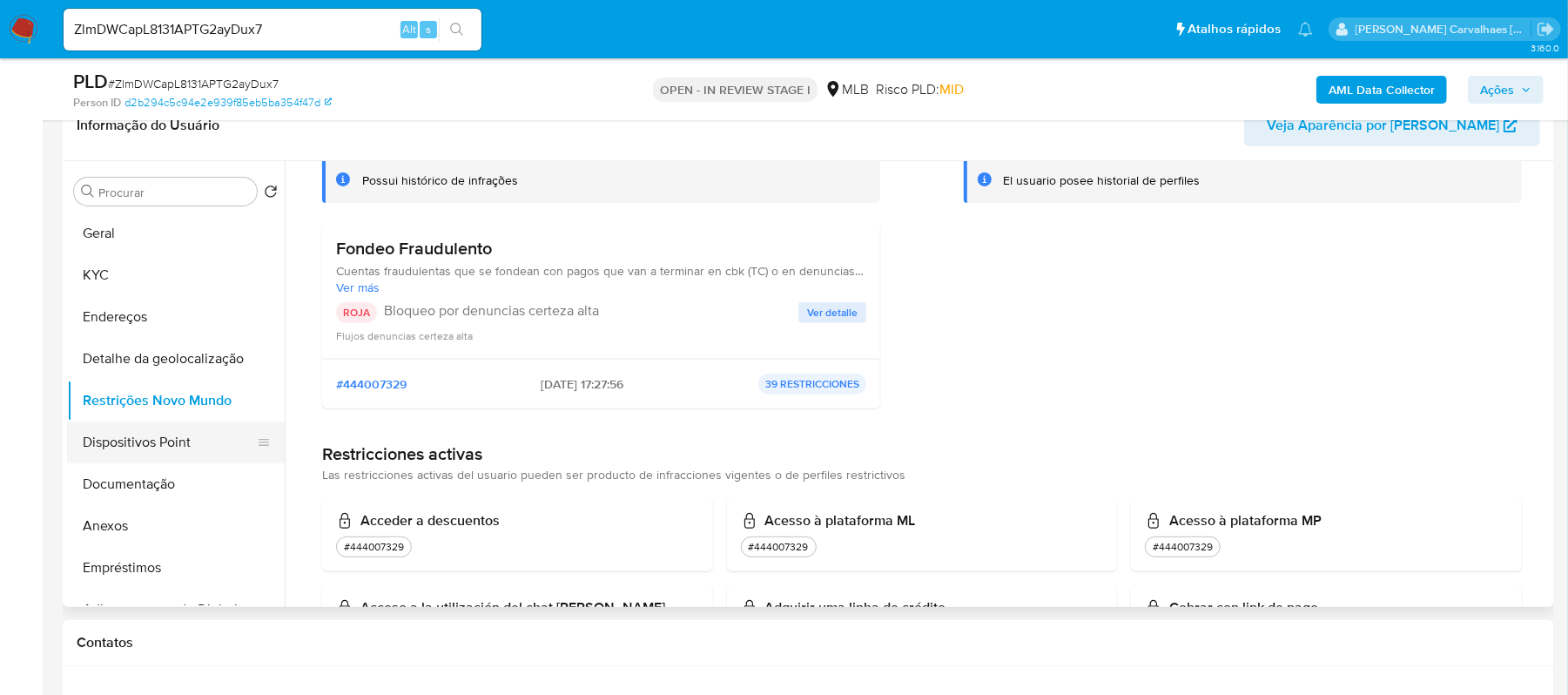
click at [151, 447] on button "Dispositivos Point" at bounding box center [168, 442] width 204 height 42
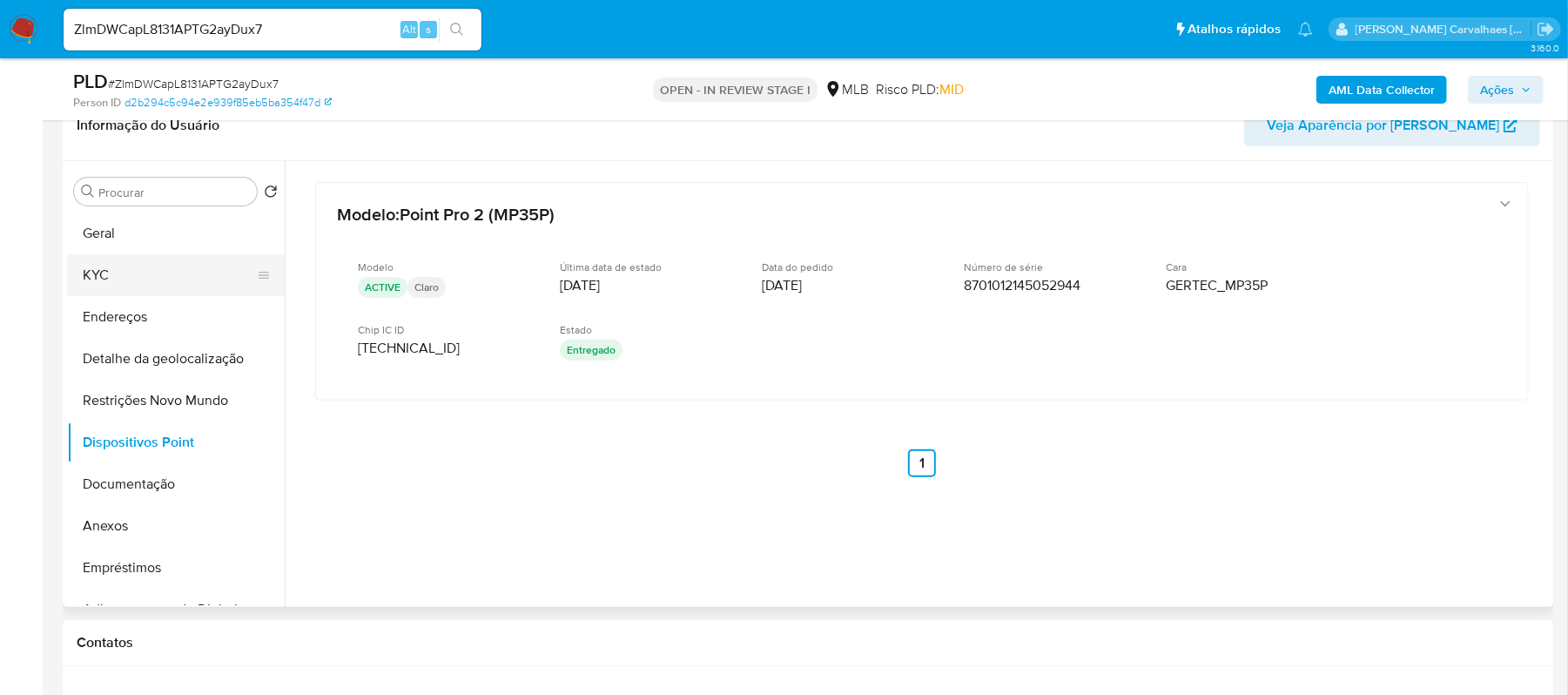
click at [113, 263] on button "KYC" at bounding box center [168, 275] width 204 height 42
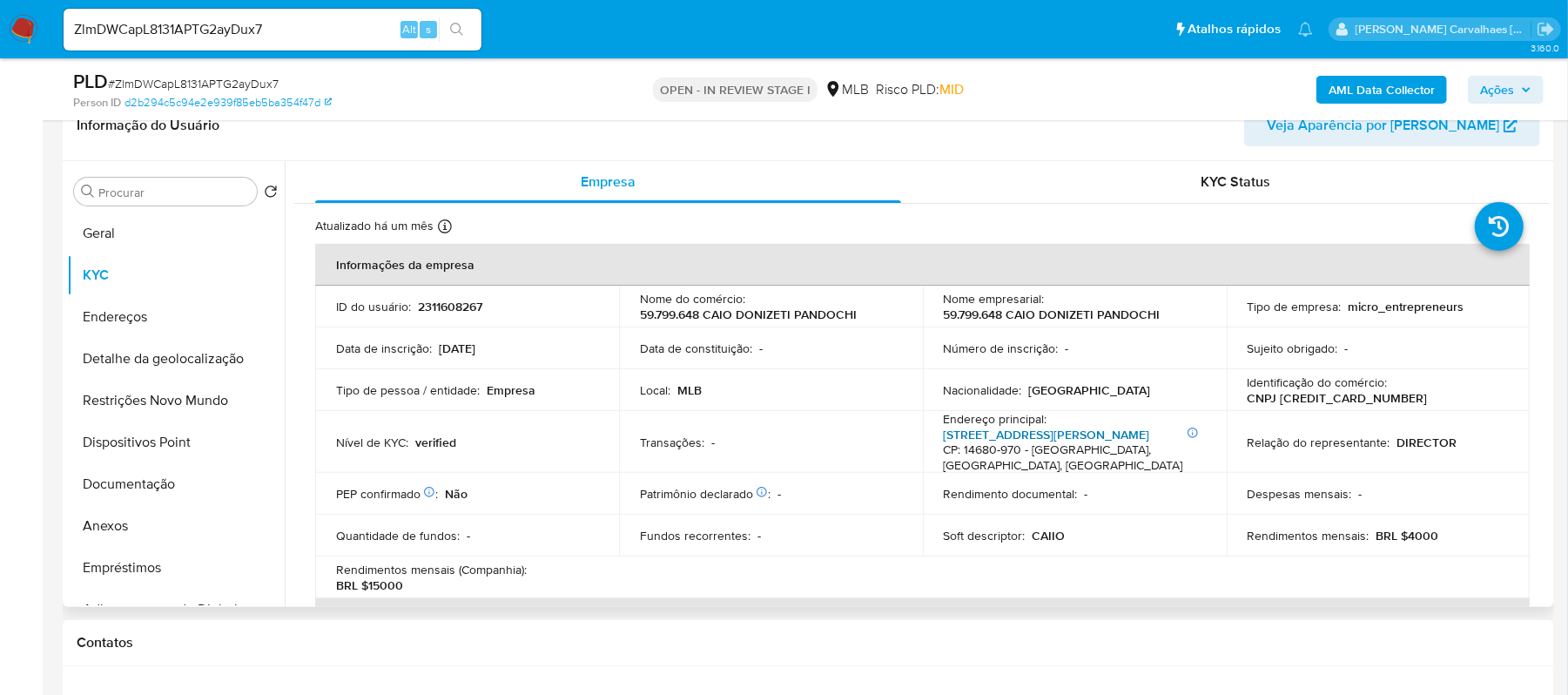
click at [967, 440] on link "Avenida Prefeito Newton Reis, 800 14683, Centro" at bounding box center [1047, 435] width 207 height 18
click at [158, 398] on button "Restrições Novo Mundo" at bounding box center [168, 401] width 204 height 42
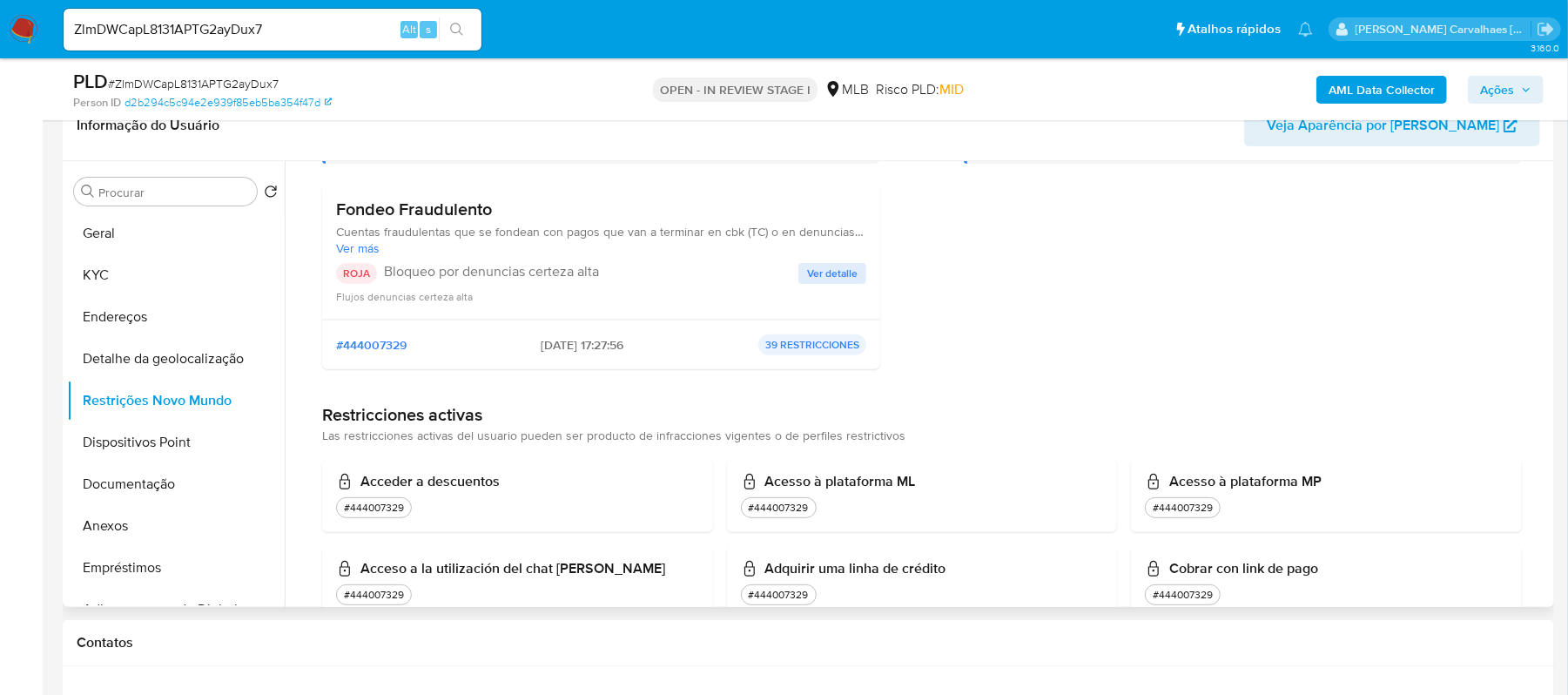
scroll to position [116, 0]
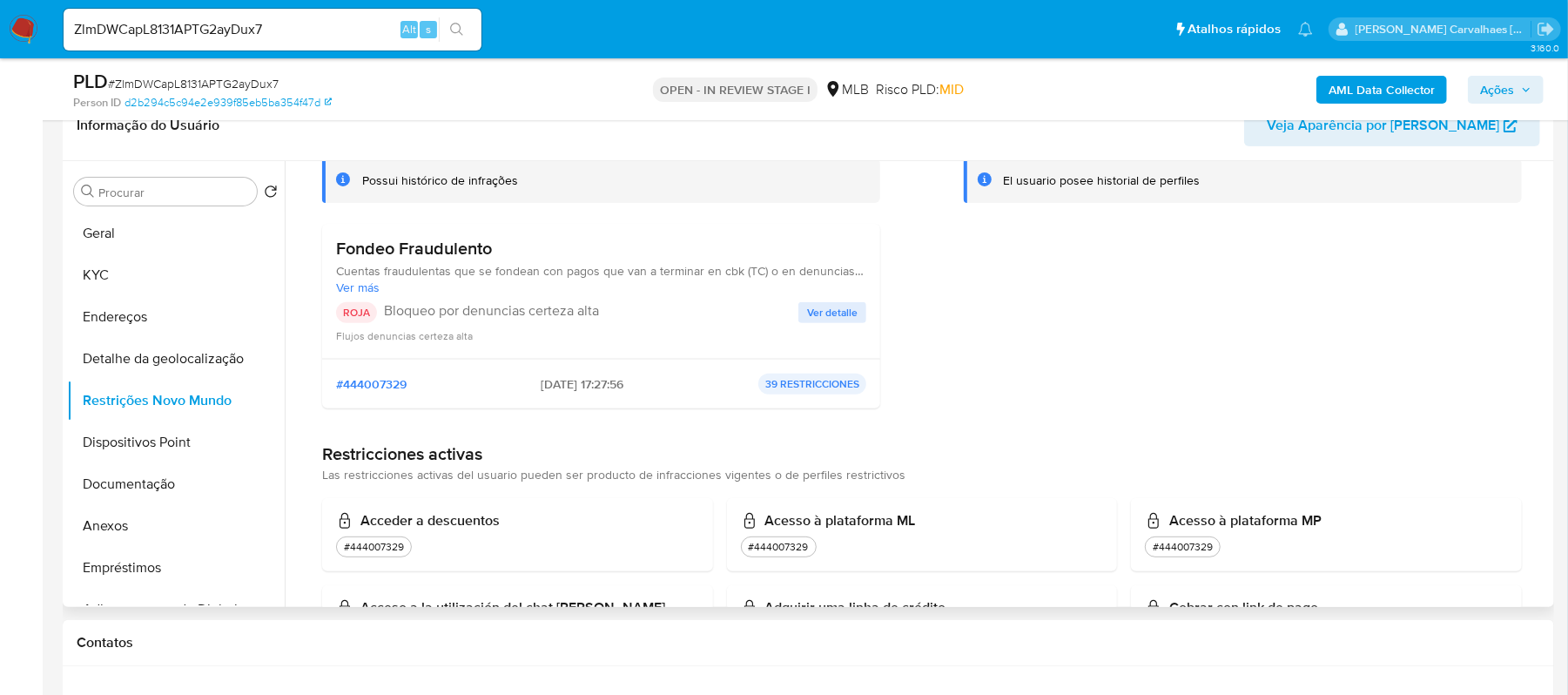
click at [838, 311] on span "Ver detalle" at bounding box center [832, 313] width 51 height 18
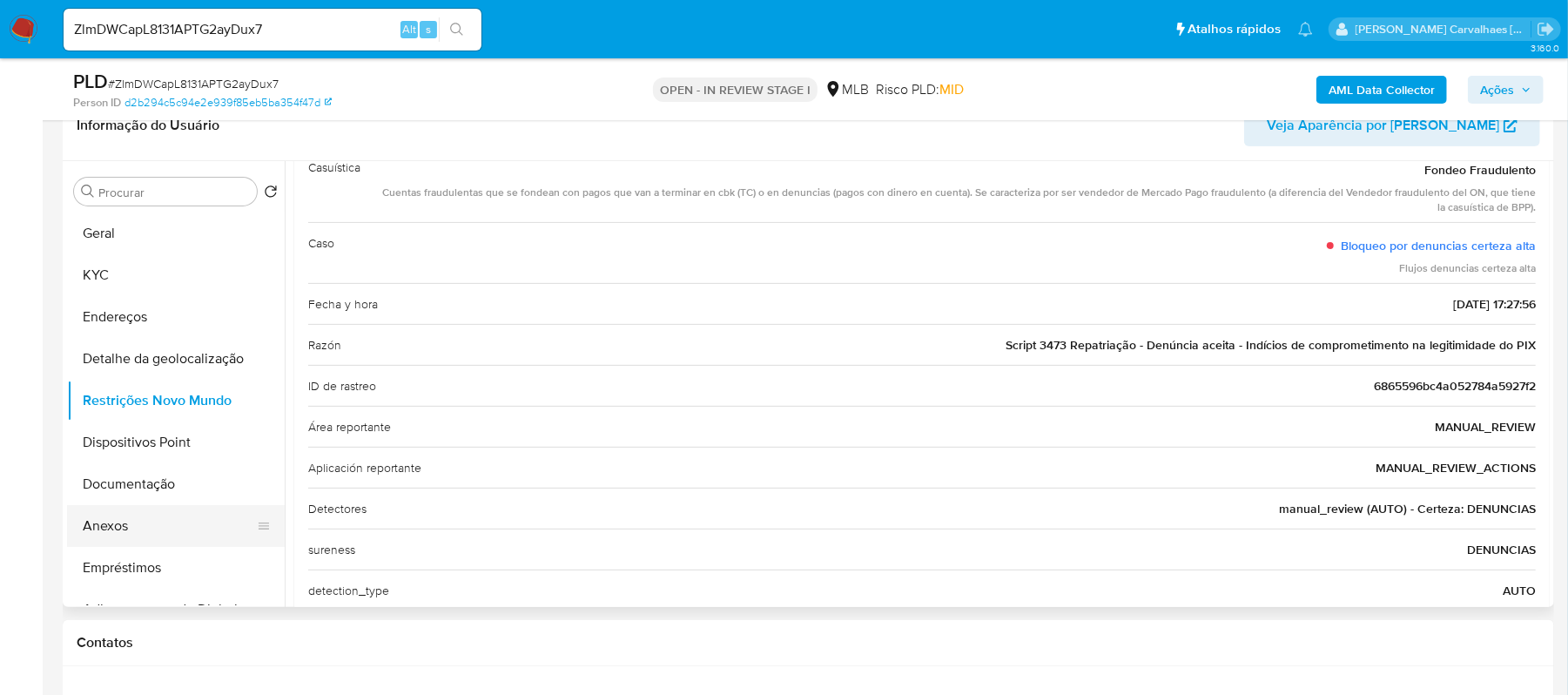
click at [162, 516] on button "Anexos" at bounding box center [168, 526] width 204 height 42
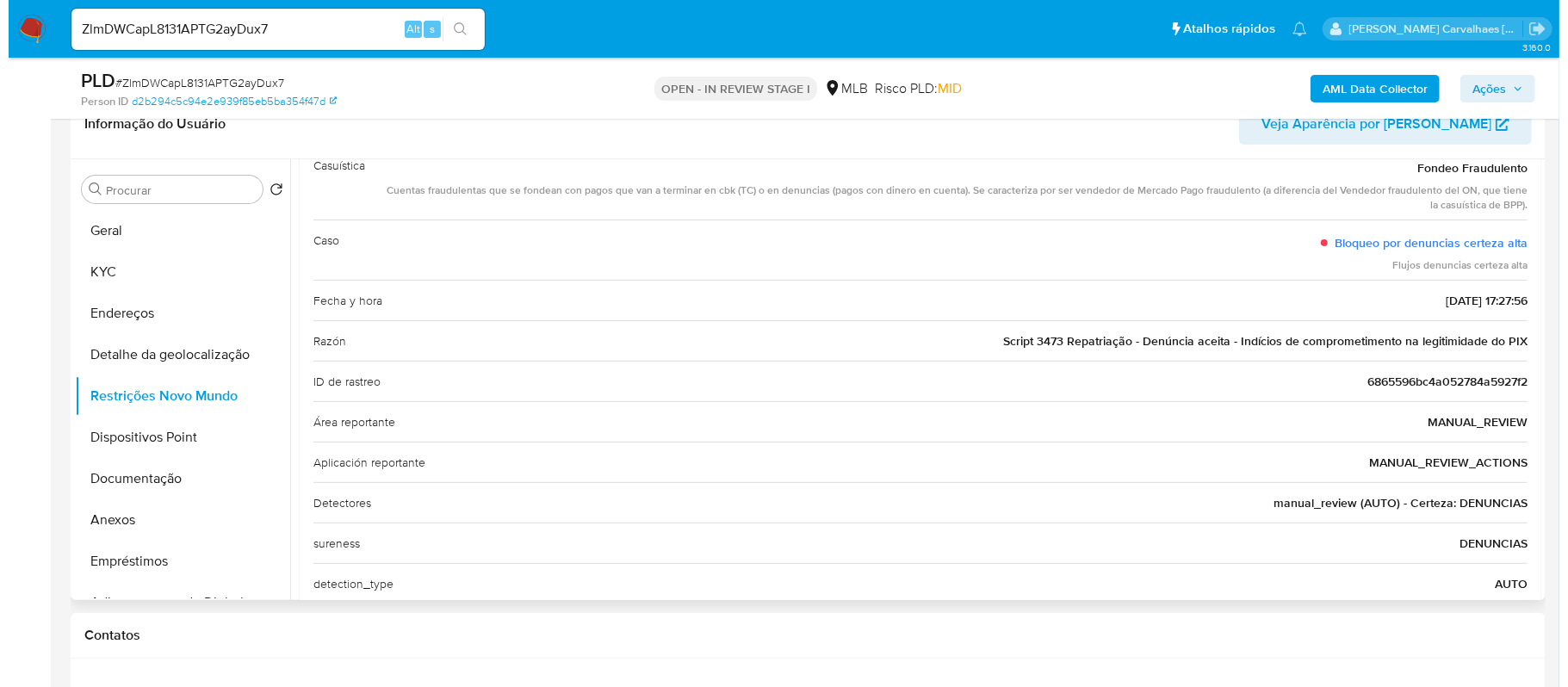
scroll to position [0, 0]
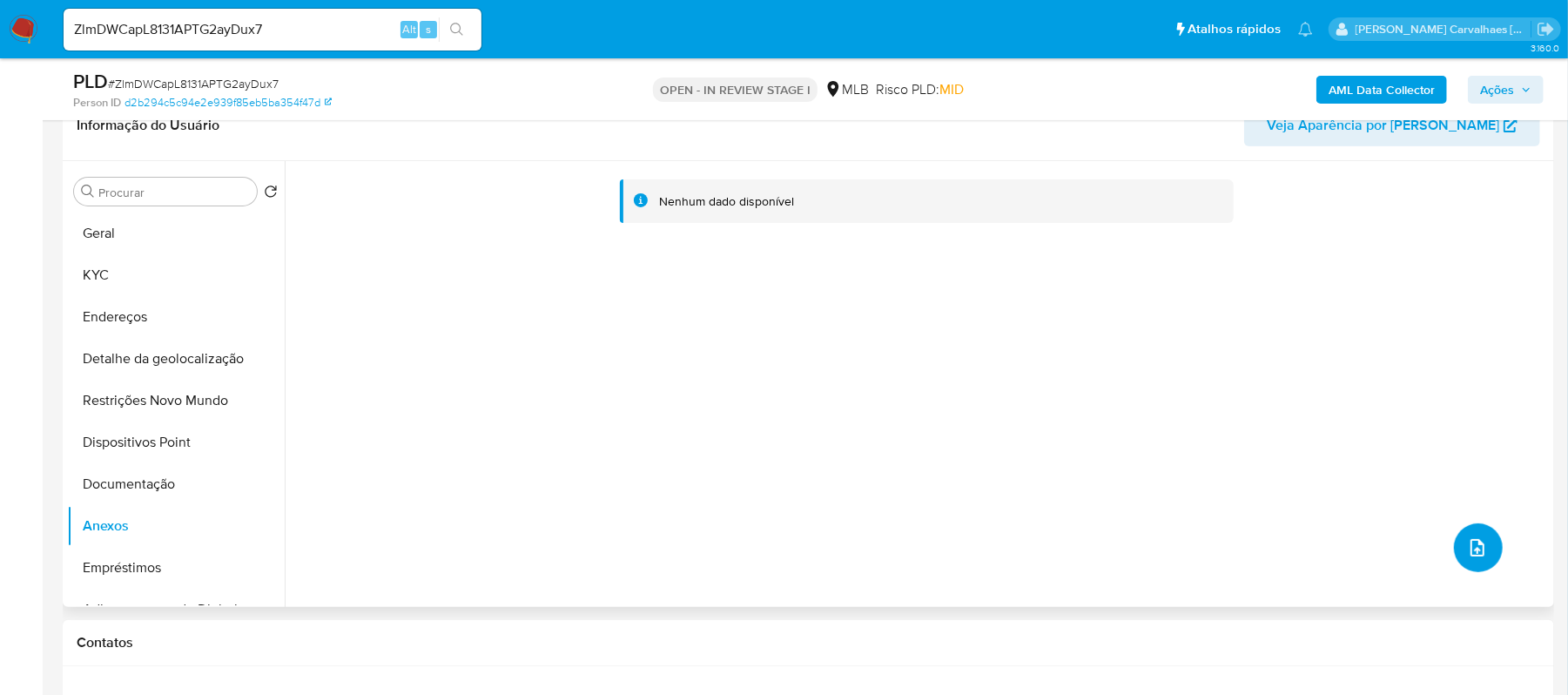
click at [1477, 544] on icon "upload-file" at bounding box center [1478, 548] width 21 height 21
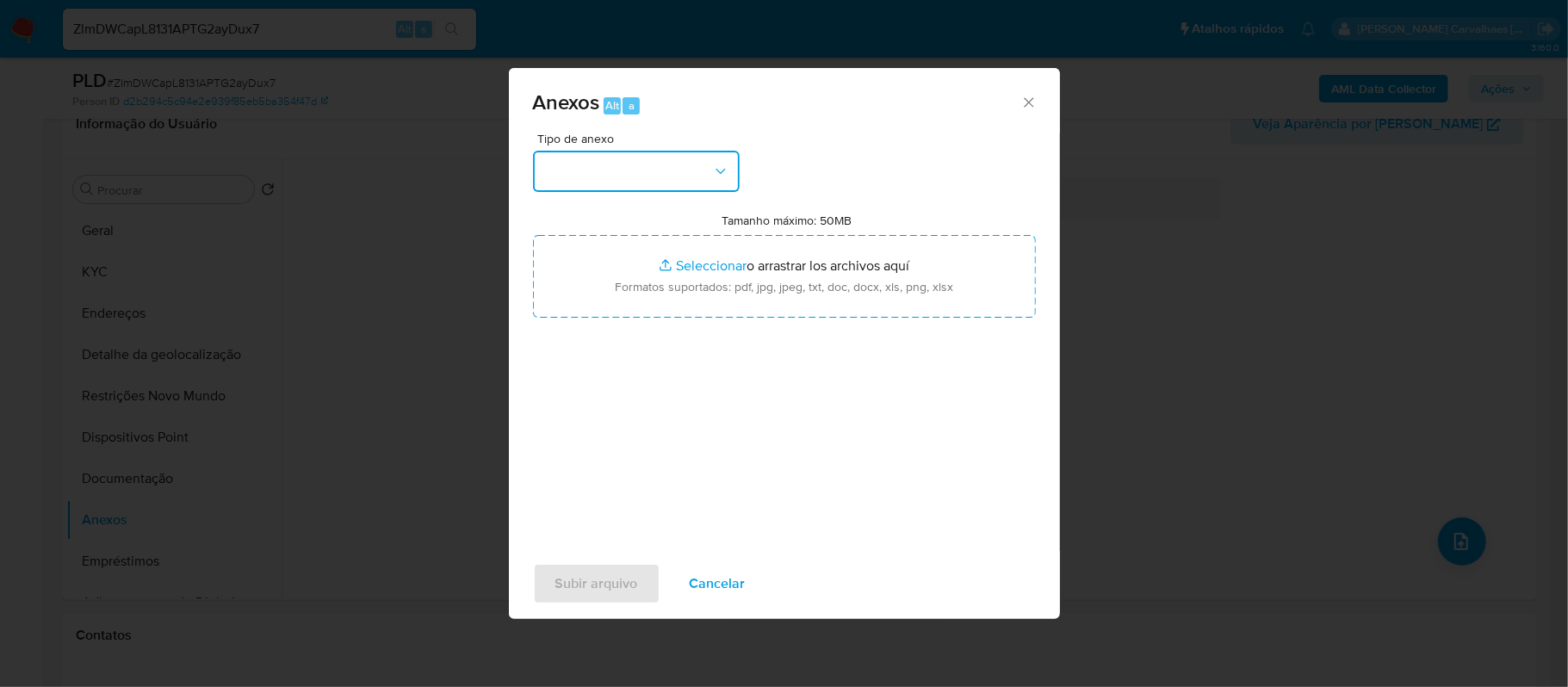
click at [700, 183] on button "button" at bounding box center [636, 171] width 206 height 41
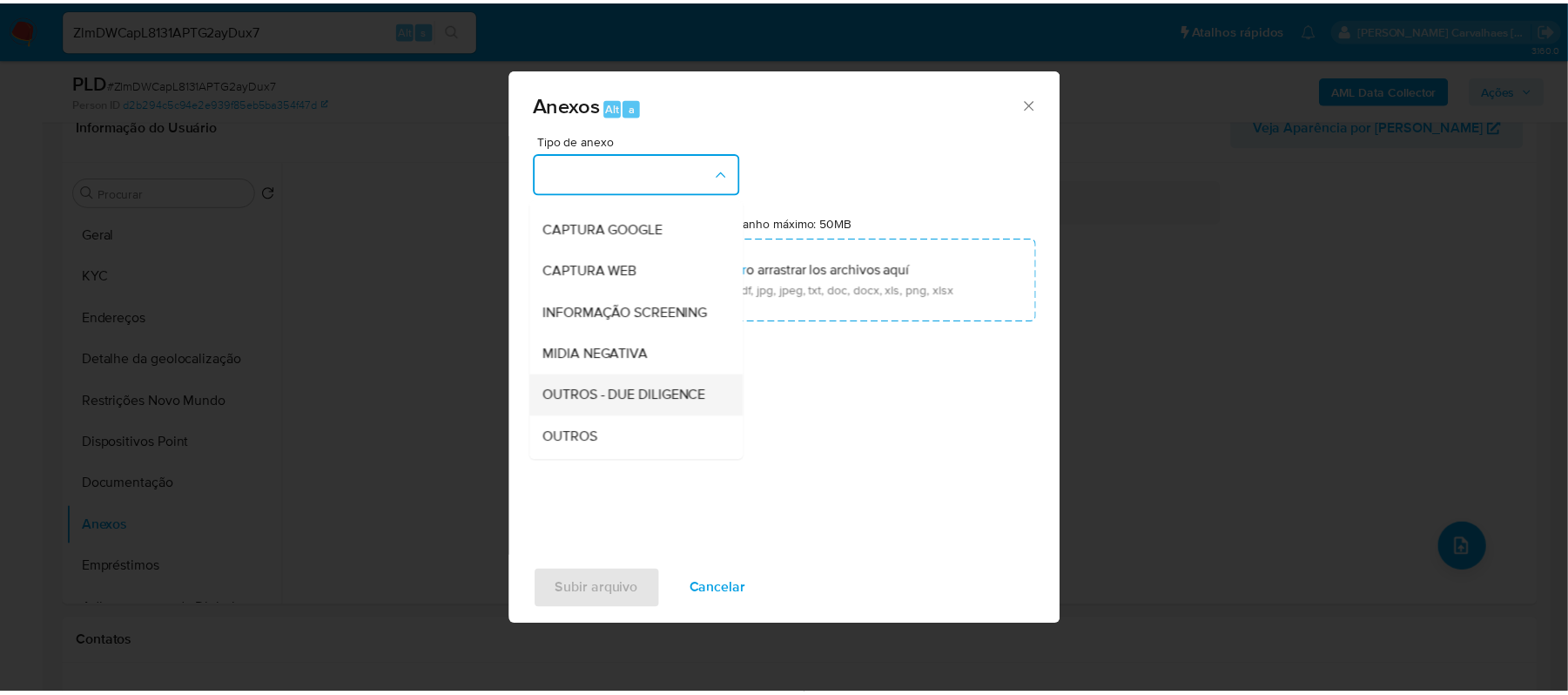
scroll to position [116, 0]
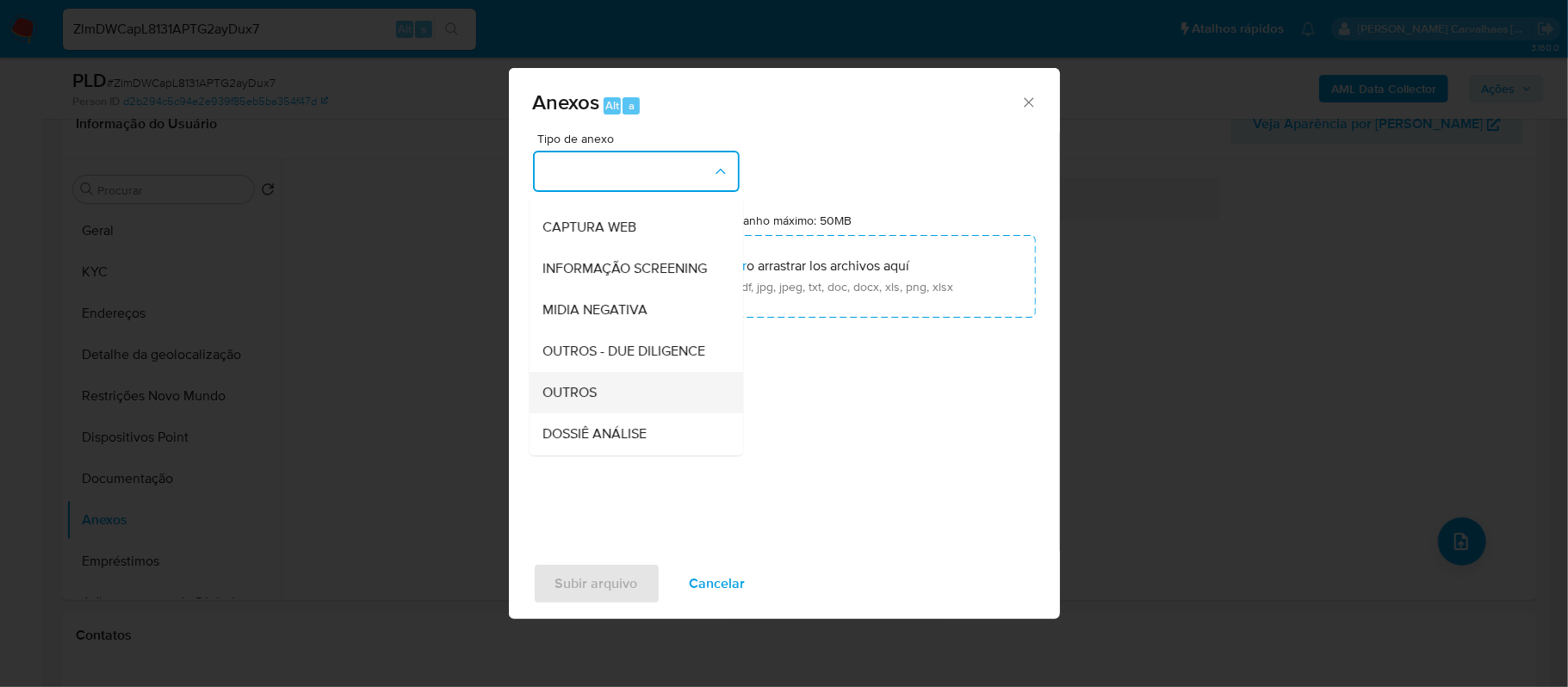
click at [579, 401] on span "OUTROS" at bounding box center [570, 393] width 54 height 18
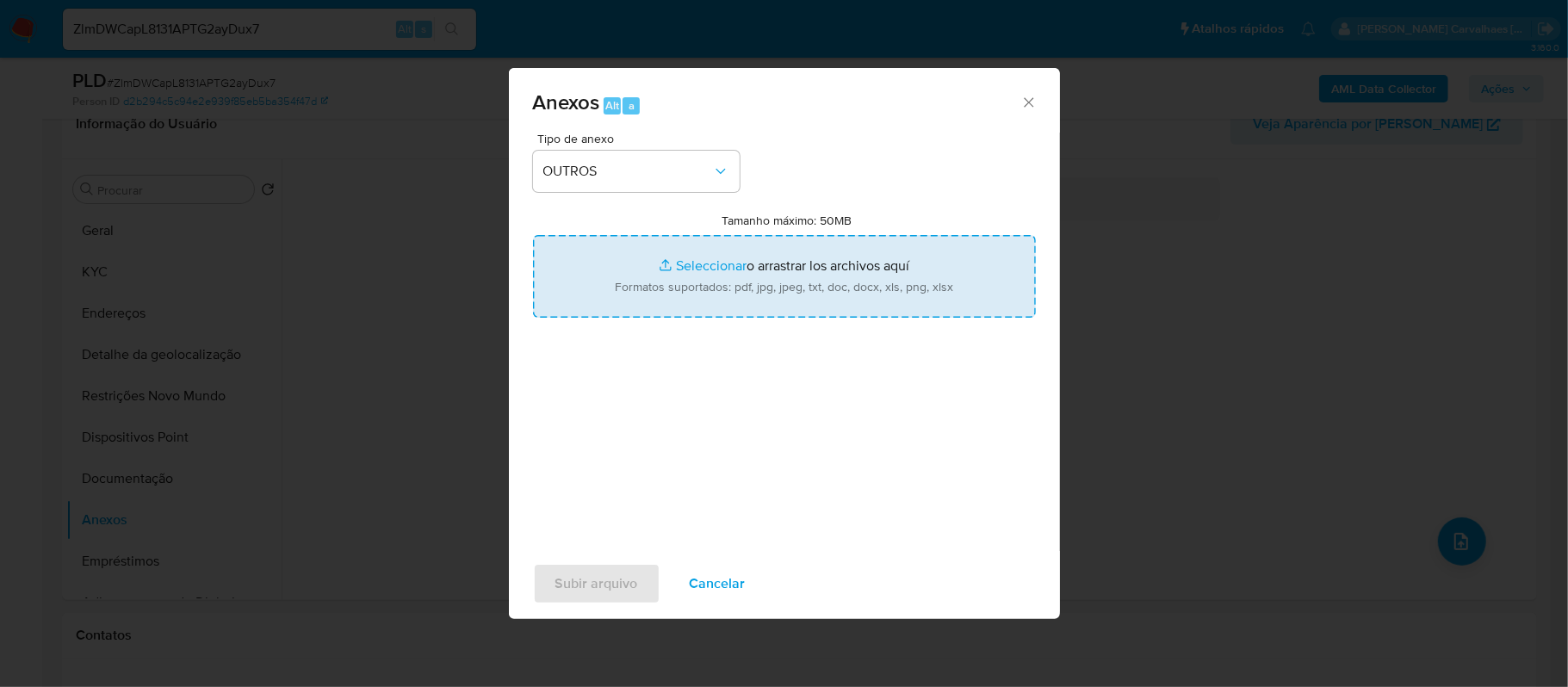
click at [714, 272] on input "Tamanho máximo: 50MB Seleccionar archivos" at bounding box center [784, 276] width 503 height 83
type input "C:\fakepath\SAR - xxxx- CNPJ 59799648000112 - 59.799.648 CAIO DONIZETI PANDOCHI…"
click at [683, 265] on input "Tamanho máximo: 50MB Seleccionar archivos" at bounding box center [784, 276] width 503 height 83
type input "C:\fakepath\Mulan 59.799.648 CAIO 59.799.648 CAIO DONIZETI 2311608267_2025_09_1…"
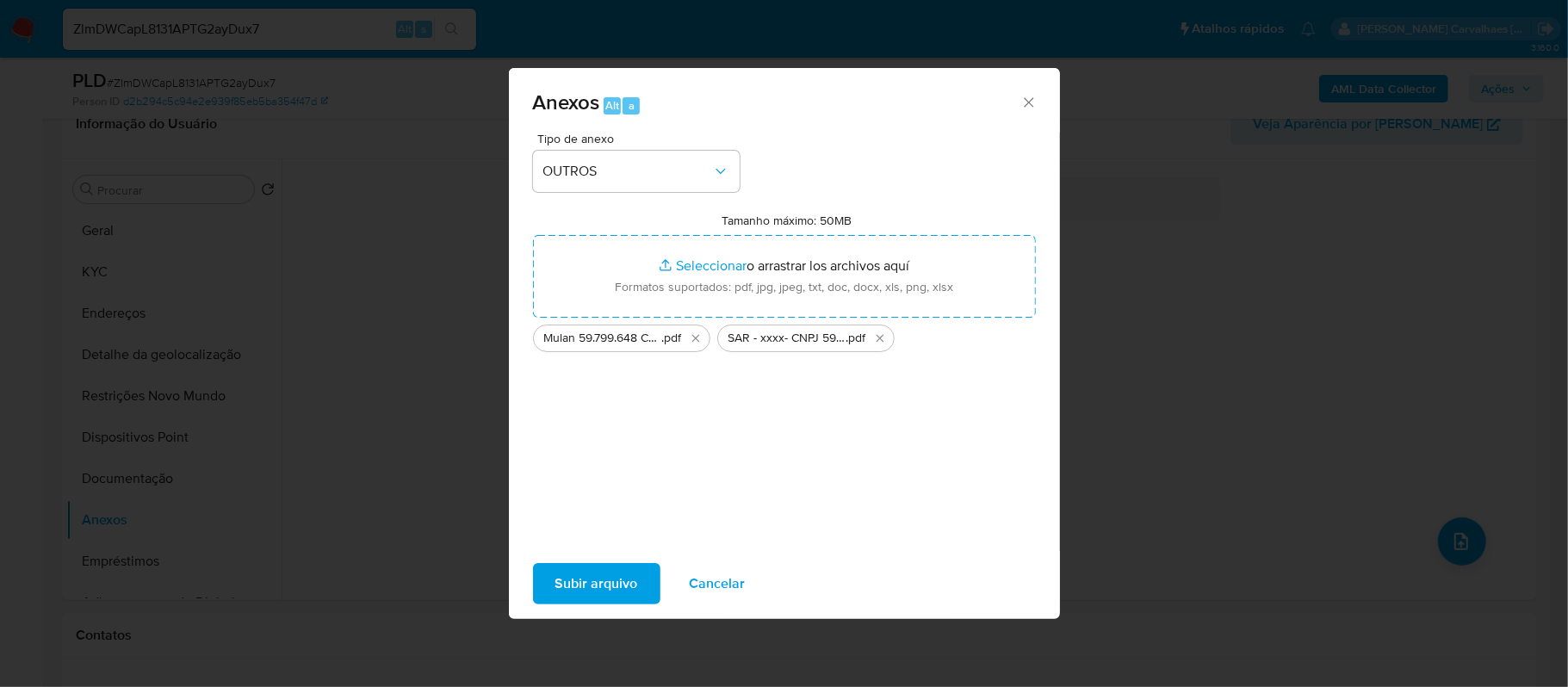
click at [594, 573] on span "Subir arquivo" at bounding box center [596, 584] width 83 height 38
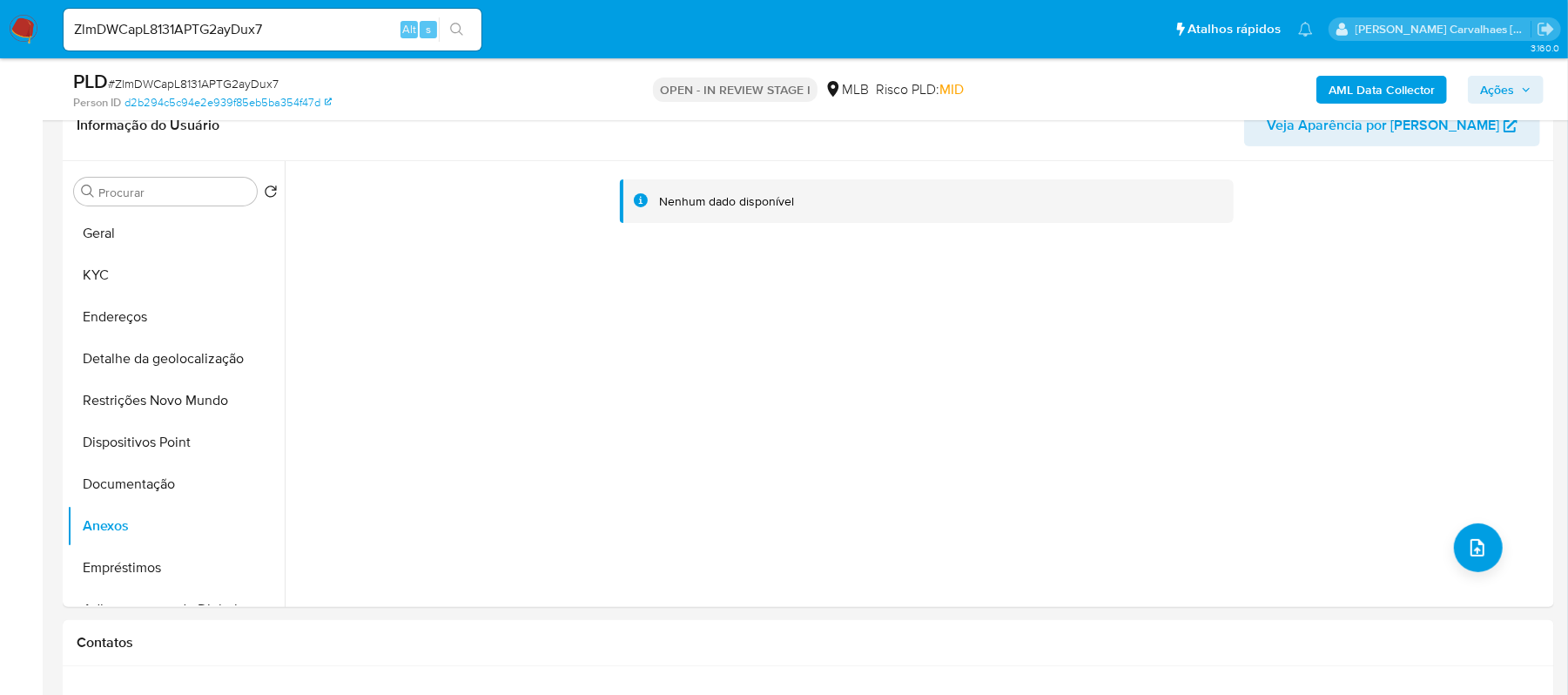
click at [1499, 90] on span "Ações" at bounding box center [1497, 89] width 34 height 28
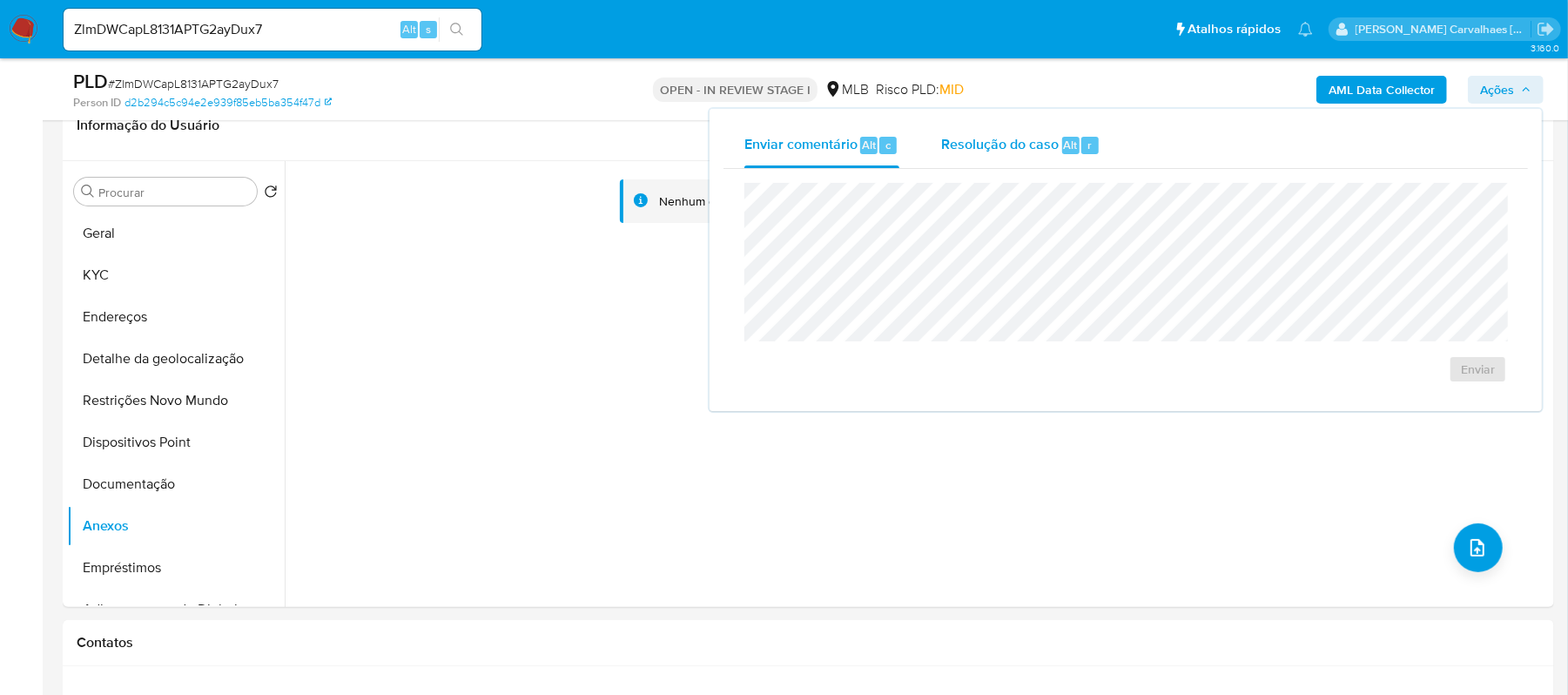
click at [1004, 146] on span "Resolução do caso" at bounding box center [1000, 144] width 117 height 20
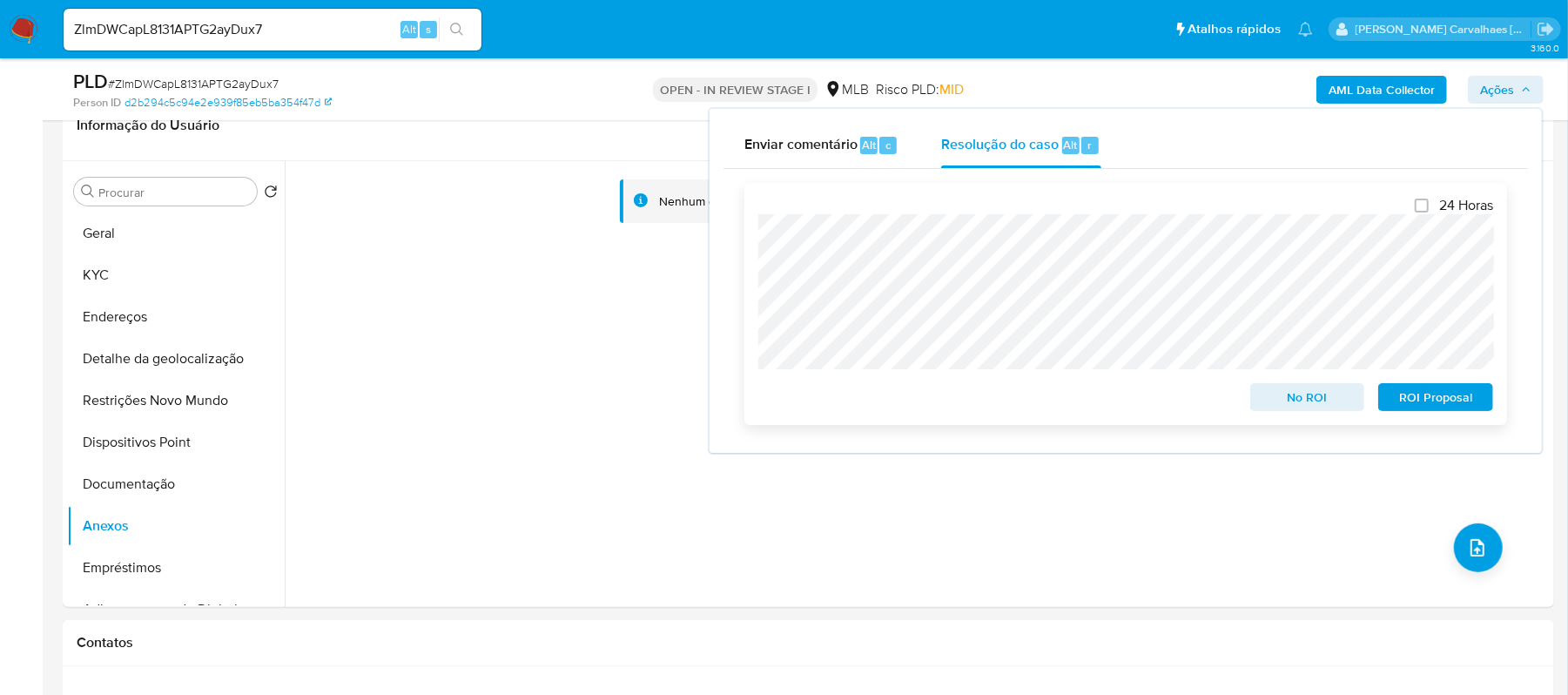
click at [1440, 396] on span "ROI Proposal" at bounding box center [1435, 397] width 90 height 25
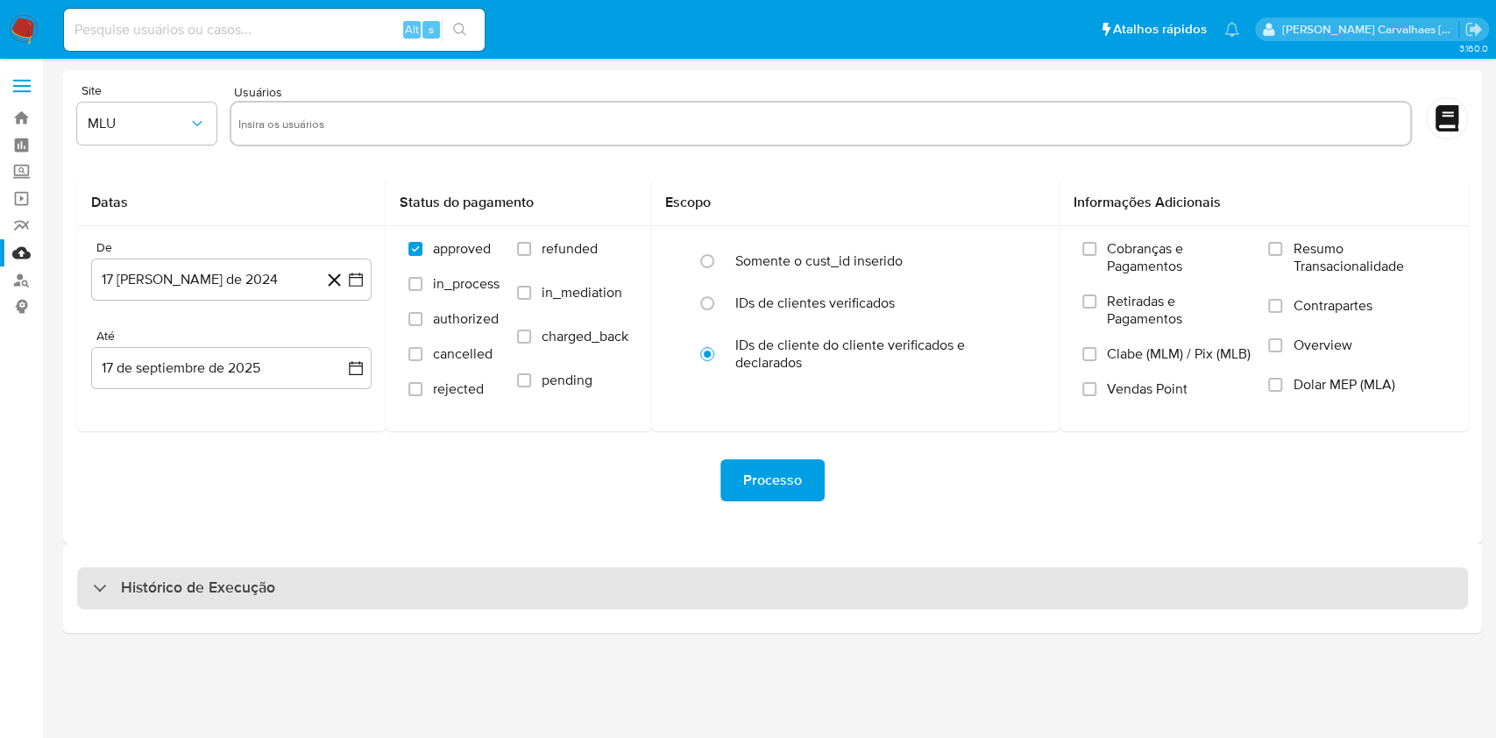
click at [207, 580] on h3 "Histórico de Execução" at bounding box center [198, 587] width 154 height 21
select select "10"
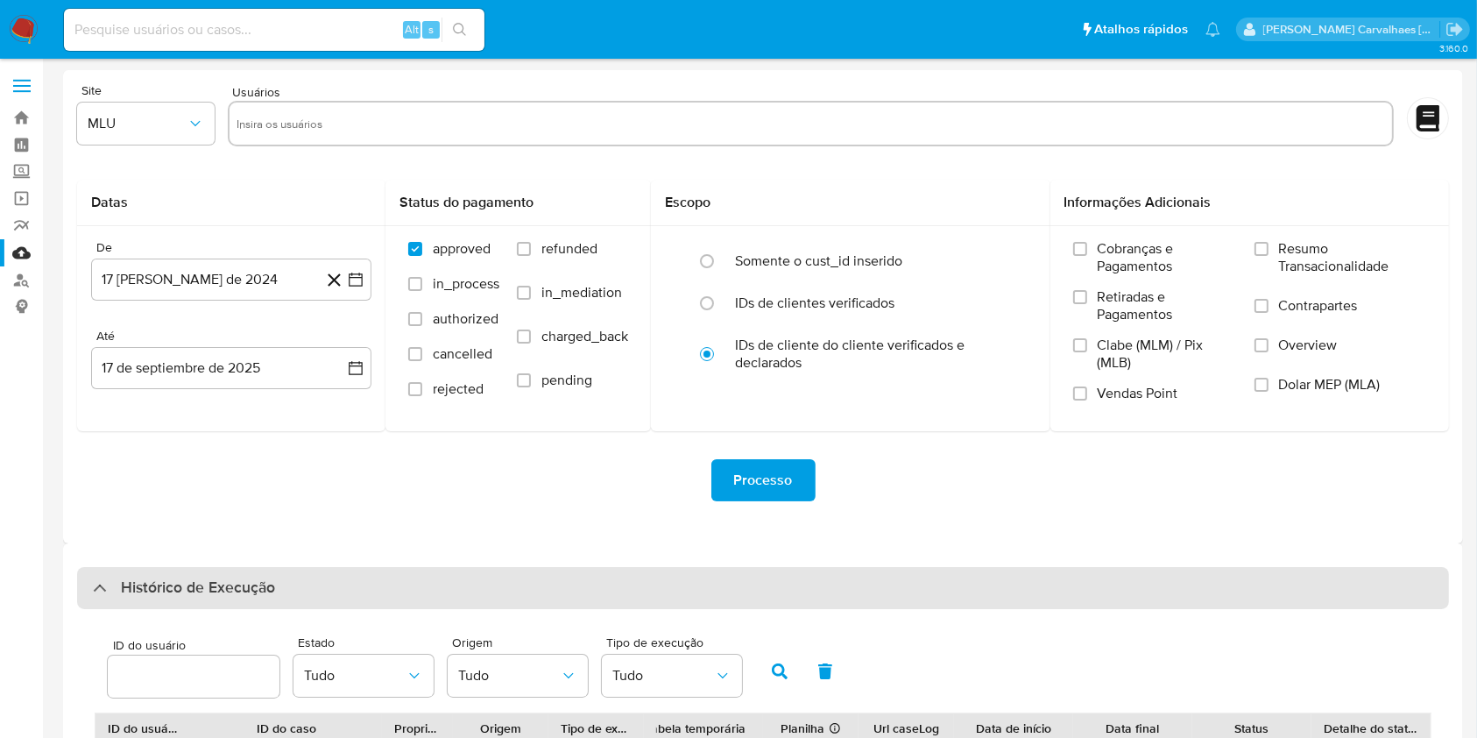
click at [194, 586] on h3 "Histórico de Execução" at bounding box center [198, 587] width 154 height 21
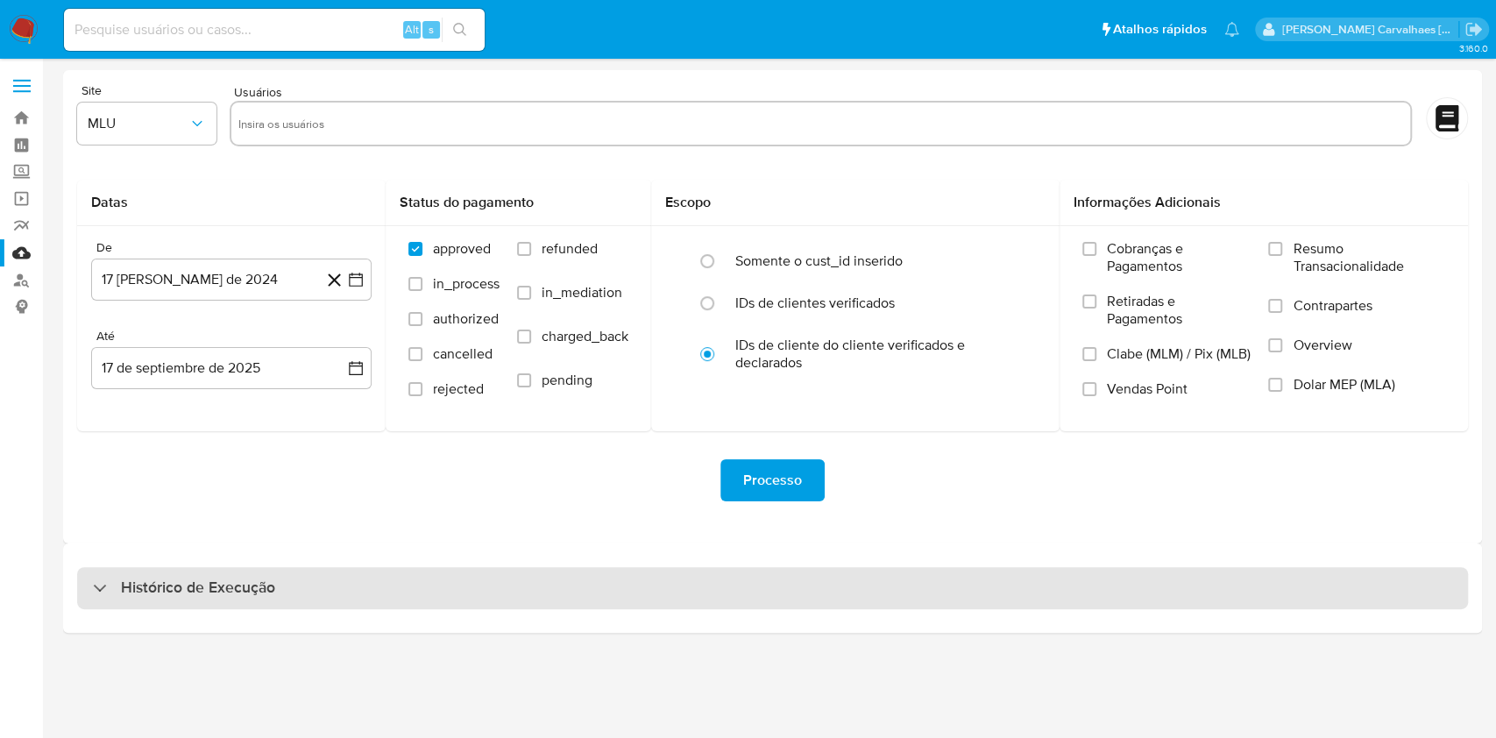
click at [112, 577] on div "Histórico de Execução" at bounding box center [184, 587] width 182 height 21
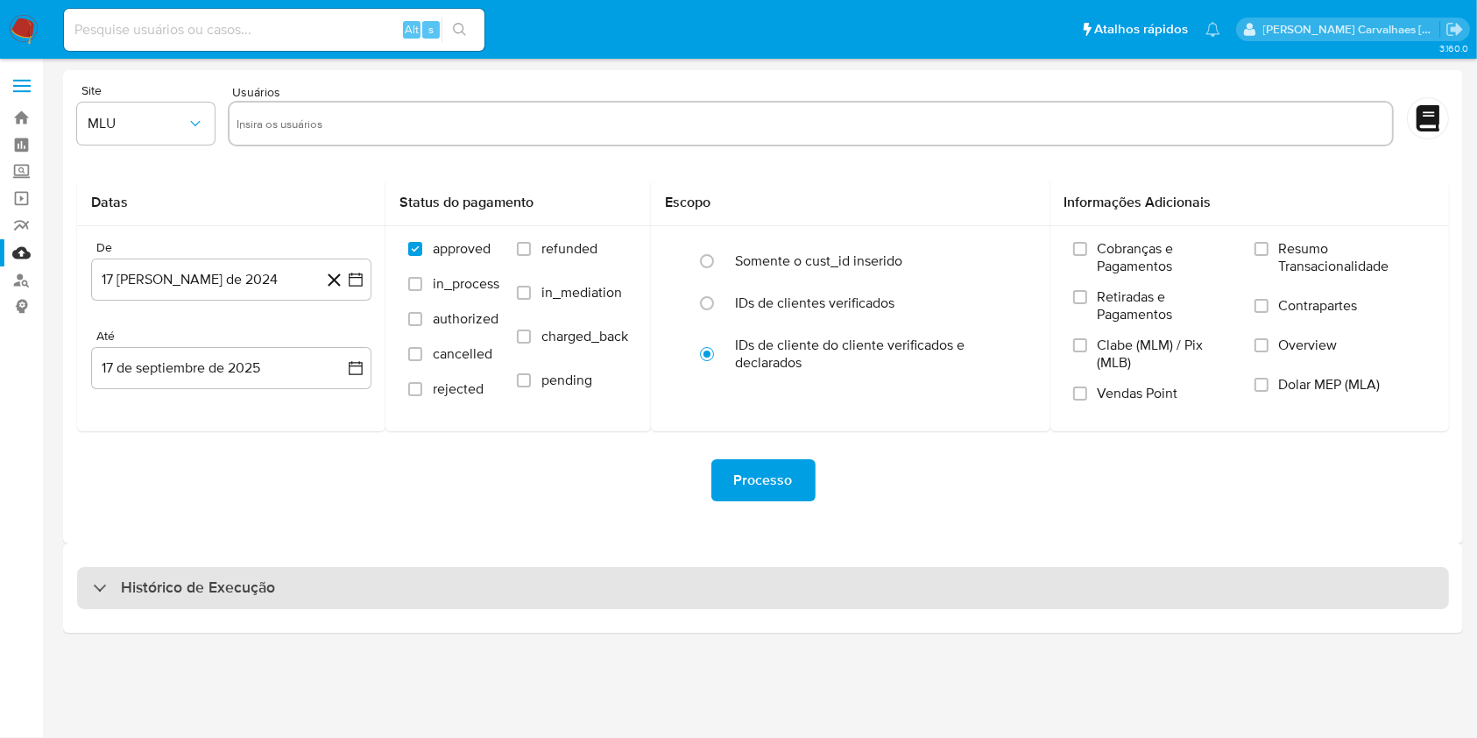
select select "10"
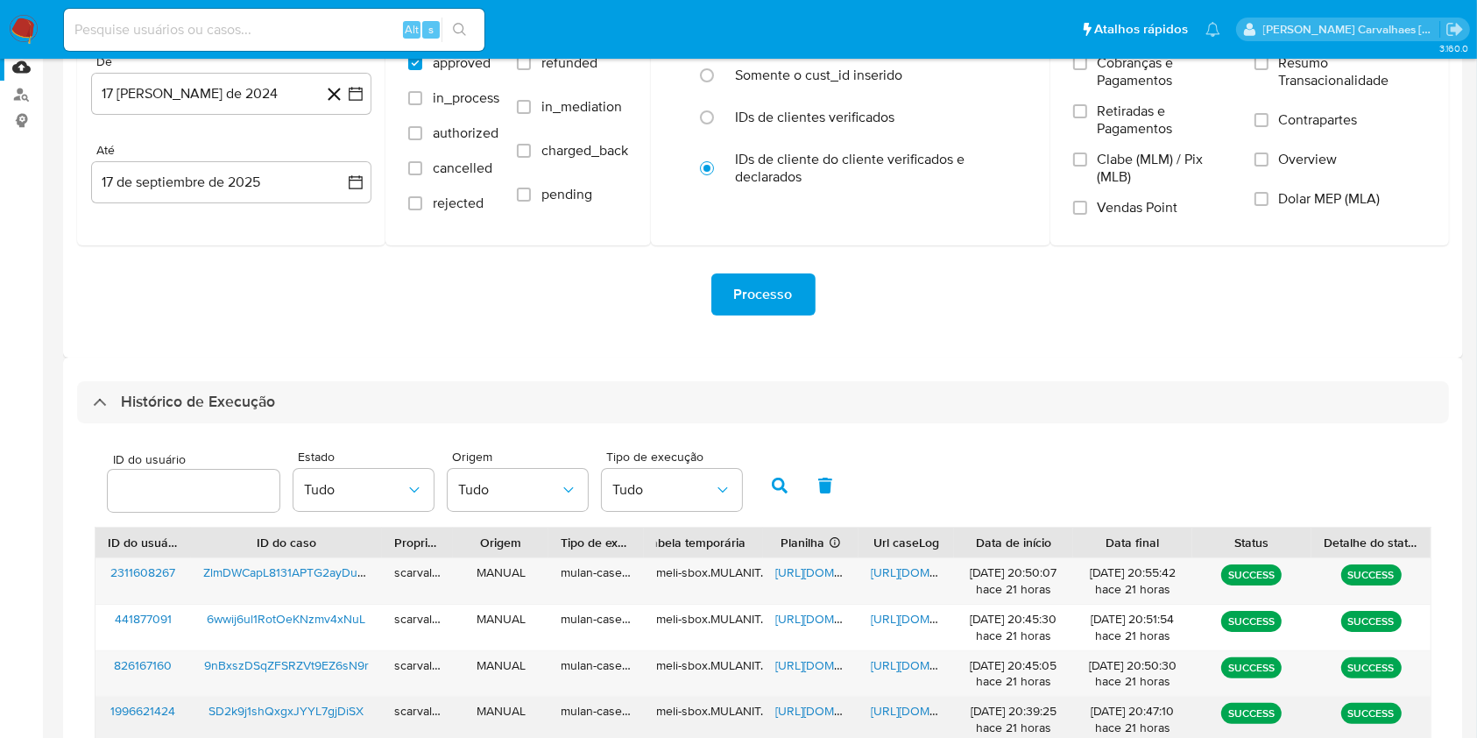
scroll to position [351, 0]
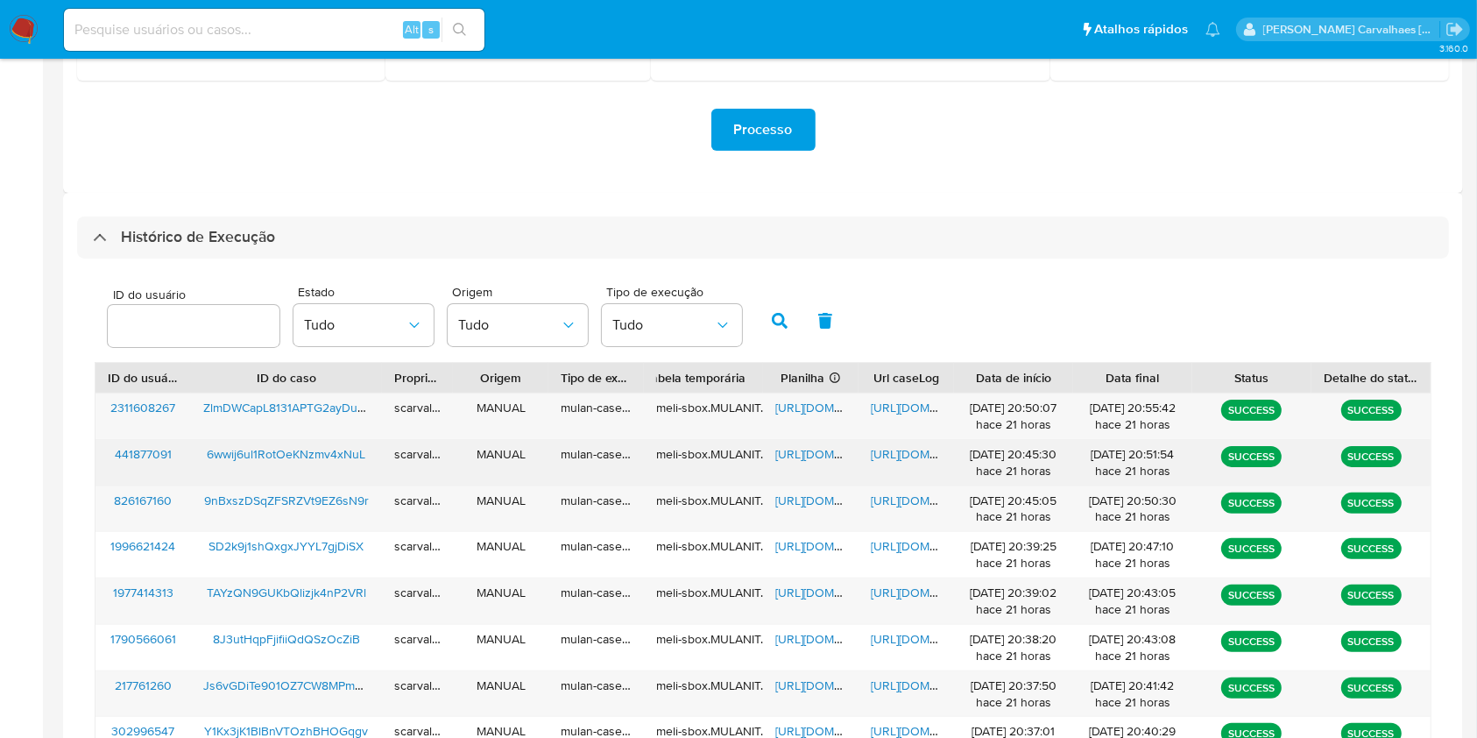
click at [899, 453] on span "https://docs.google.com/document/d/1B-gYiklEfLnAwUlr4DKrvhRT-ALjGve7P6m4LcEFGDc…" at bounding box center [931, 454] width 121 height 18
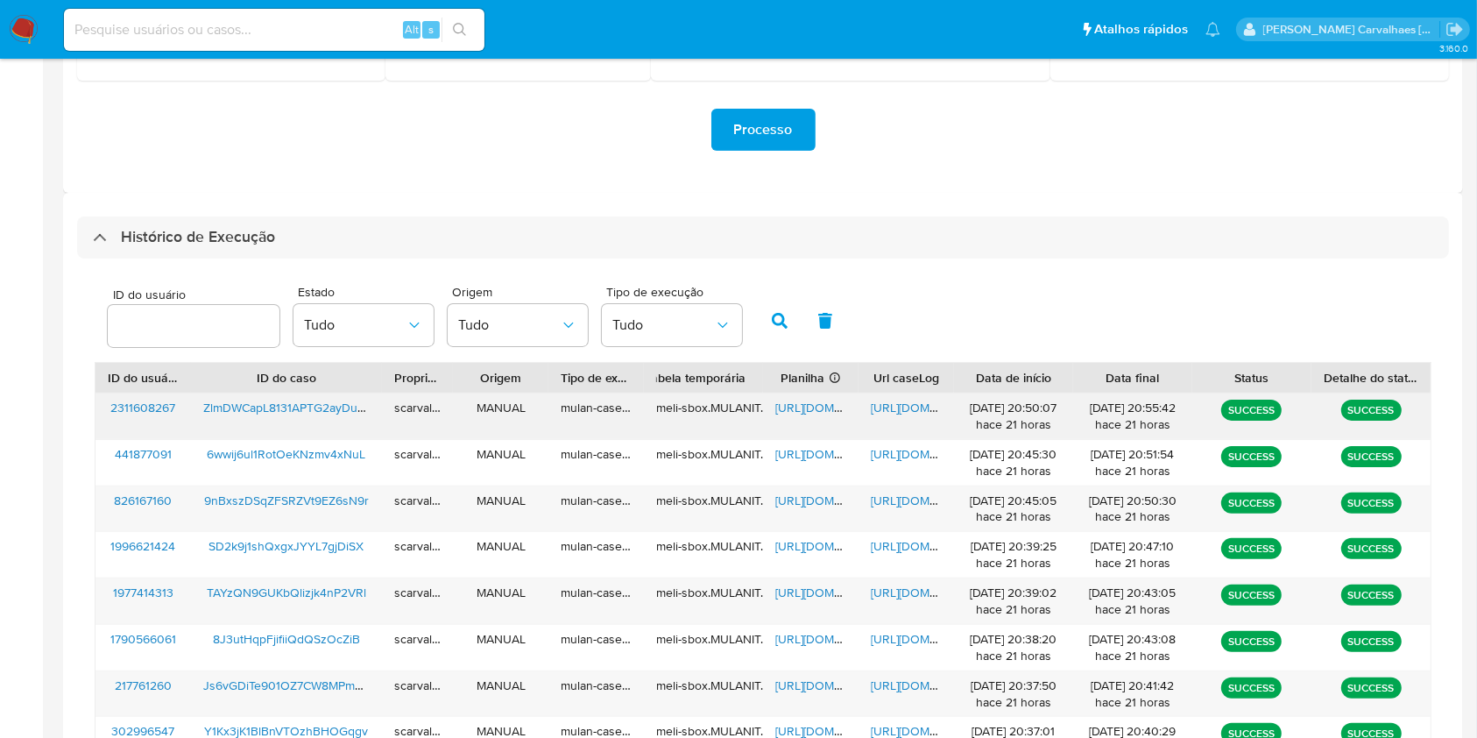
click at [894, 396] on div "https://docs.google.com/document/d/1ZlYauENAEzNxfLfJNETkqJdCqcJ5NE2Pfdht1WpqeOA…" at bounding box center [907, 416] width 96 height 46
click at [902, 408] on span "https://docs.google.com/document/d/1ZlYauENAEzNxfLfJNETkqJdCqcJ5NE2Pfdht1WpqeOA…" at bounding box center [931, 408] width 121 height 18
click at [793, 402] on span "https://docs.google.com/spreadsheets/d/1Sy_2nS3ehlogWNUQvqDG1iN2_P8tfFOdHtsHfDJ…" at bounding box center [836, 408] width 121 height 18
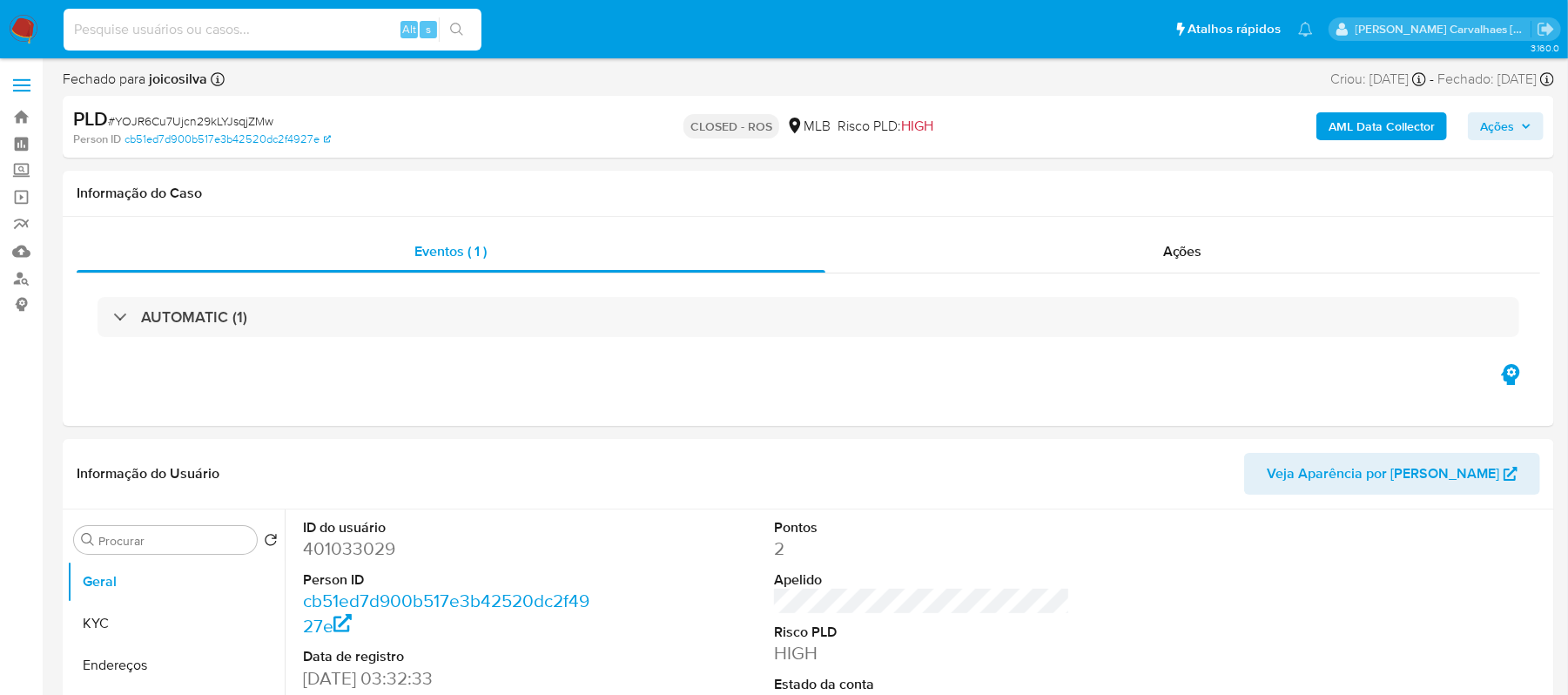
select select "10"
paste input "9nBxszDSqZFSRZVt9EZ6sN9r"
type input "9nBxszDSqZFSRZVt9EZ6sN9r"
click at [463, 23] on icon "search-icon" at bounding box center [457, 30] width 14 height 14
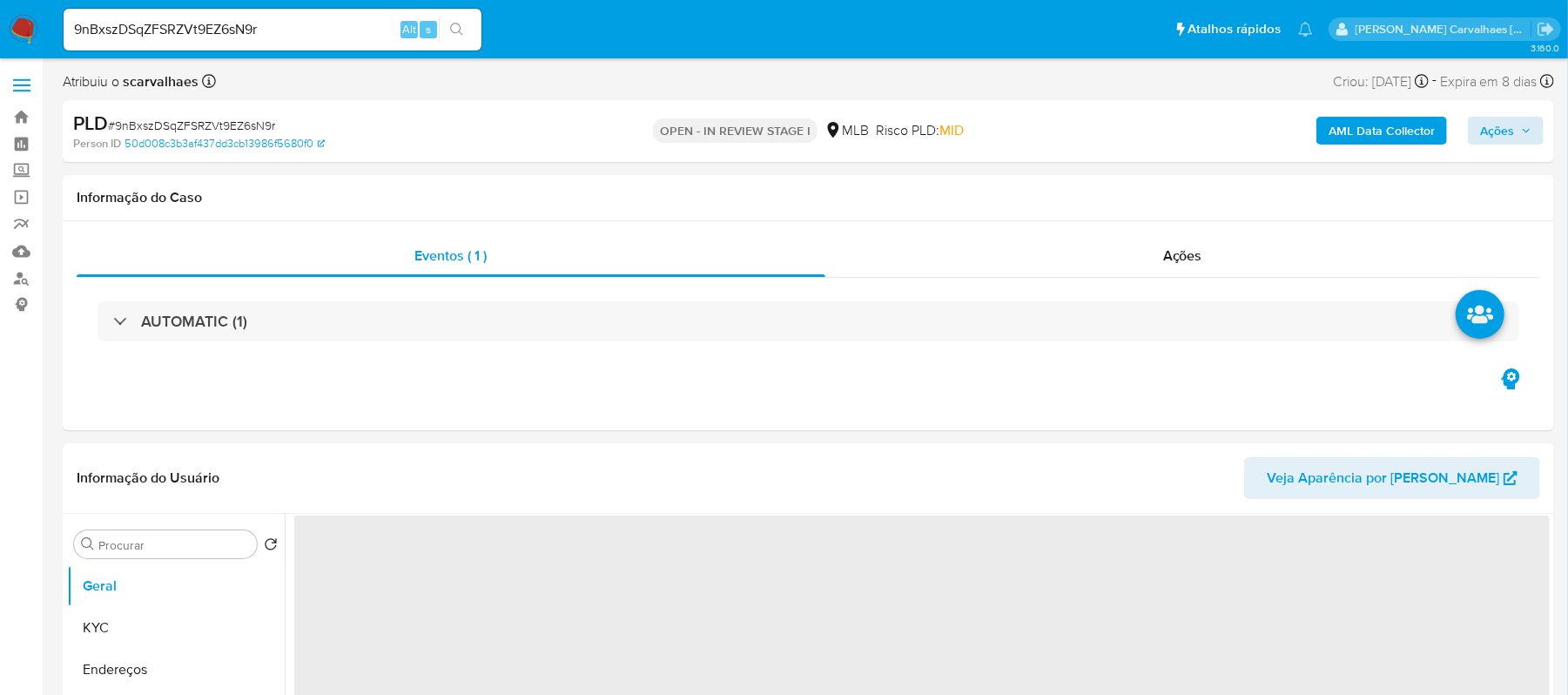
select select "10"
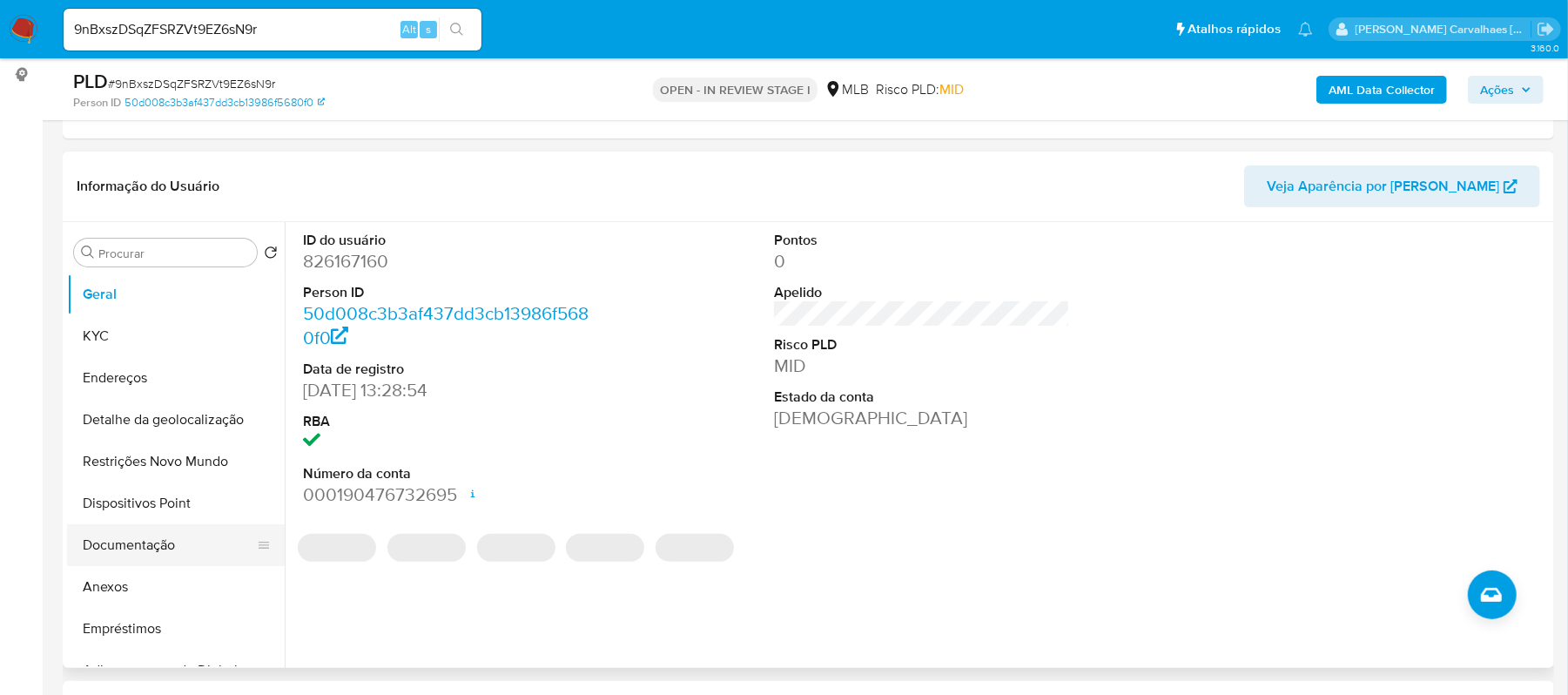
scroll to position [232, 0]
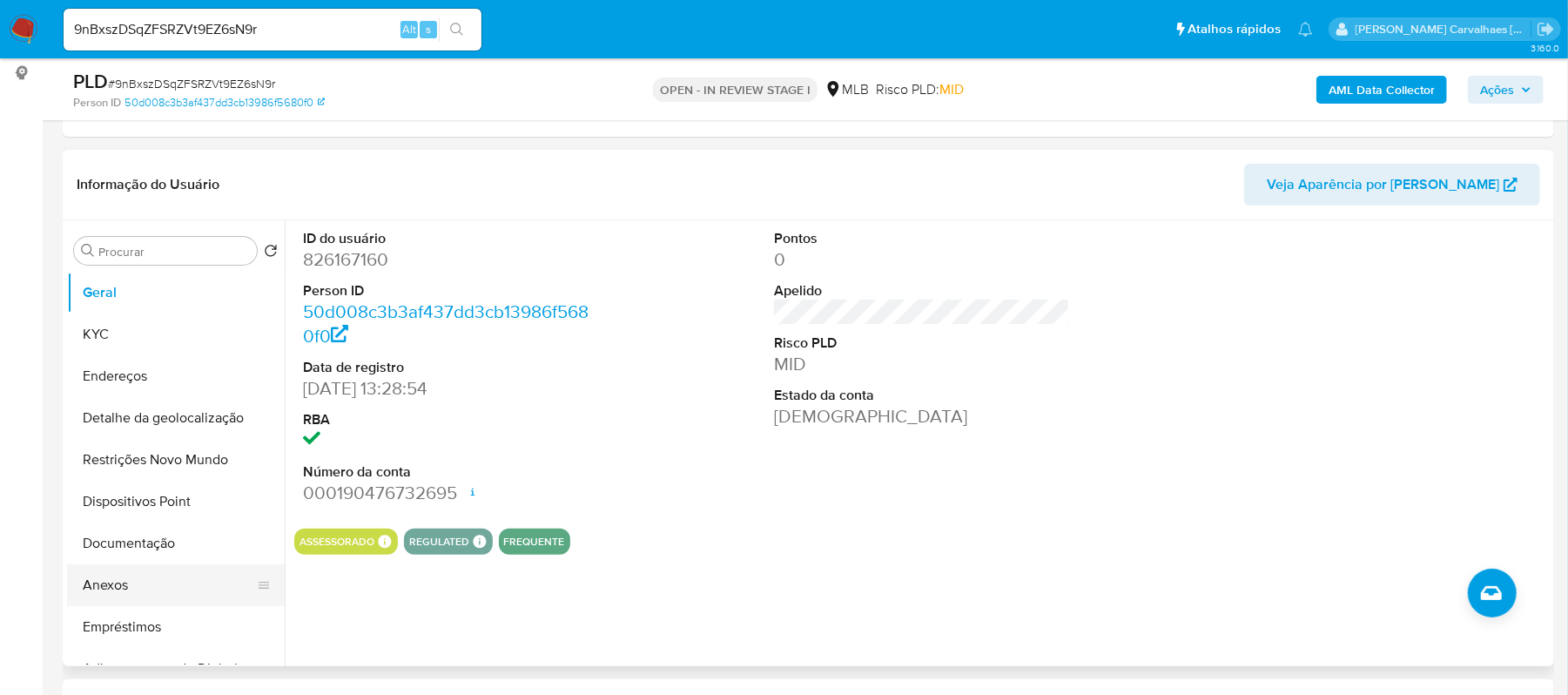
click at [118, 579] on button "Anexos" at bounding box center [168, 586] width 204 height 42
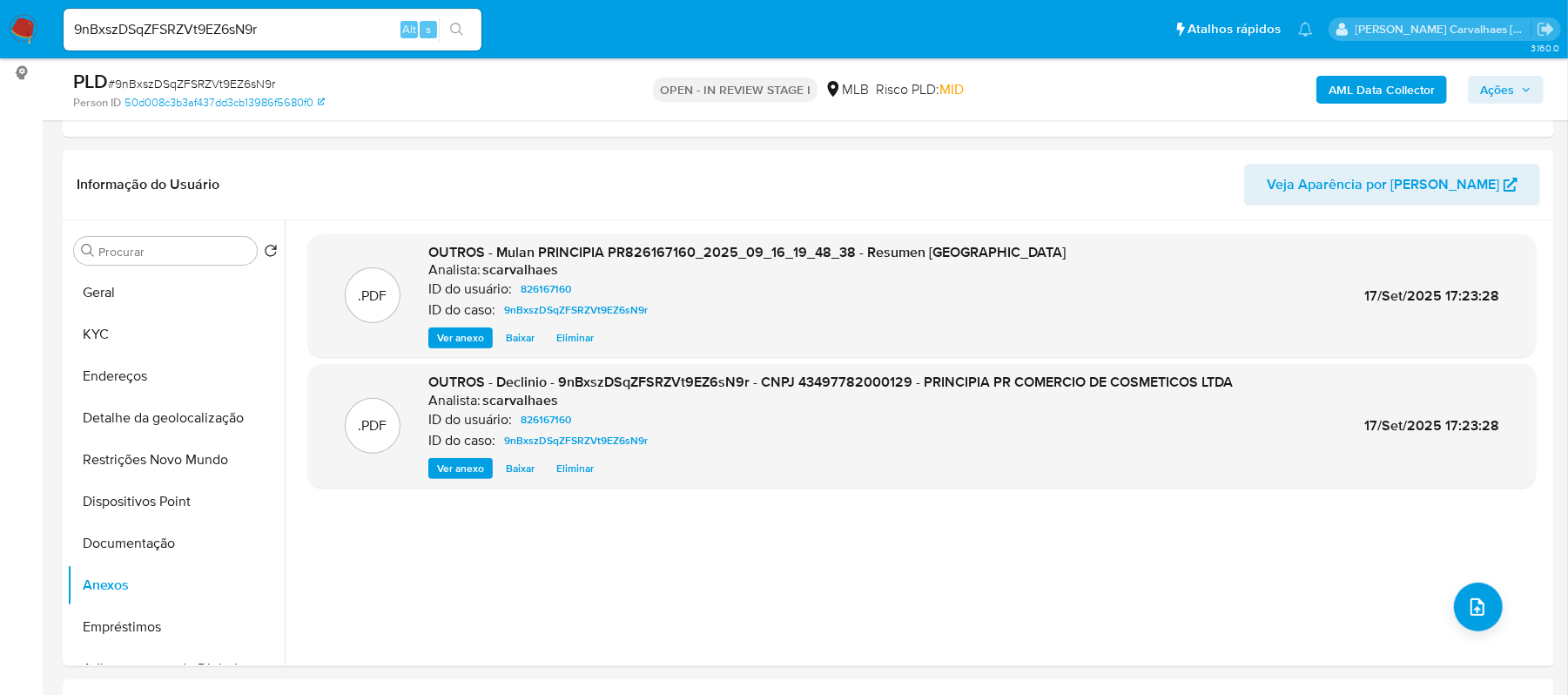
click at [1501, 84] on span "Ações" at bounding box center [1497, 89] width 34 height 28
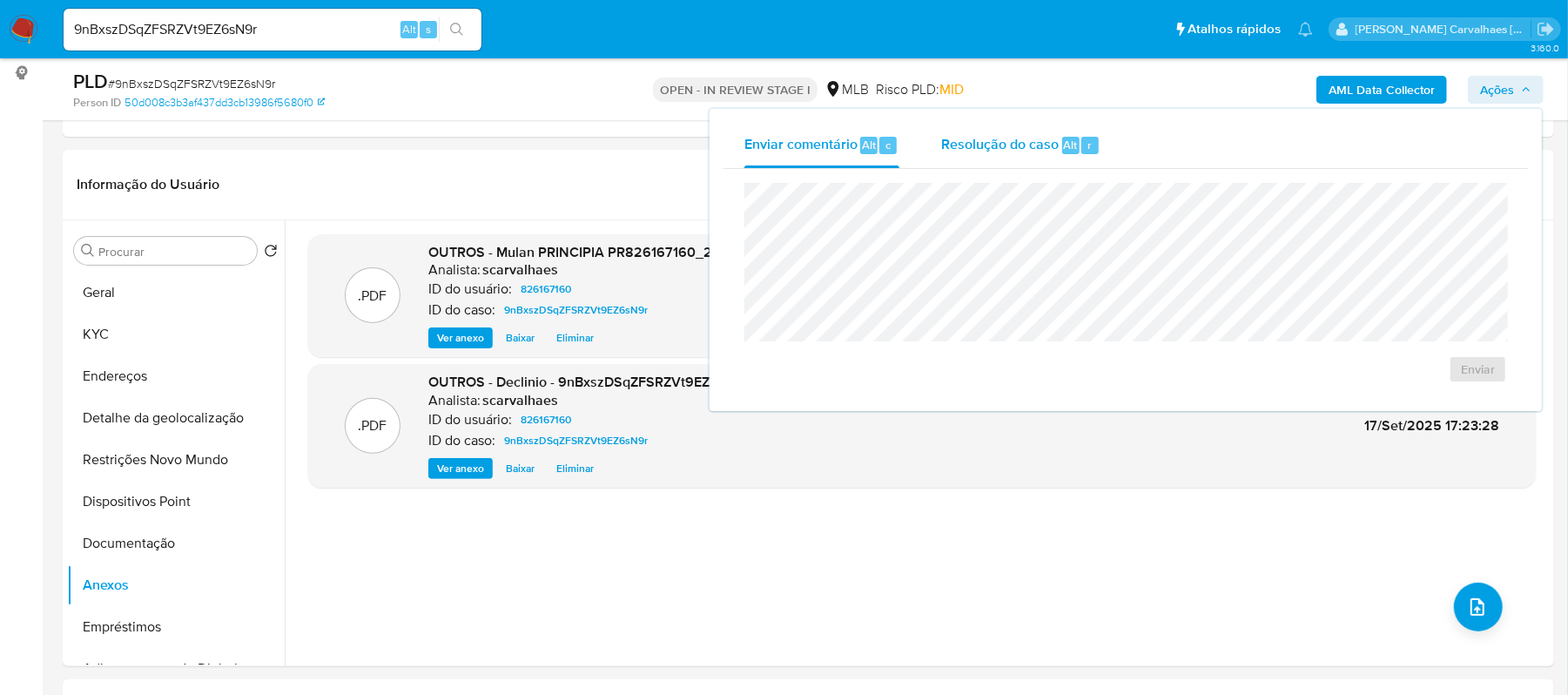
click at [995, 147] on span "Resolução do caso" at bounding box center [1000, 144] width 117 height 20
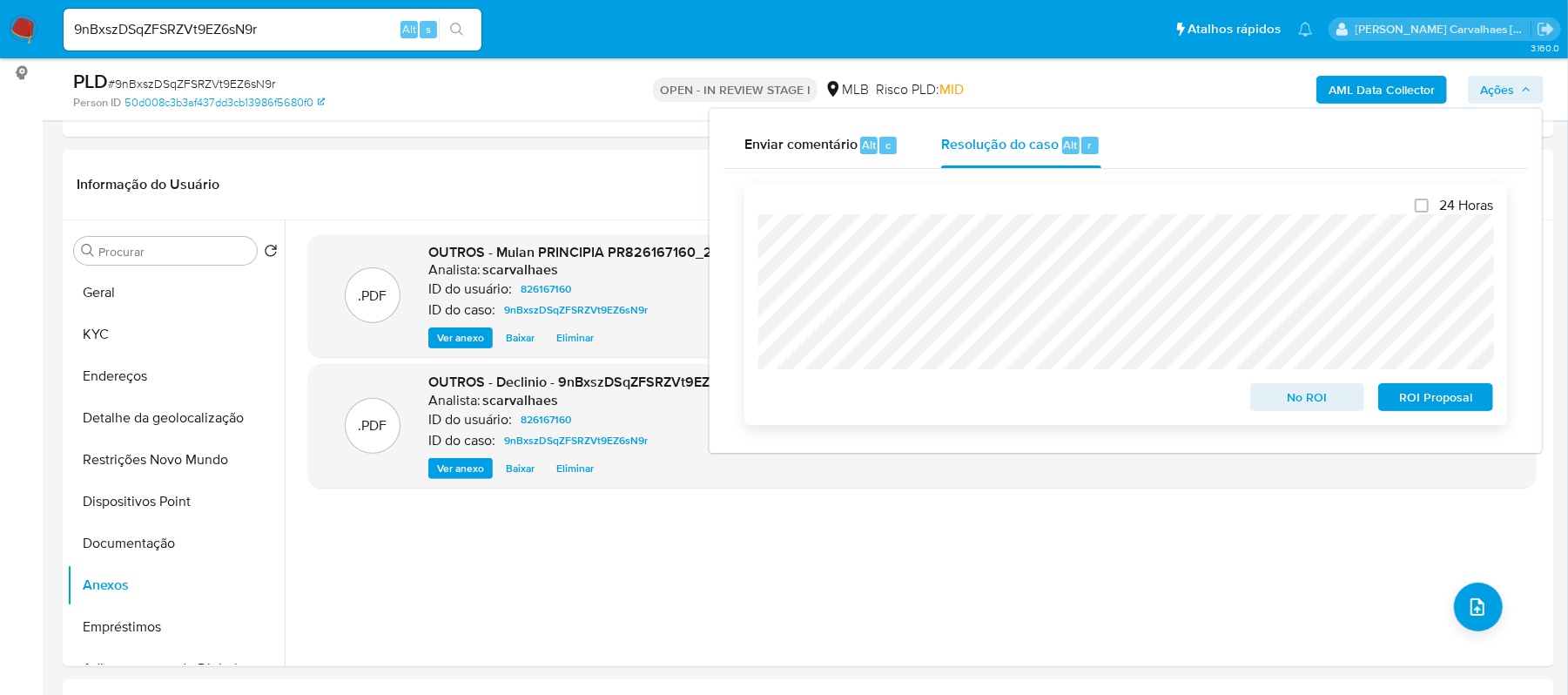
click at [1318, 396] on span "No ROI" at bounding box center [1308, 397] width 90 height 25
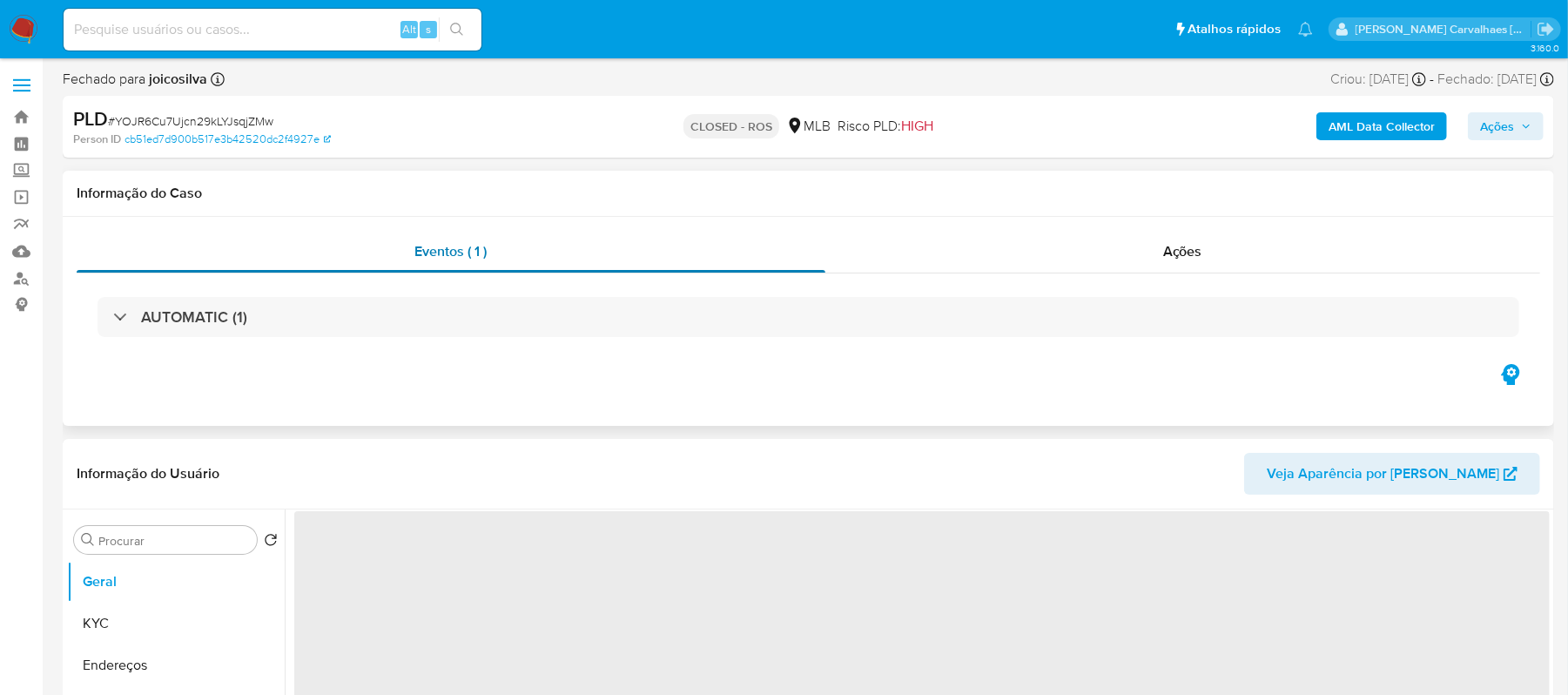
select select "10"
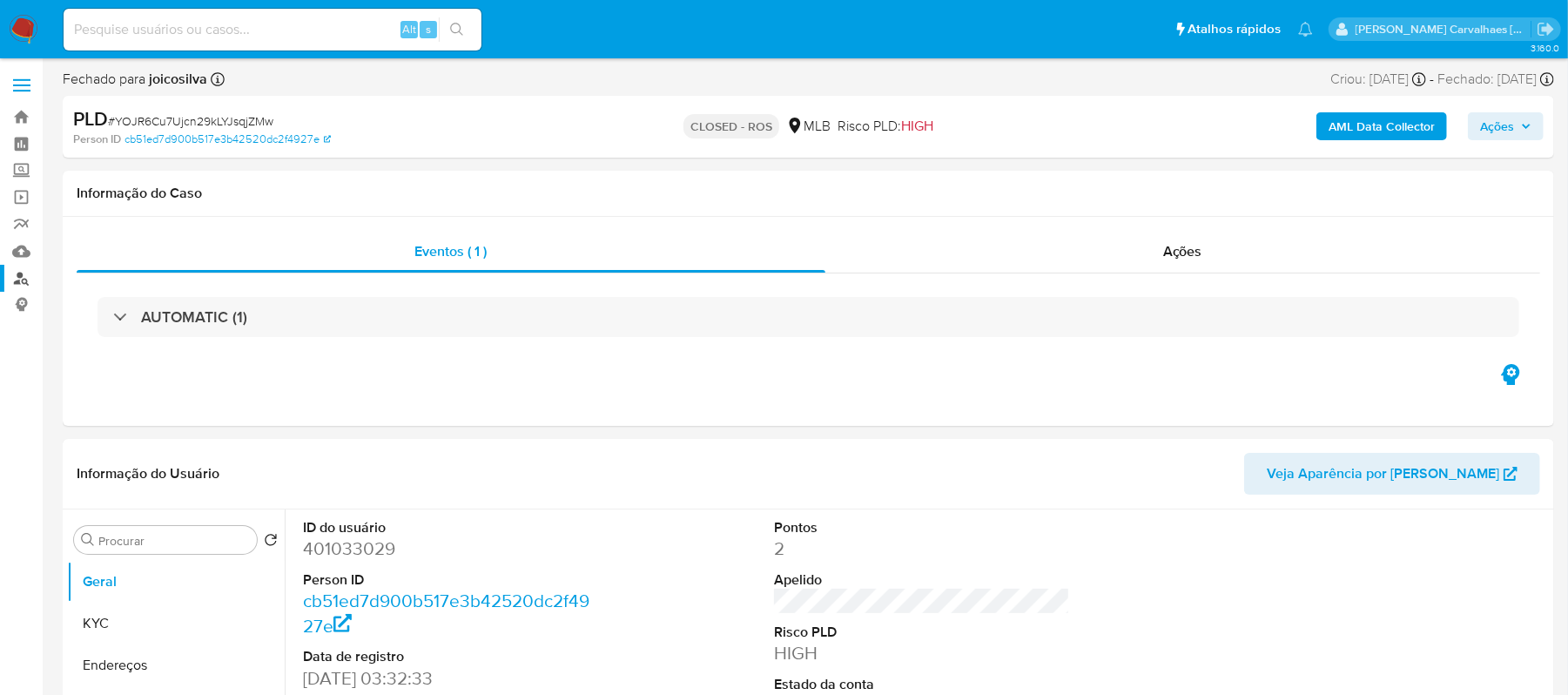
click at [4, 283] on link "Localizador de pessoas" at bounding box center [103, 277] width 208 height 27
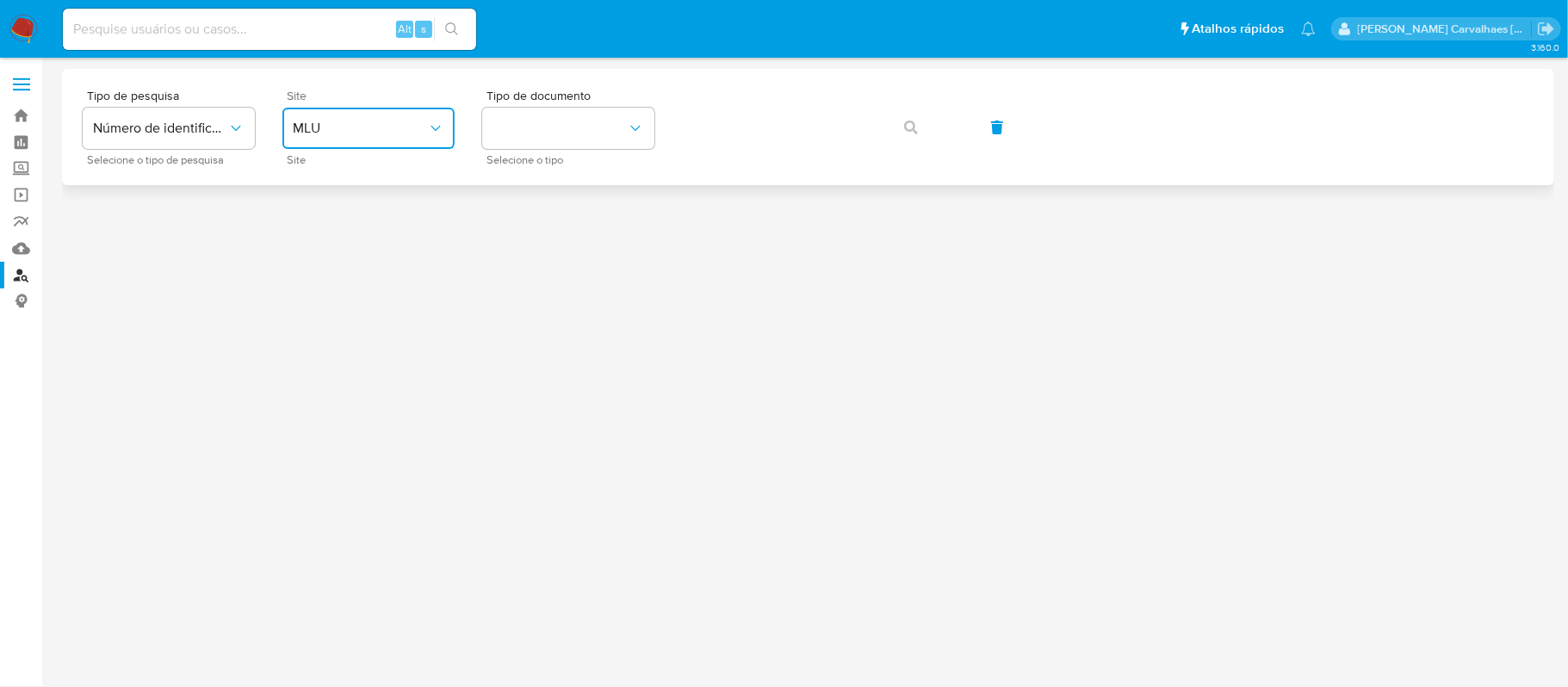
click at [421, 125] on span "MLU" at bounding box center [360, 129] width 135 height 18
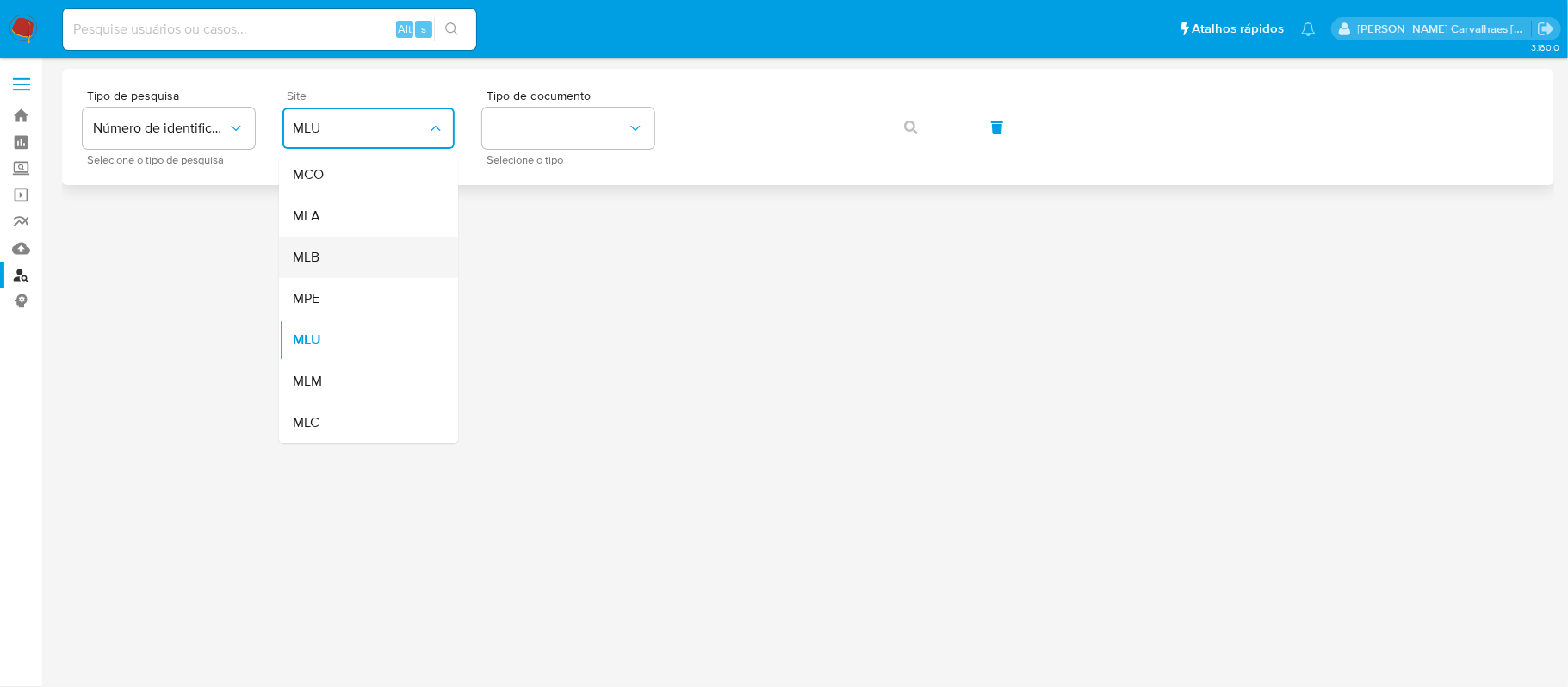
click at [359, 247] on div "MLB" at bounding box center [364, 258] width 141 height 41
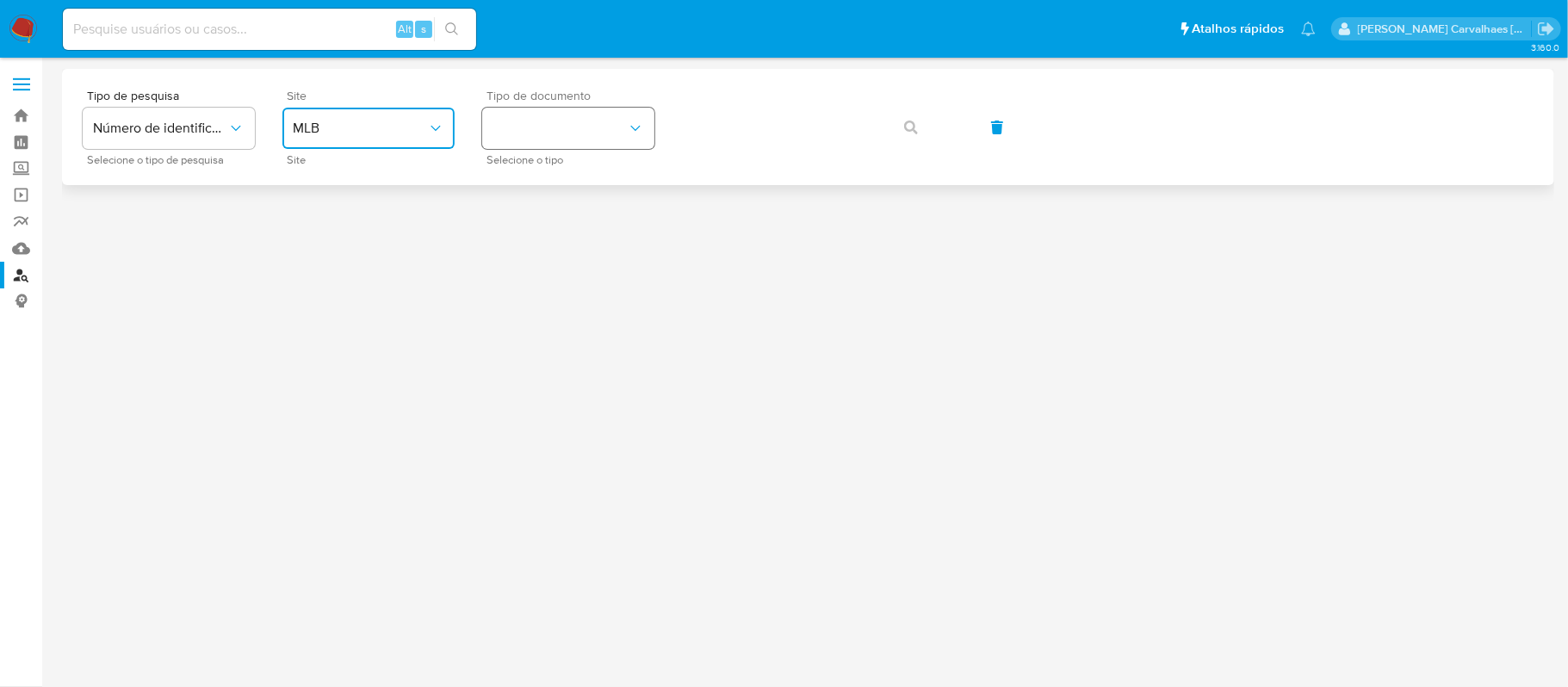
click at [552, 135] on button "identificationType" at bounding box center [568, 129] width 172 height 41
click at [542, 231] on div "CPF CPF" at bounding box center [563, 242] width 141 height 59
click at [587, 125] on span "CPF" at bounding box center [559, 129] width 135 height 18
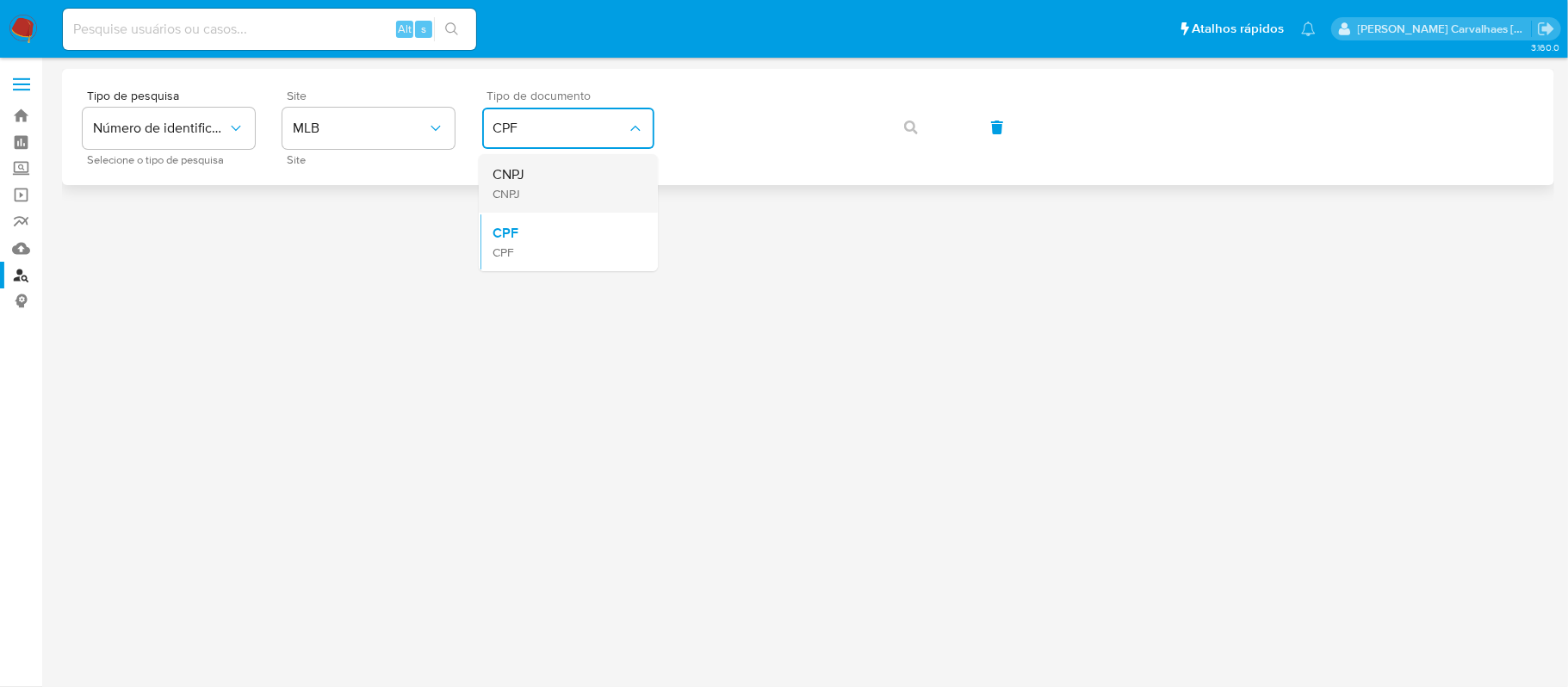
click at [561, 180] on div "CNPJ CNPJ" at bounding box center [563, 184] width 141 height 59
click at [901, 128] on button "button" at bounding box center [911, 128] width 59 height 41
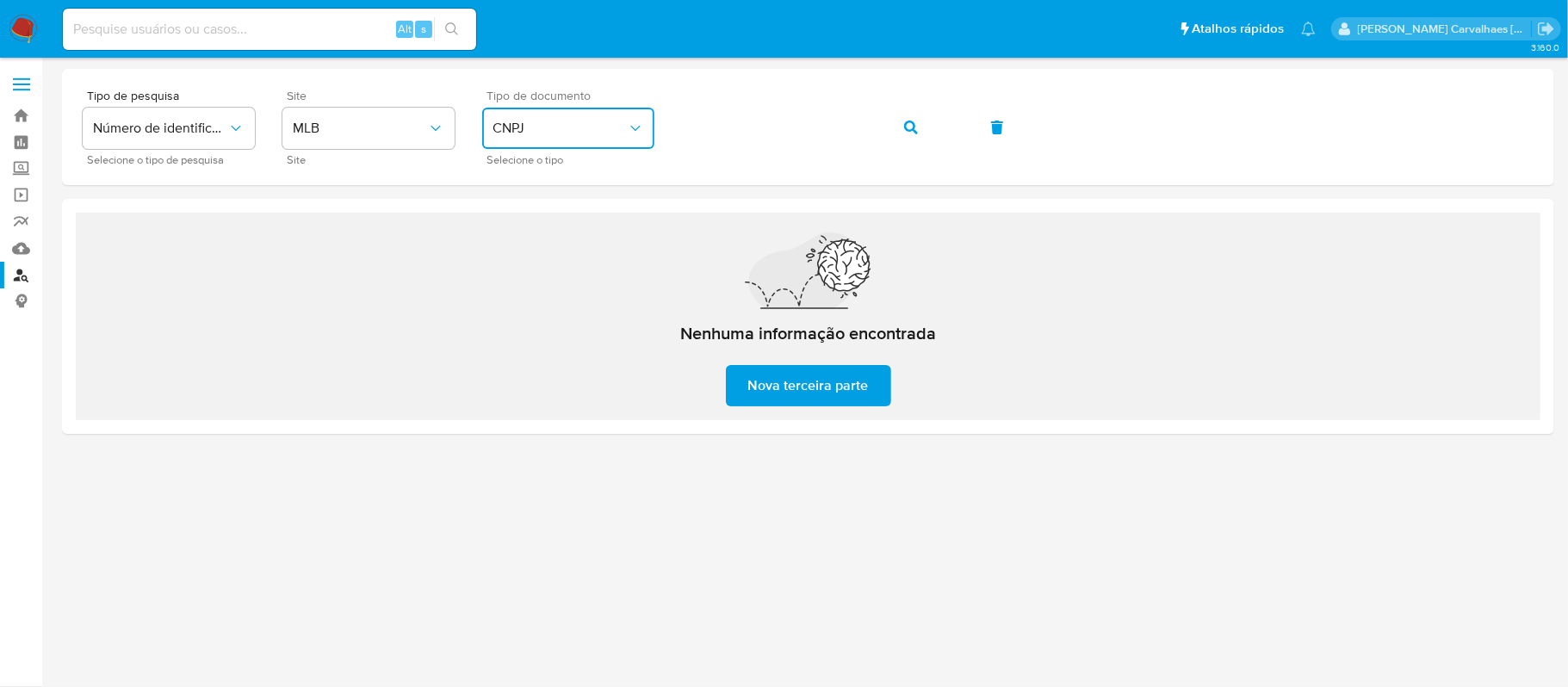
click at [544, 118] on button "CNPJ" at bounding box center [568, 129] width 172 height 41
click at [519, 219] on div "CPF CPF" at bounding box center [563, 242] width 141 height 59
click at [666, 119] on div "Tipo de pesquisa Número de identificação Selecione o tipo de pesquisa Site MLB …" at bounding box center [808, 127] width 1451 height 75
click at [899, 142] on button "button" at bounding box center [911, 128] width 59 height 41
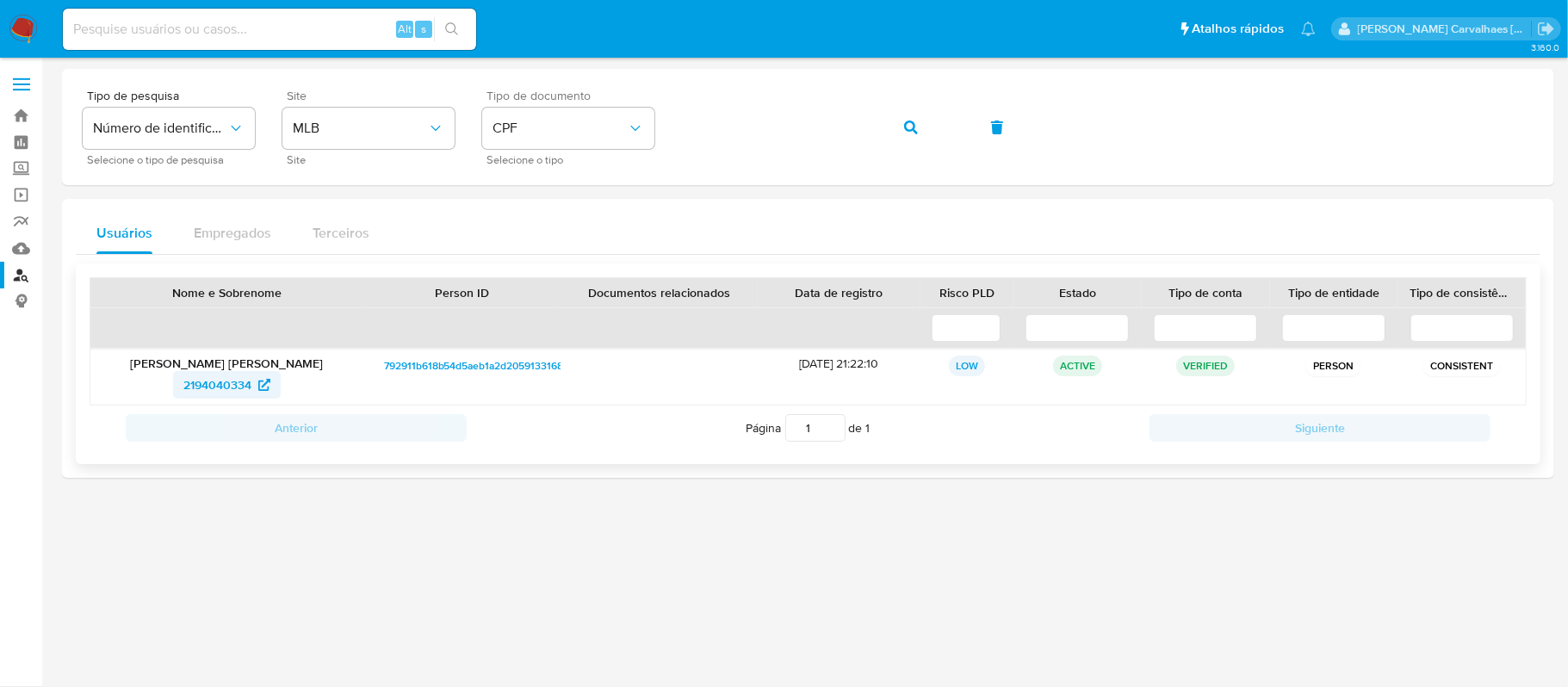
click at [220, 393] on span "2194040334" at bounding box center [217, 385] width 68 height 28
click at [22, 29] on img at bounding box center [24, 29] width 29 height 29
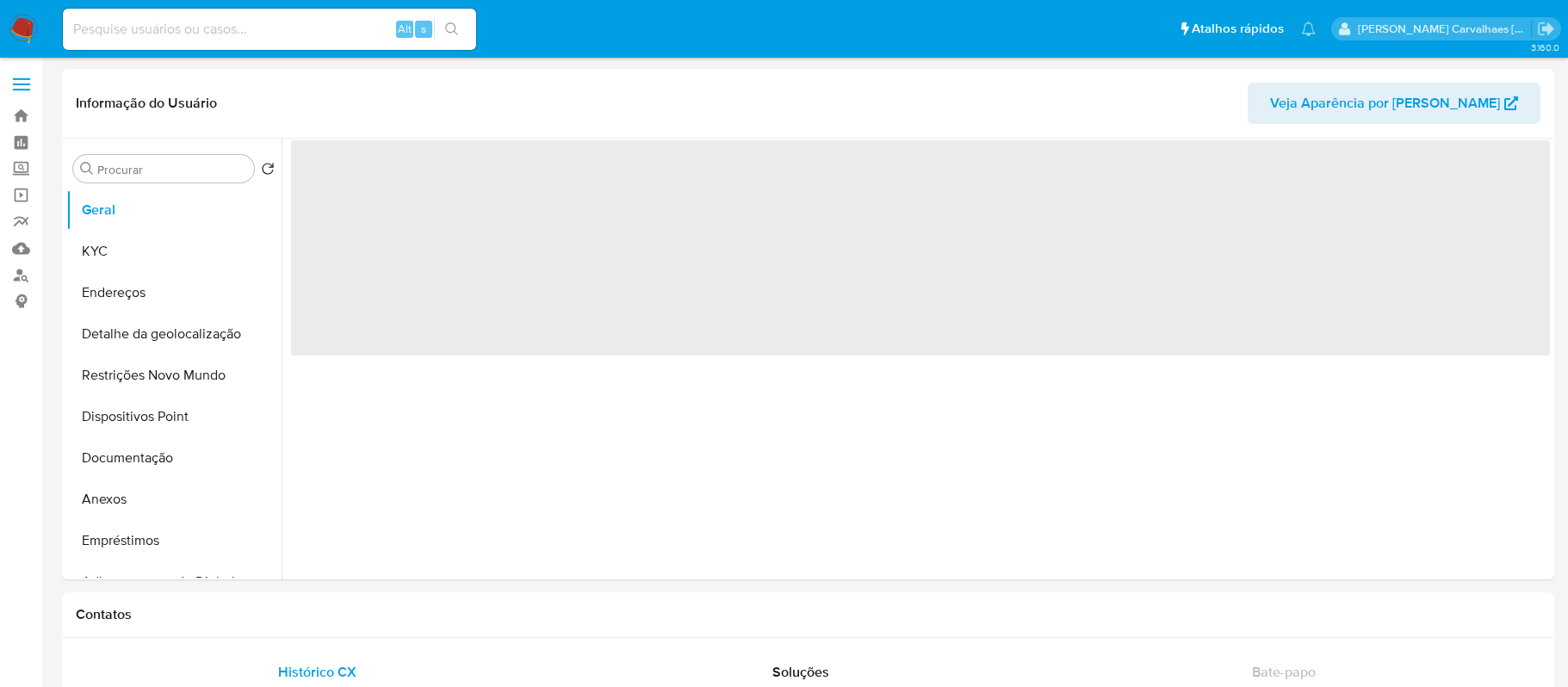
select select "10"
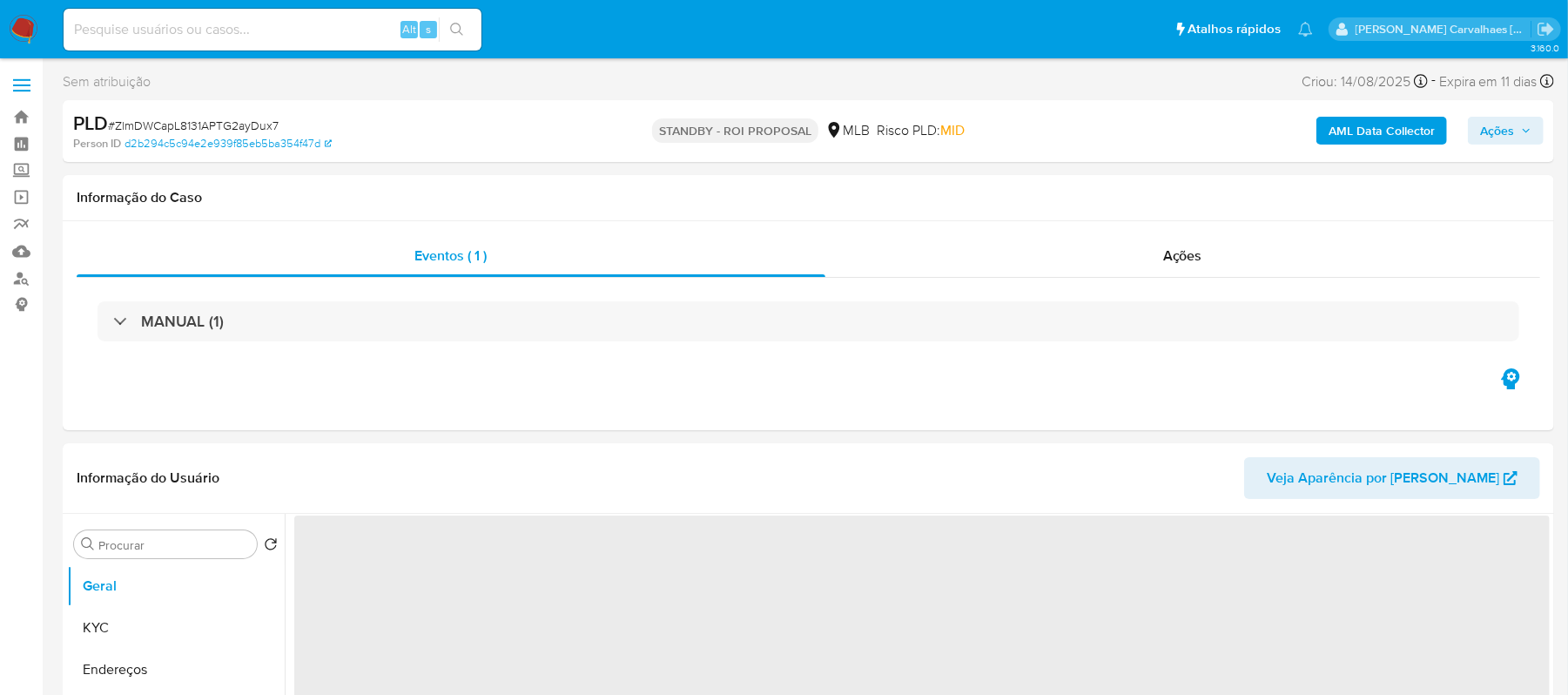
select select "10"
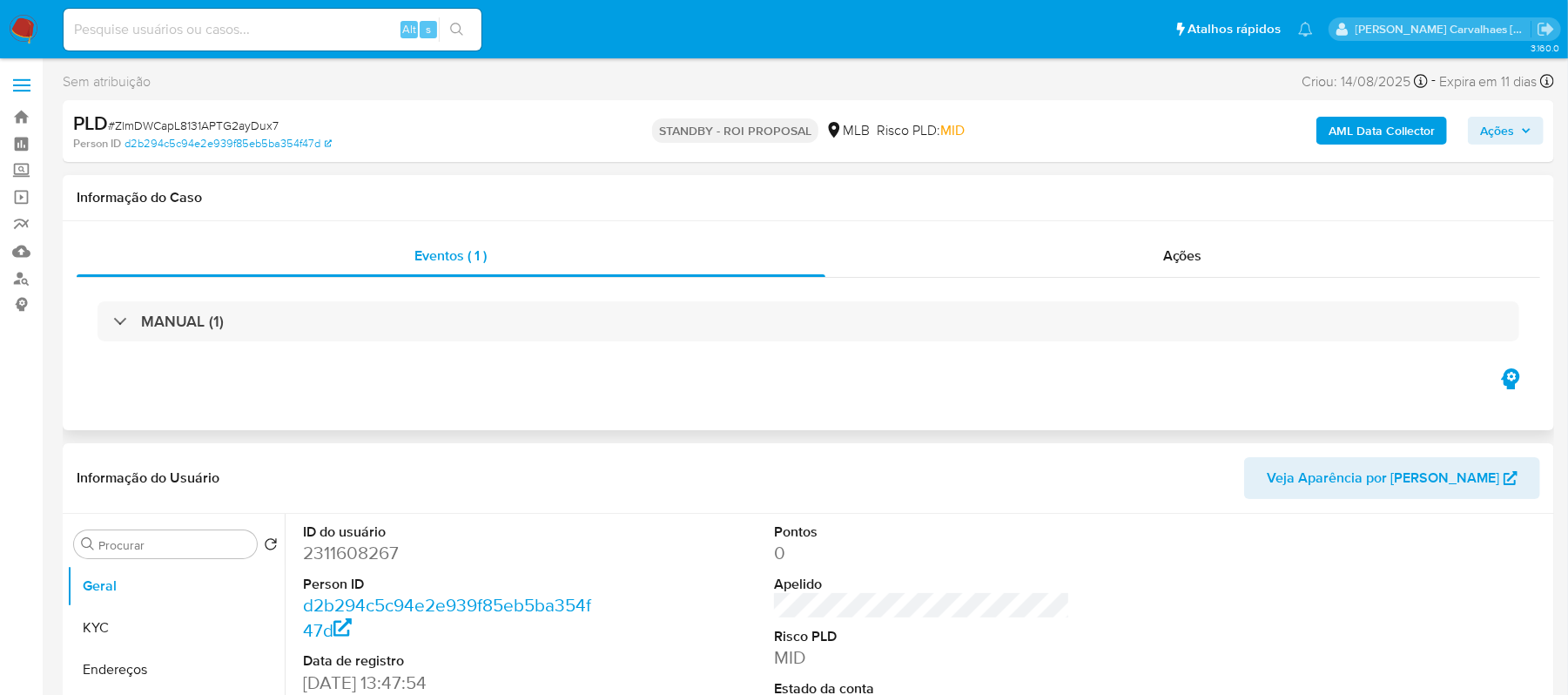
scroll to position [116, 0]
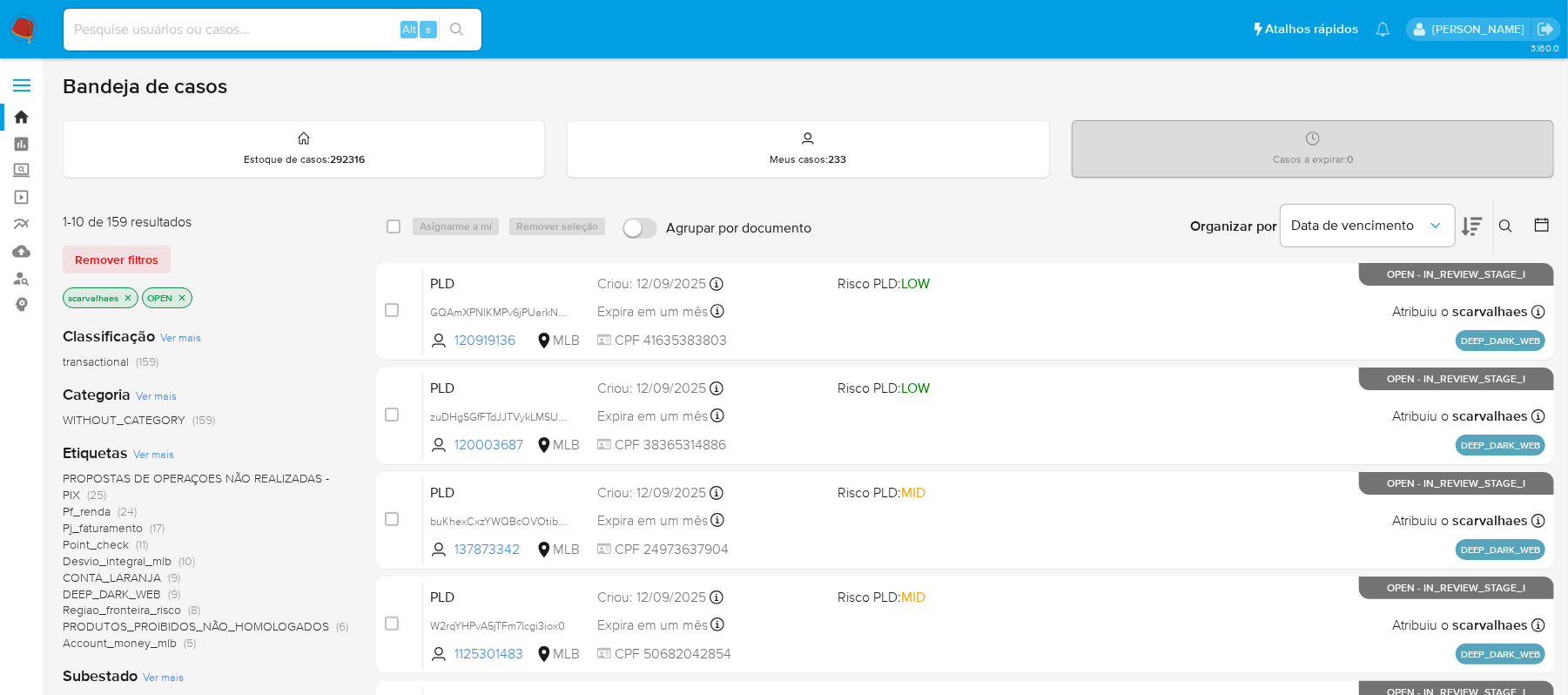
click at [1465, 225] on icon at bounding box center [1472, 227] width 21 height 18
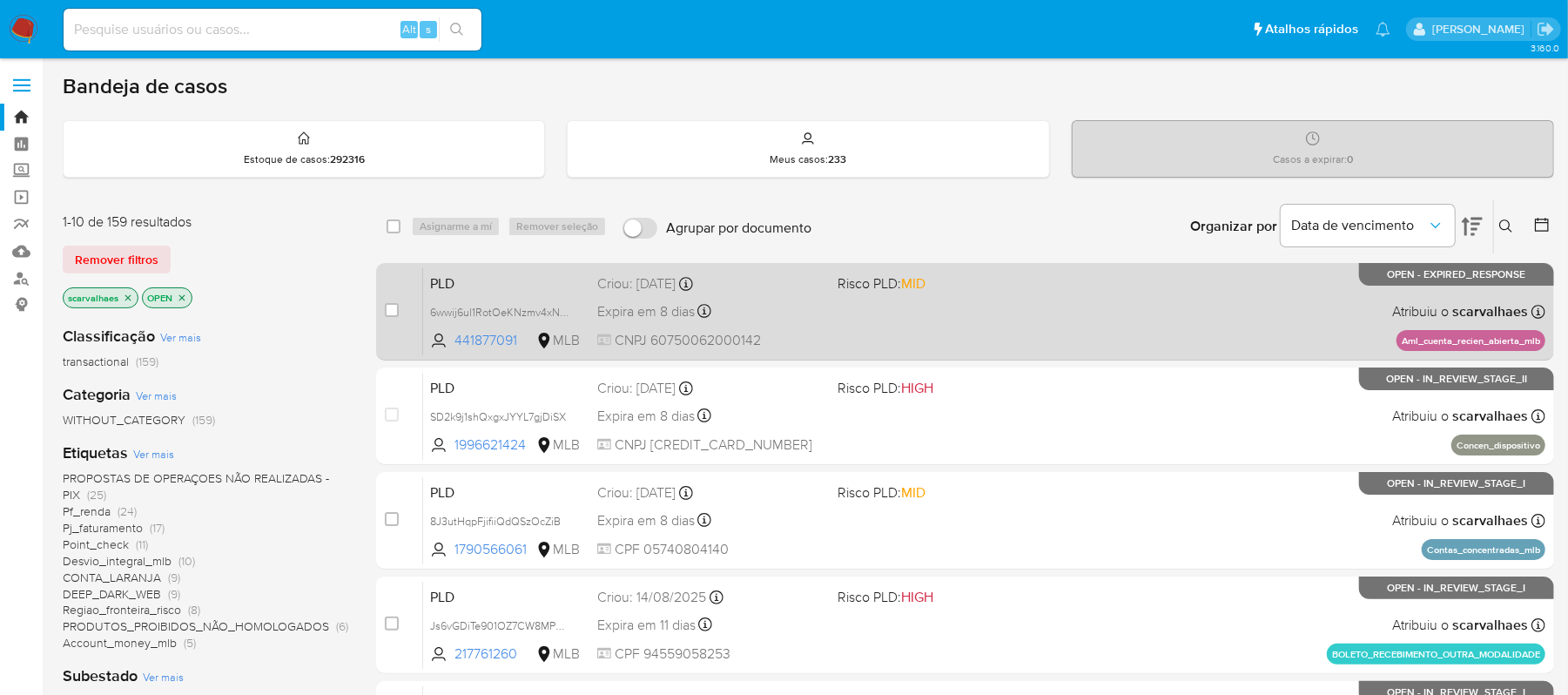
click at [878, 311] on span at bounding box center [951, 311] width 227 height 4
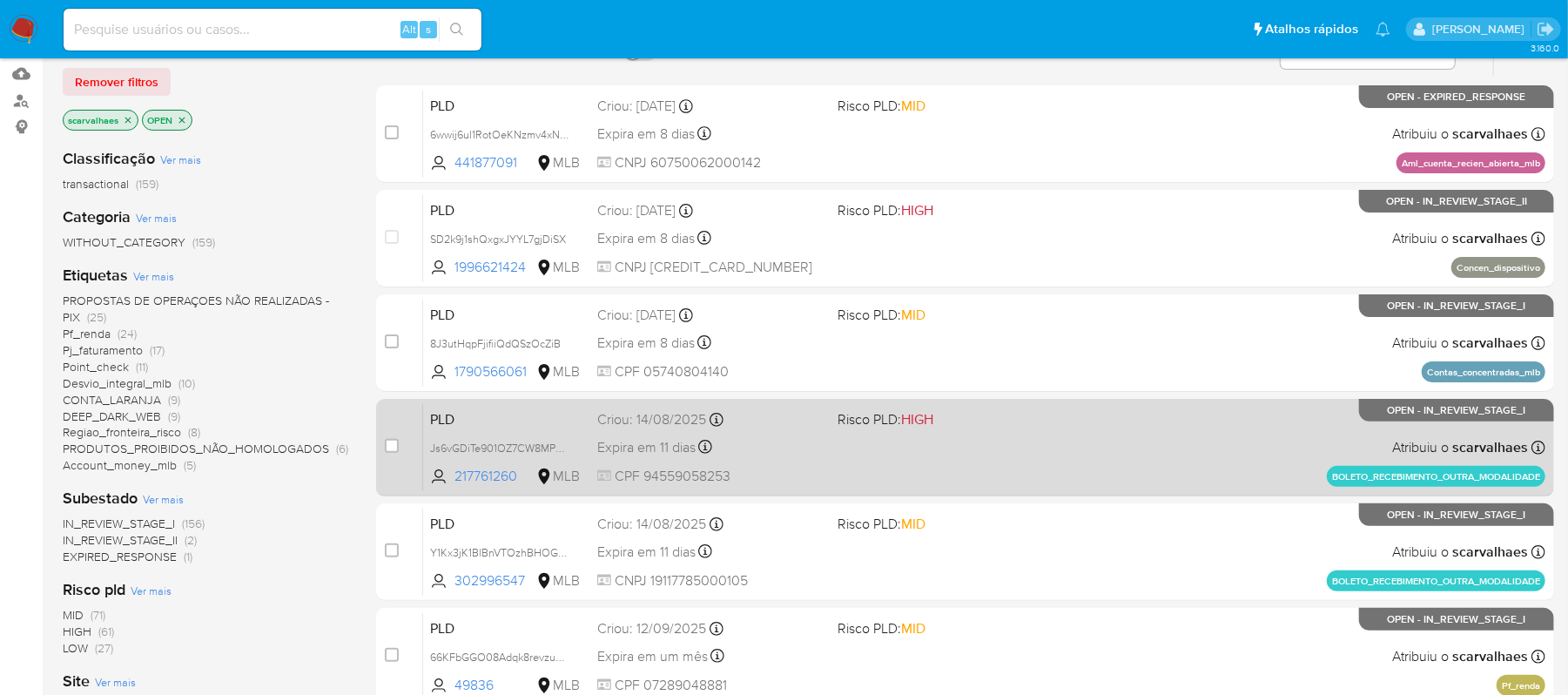
scroll to position [232, 0]
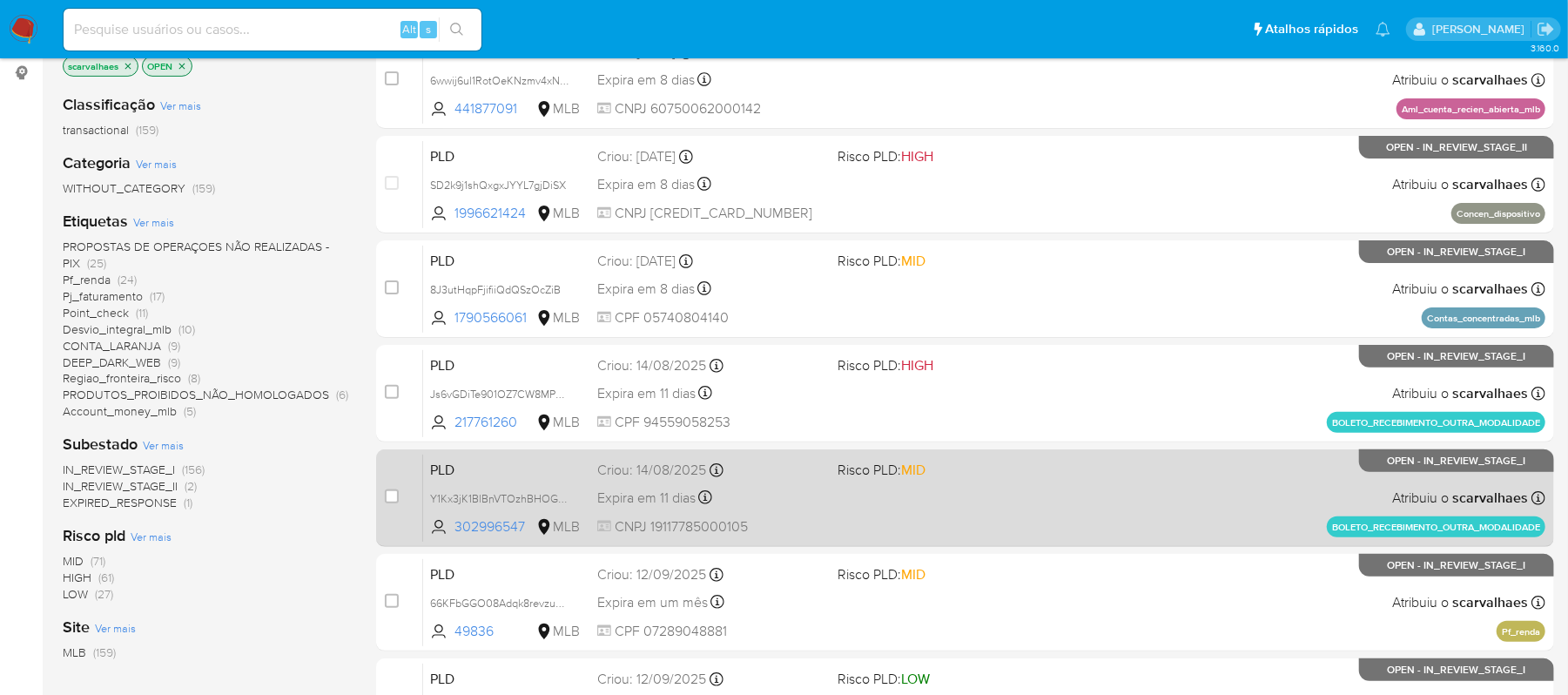
click at [861, 518] on div "PLD Y1Kx3jK1BlBnVTOzhBHOGqgv 302996547 MLB Risco PLD: MID Criou: 14/08/2025 Cri…" at bounding box center [985, 498] width 1123 height 88
click at [855, 509] on div "PLD Y1Kx3jK1BlBnVTOzhBHOGqgv 302996547 MLB Risco PLD: MID Criou: 14/08/2025 Cri…" at bounding box center [985, 498] width 1123 height 88
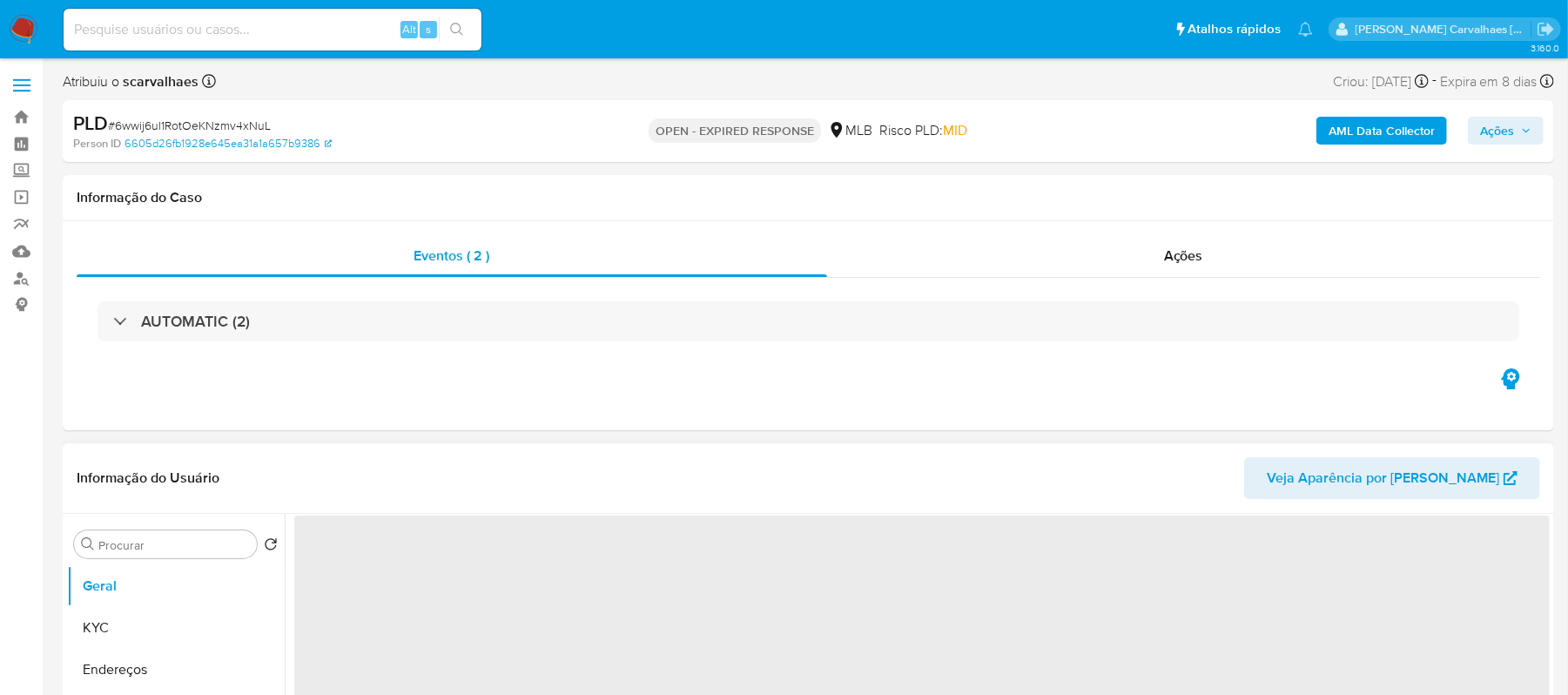
select select "10"
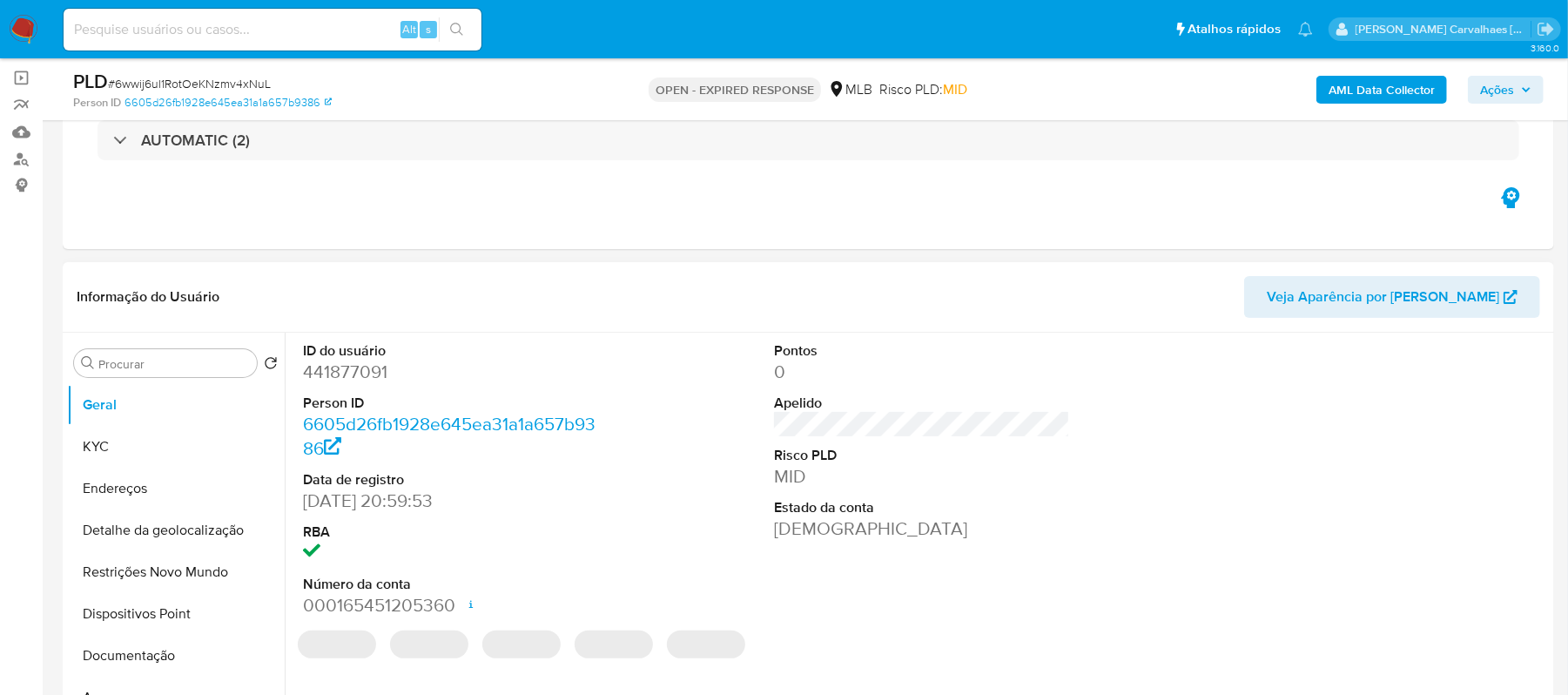
scroll to position [232, 0]
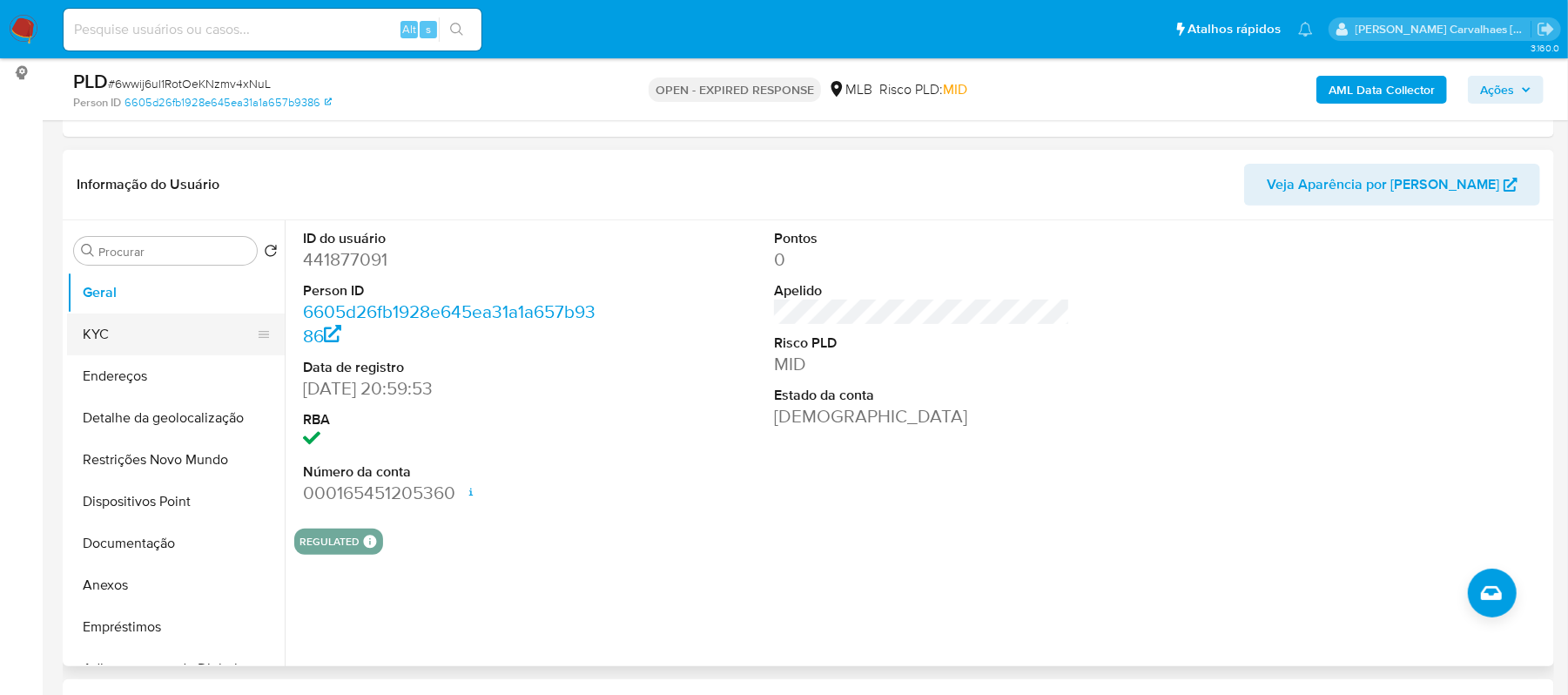
click at [112, 322] on button "KYC" at bounding box center [168, 334] width 204 height 42
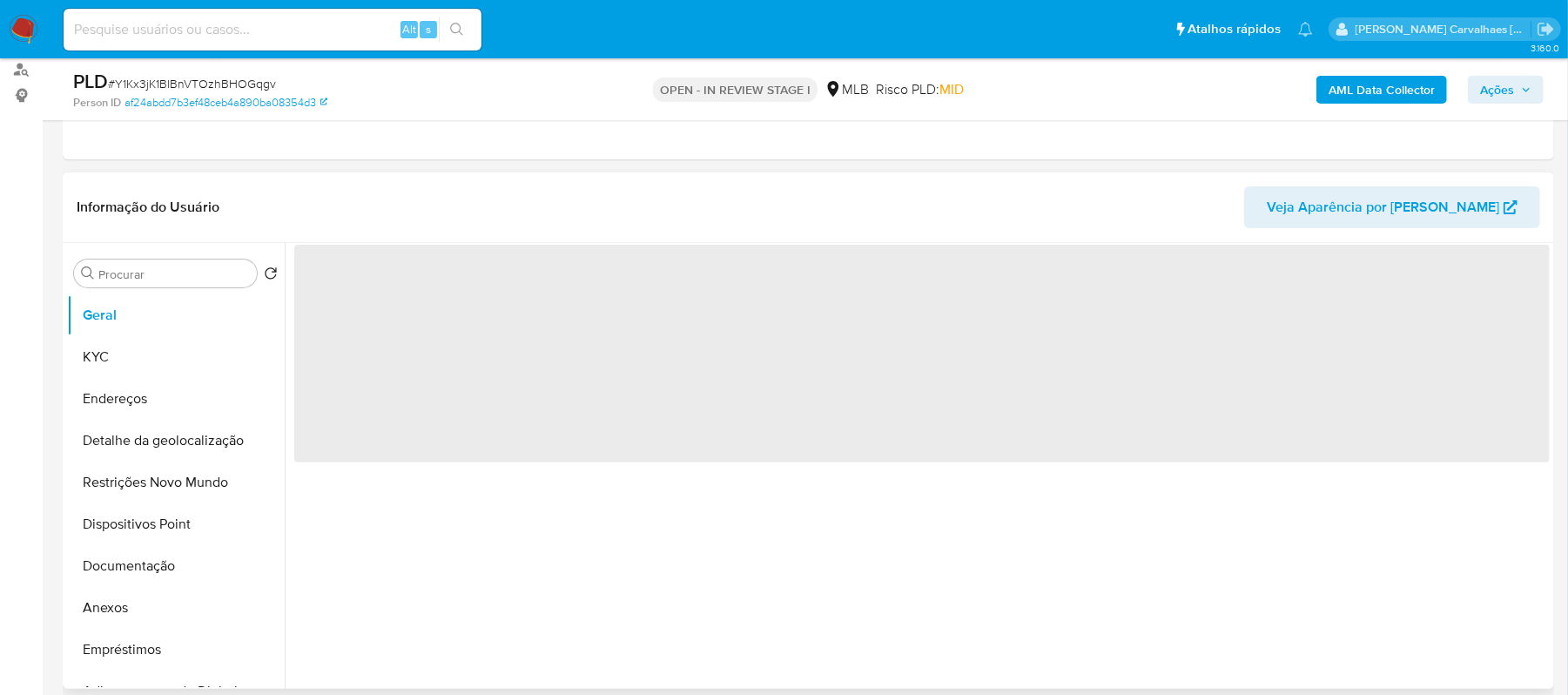
scroll to position [232, 0]
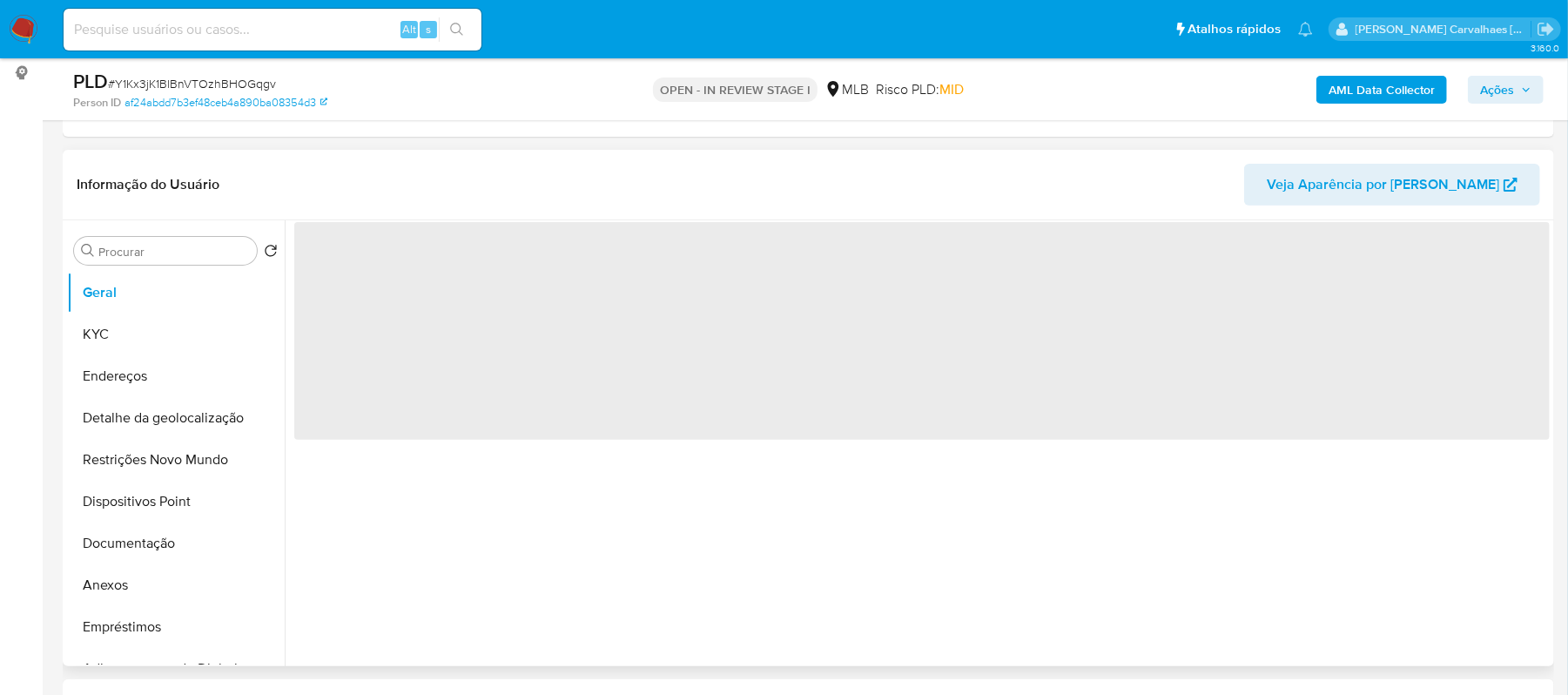
select select "10"
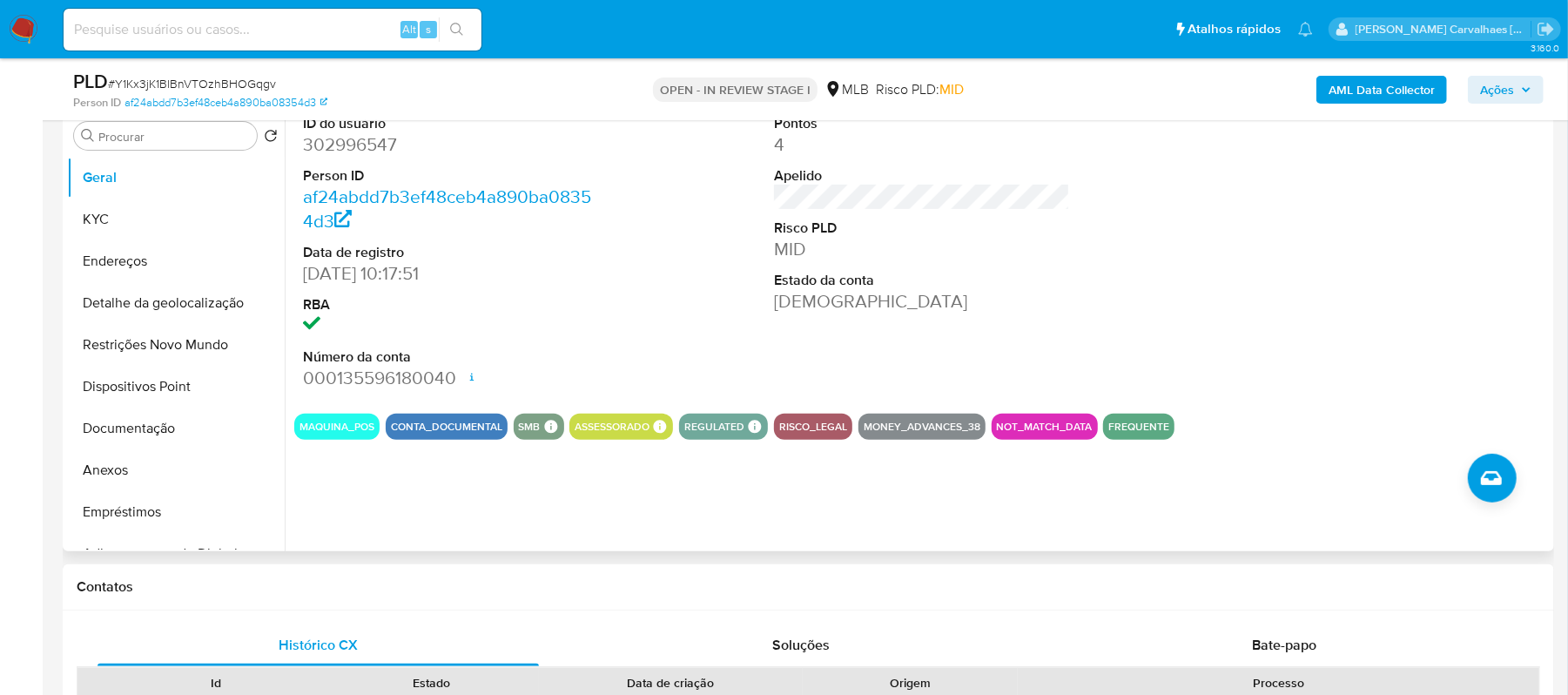
scroll to position [349, 0]
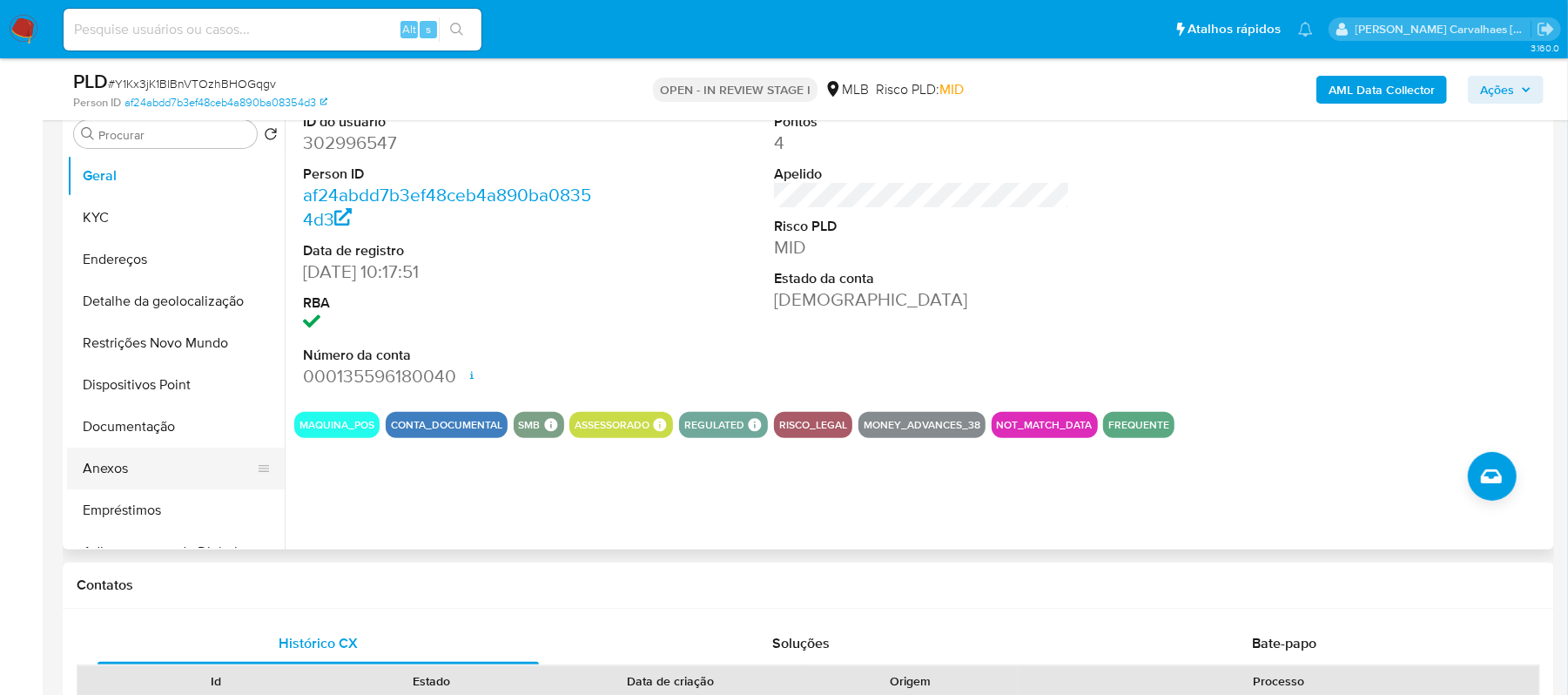
click at [158, 471] on button "Anexos" at bounding box center [168, 468] width 204 height 42
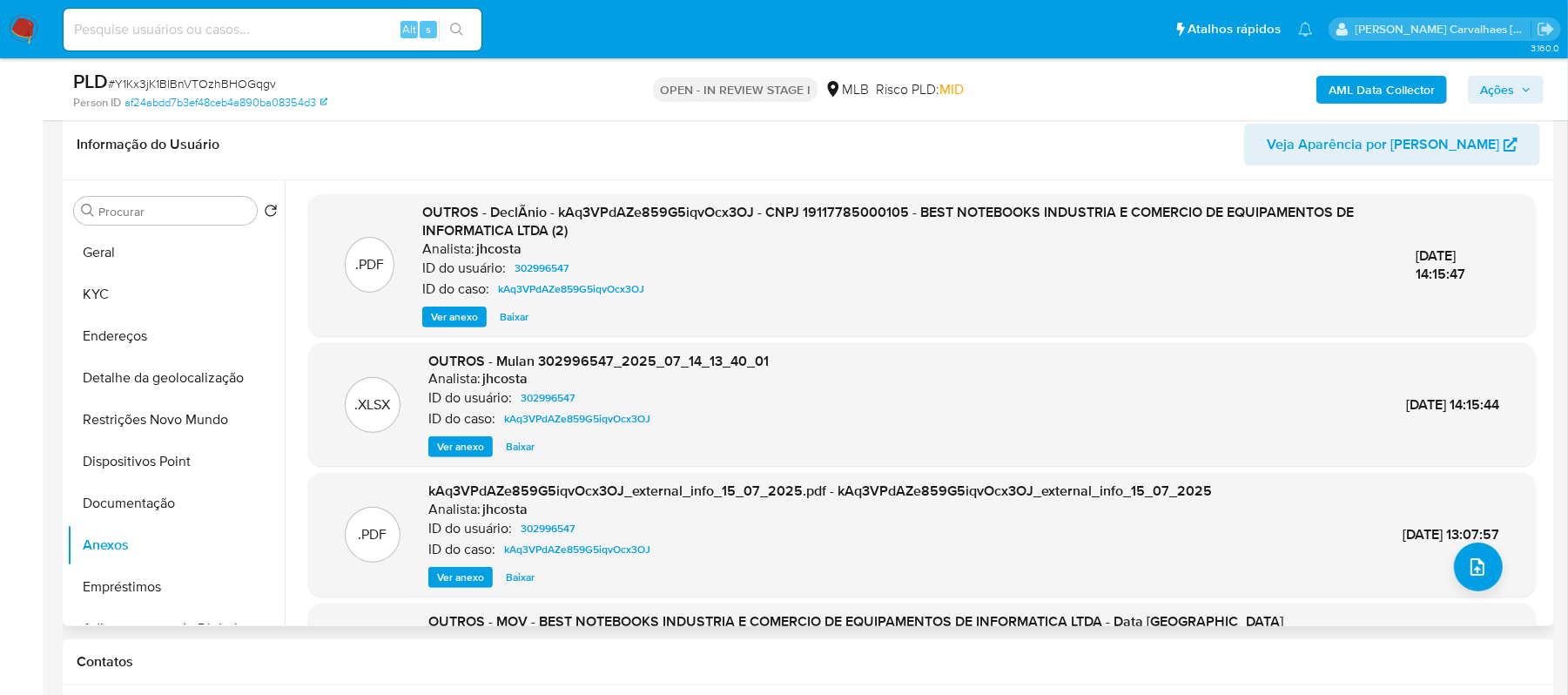
scroll to position [232, 0]
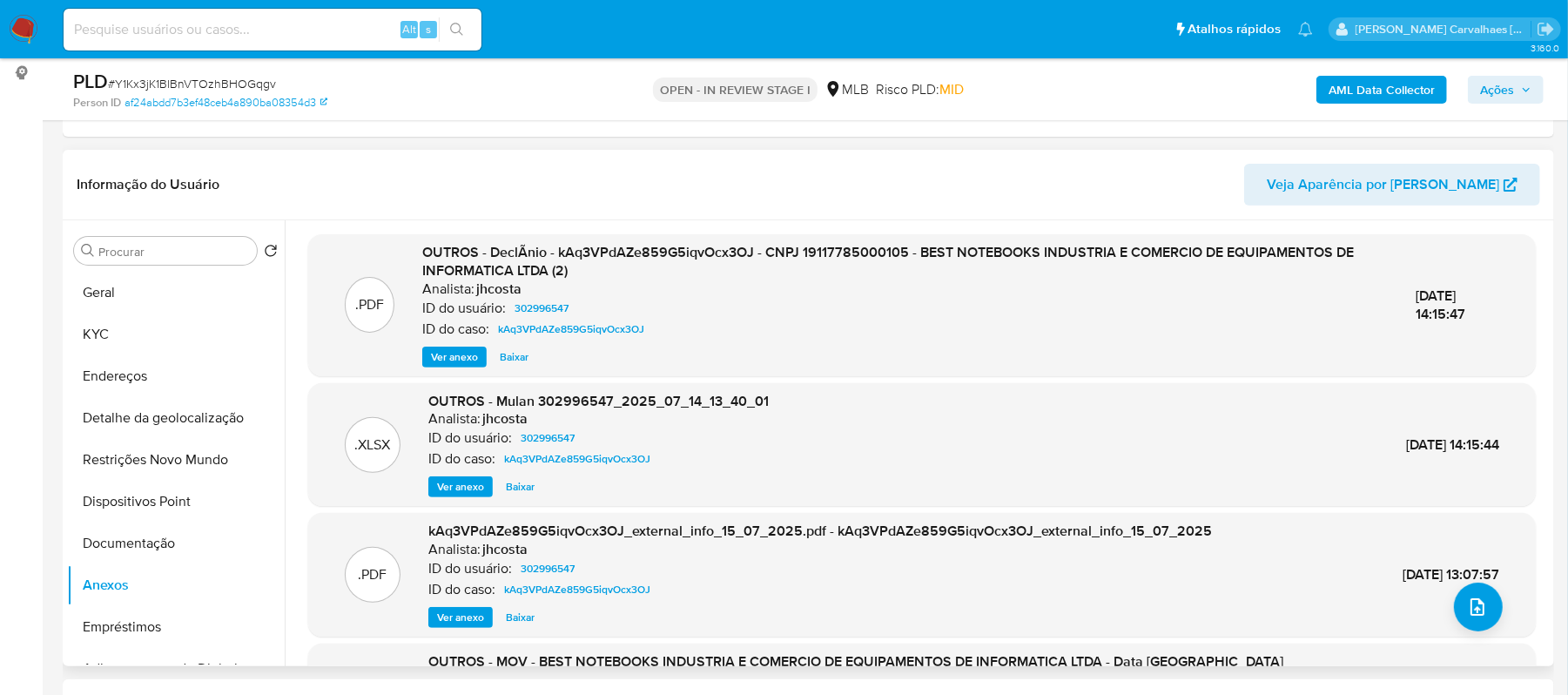
click at [464, 349] on span "Ver anexo" at bounding box center [454, 358] width 47 height 18
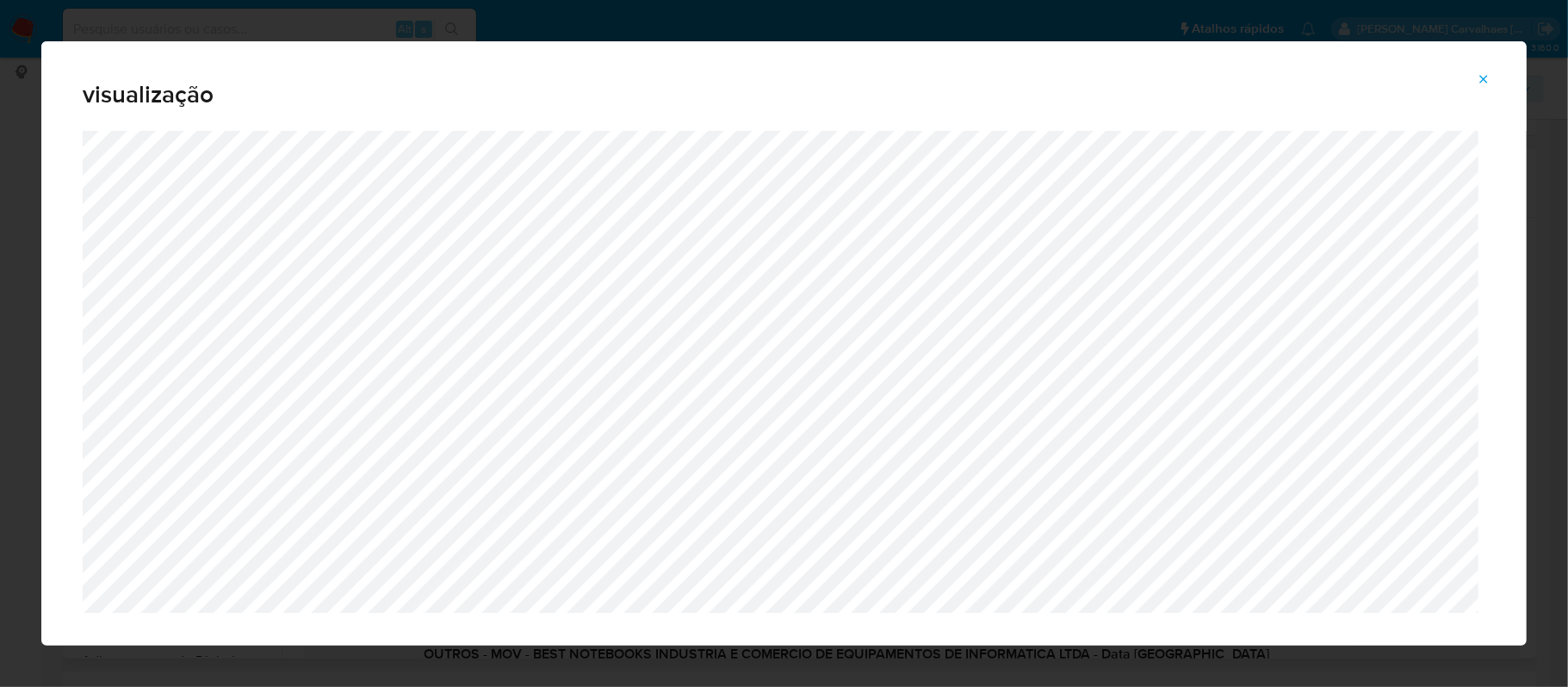
click at [1480, 80] on icon "Attachment preview" at bounding box center [1484, 80] width 14 height 14
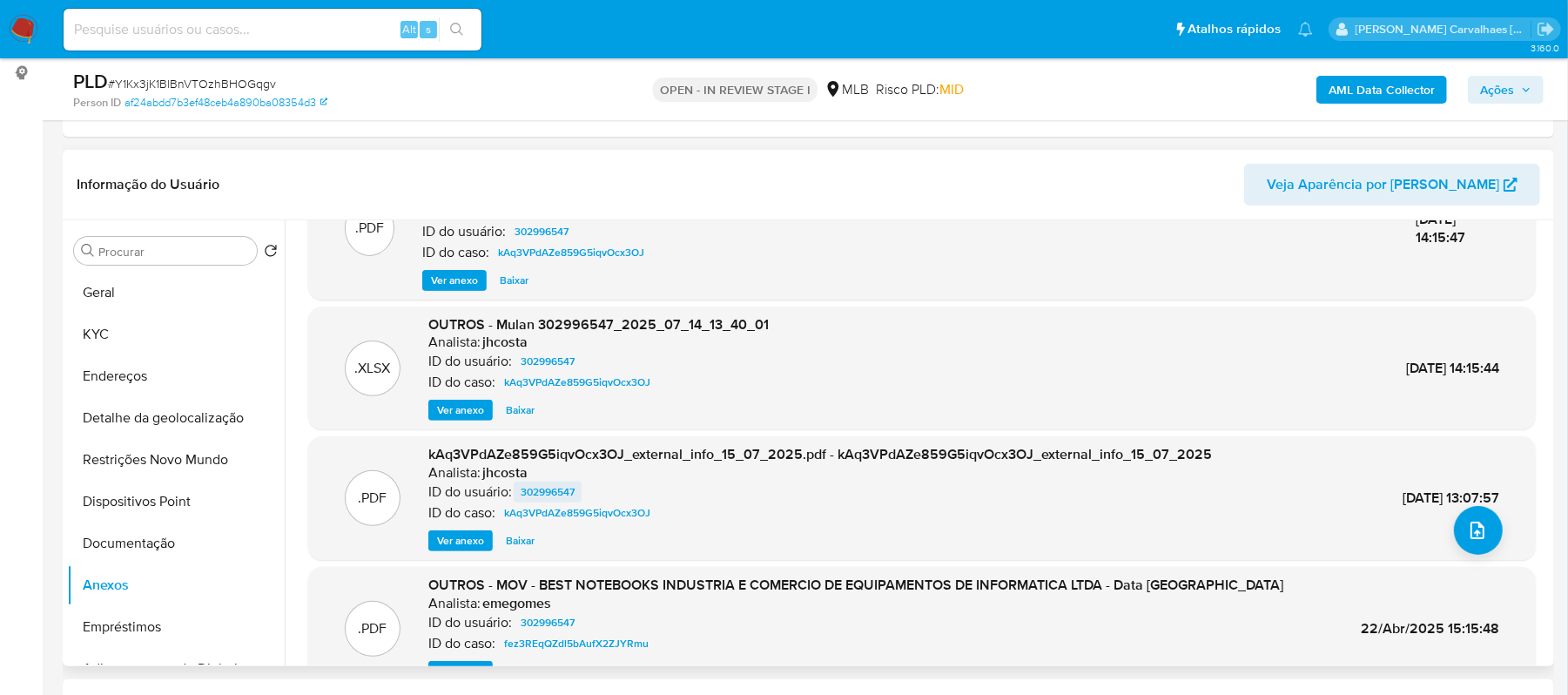
scroll to position [165, 0]
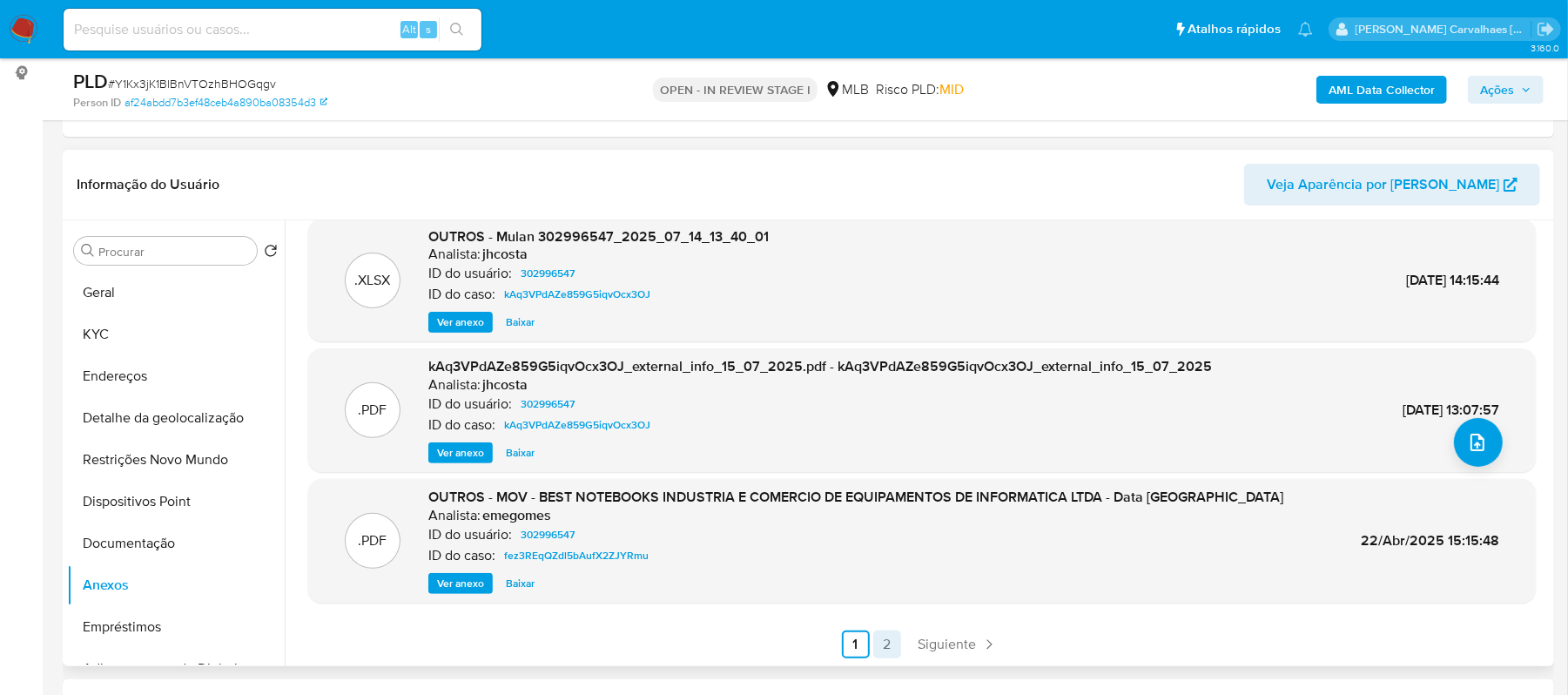
click at [884, 645] on link "2" at bounding box center [887, 644] width 28 height 28
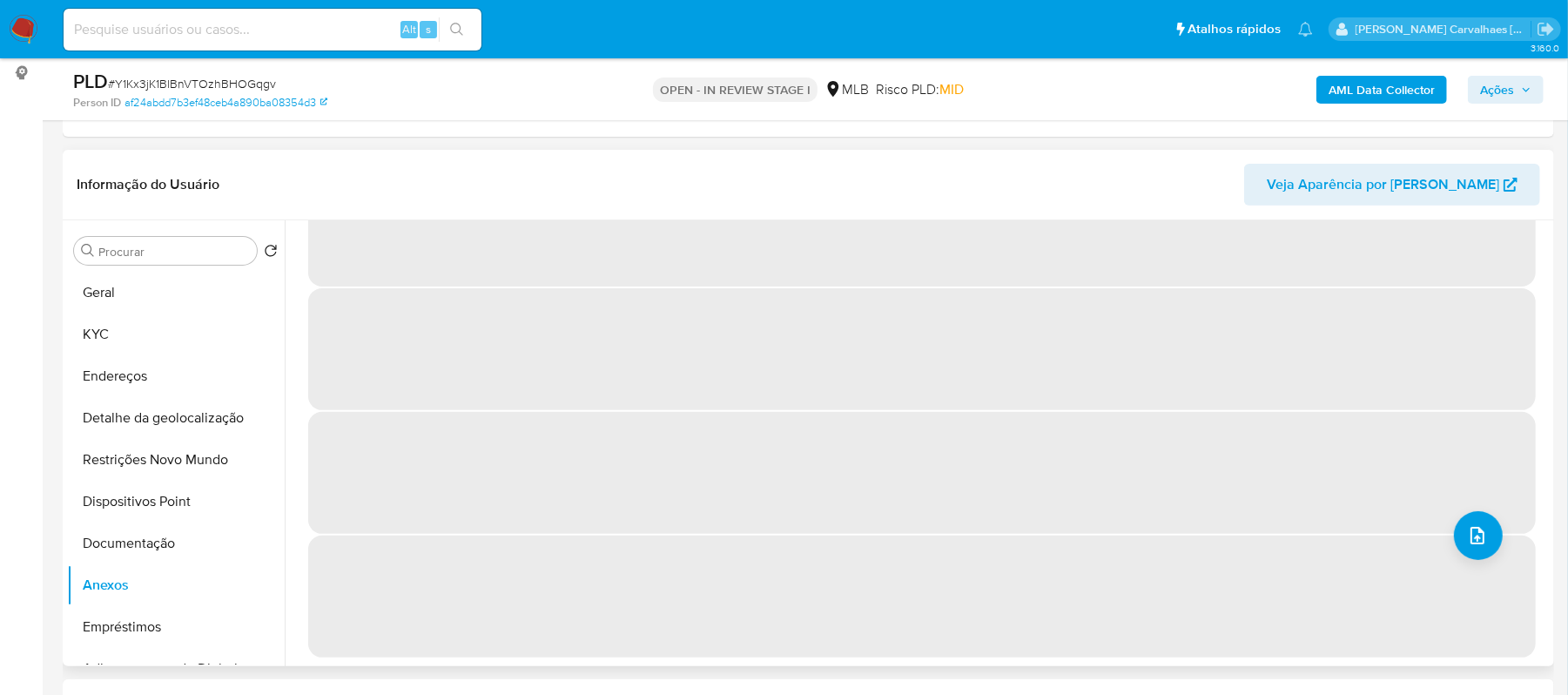
scroll to position [0, 0]
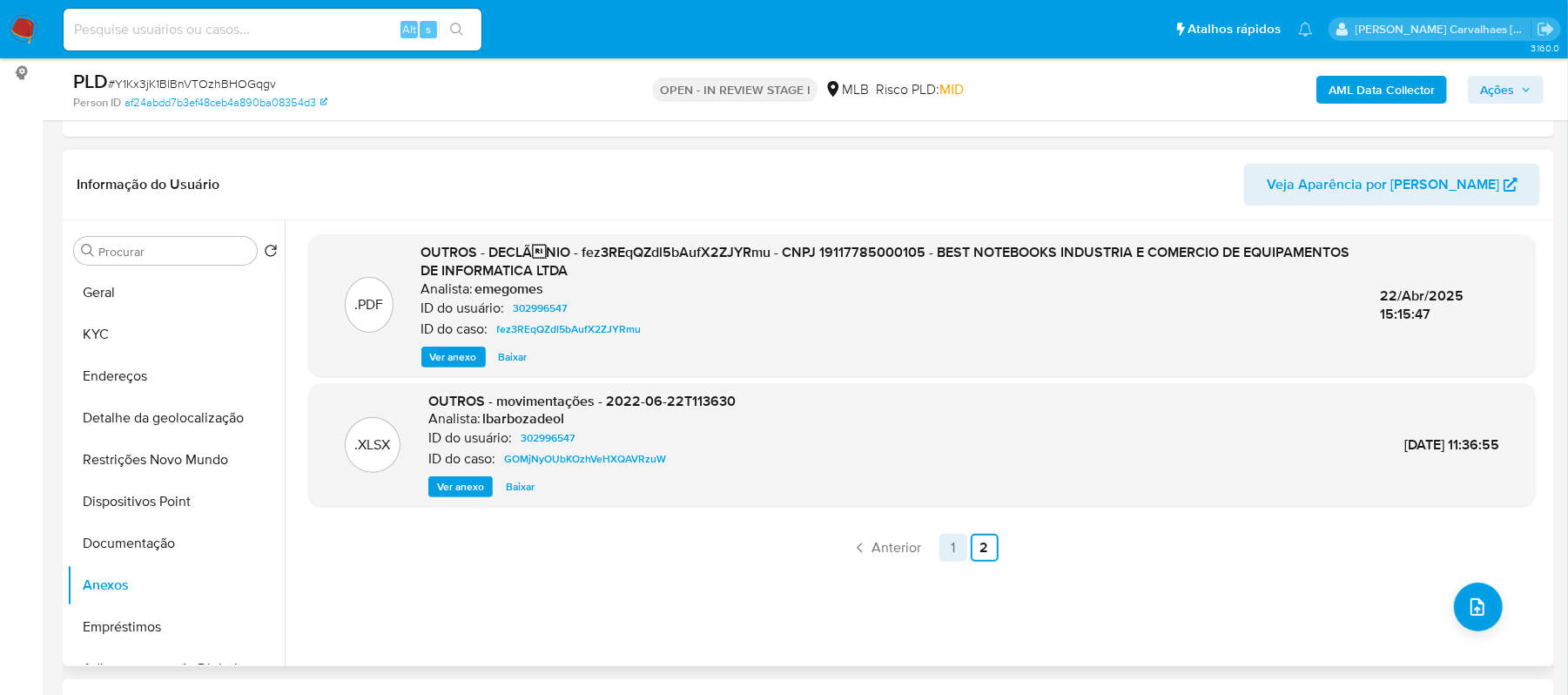
click at [948, 544] on link "1" at bounding box center [954, 548] width 28 height 28
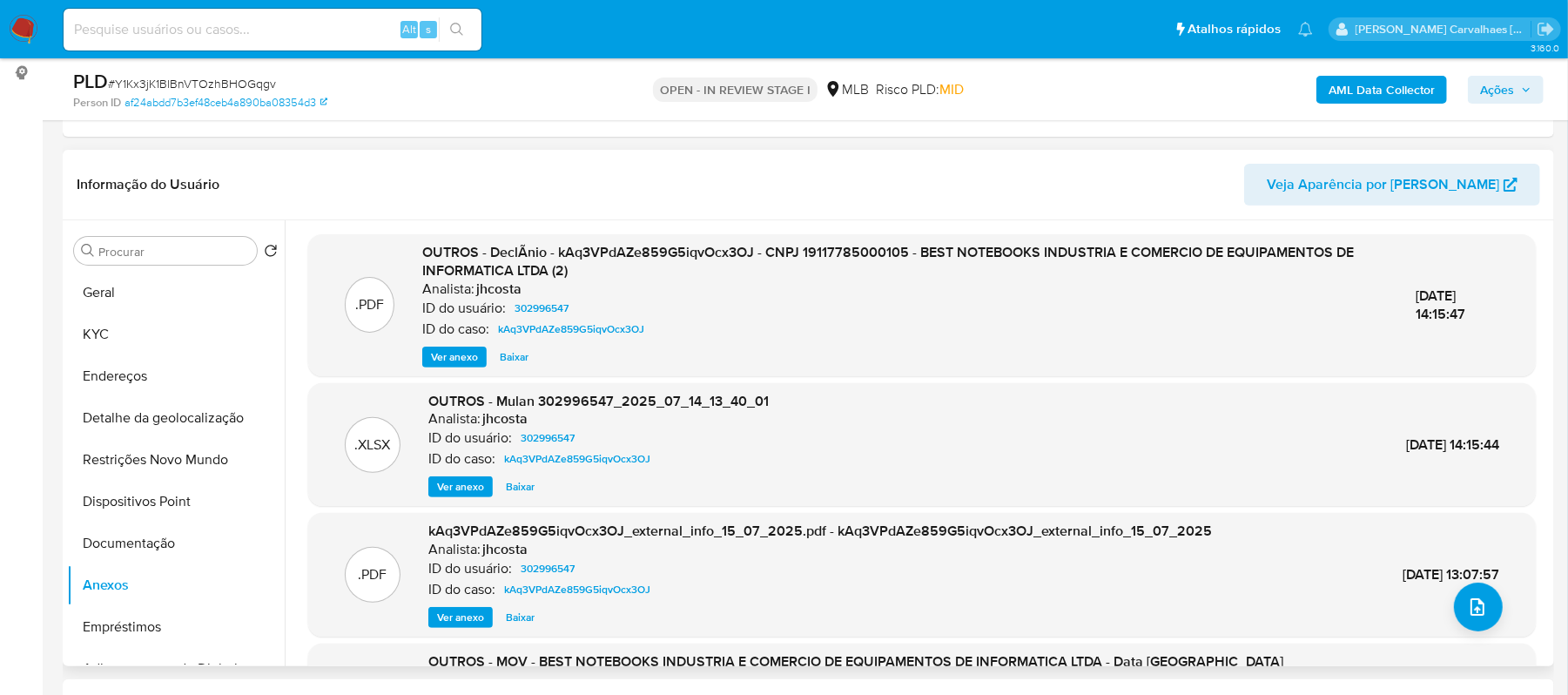
click at [472, 353] on span "Ver anexo" at bounding box center [454, 358] width 47 height 18
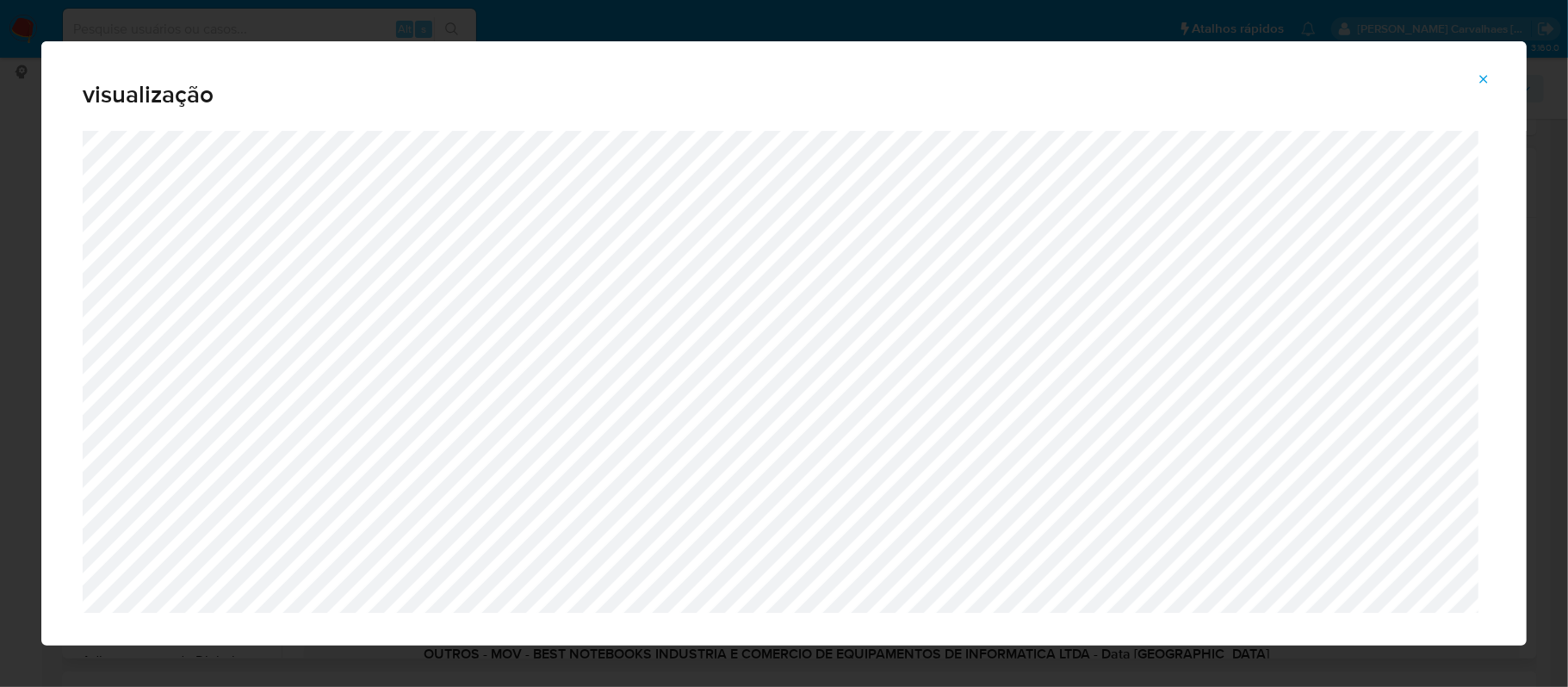
click at [1484, 85] on icon "Attachment preview" at bounding box center [1484, 80] width 14 height 14
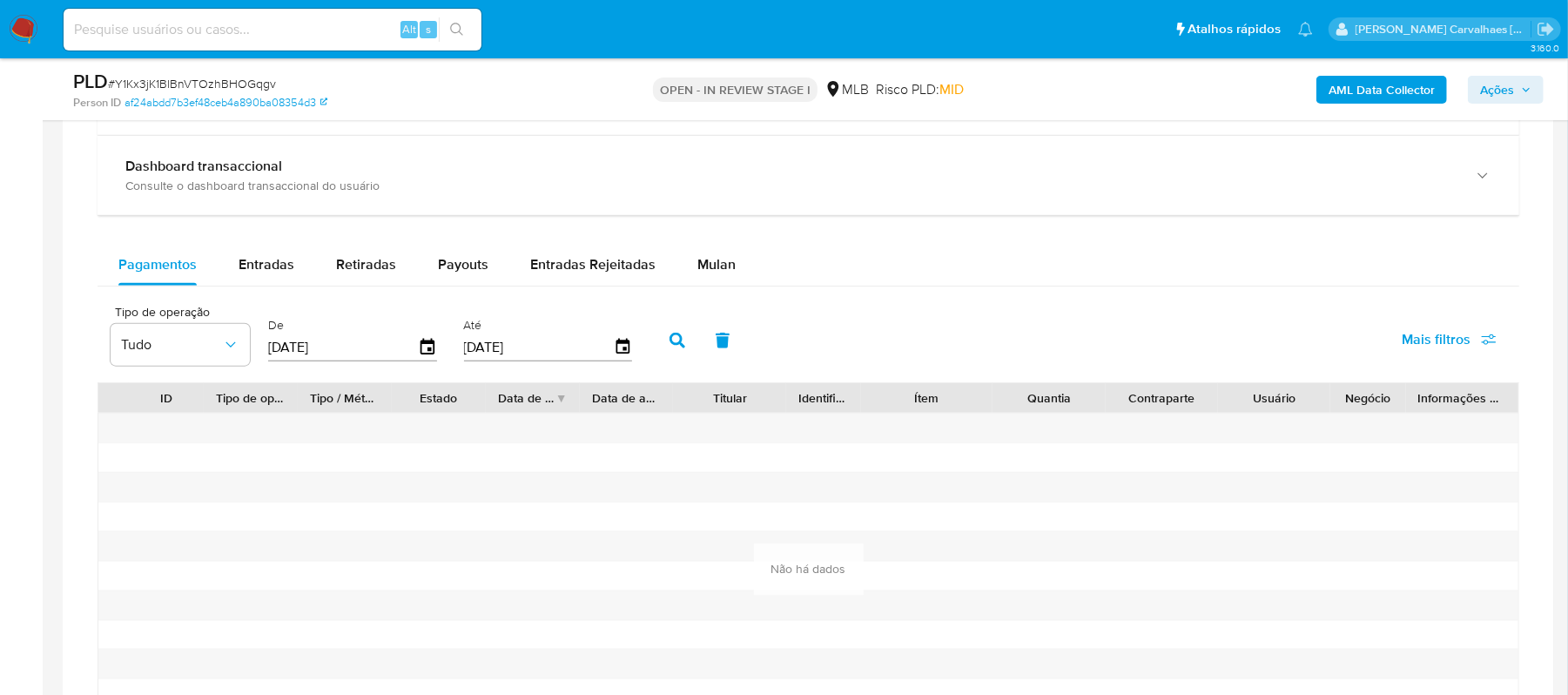
scroll to position [1046, 0]
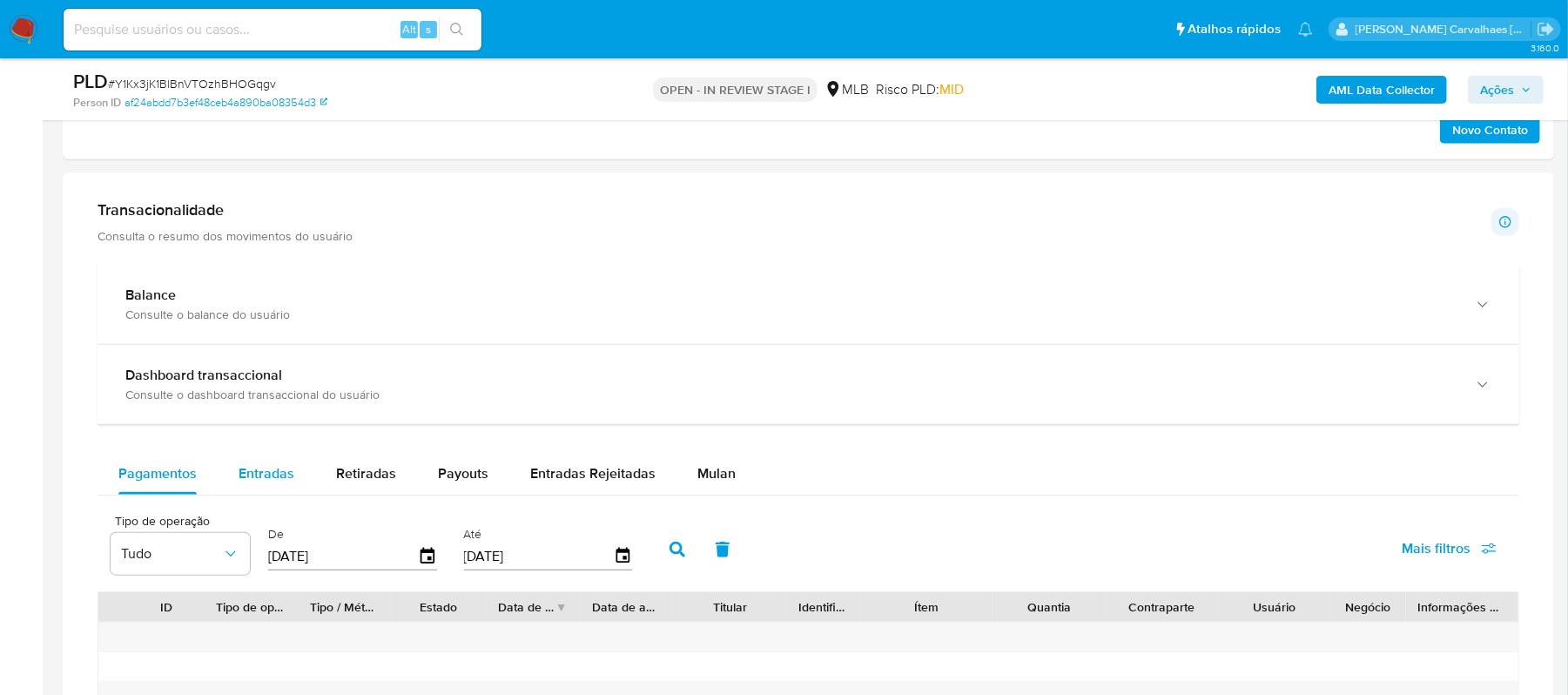
click at [258, 475] on span "Entradas" at bounding box center [266, 473] width 56 height 20
select select "10"
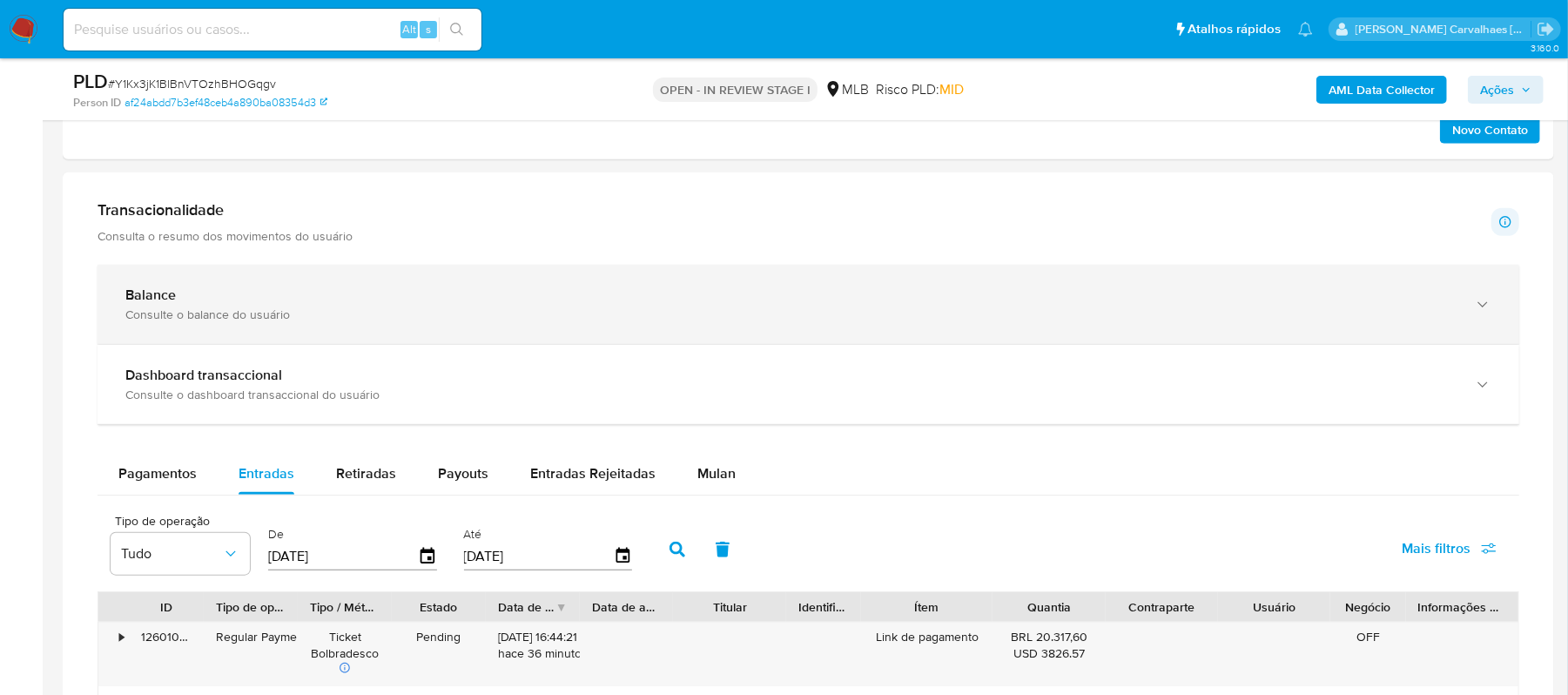
click at [244, 303] on div "Balance" at bounding box center [791, 295] width 1332 height 18
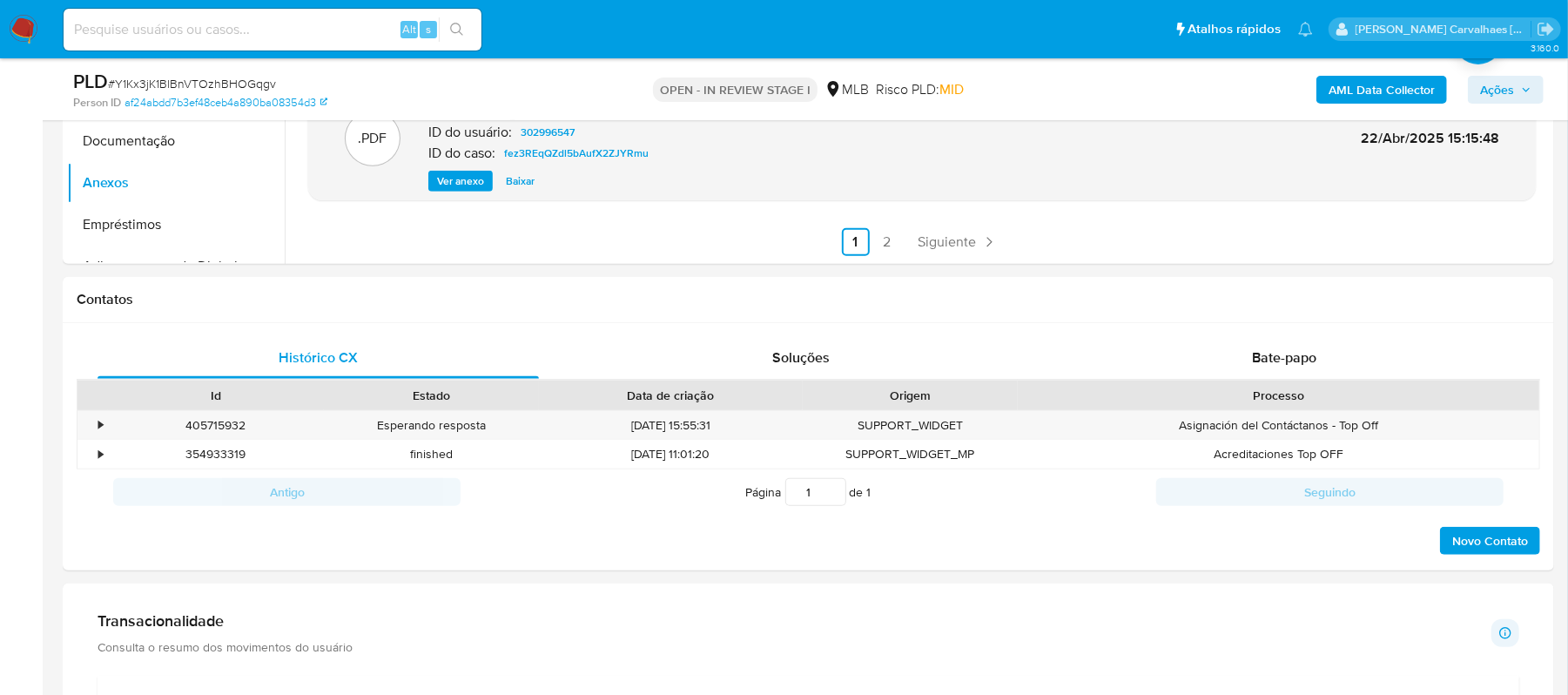
scroll to position [581, 0]
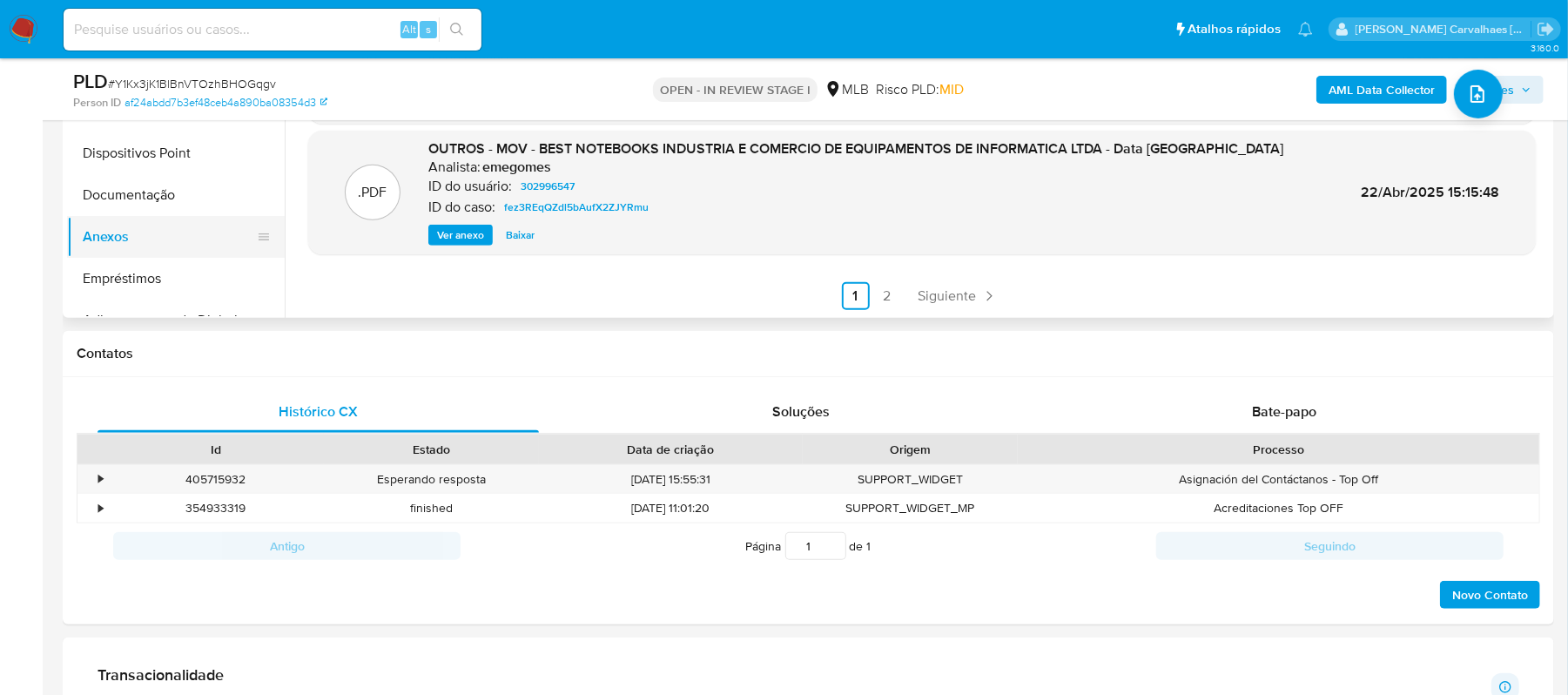
click at [111, 228] on button "Anexos" at bounding box center [168, 237] width 204 height 42
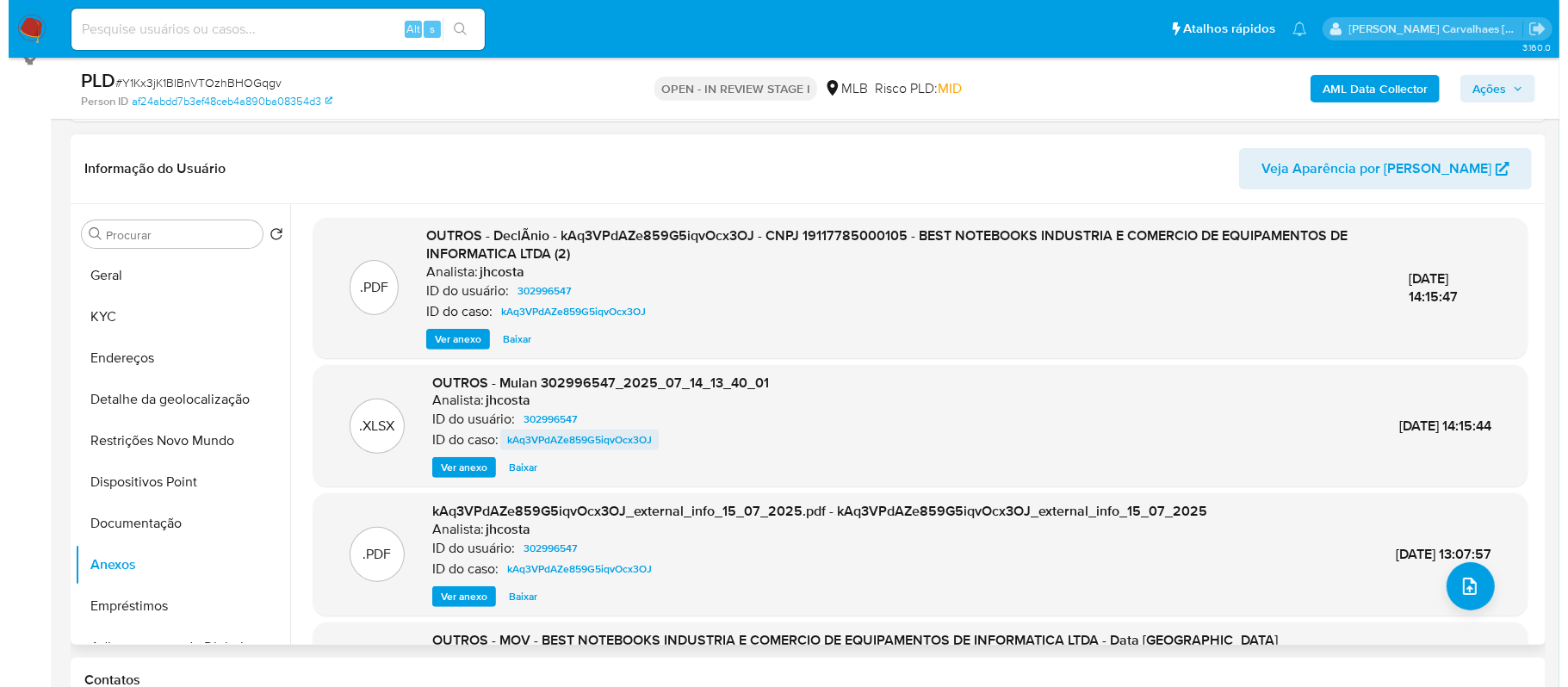
scroll to position [115, 0]
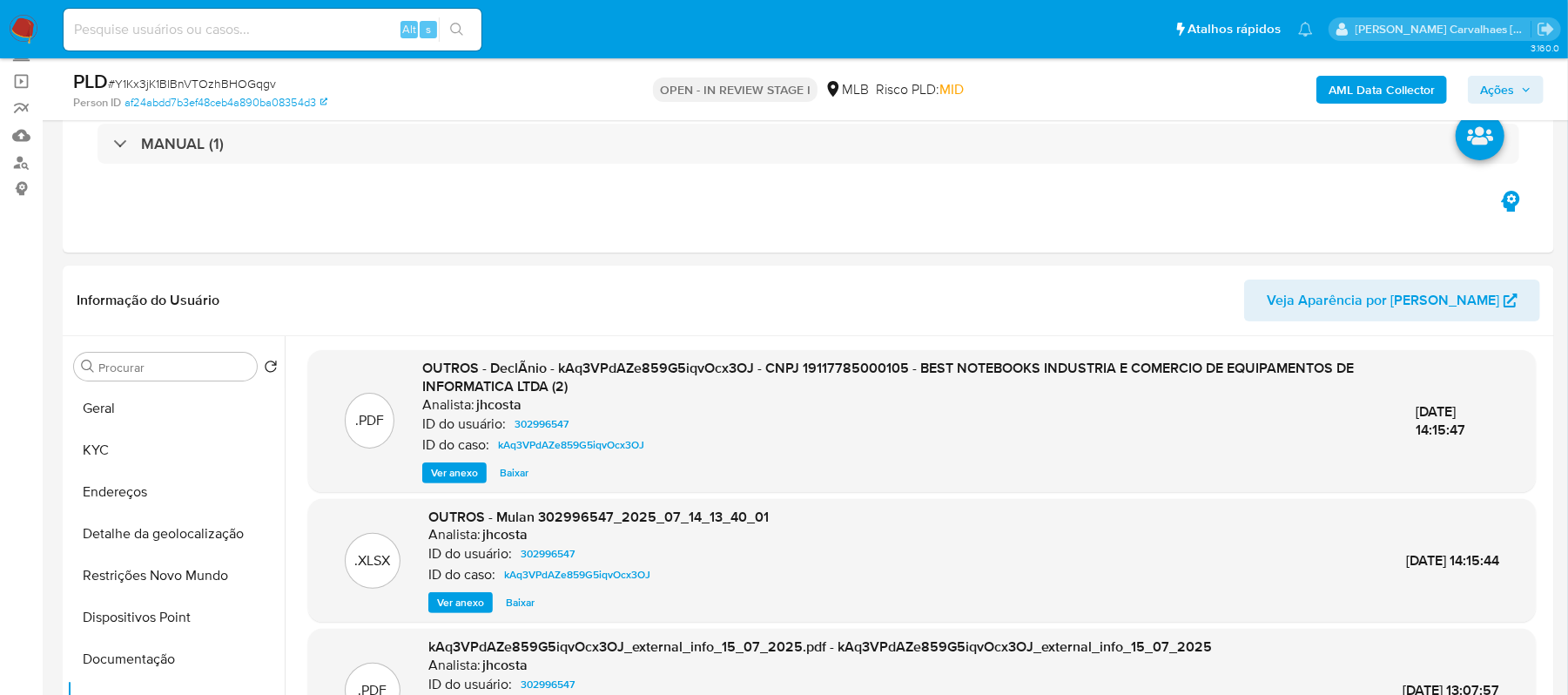
click at [471, 468] on span "Ver anexo" at bounding box center [454, 473] width 47 height 18
click at [471, 468] on div "Ver anexo Ver anexo Baixar" at bounding box center [905, 472] width 966 height 21
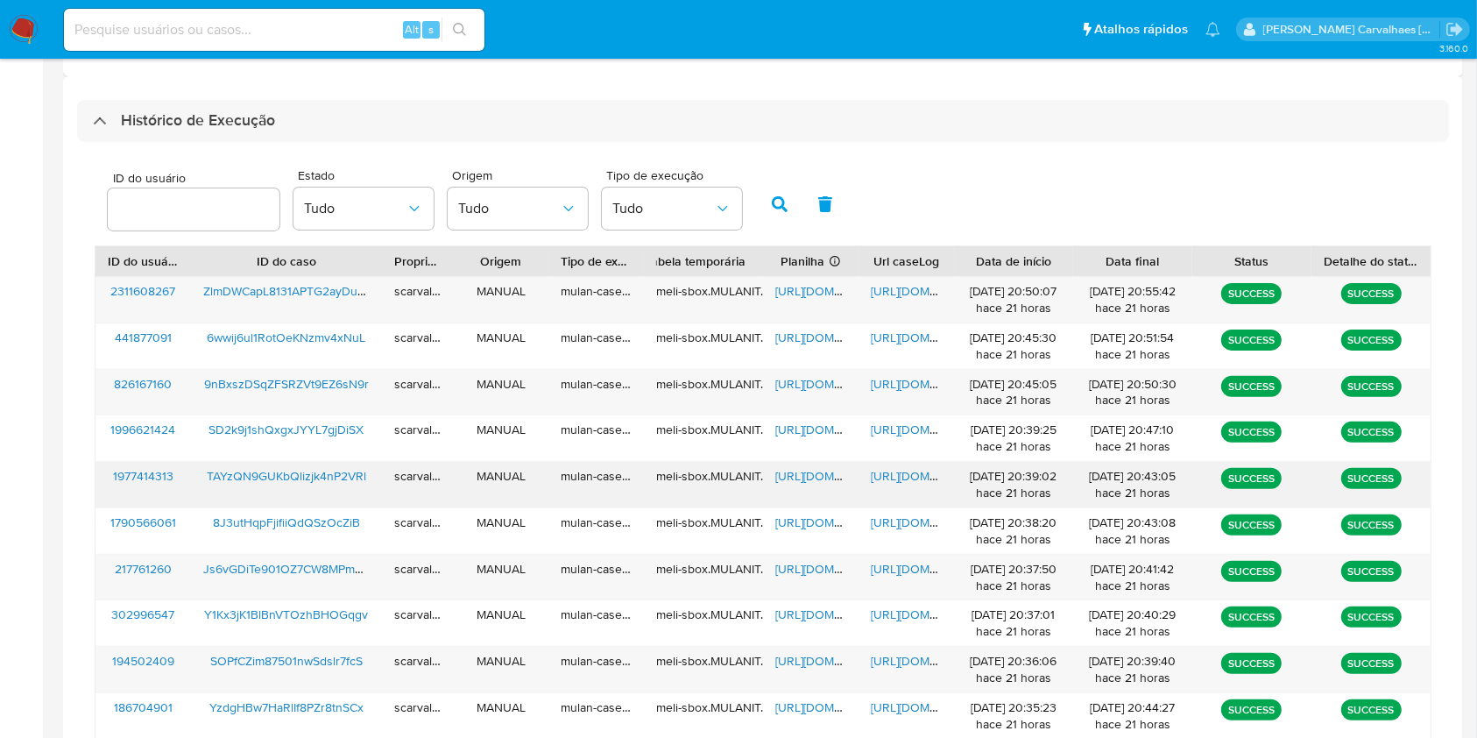
scroll to position [584, 0]
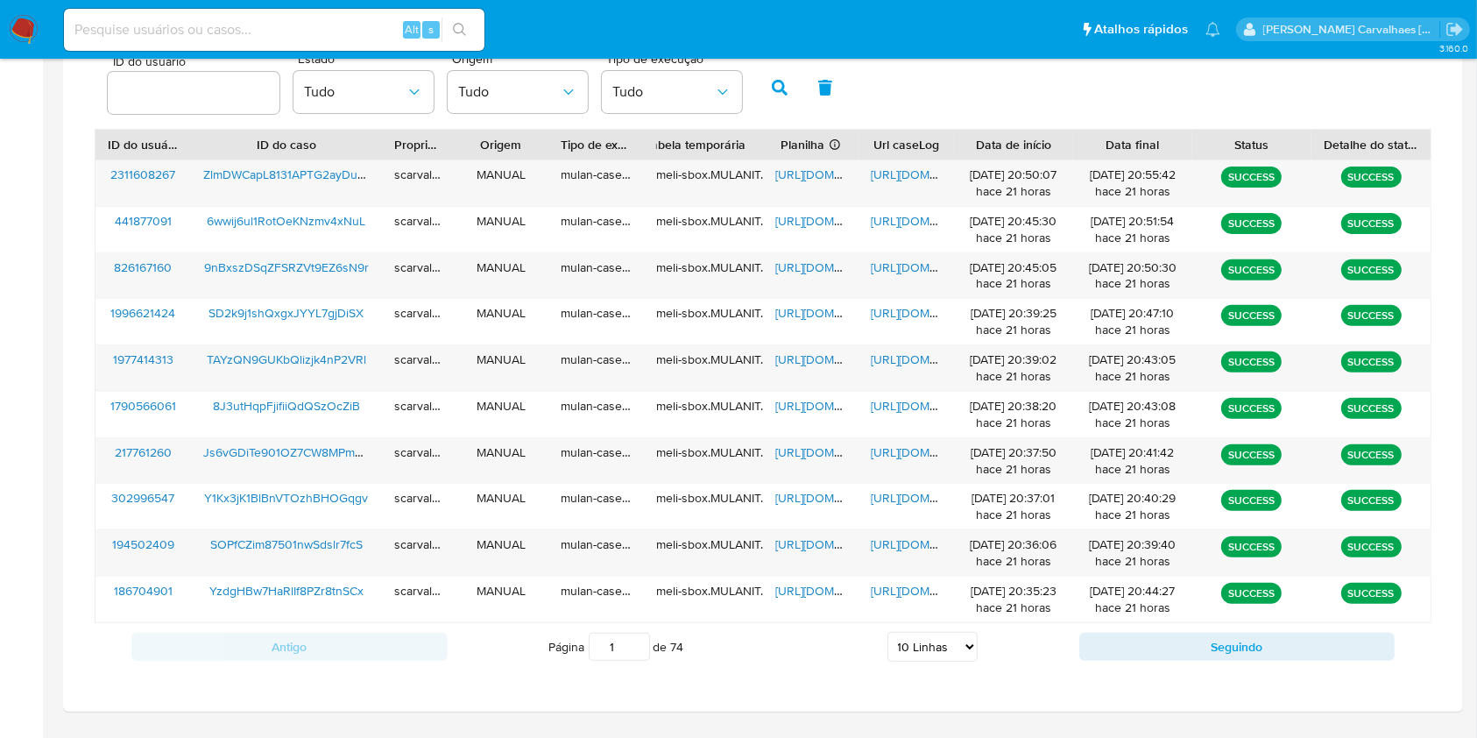
click at [962, 642] on select "5 Linhas 10 Linhas 20 Linhas 25 Linhas 50 Linhas 100 Linhas" at bounding box center [933, 647] width 90 height 30
click at [888, 632] on select "5 Linhas 10 Linhas 20 Linhas 25 Linhas 50 Linhas 100 Linhas" at bounding box center [933, 647] width 90 height 30
select select "20"
click at [888, 632] on select "5 Linhas 10 Linhas 20 Linhas 25 Linhas 50 Linhas 100 Linhas" at bounding box center [933, 647] width 90 height 30
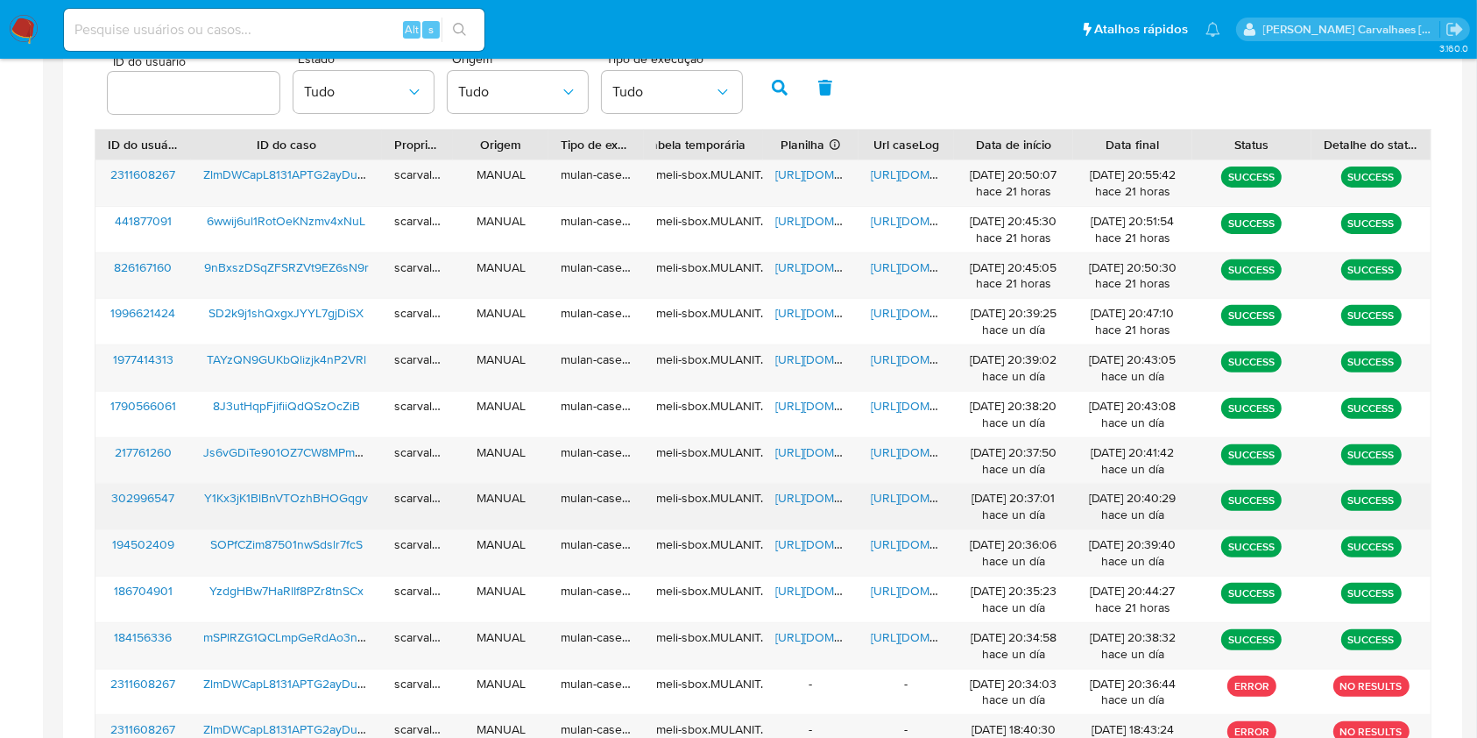
click at [329, 494] on span "Y1Kx3jK1BlBnVTOzhBHOGqgv" at bounding box center [286, 498] width 164 height 18
click at [911, 495] on span "https://docs.google.com/document/d/1uReTteDE_SRXlcIOQC4HhfdytPGOL954Qwx834s0wHw…" at bounding box center [931, 498] width 121 height 18
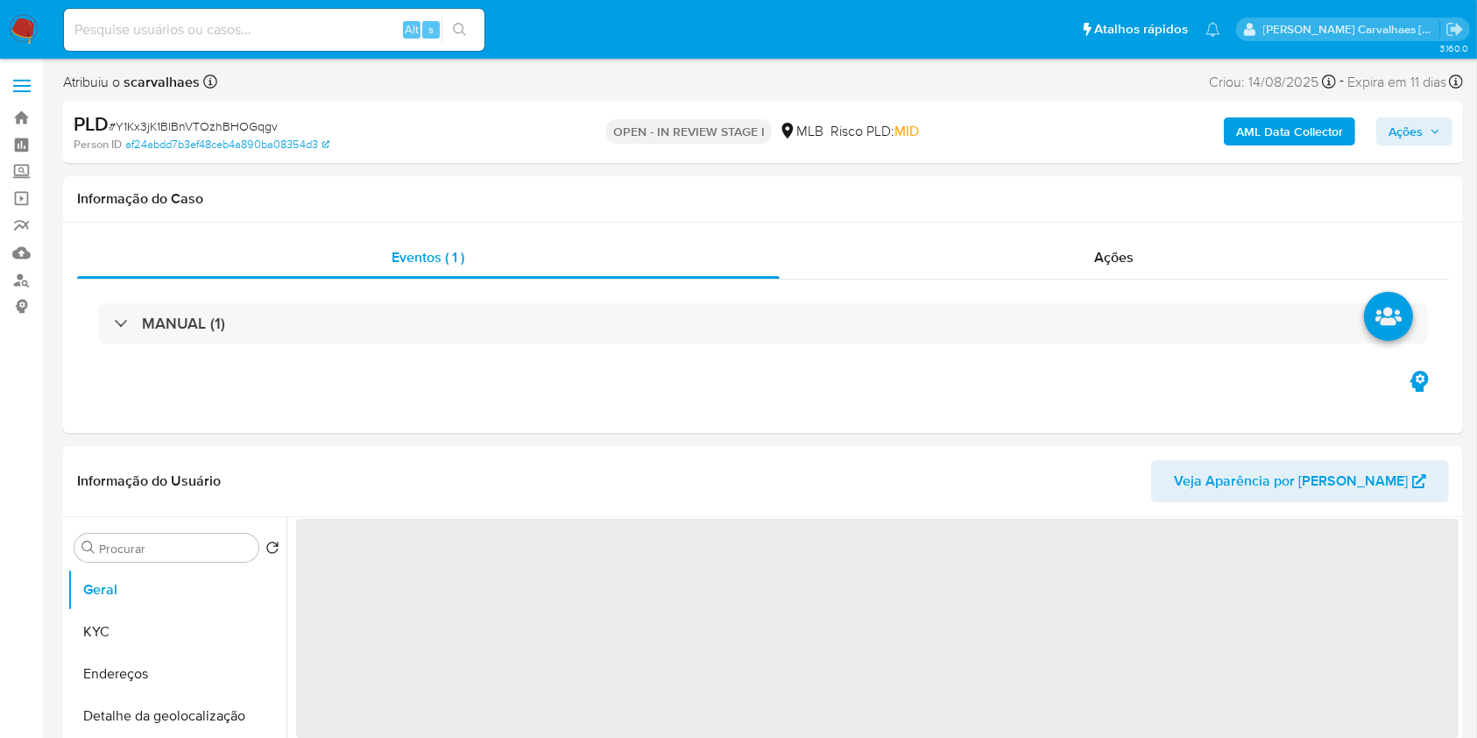
select select "10"
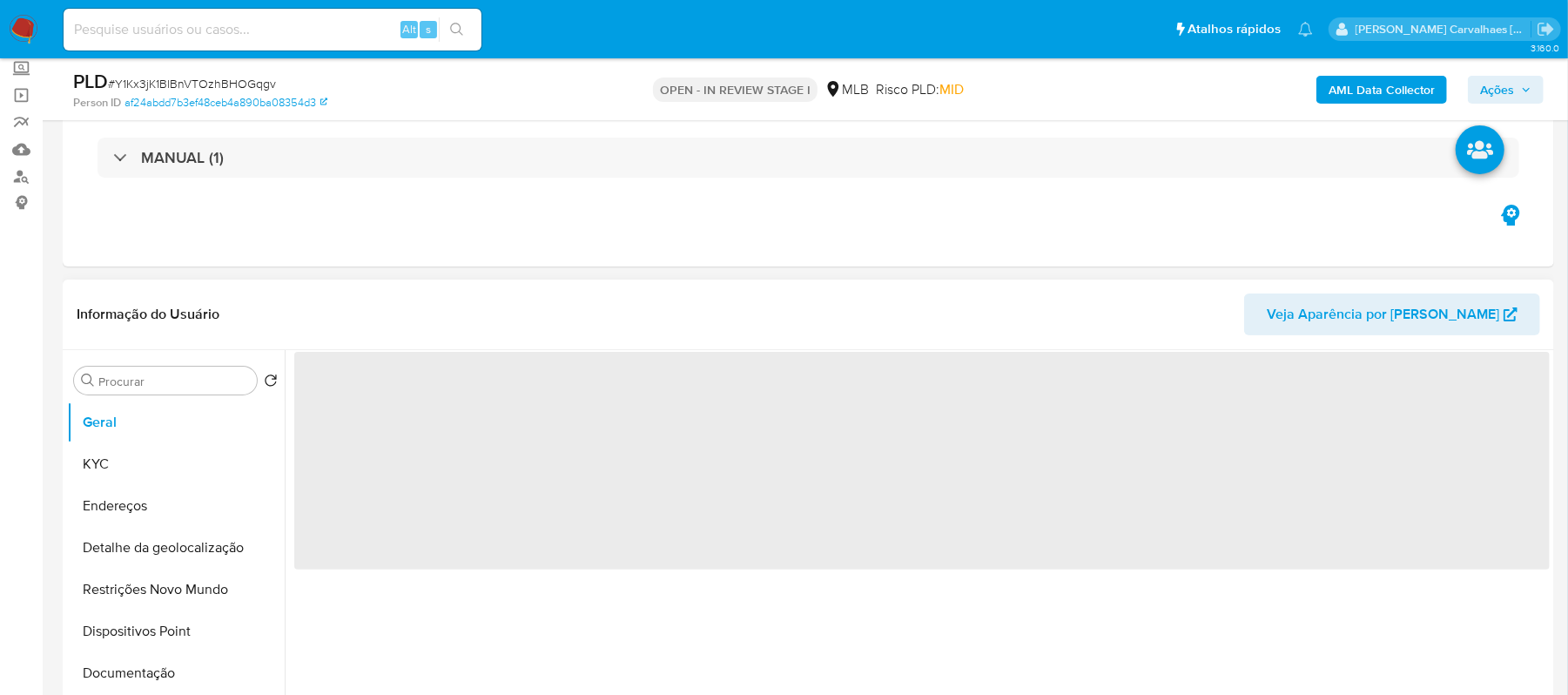
scroll to position [349, 0]
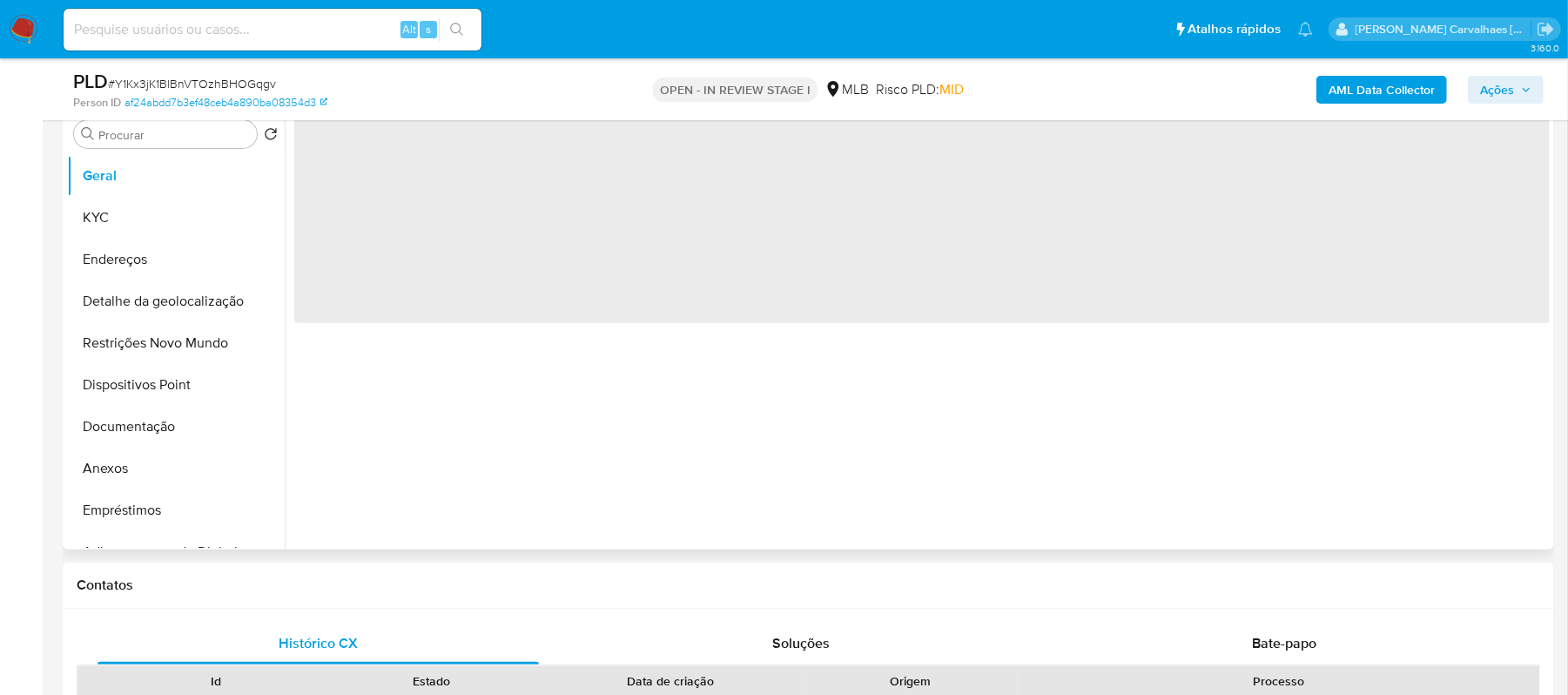
select select "10"
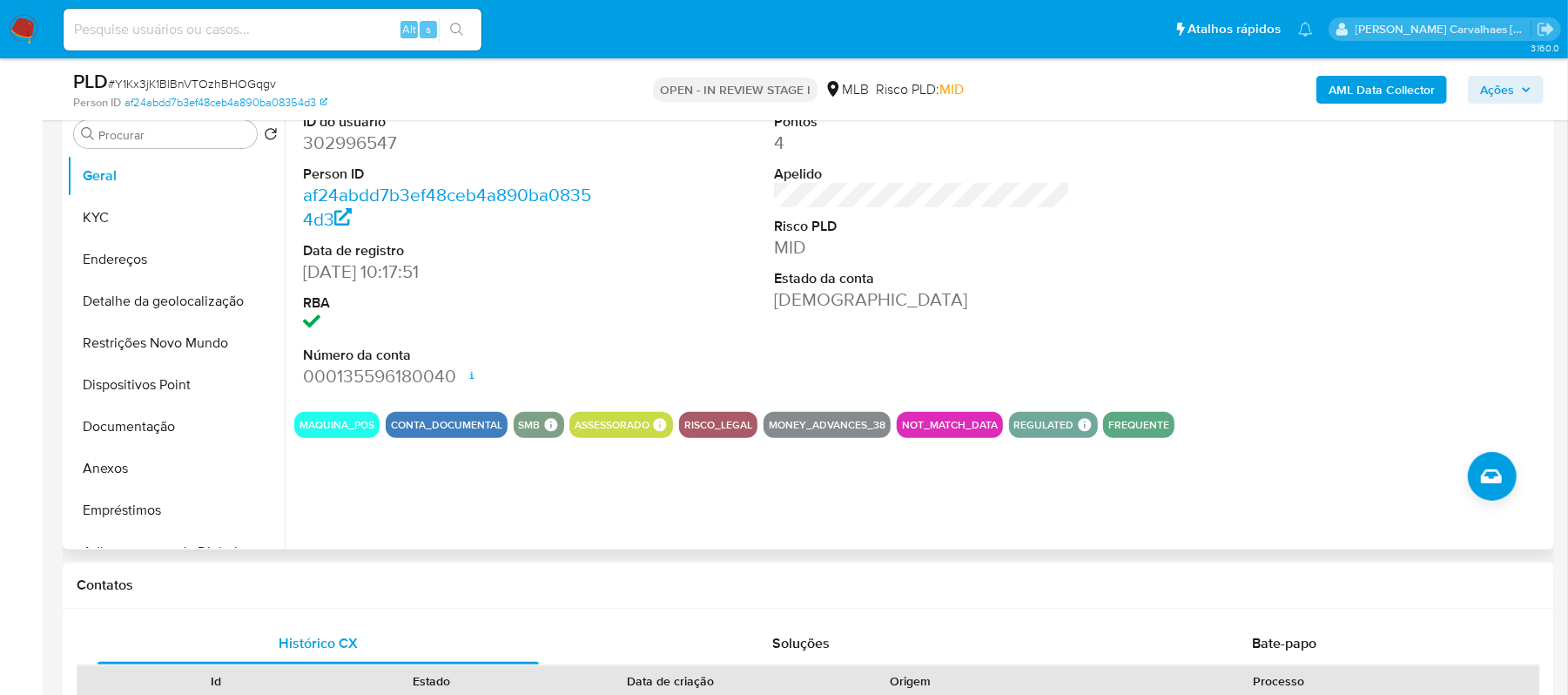
scroll to position [464, 0]
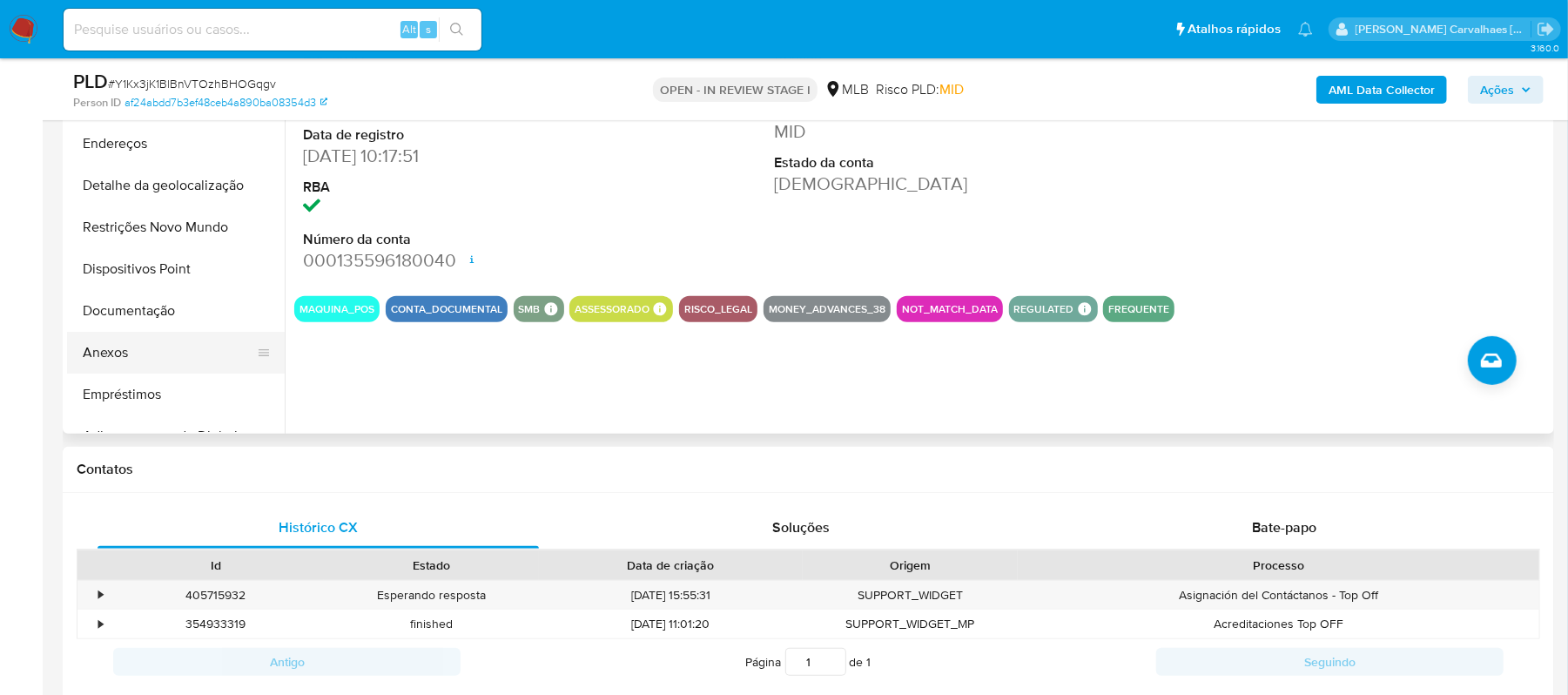
click at [122, 349] on button "Anexos" at bounding box center [168, 353] width 204 height 42
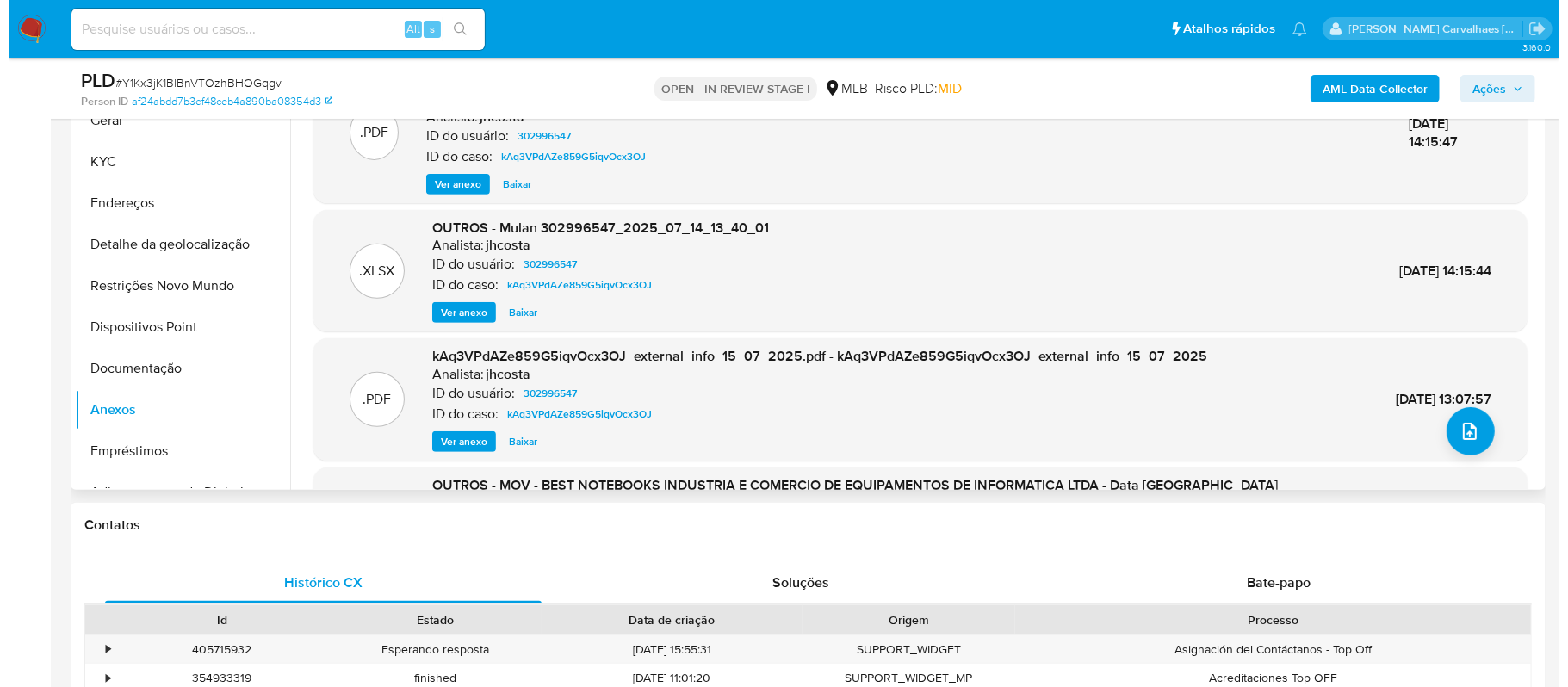
scroll to position [345, 0]
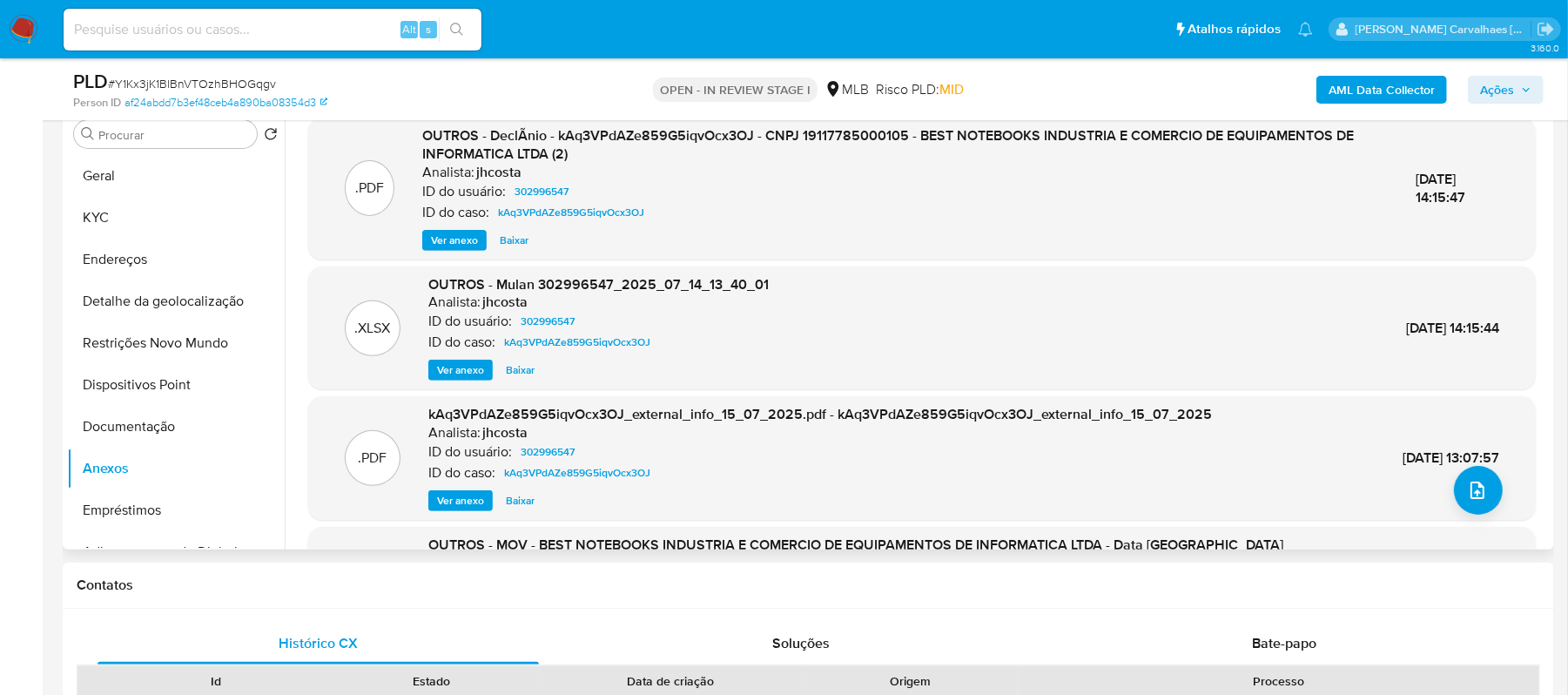
click at [453, 234] on span "Ver anexo" at bounding box center [454, 241] width 47 height 18
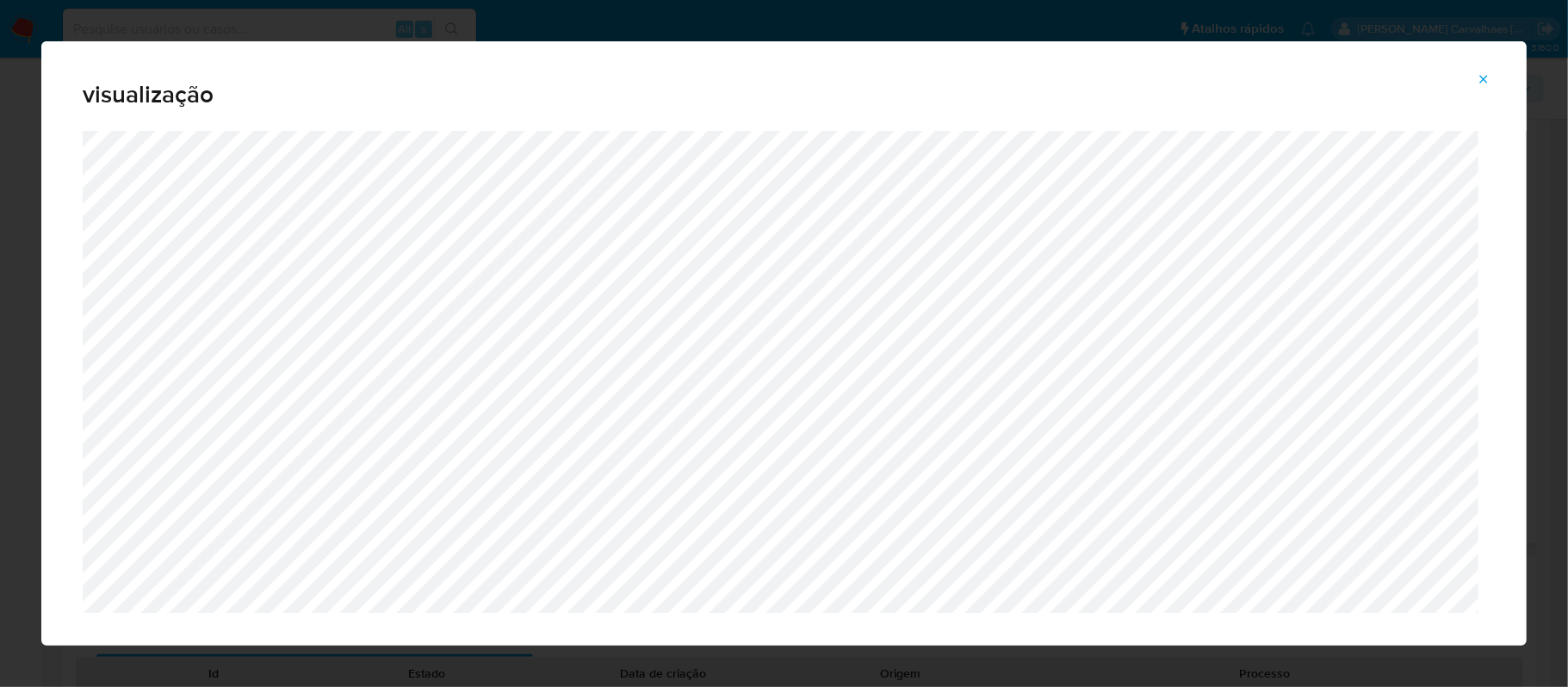
click at [1484, 80] on icon "Attachment preview" at bounding box center [1484, 80] width 14 height 14
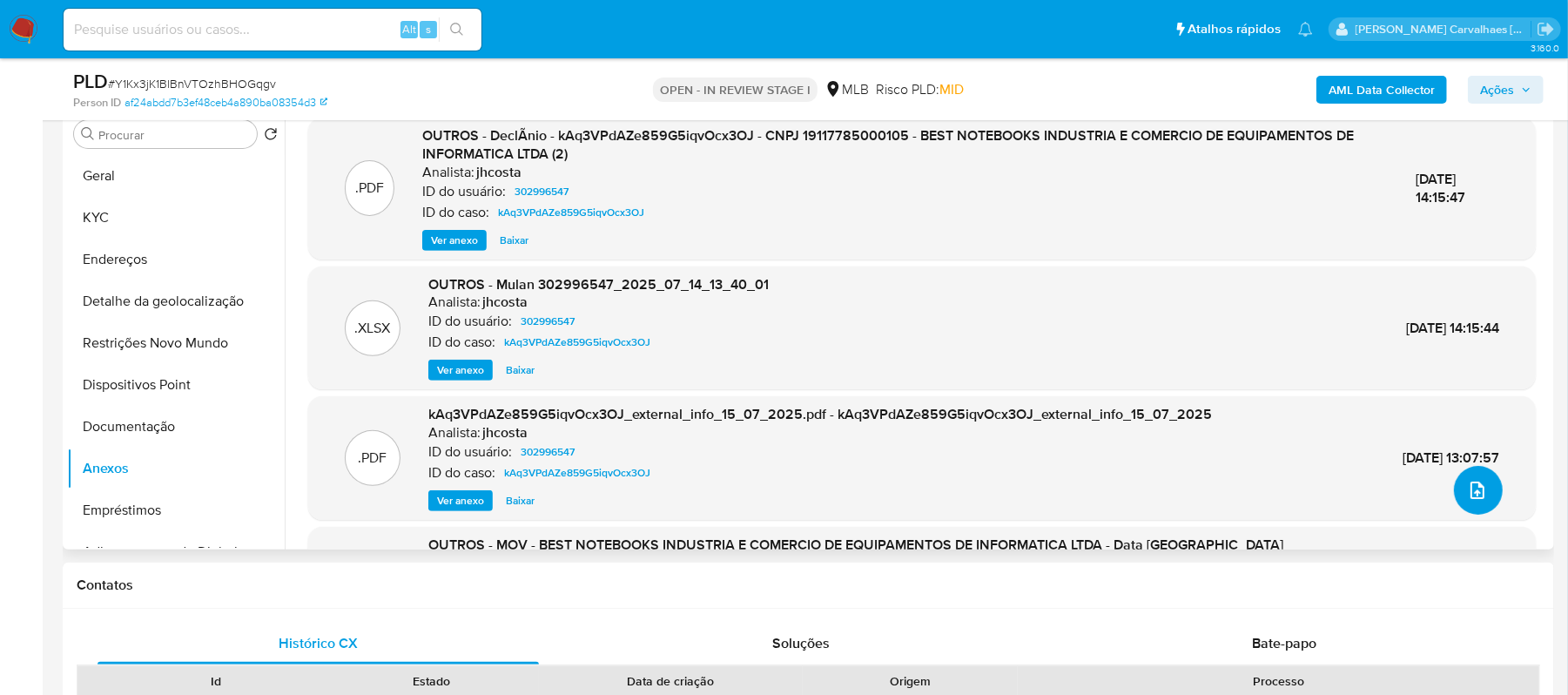
click at [1474, 491] on icon "upload-file" at bounding box center [1478, 490] width 21 height 21
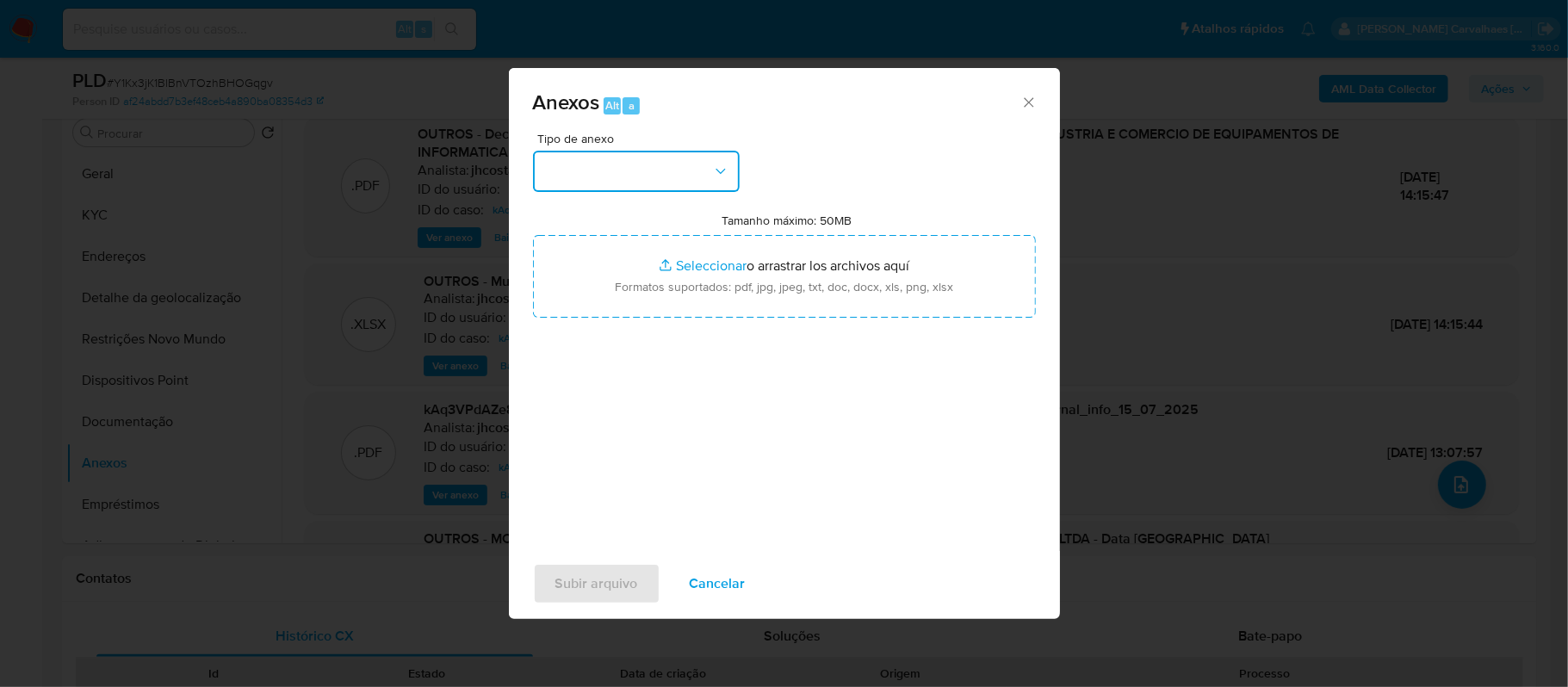
click at [723, 165] on icon "button" at bounding box center [721, 172] width 18 height 18
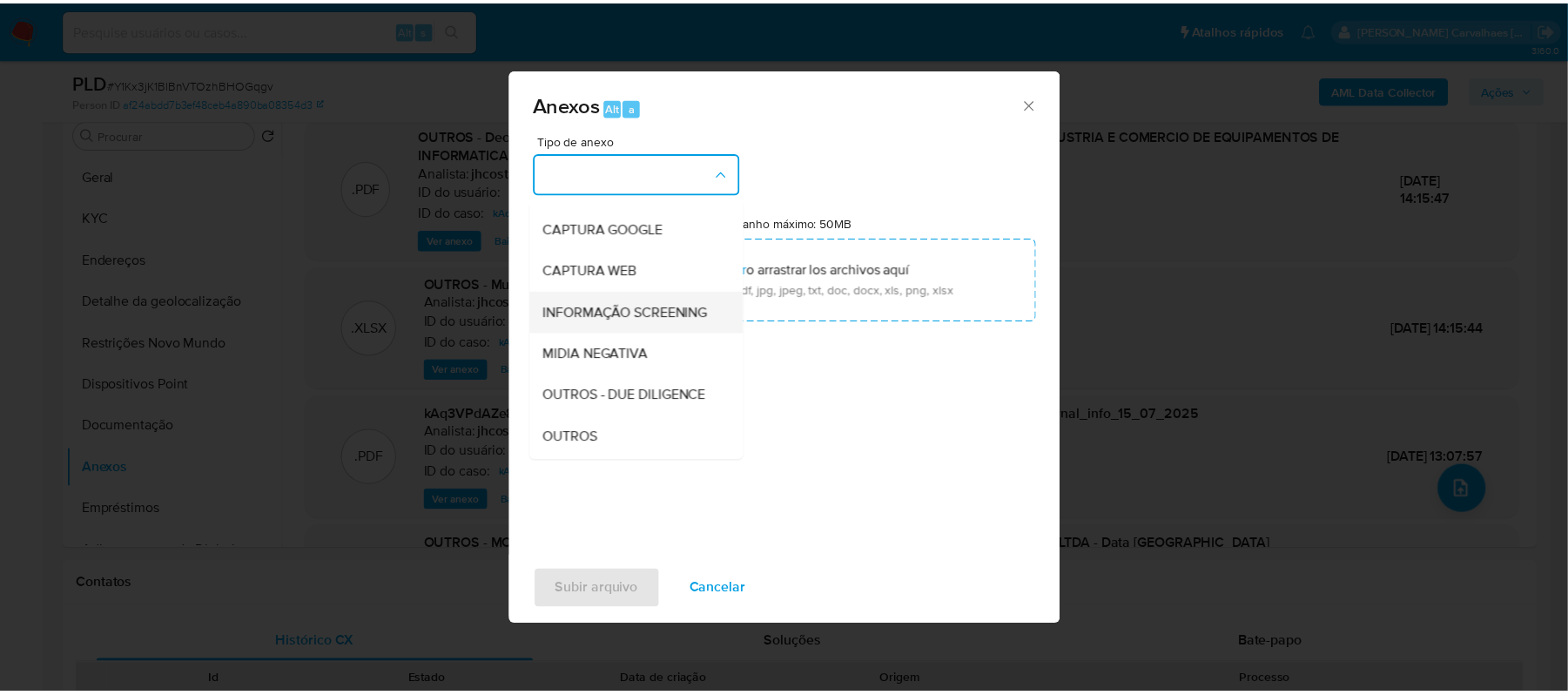
scroll to position [116, 0]
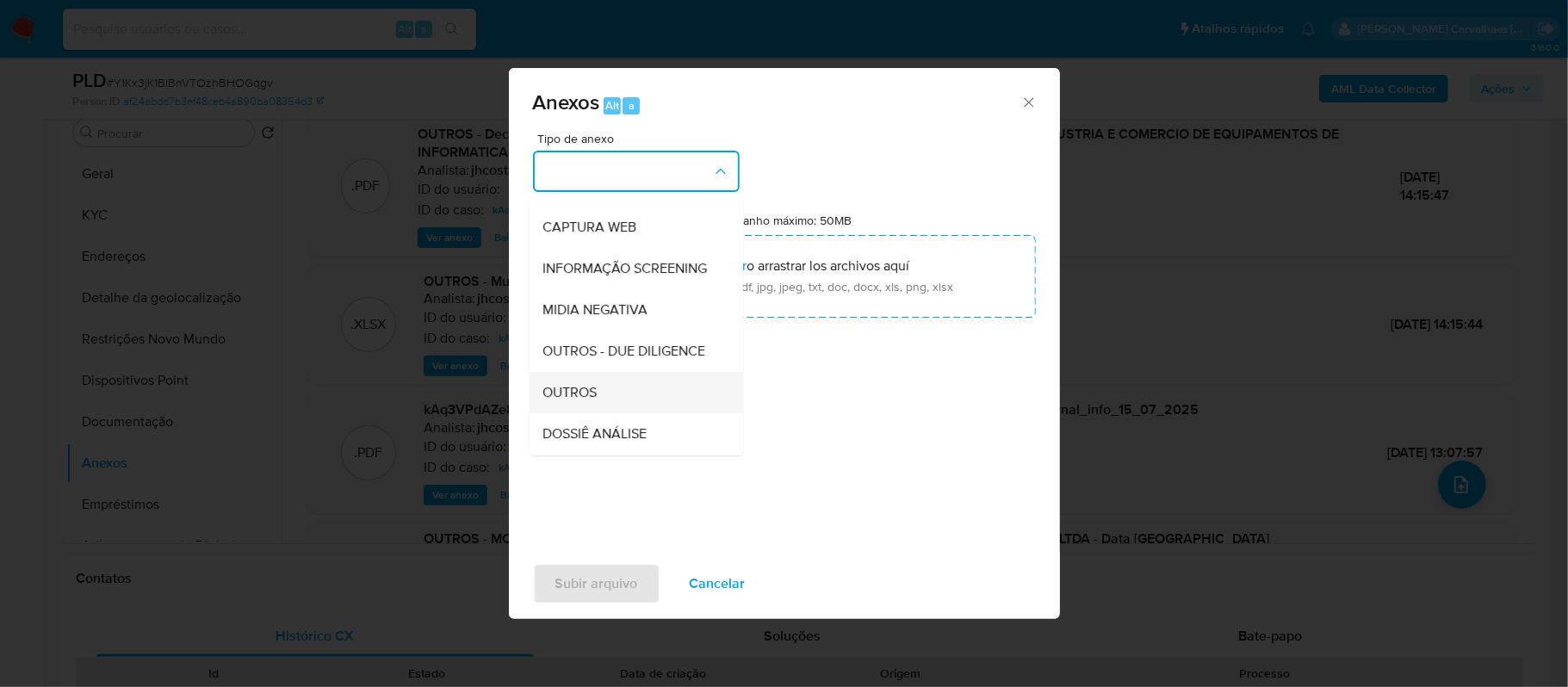
click at [616, 414] on div "OUTROS" at bounding box center [631, 393] width 176 height 41
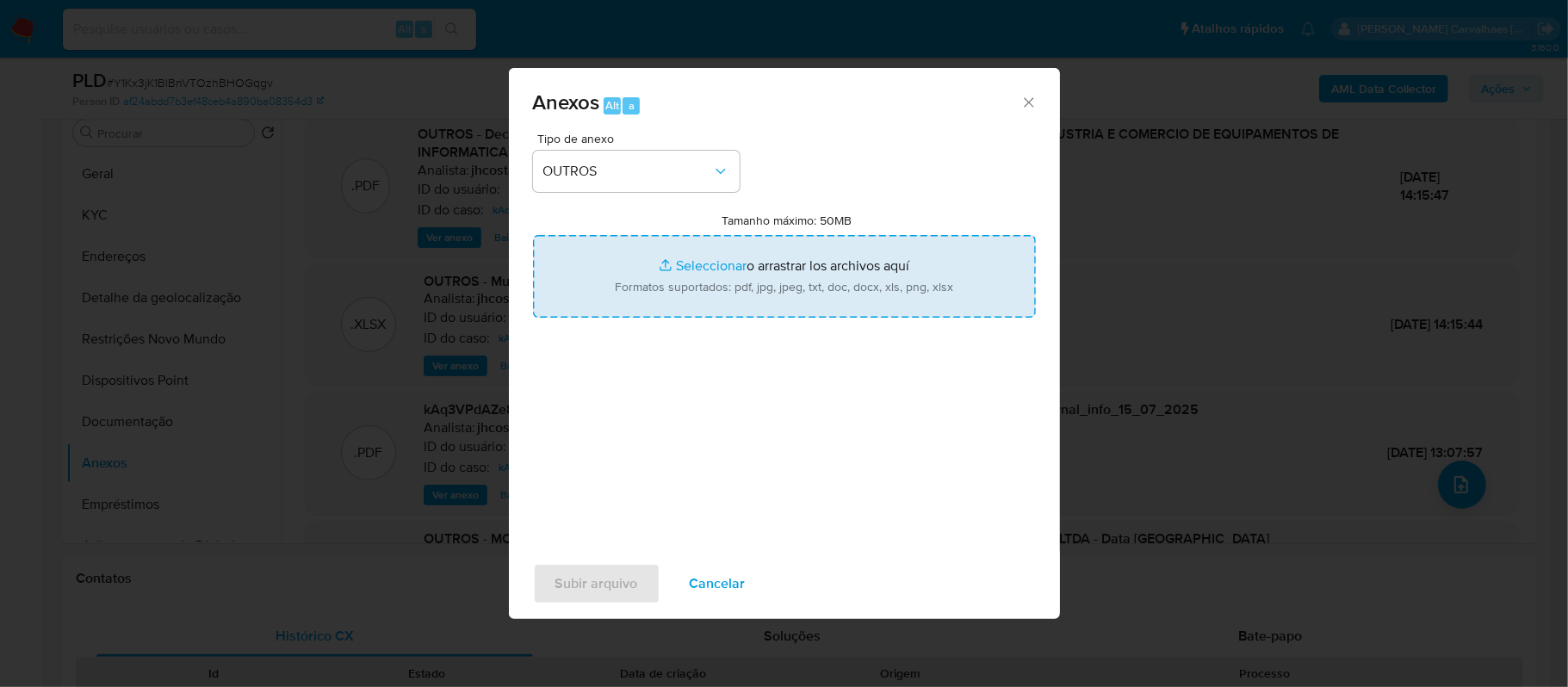
click at [691, 266] on input "Tamanho máximo: 50MB Seleccionar archivos" at bounding box center [784, 276] width 503 height 83
type input "C:\fakepath\Mulan BEST NOTEBOOKS 302996547_2025_09_16_19_39_08 - Principal.pdf"
click at [716, 270] on input "Tamanho máximo: 50MB Seleccionar archivos" at bounding box center [784, 276] width 503 height 83
type input "C:\fakepath\Declinio - Y1Kx3jK1BlBnVTOzhBHOGqgv - CNPJ 19117785000105 - BEST NO…"
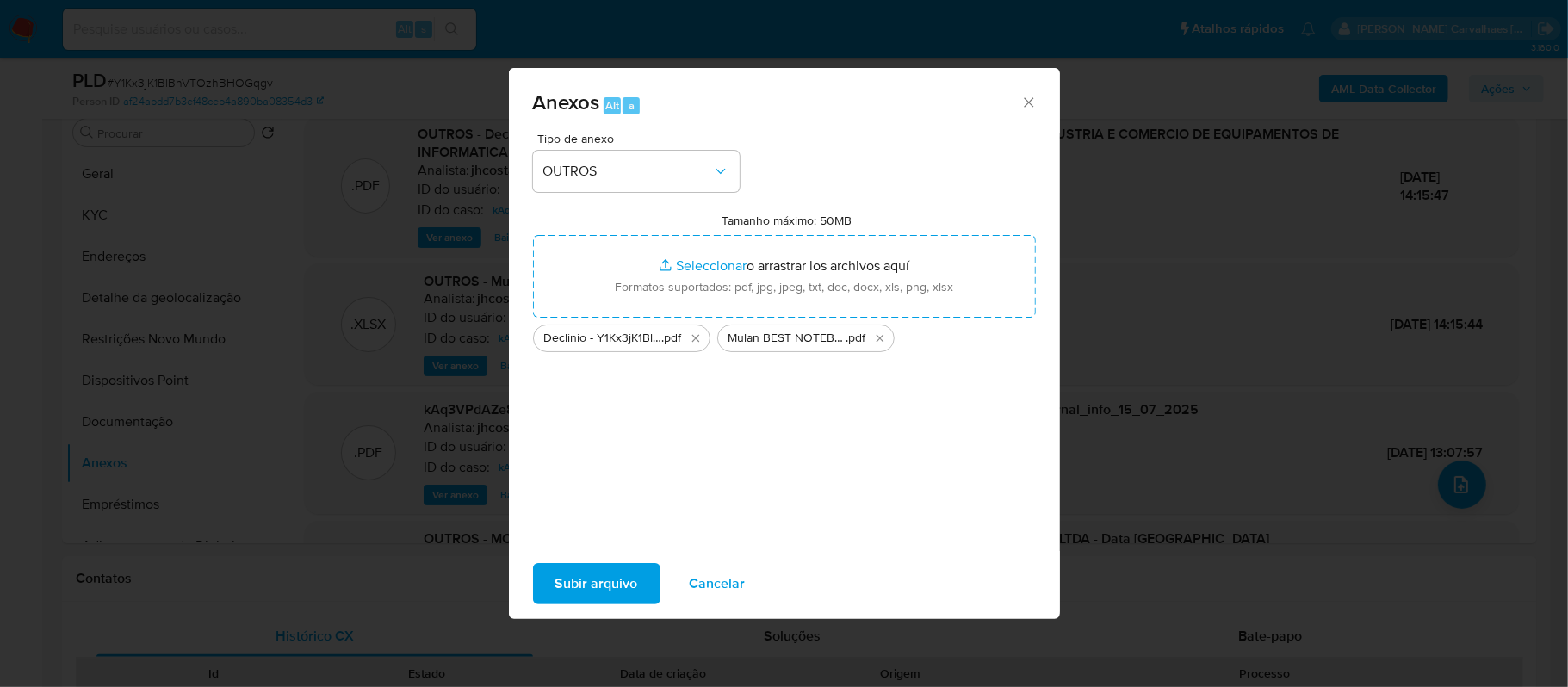
click at [615, 572] on span "Subir arquivo" at bounding box center [596, 584] width 83 height 38
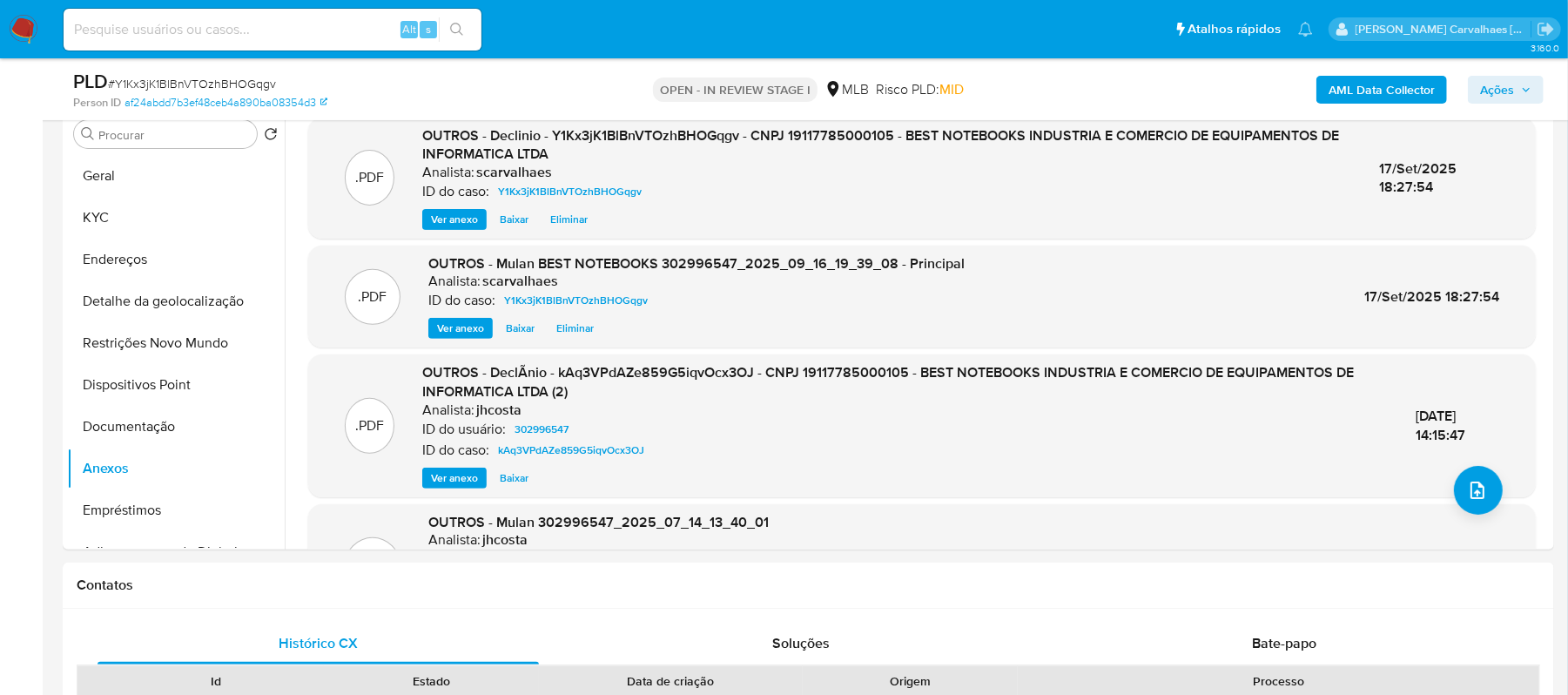
click at [1512, 76] on span "Ações" at bounding box center [1497, 89] width 34 height 28
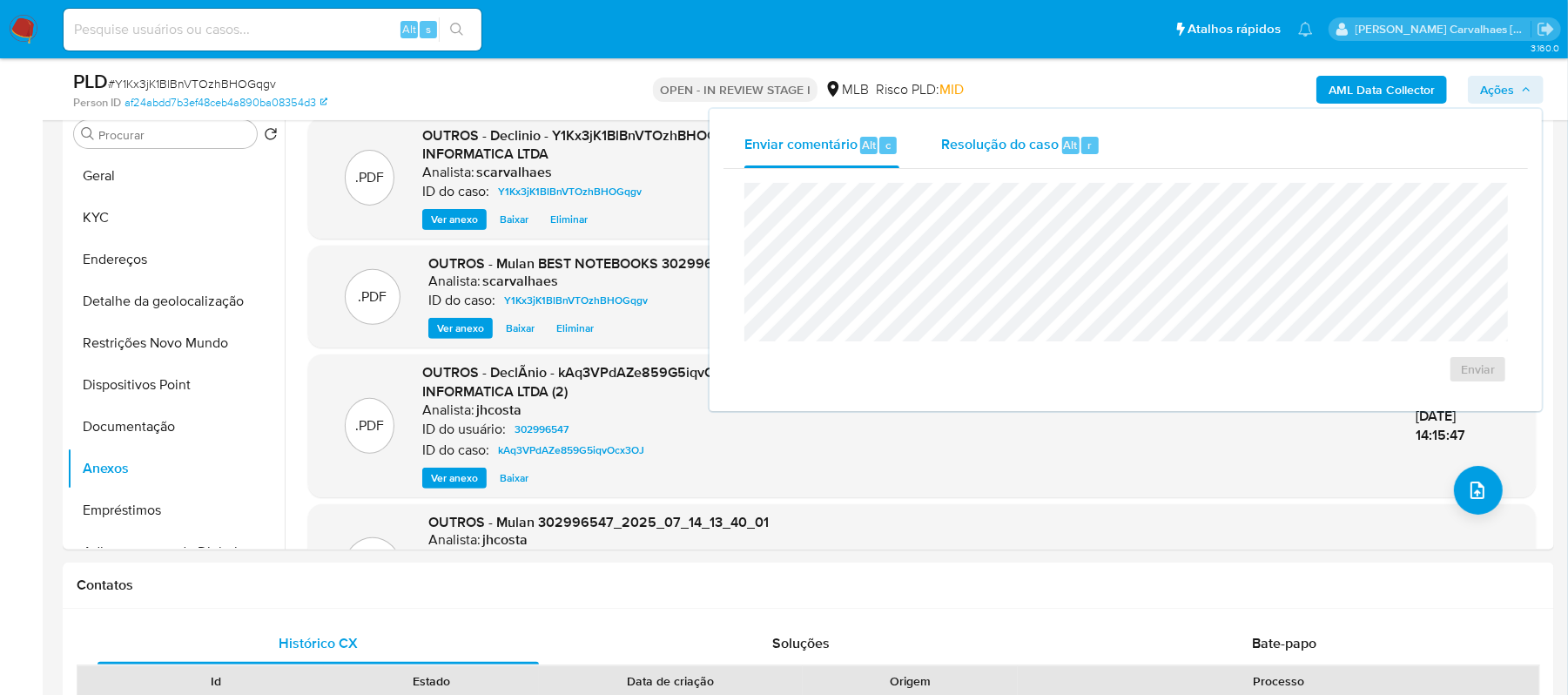
click at [1034, 140] on span "Resolução do caso" at bounding box center [1000, 144] width 117 height 20
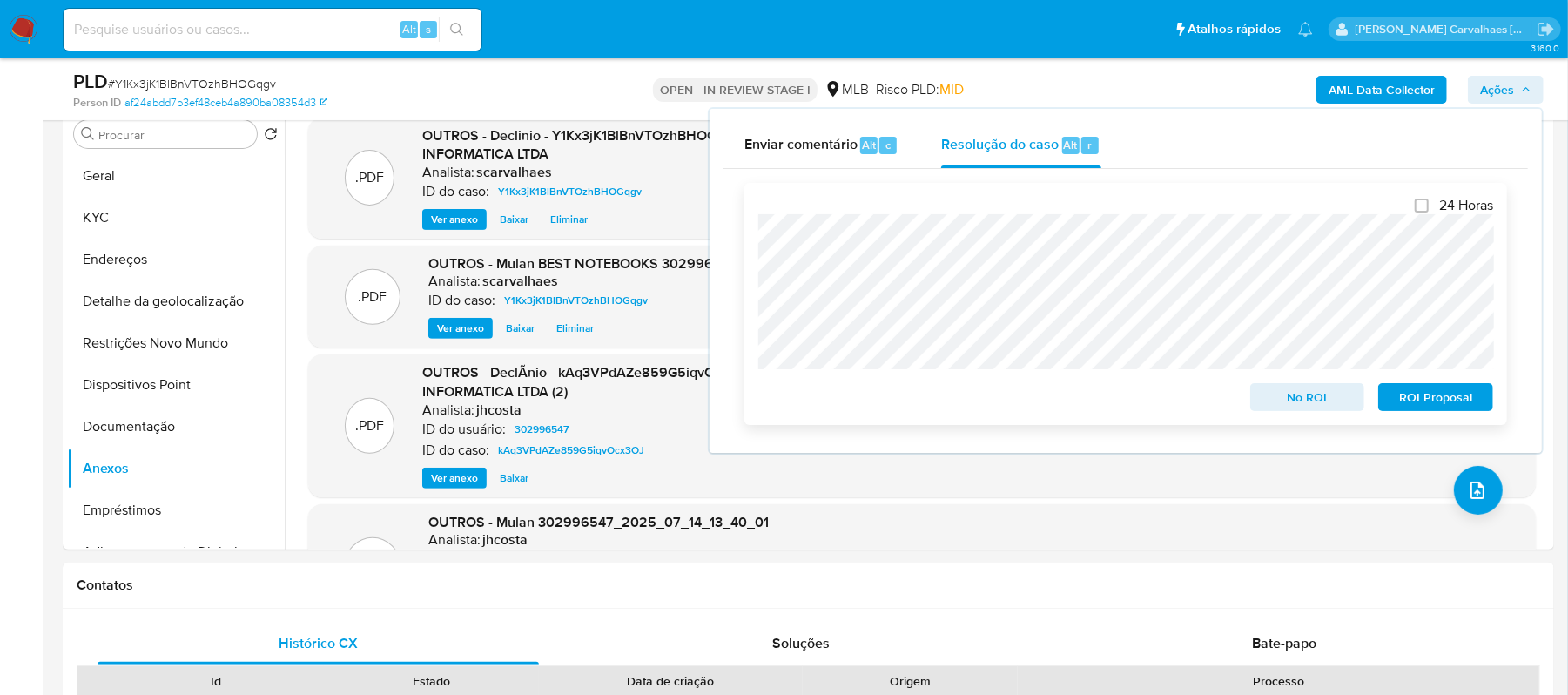
click at [1310, 398] on span "No ROI" at bounding box center [1308, 397] width 90 height 25
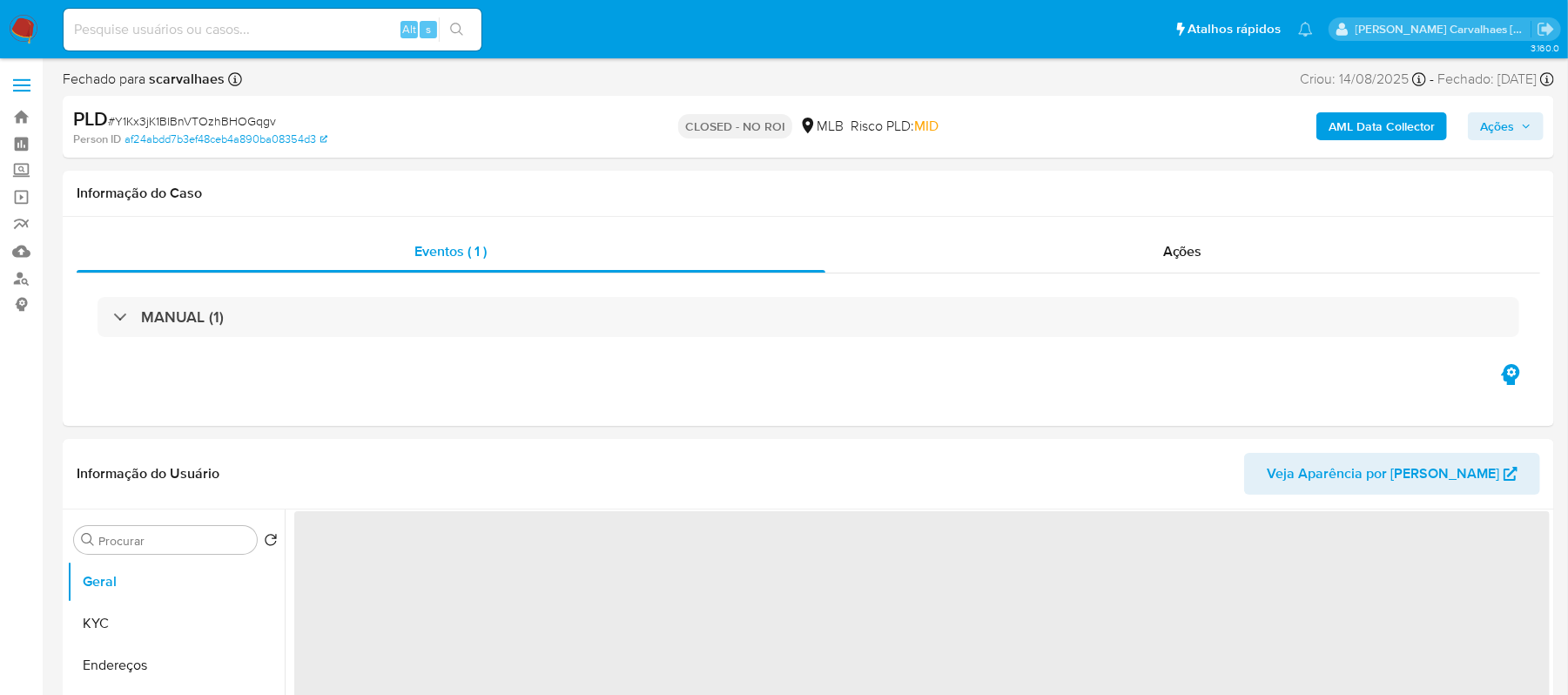
select select "10"
